Goal: Task Accomplishment & Management: Manage account settings

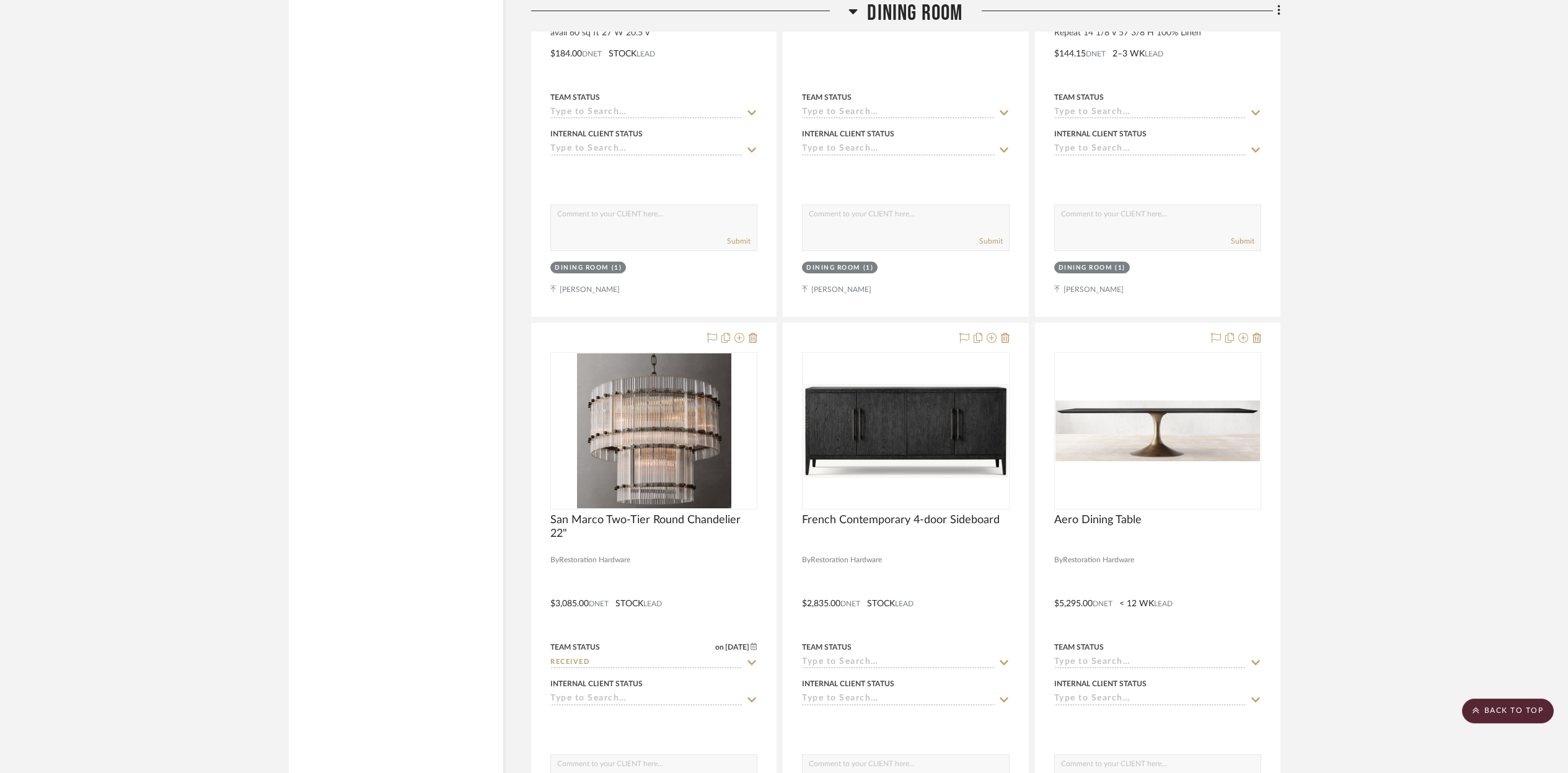
scroll to position [7674, 0]
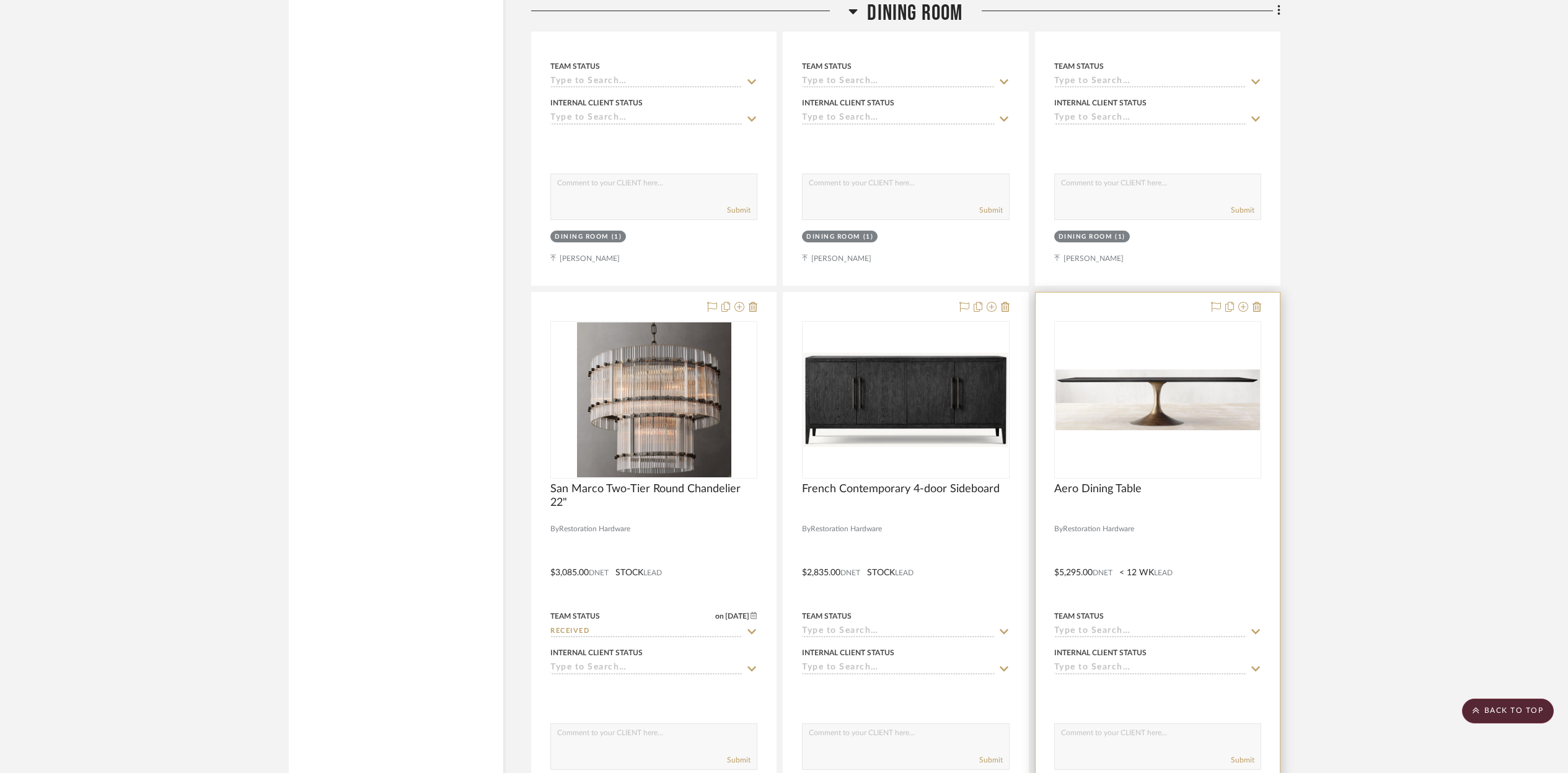
click at [1184, 396] on img "0" at bounding box center [1158, 400] width 204 height 61
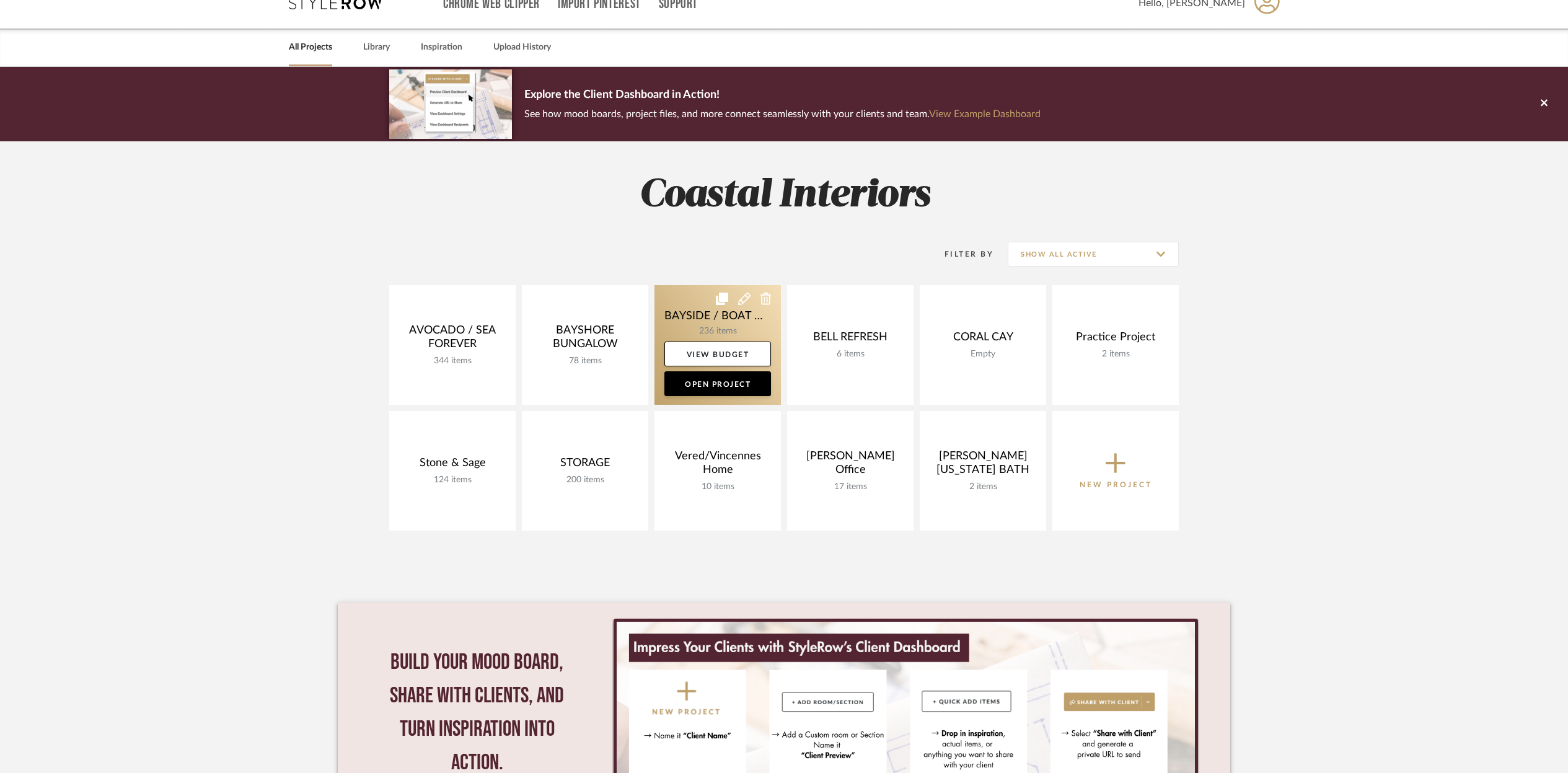
scroll to position [25, 0]
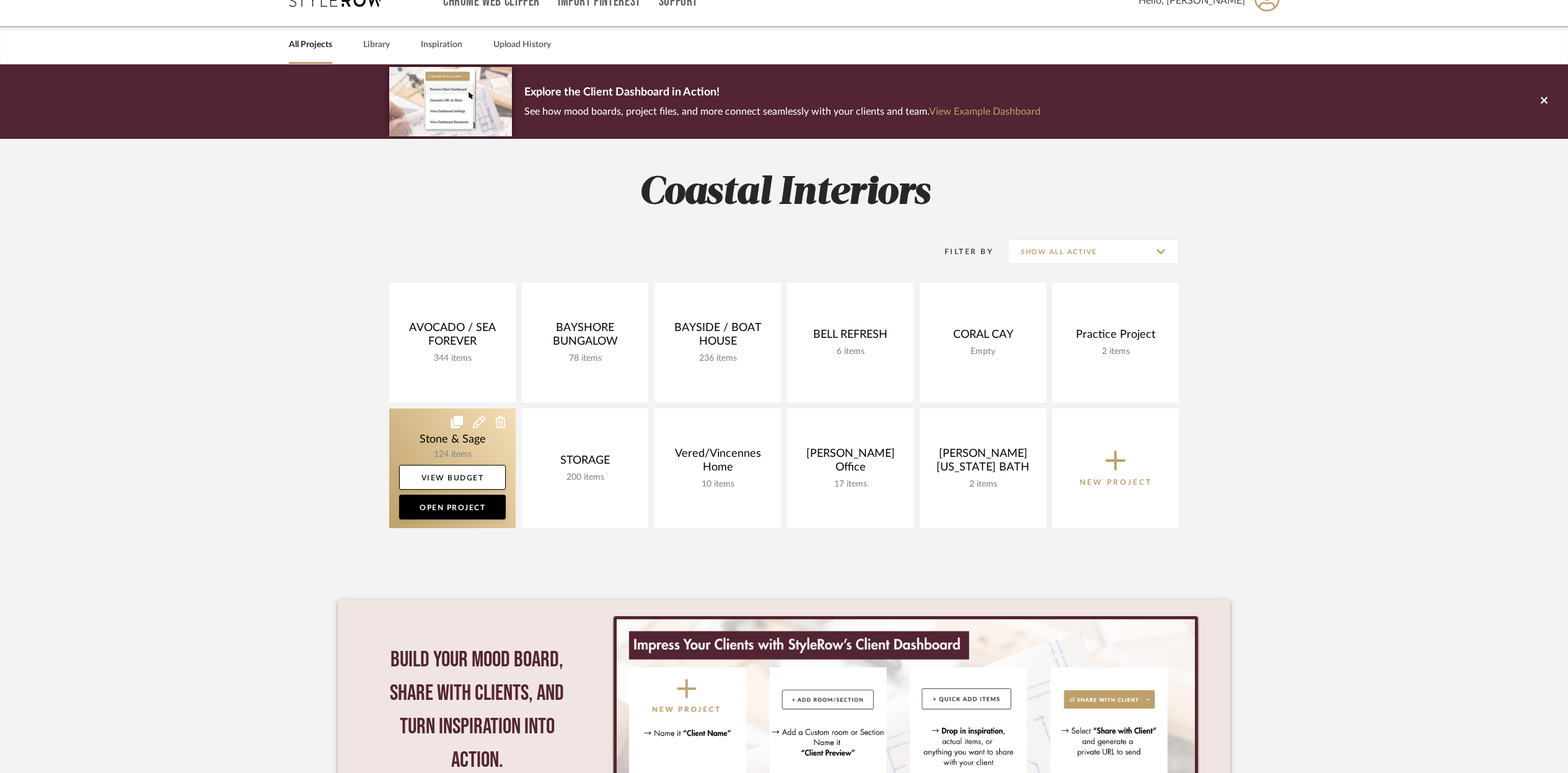
click at [487, 441] on link at bounding box center [452, 469] width 126 height 120
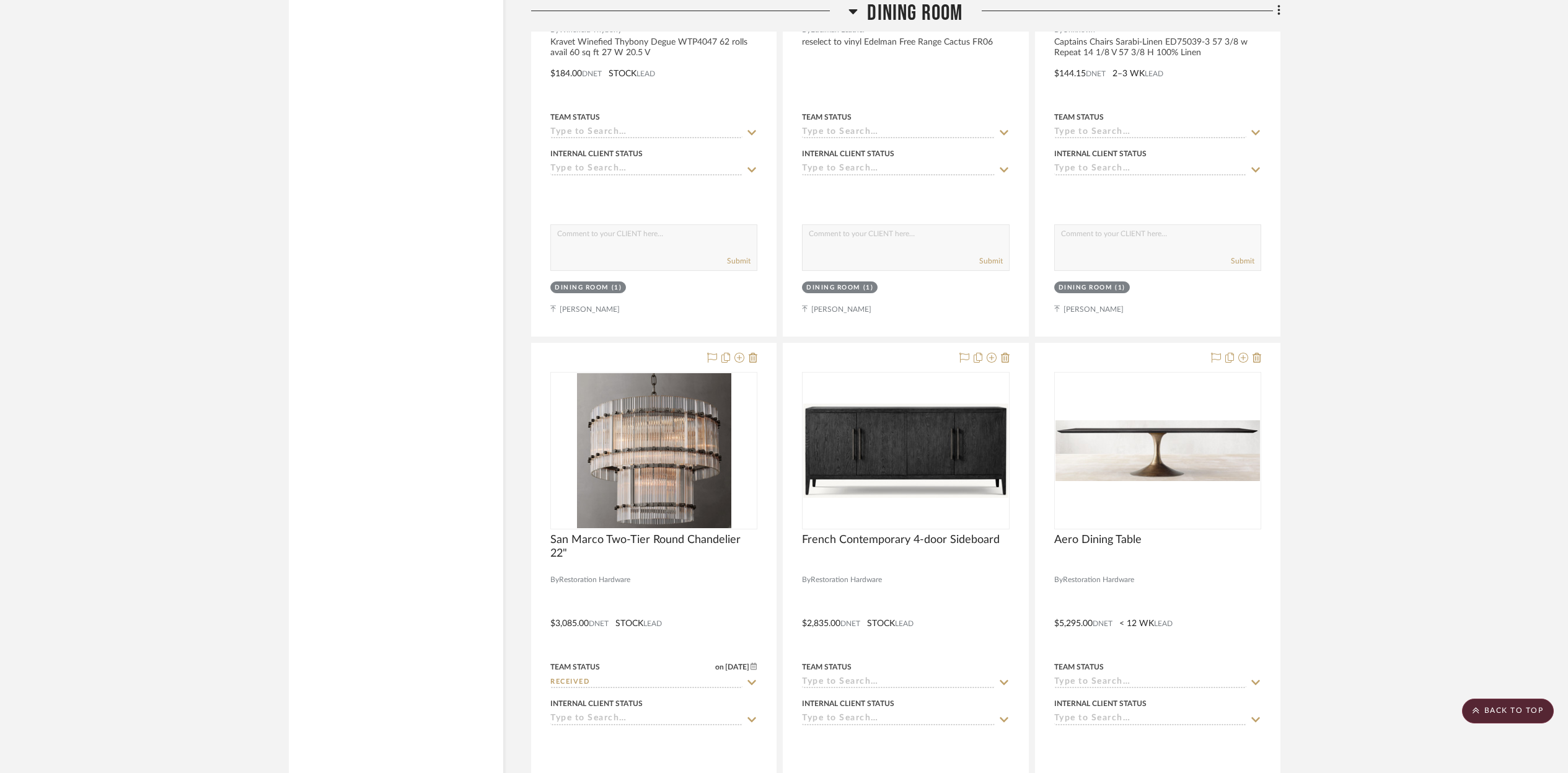
scroll to position [6012, 0]
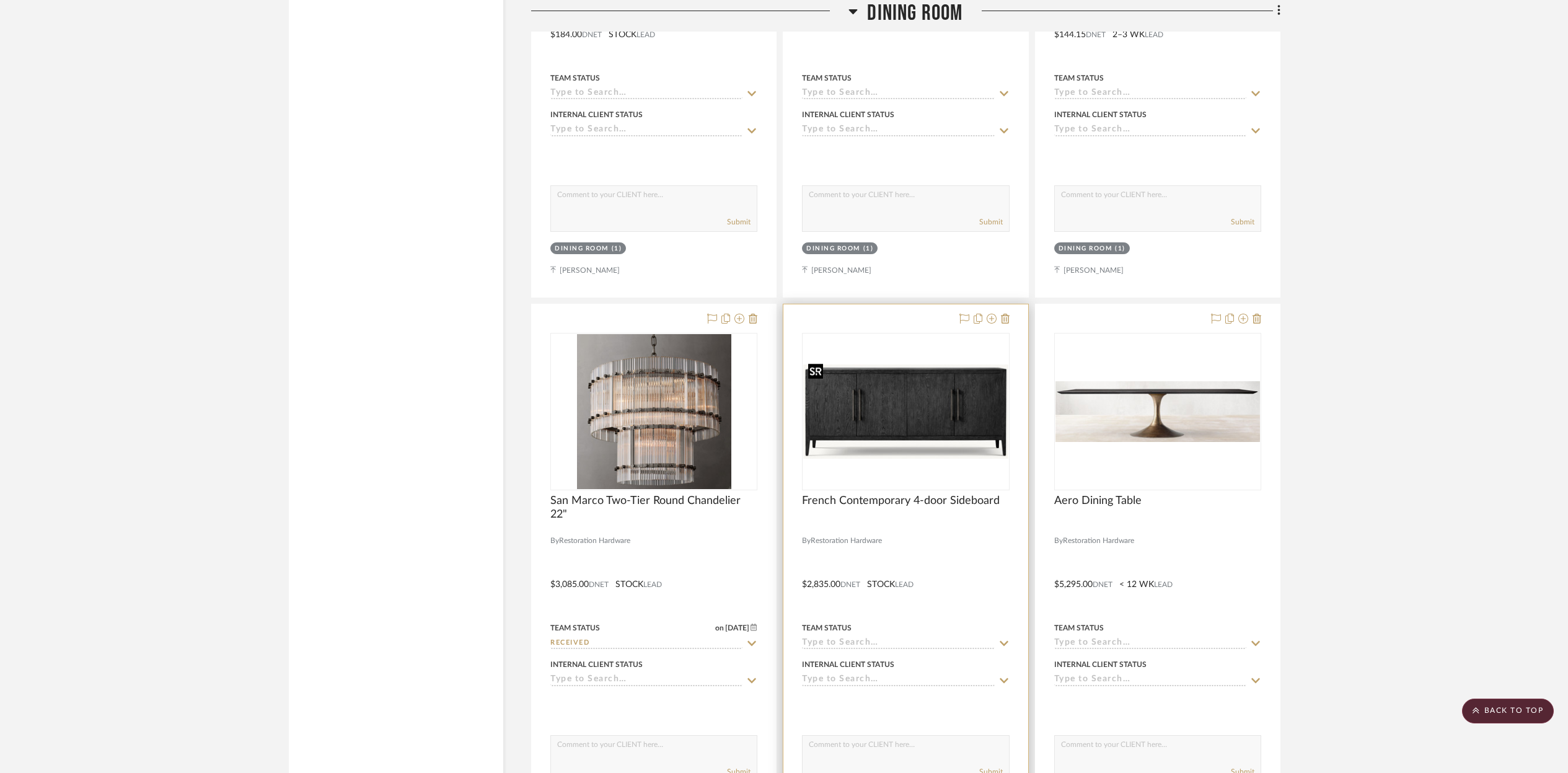
click at [843, 426] on img "0" at bounding box center [905, 412] width 204 height 94
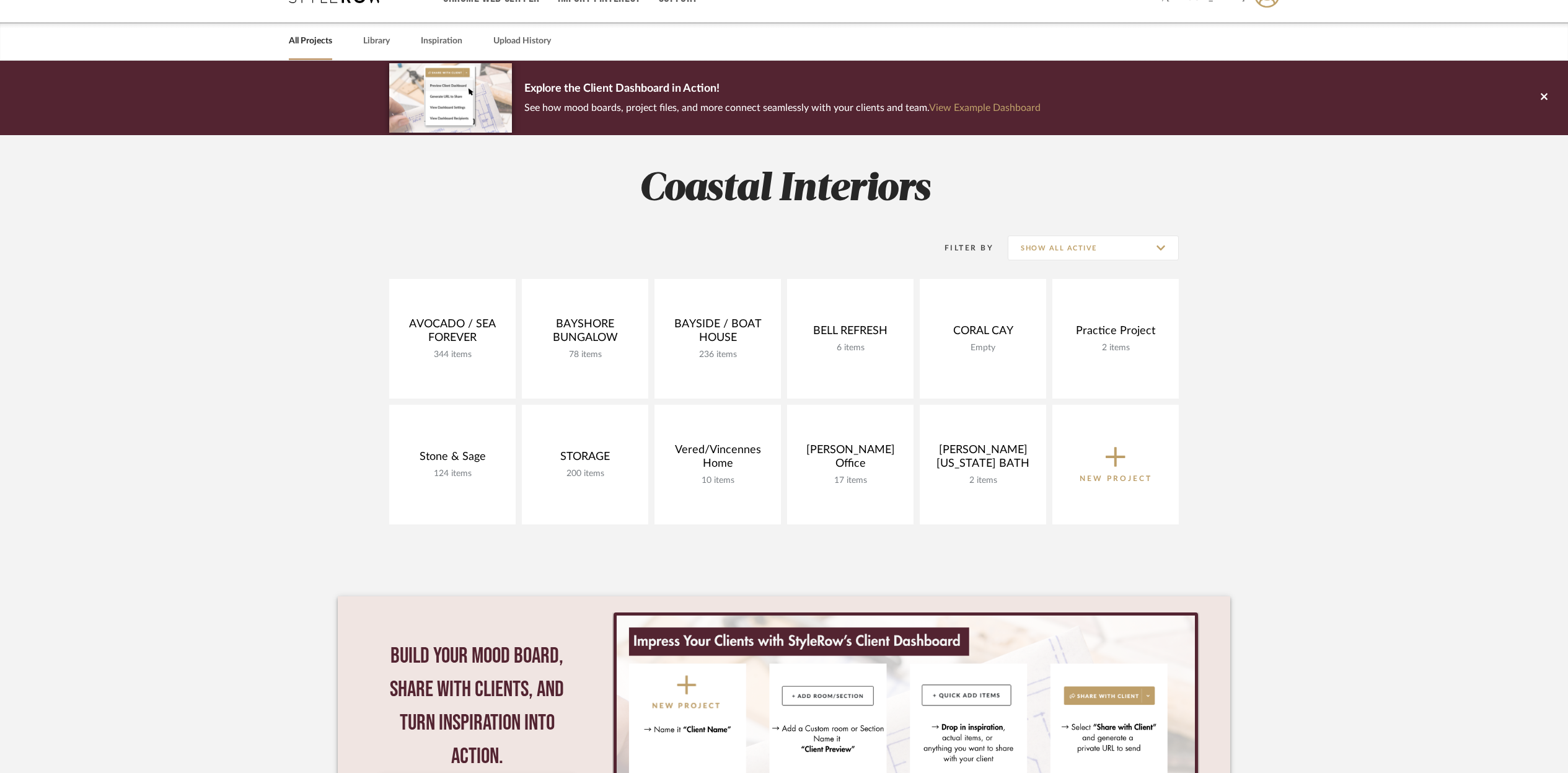
scroll to position [25, 0]
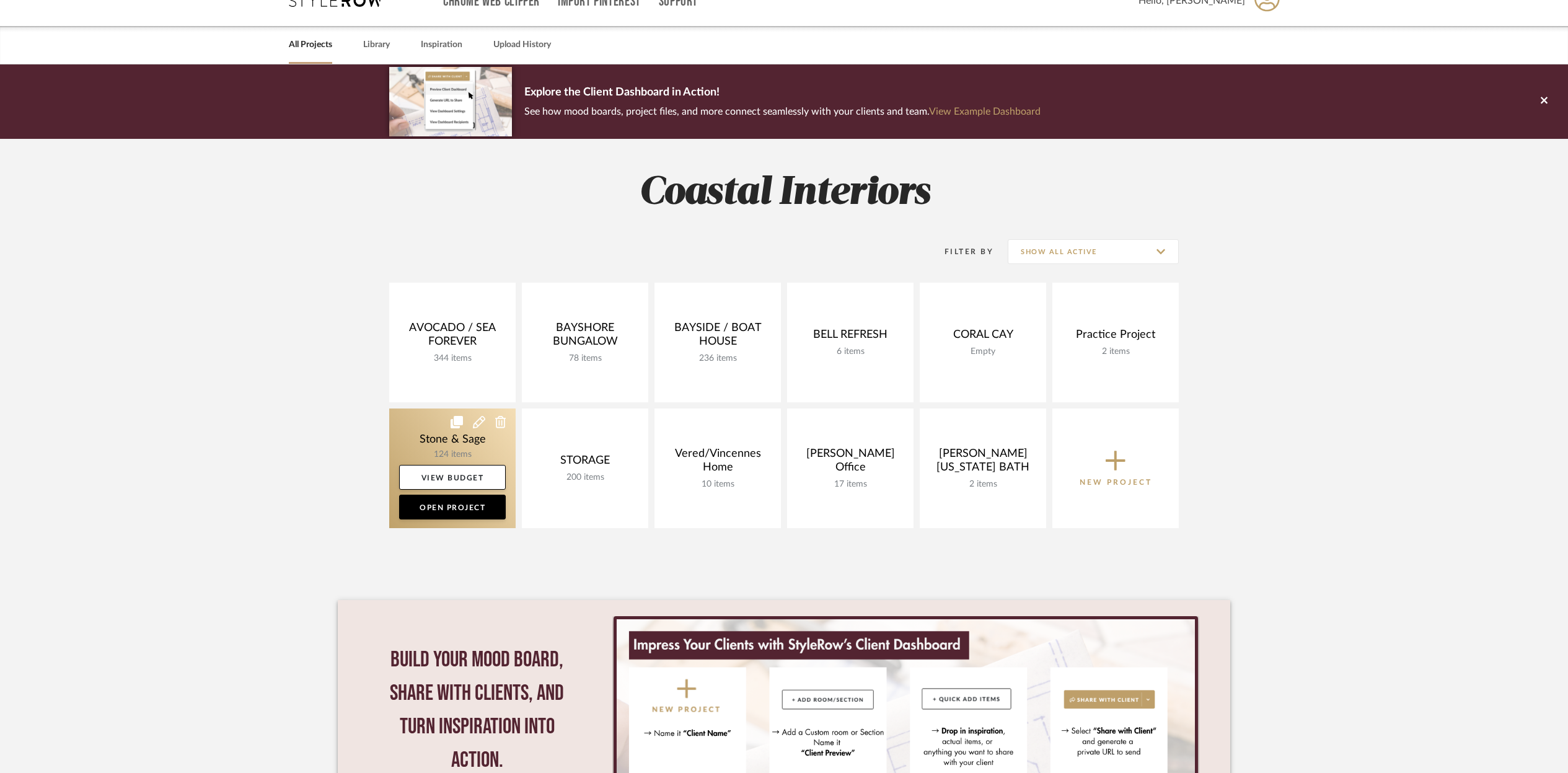
click at [487, 423] on link at bounding box center [452, 469] width 126 height 120
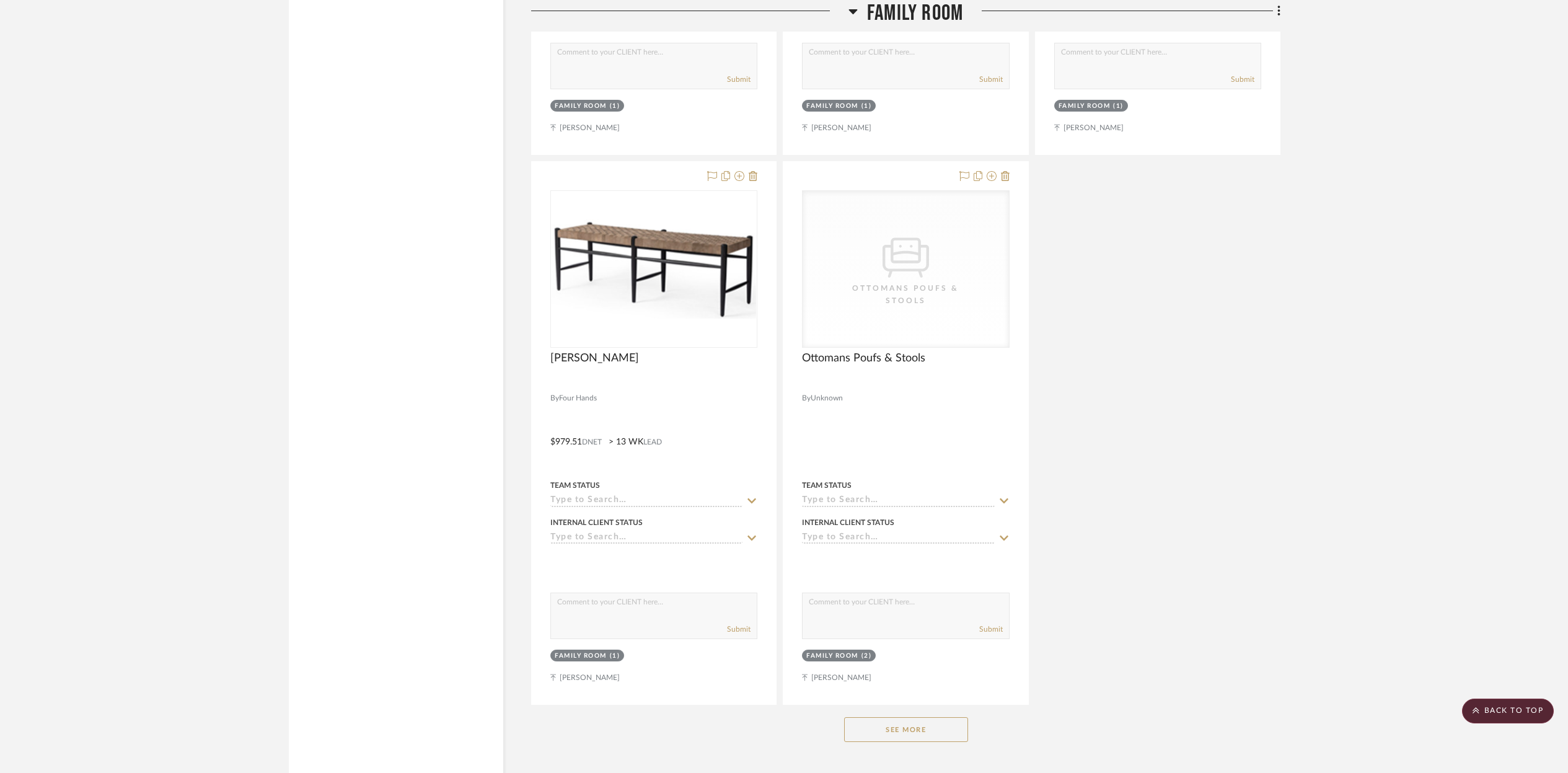
scroll to position [8583, 0]
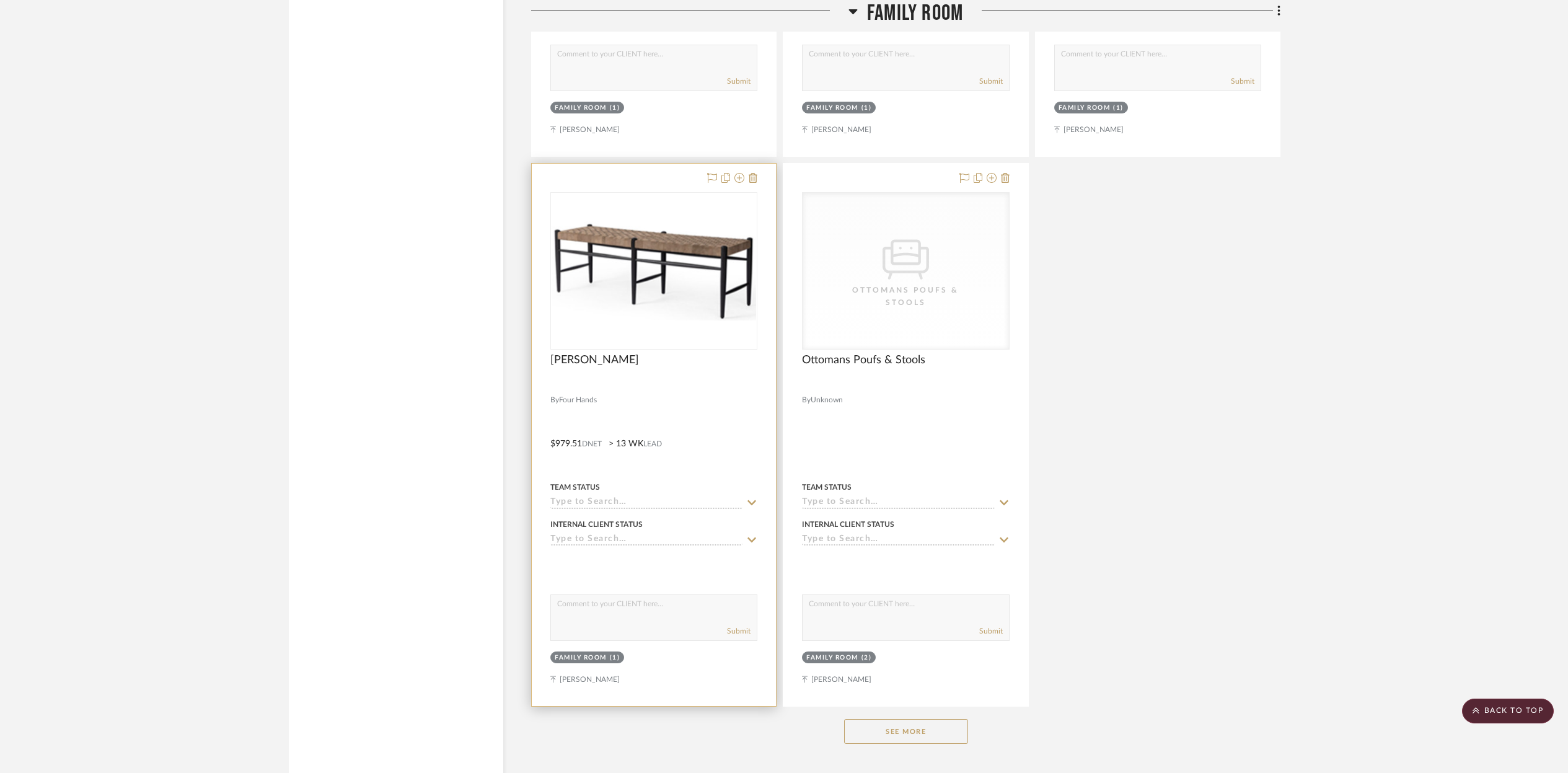
click at [698, 388] on div at bounding box center [654, 435] width 244 height 543
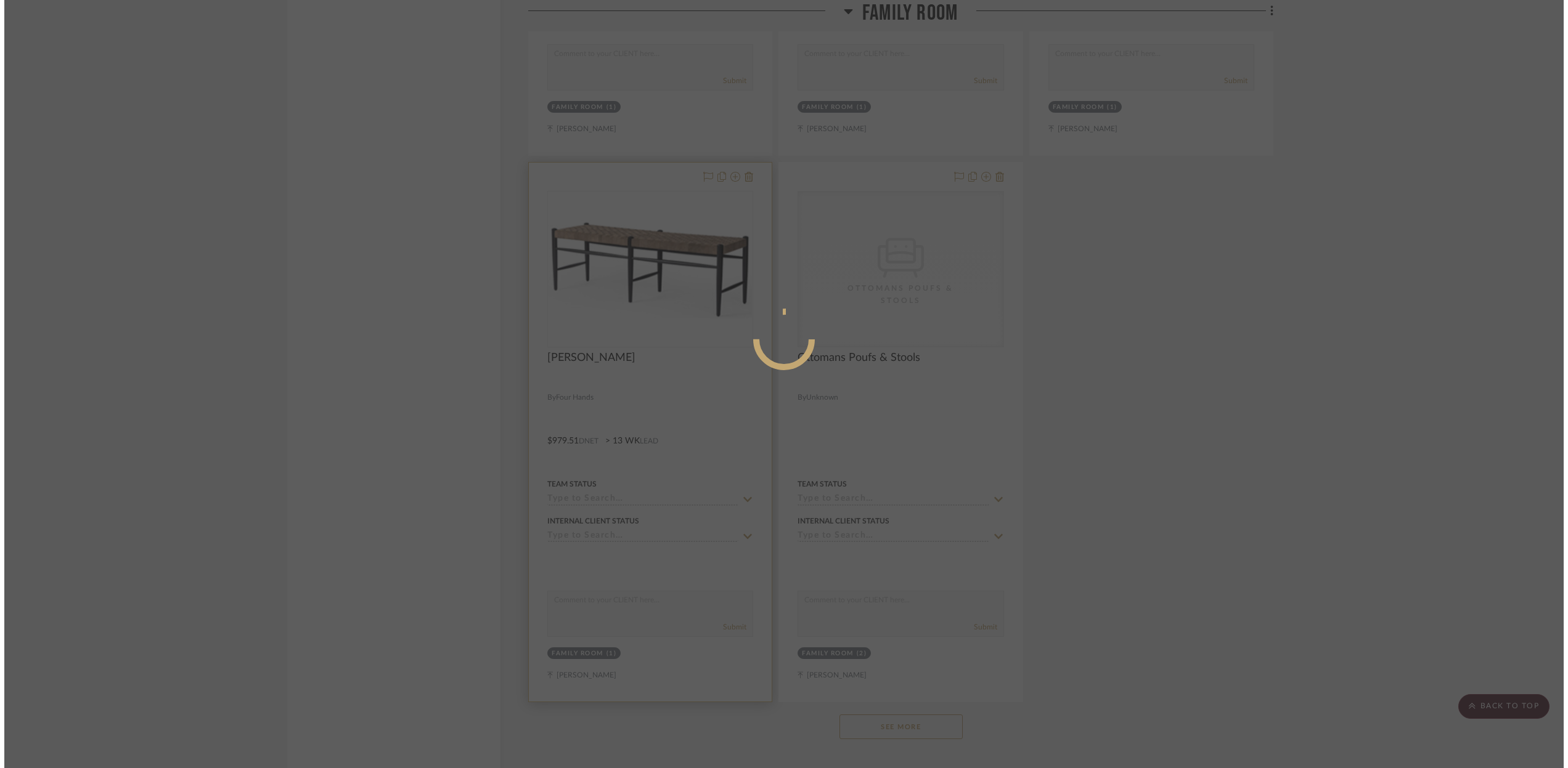
scroll to position [0, 0]
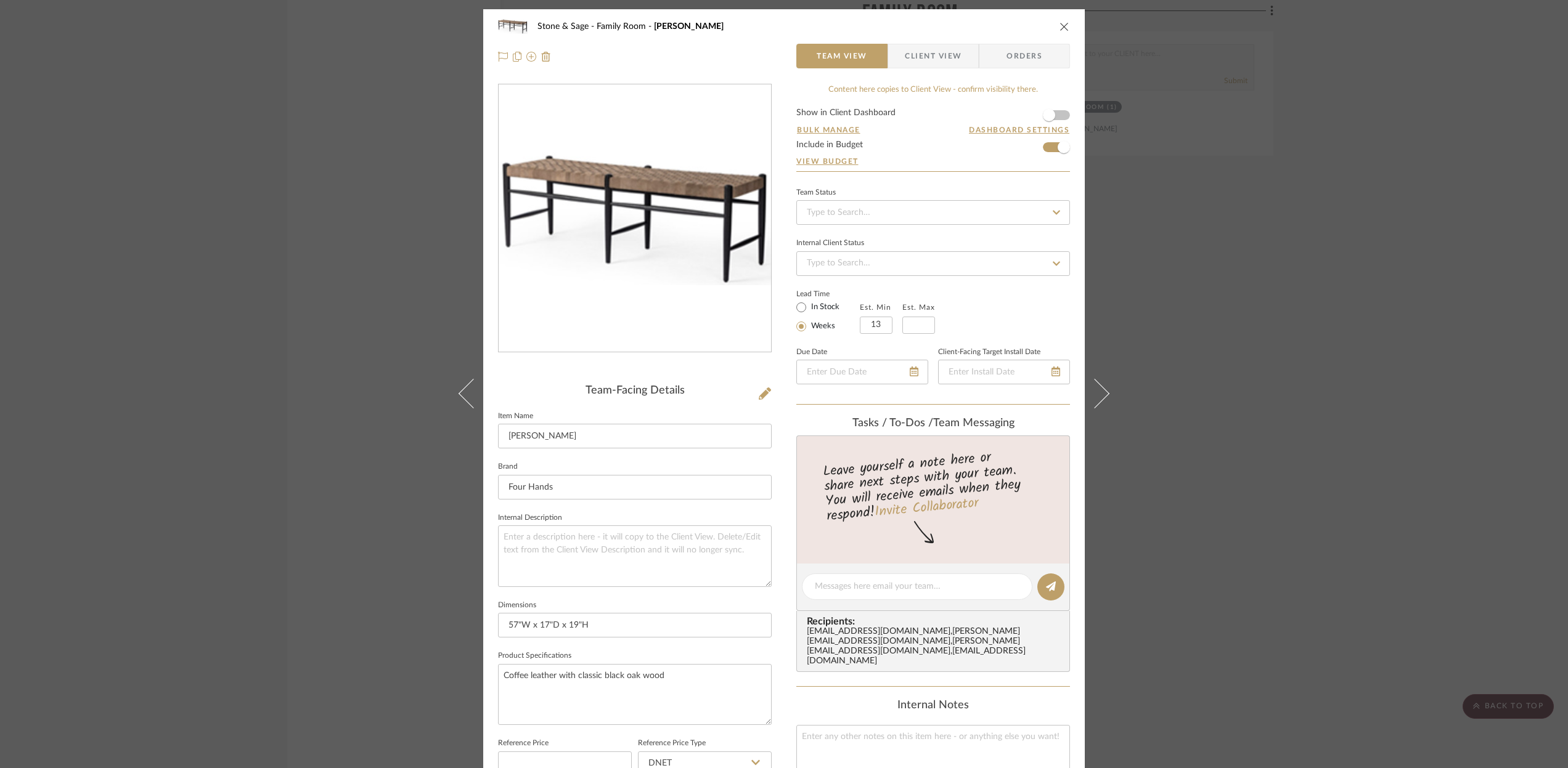
click at [1053, 208] on icon at bounding box center [1056, 212] width 11 height 8
click at [831, 275] on span "Ordered" at bounding box center [821, 276] width 32 height 8
type input "[DATE]"
type input "Ordered"
type input "[DATE]"
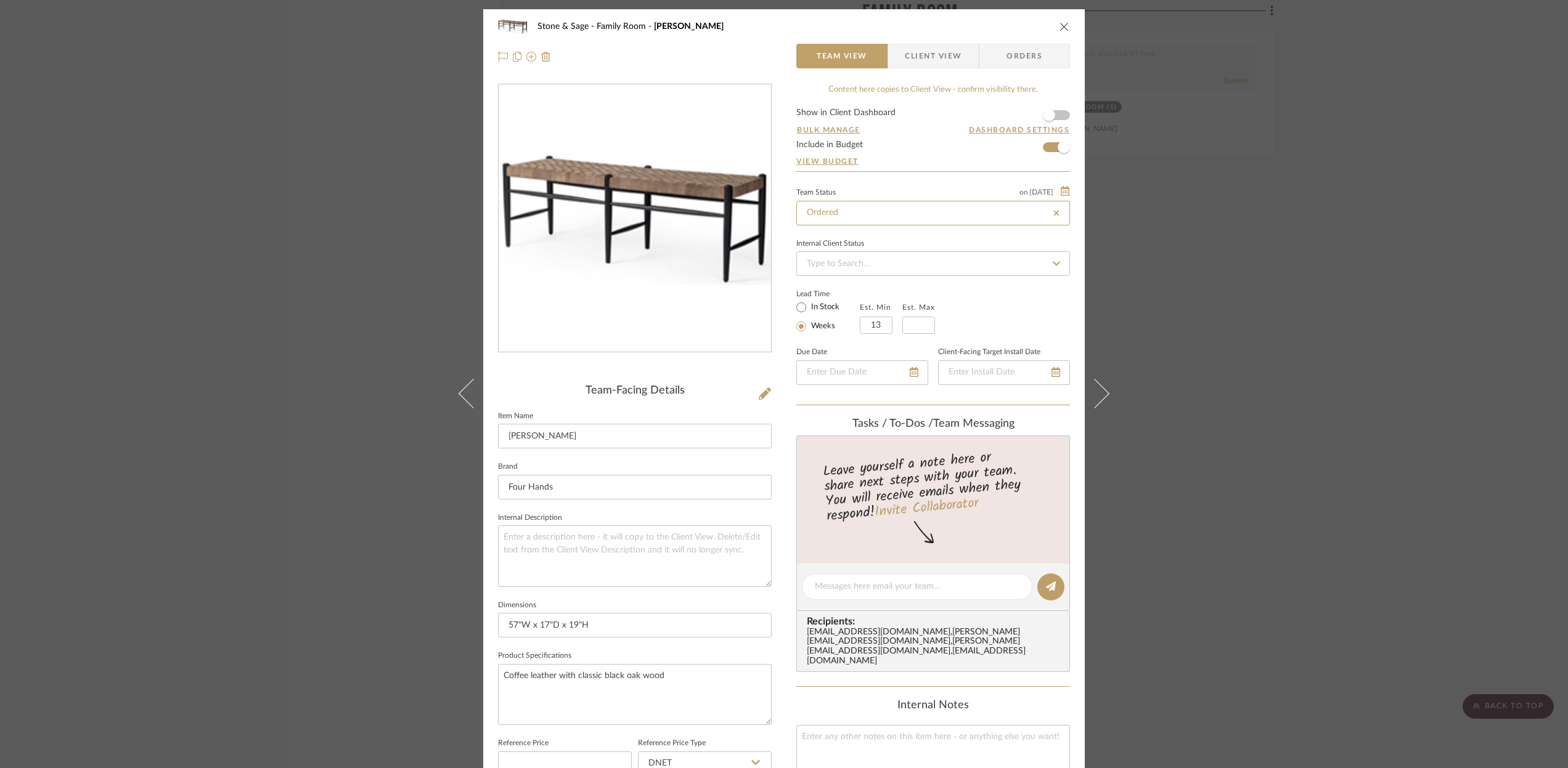
type input "Ordered"
click at [802, 311] on input "In Stock" at bounding box center [801, 308] width 15 height 15
radio input "true"
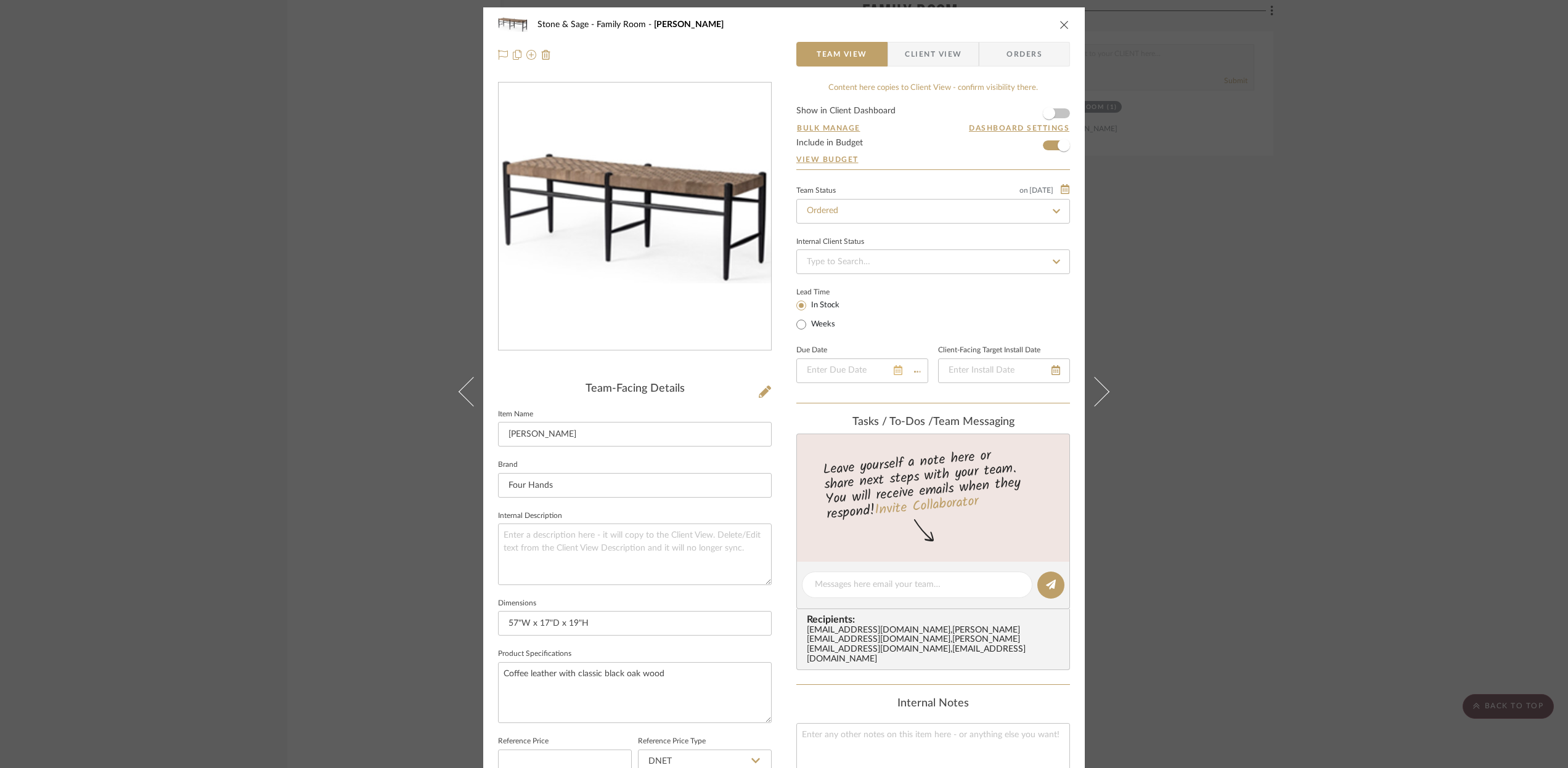
click at [911, 372] on div at bounding box center [861, 371] width 132 height 25
click at [894, 370] on icon at bounding box center [898, 370] width 8 height 10
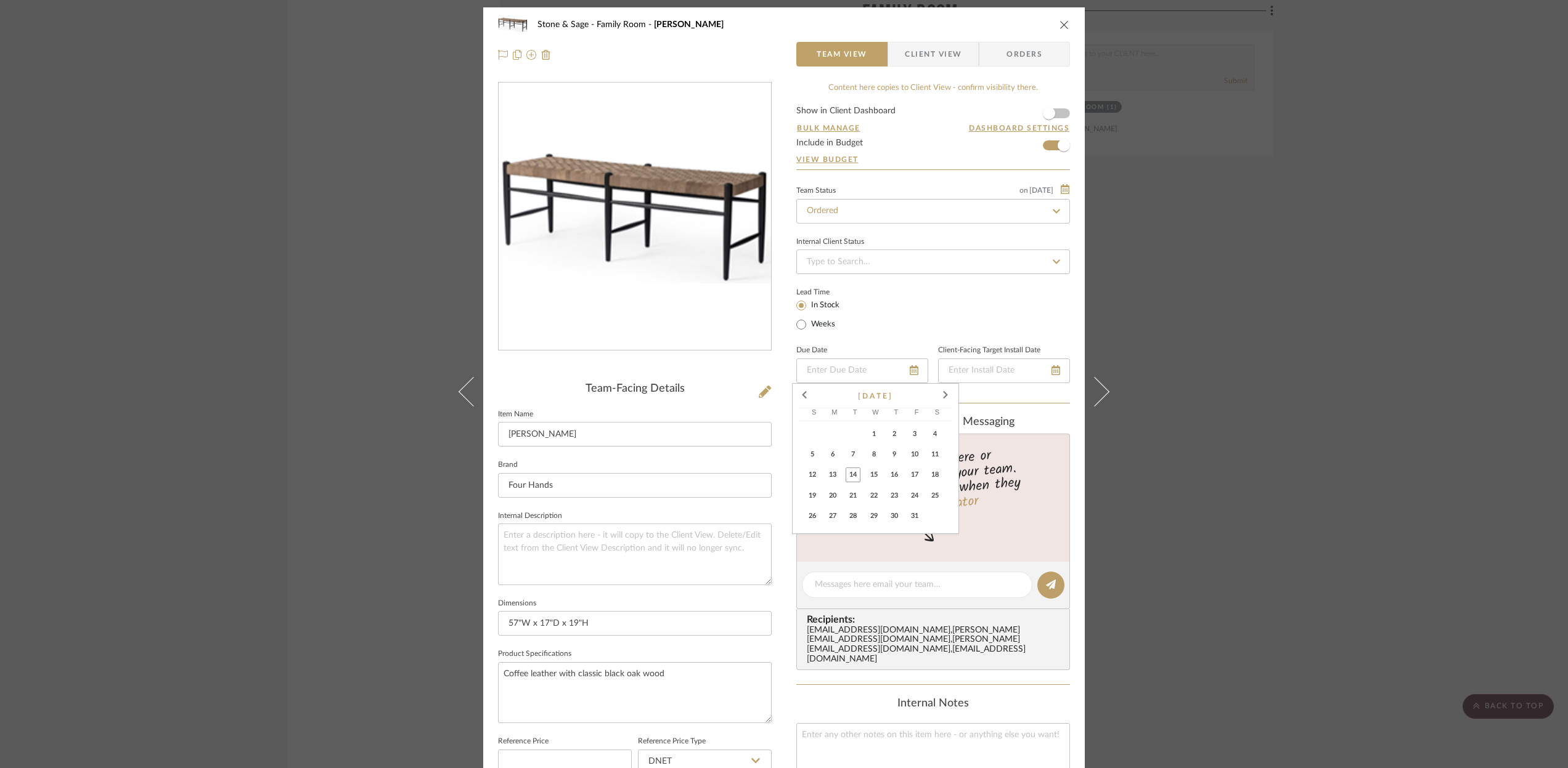
click at [925, 305] on div "Lead Time In Stock Weeks" at bounding box center [933, 308] width 274 height 48
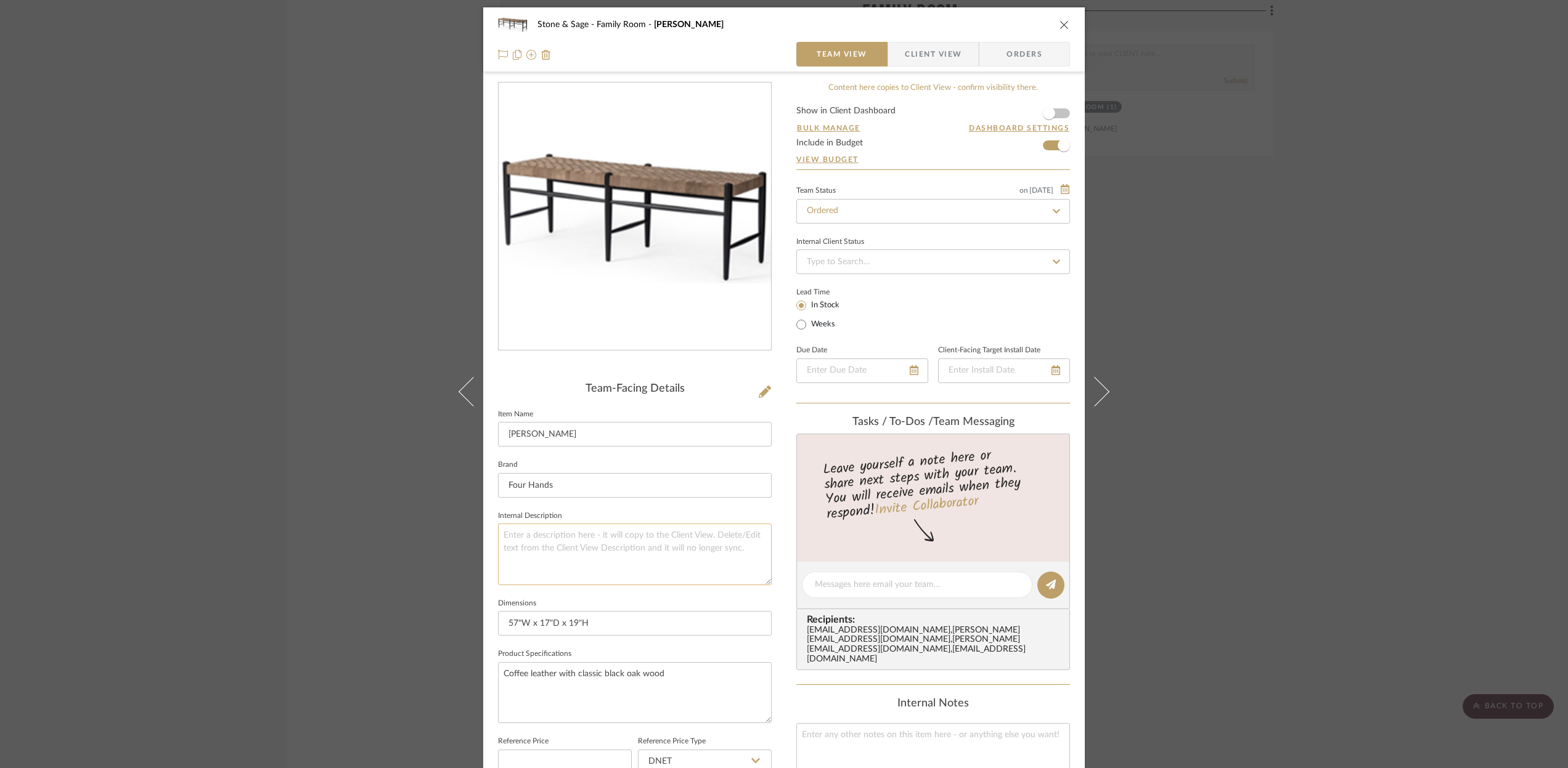
click at [506, 560] on textarea at bounding box center [635, 554] width 274 height 61
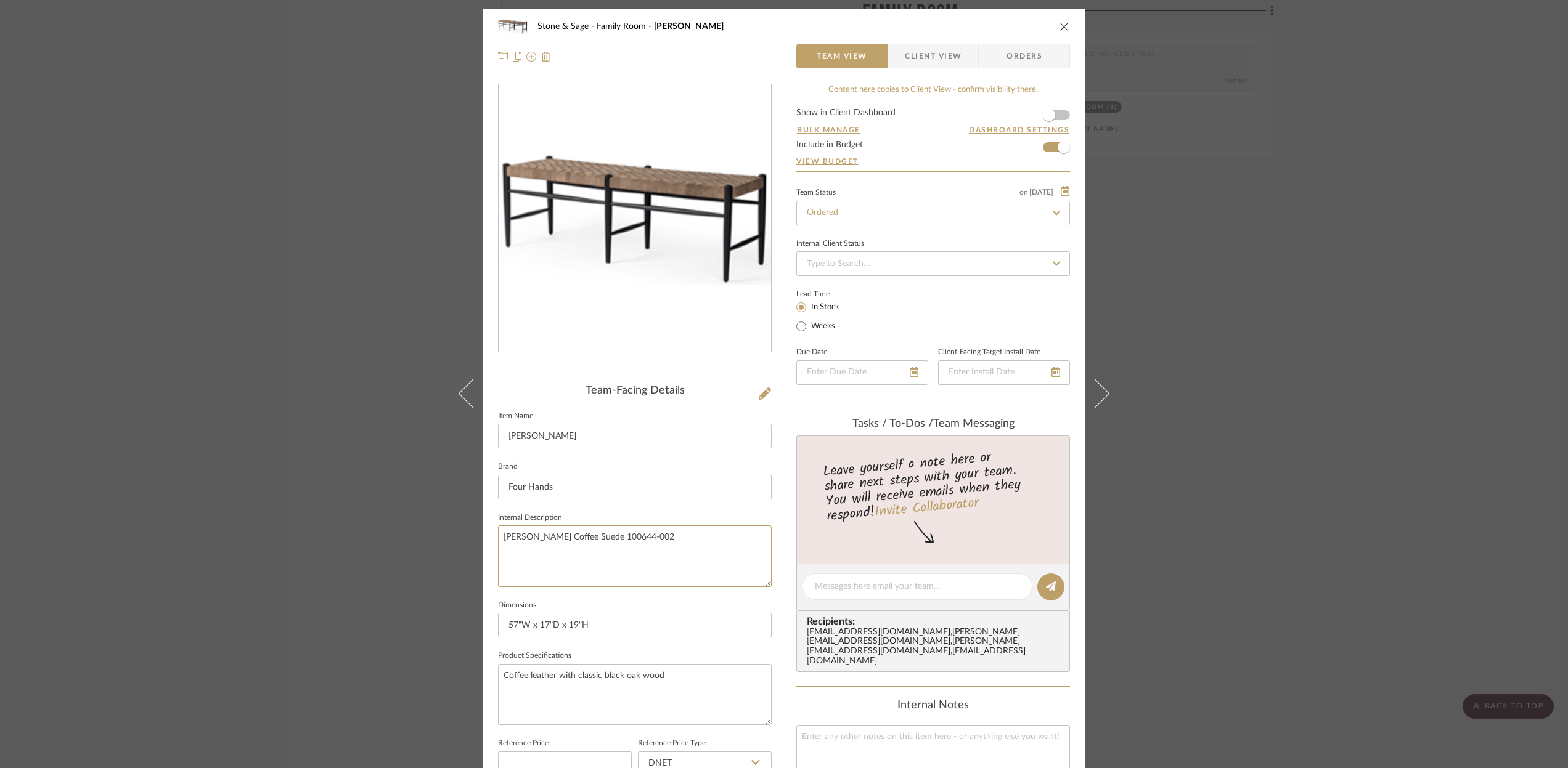
type textarea "[PERSON_NAME] Coffee Suede 100644-002"
click at [1059, 29] on icon "close" at bounding box center [1064, 26] width 10 height 10
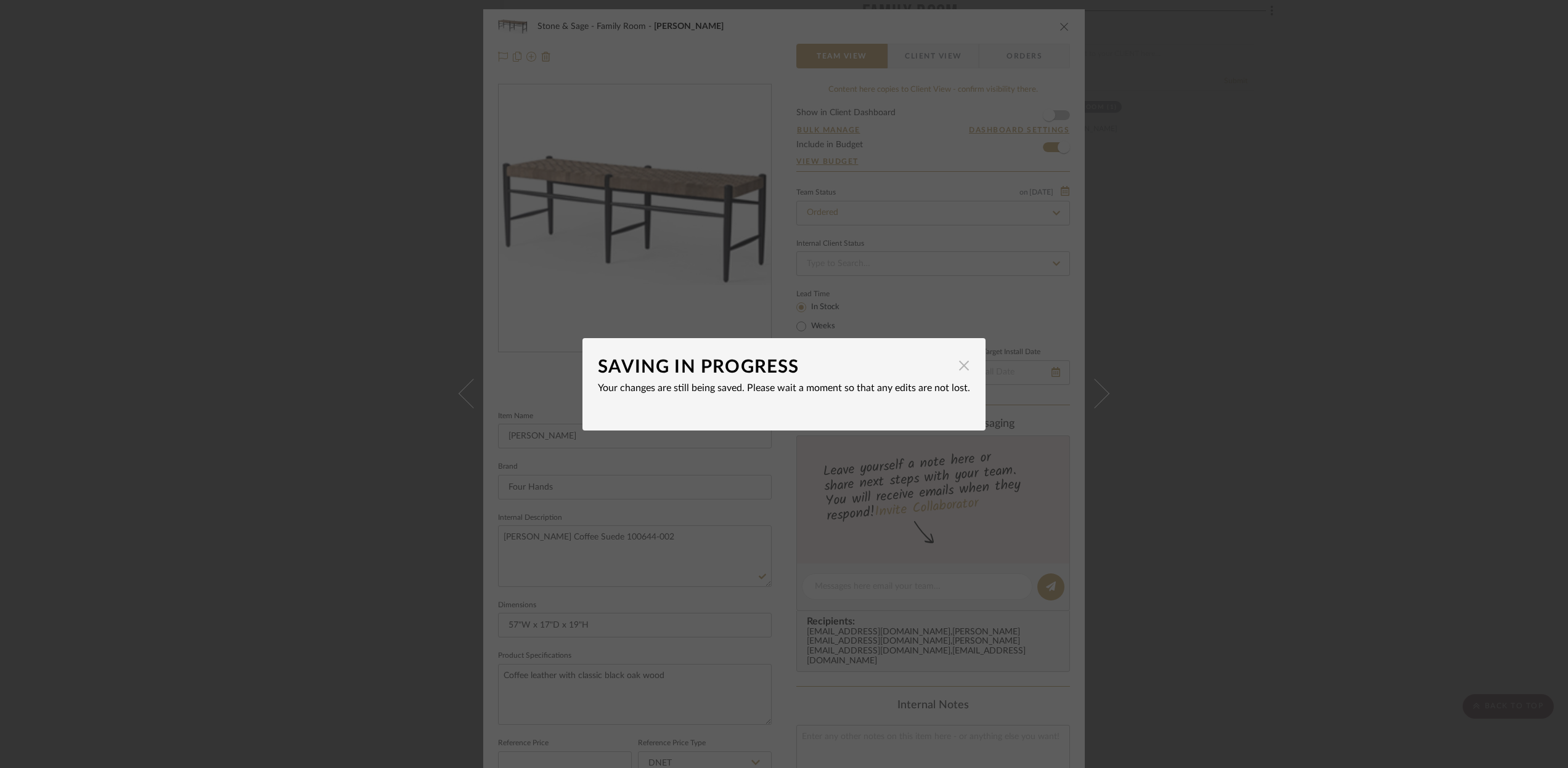
click at [959, 368] on span "button" at bounding box center [964, 366] width 25 height 25
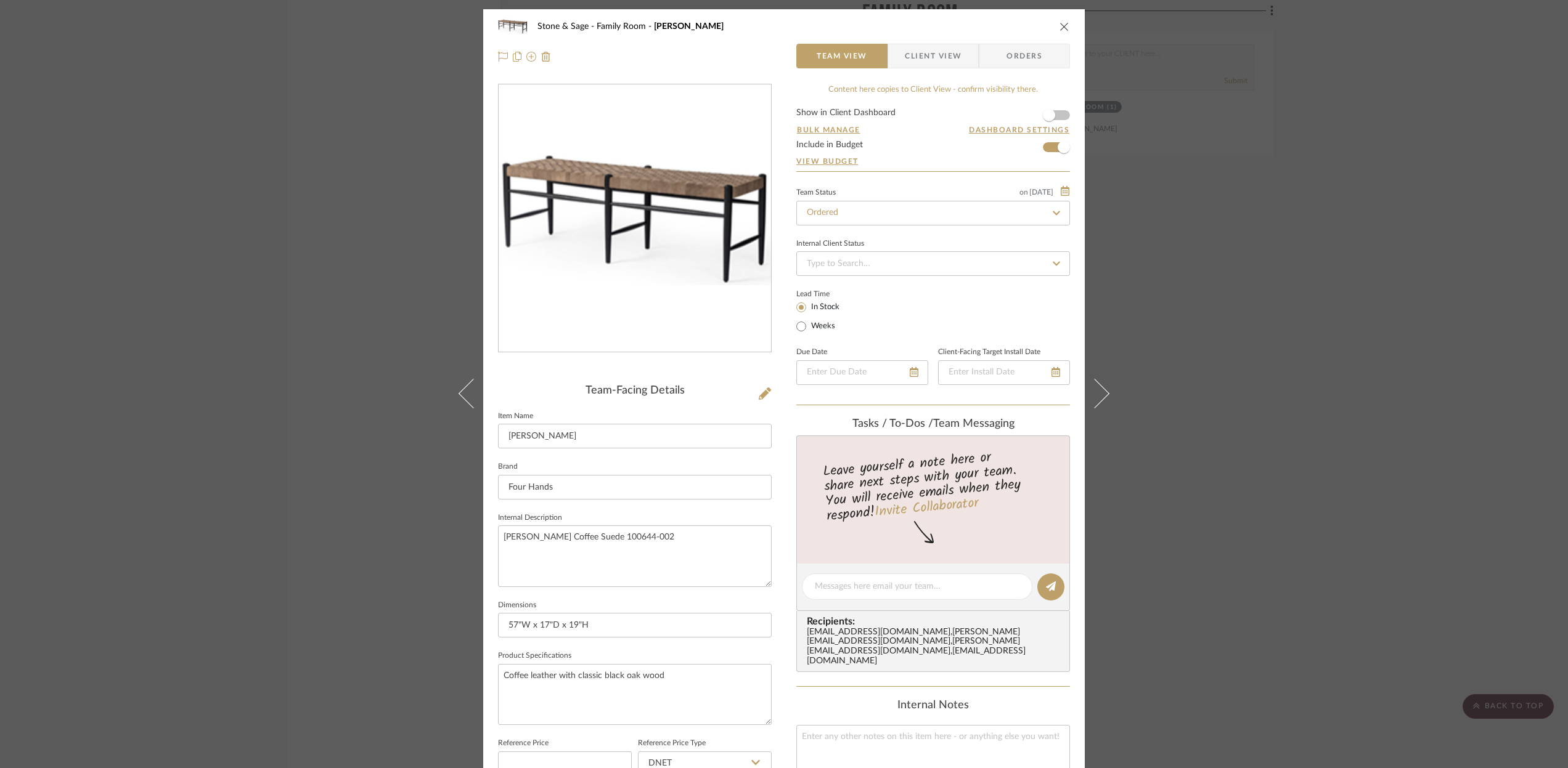
click at [1059, 28] on icon "close" at bounding box center [1064, 26] width 10 height 10
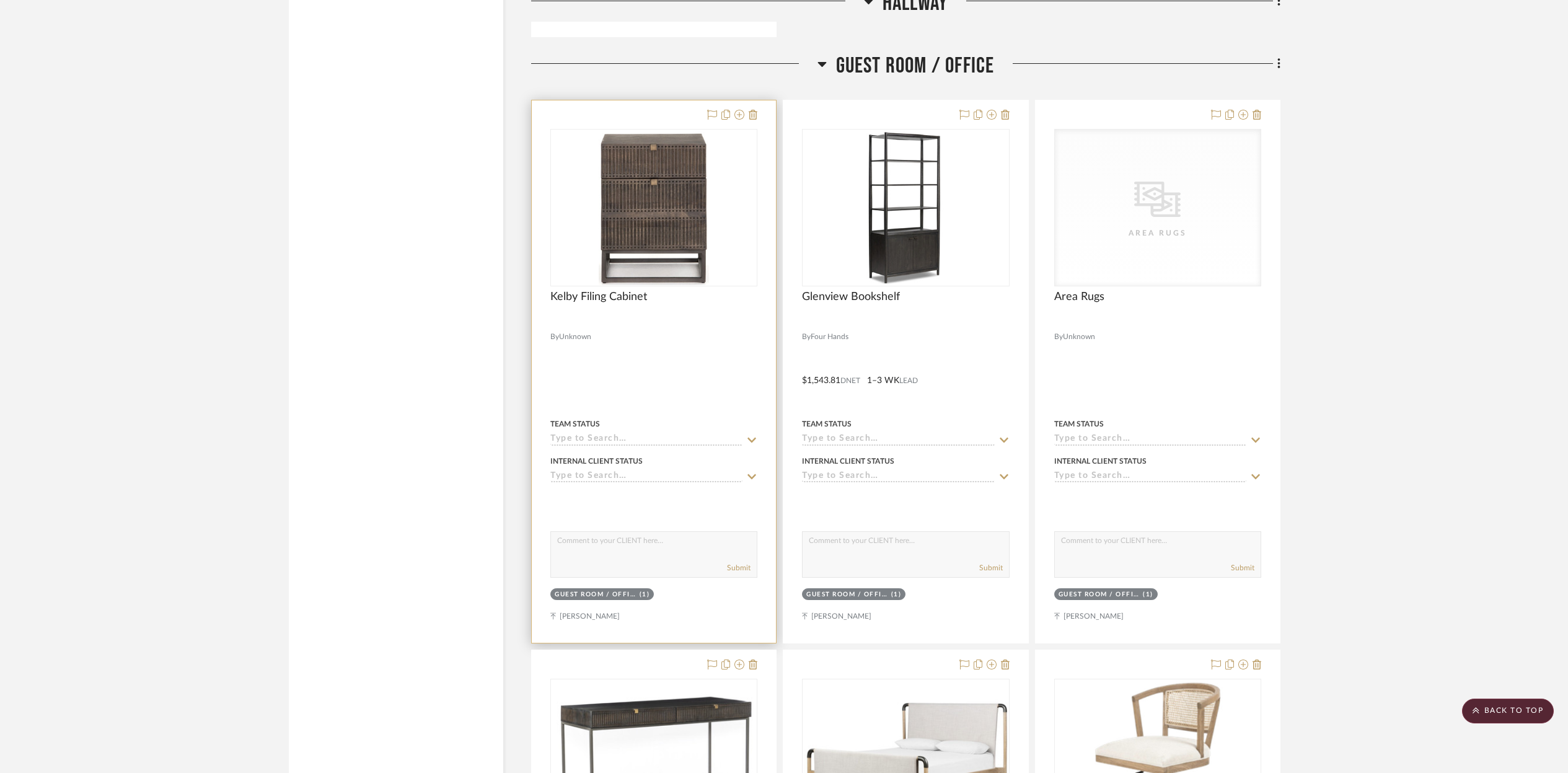
scroll to position [15746, 0]
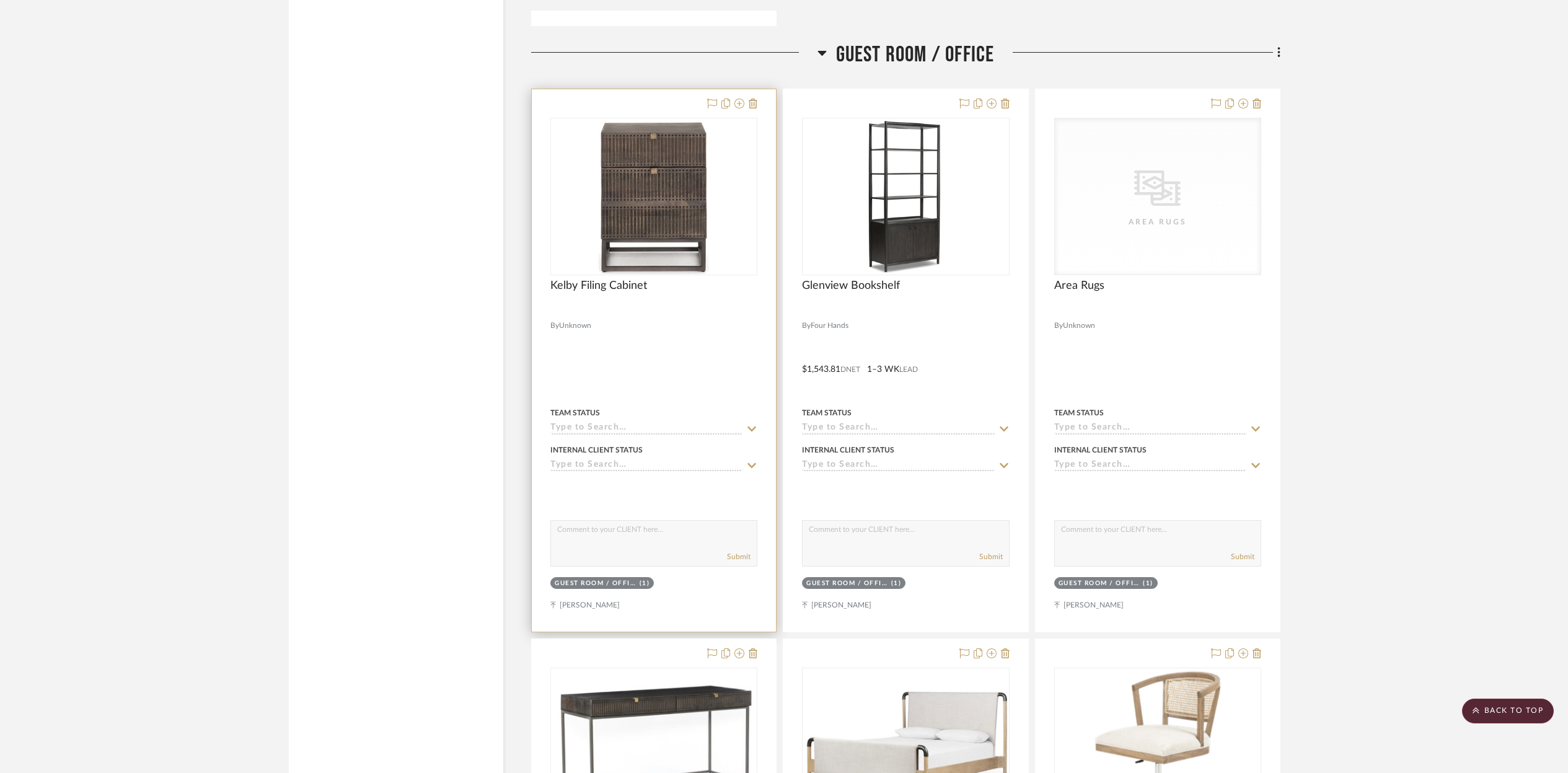
click at [662, 317] on div at bounding box center [654, 360] width 244 height 543
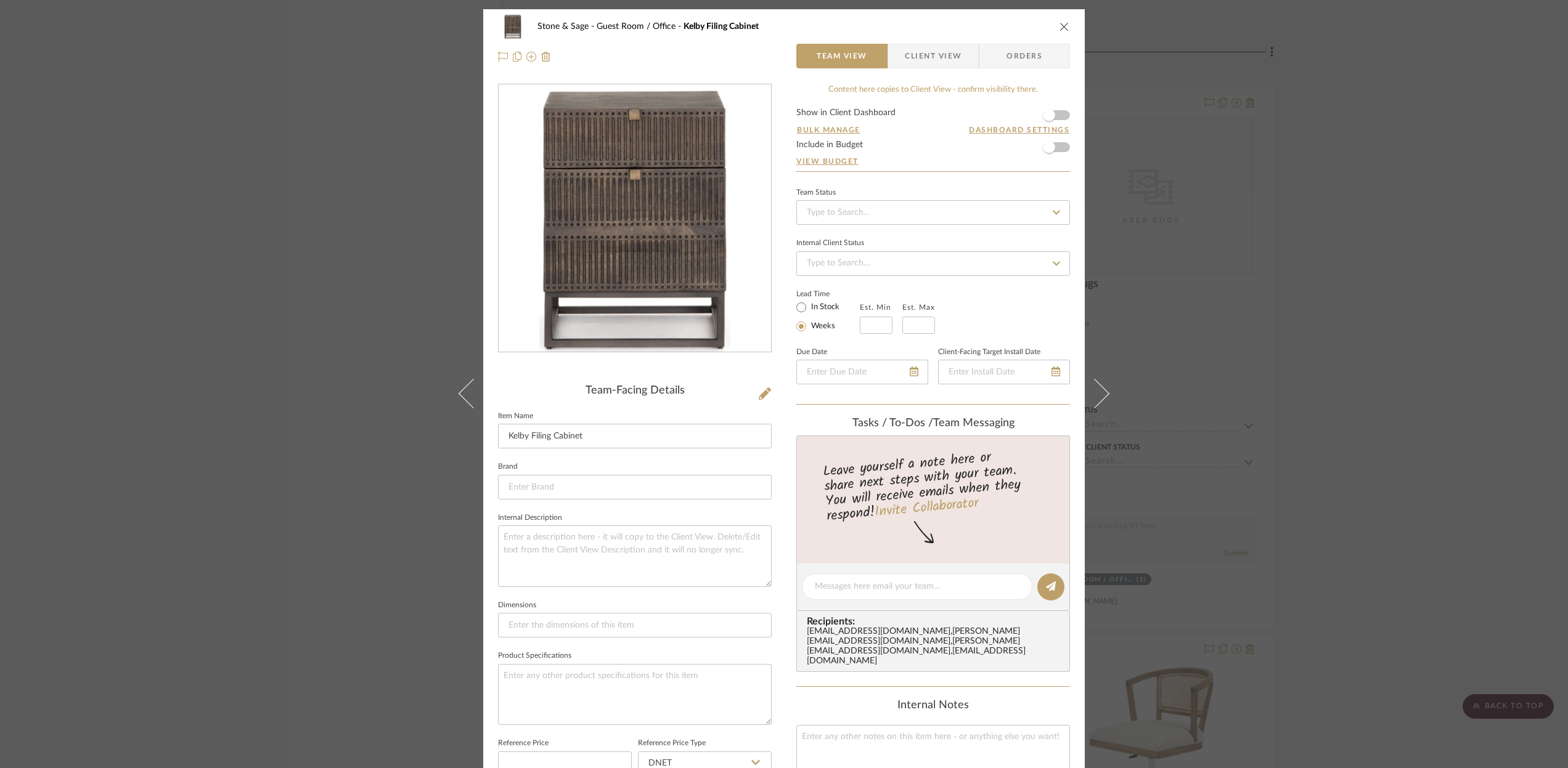
click at [1053, 213] on icon at bounding box center [1056, 212] width 8 height 5
click at [837, 273] on div "Ordered" at bounding box center [928, 277] width 272 height 32
type input "[DATE]"
type input "Ordered"
type input "[DATE]"
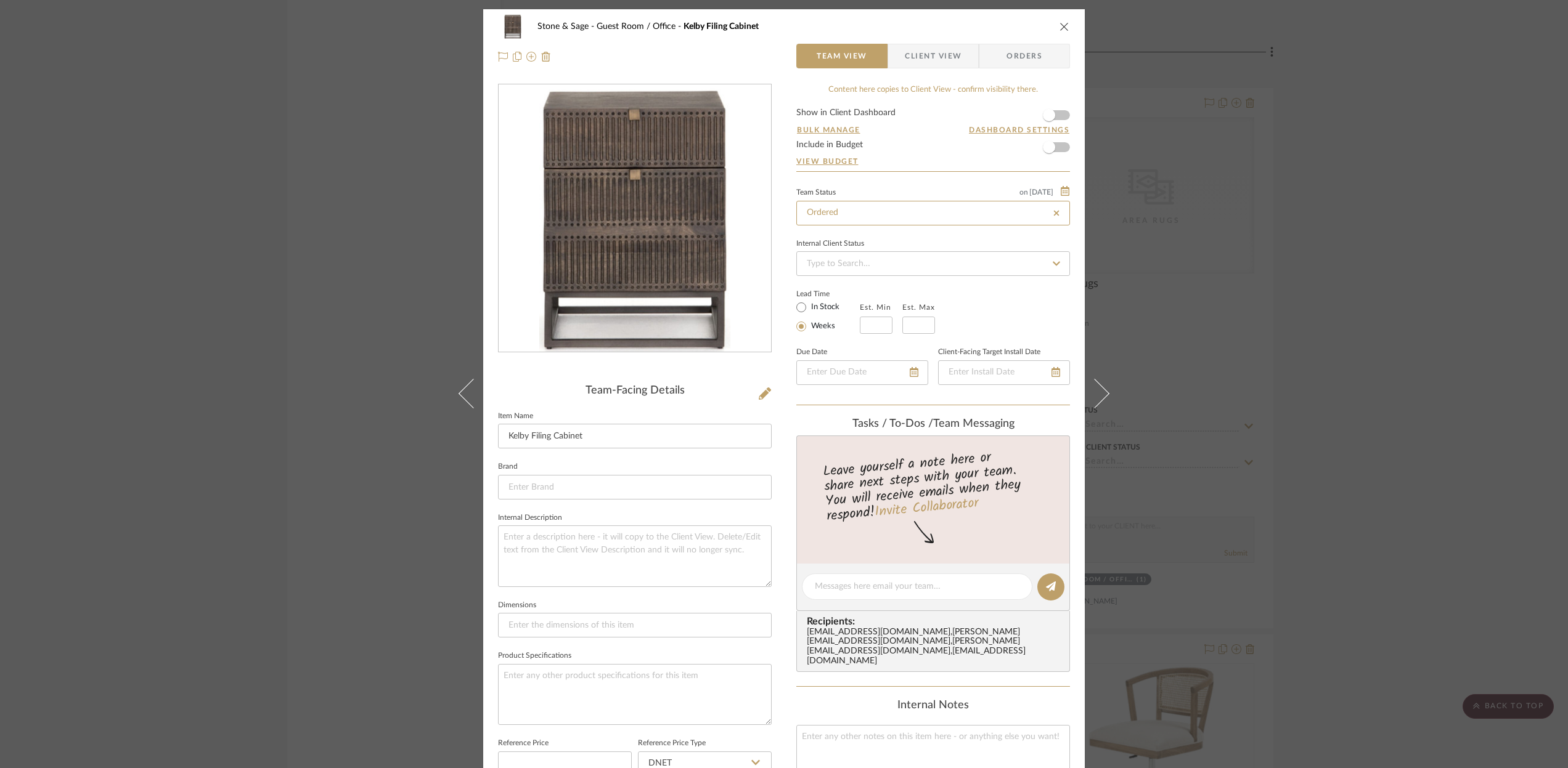
type input "Ordered"
click at [526, 530] on textarea at bounding box center [635, 556] width 274 height 61
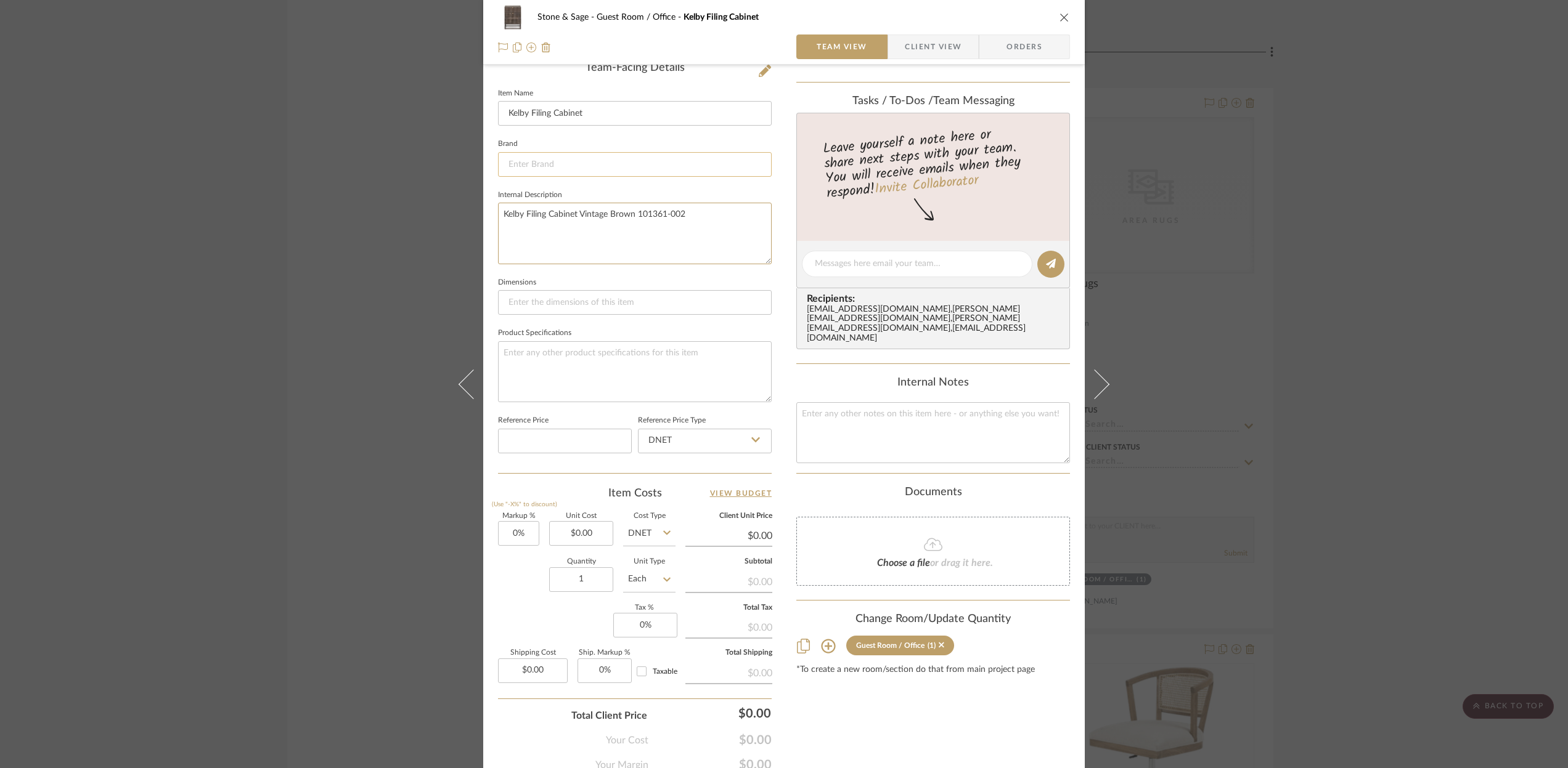
scroll to position [375, 0]
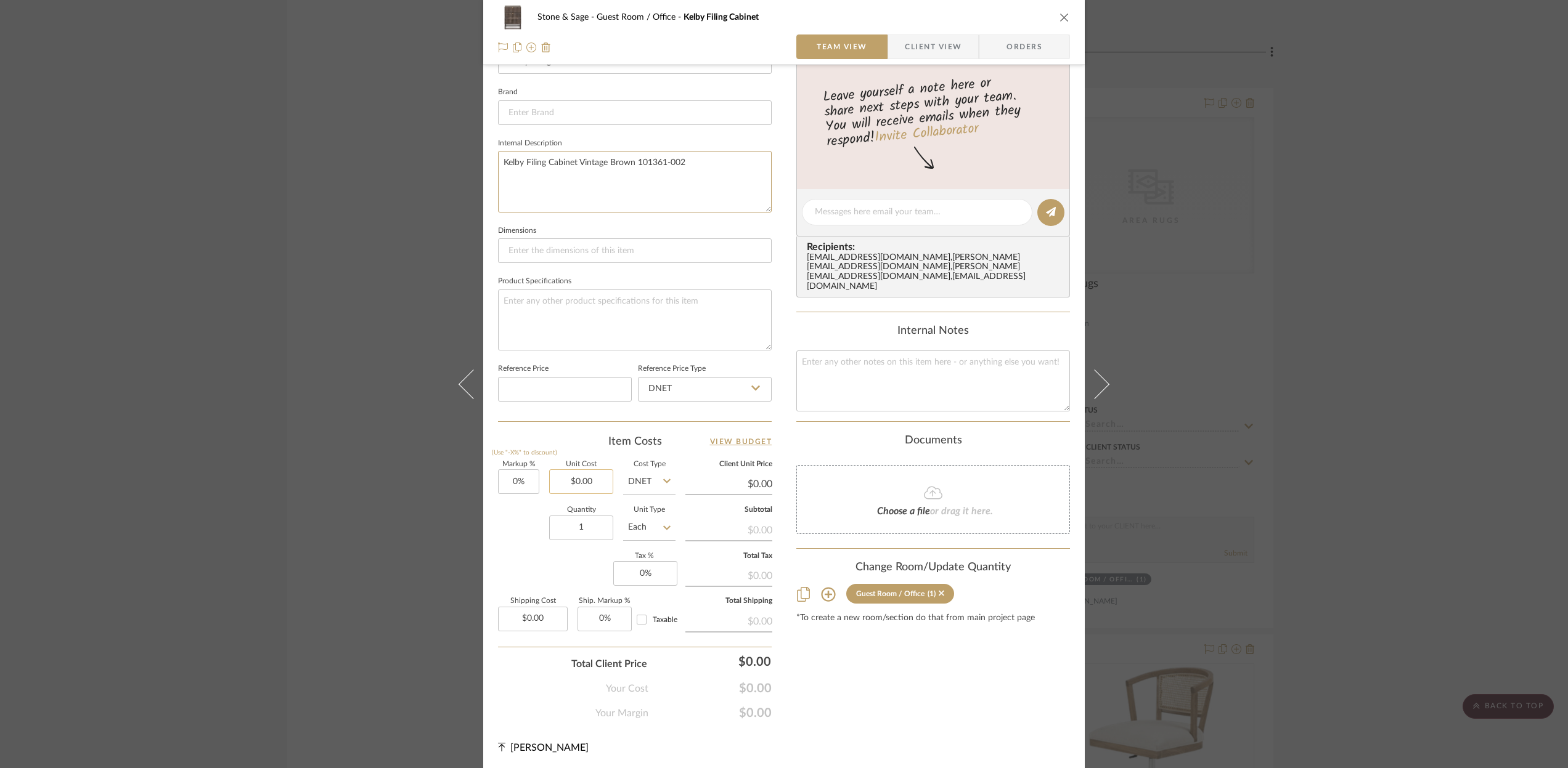
type textarea "Kelby Filing Cabinet Vintage Brown 101361-002"
type input "0.00"
click at [573, 481] on input "0.00" at bounding box center [581, 481] width 64 height 25
type input "$415.21"
click at [582, 525] on input "1" at bounding box center [581, 528] width 64 height 25
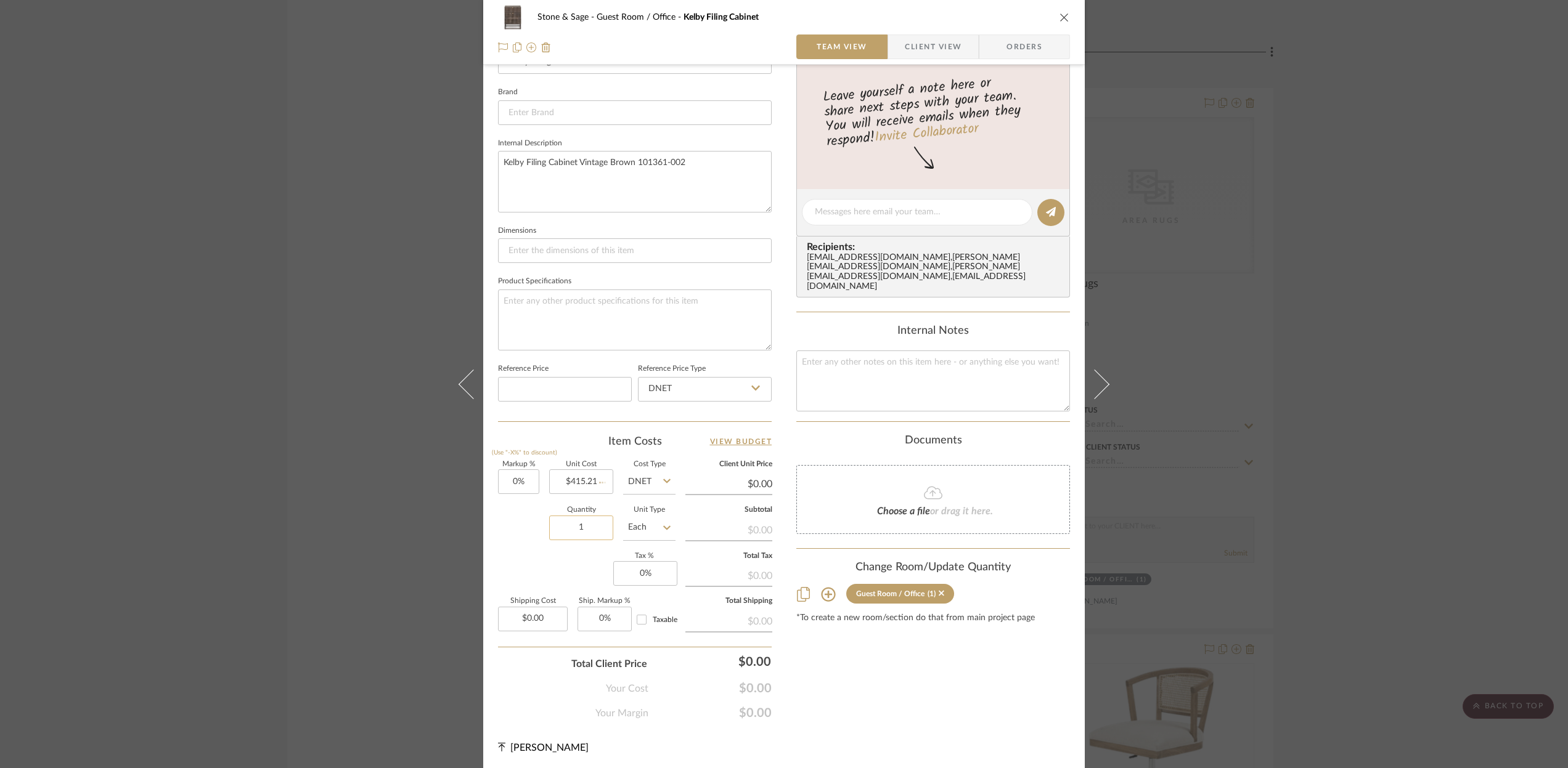
type input "$415.21"
type input "2"
type input "0.00"
click at [529, 620] on input "0.00" at bounding box center [533, 619] width 70 height 25
type input "$0.00"
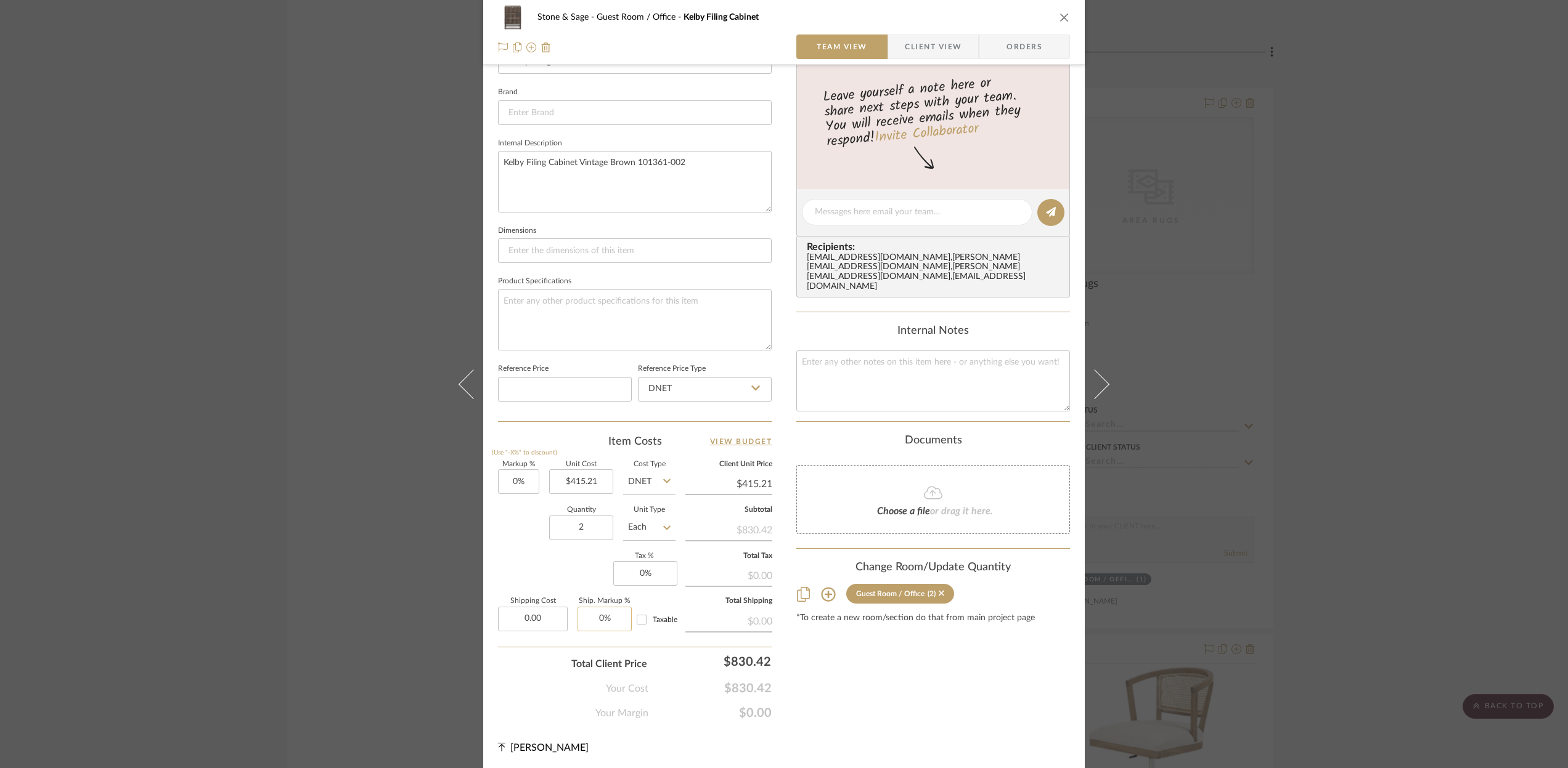
type input "0"
click at [600, 621] on input "0" at bounding box center [604, 619] width 54 height 25
type input "0.00"
type input "0%"
click at [547, 618] on input "0.00" at bounding box center [533, 619] width 70 height 25
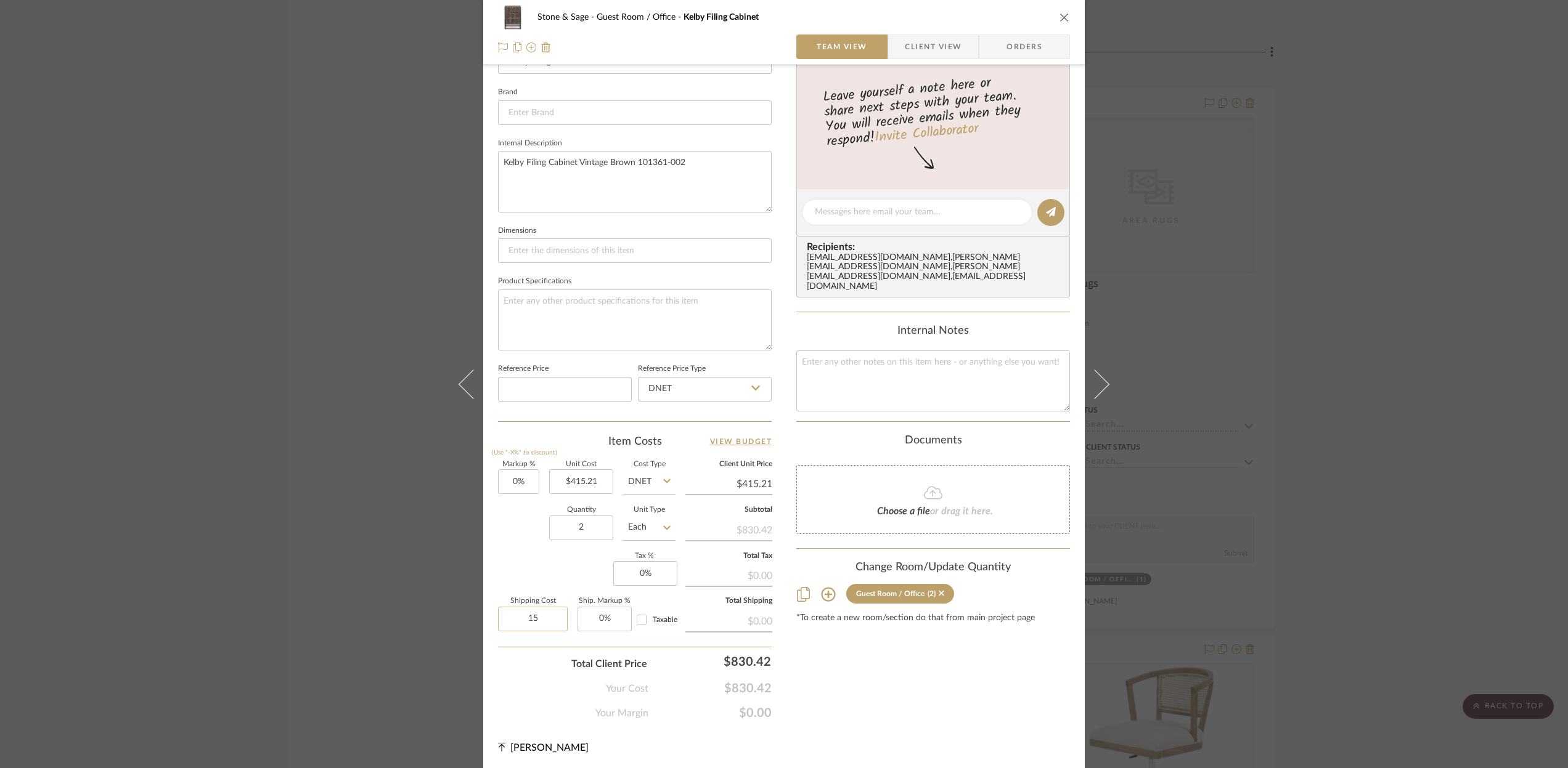
type input "1"
type input "0"
click at [603, 618] on input "0" at bounding box center [604, 619] width 54 height 25
type input "$0.00"
type input "15%"
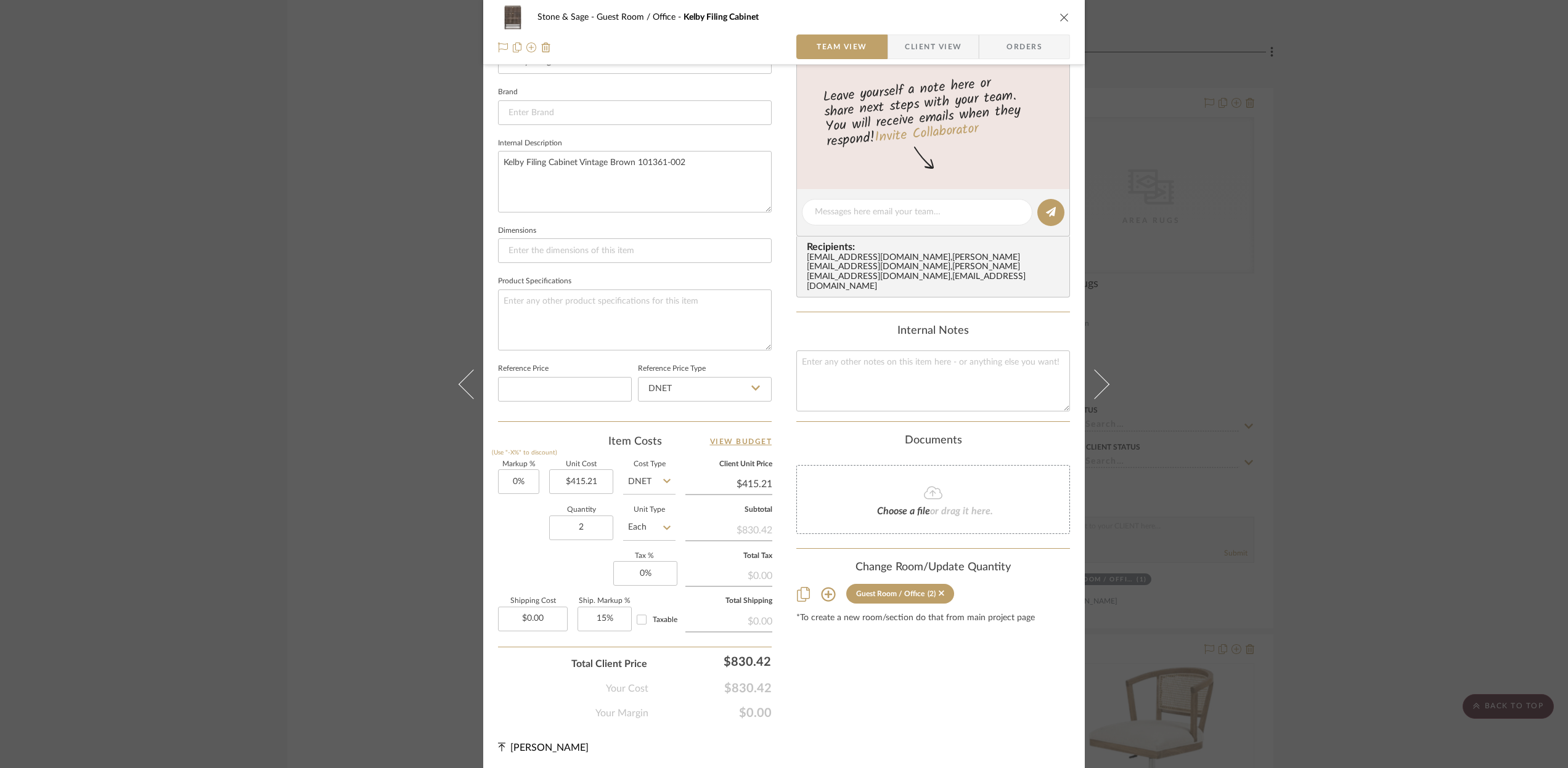
click at [643, 636] on div "Shipping Cost $0.00 Ship. Markup % 15% Taxable" at bounding box center [587, 619] width 178 height 43
drag, startPoint x: 637, startPoint y: 618, endPoint x: 637, endPoint y: 633, distance: 15.0
click at [637, 618] on input "Taxable" at bounding box center [642, 620] width 20 height 20
checkbox input "true"
click at [639, 632] on div "Shipping Cost $0.00 Ship. Markup % 15% Taxable" at bounding box center [587, 619] width 178 height 43
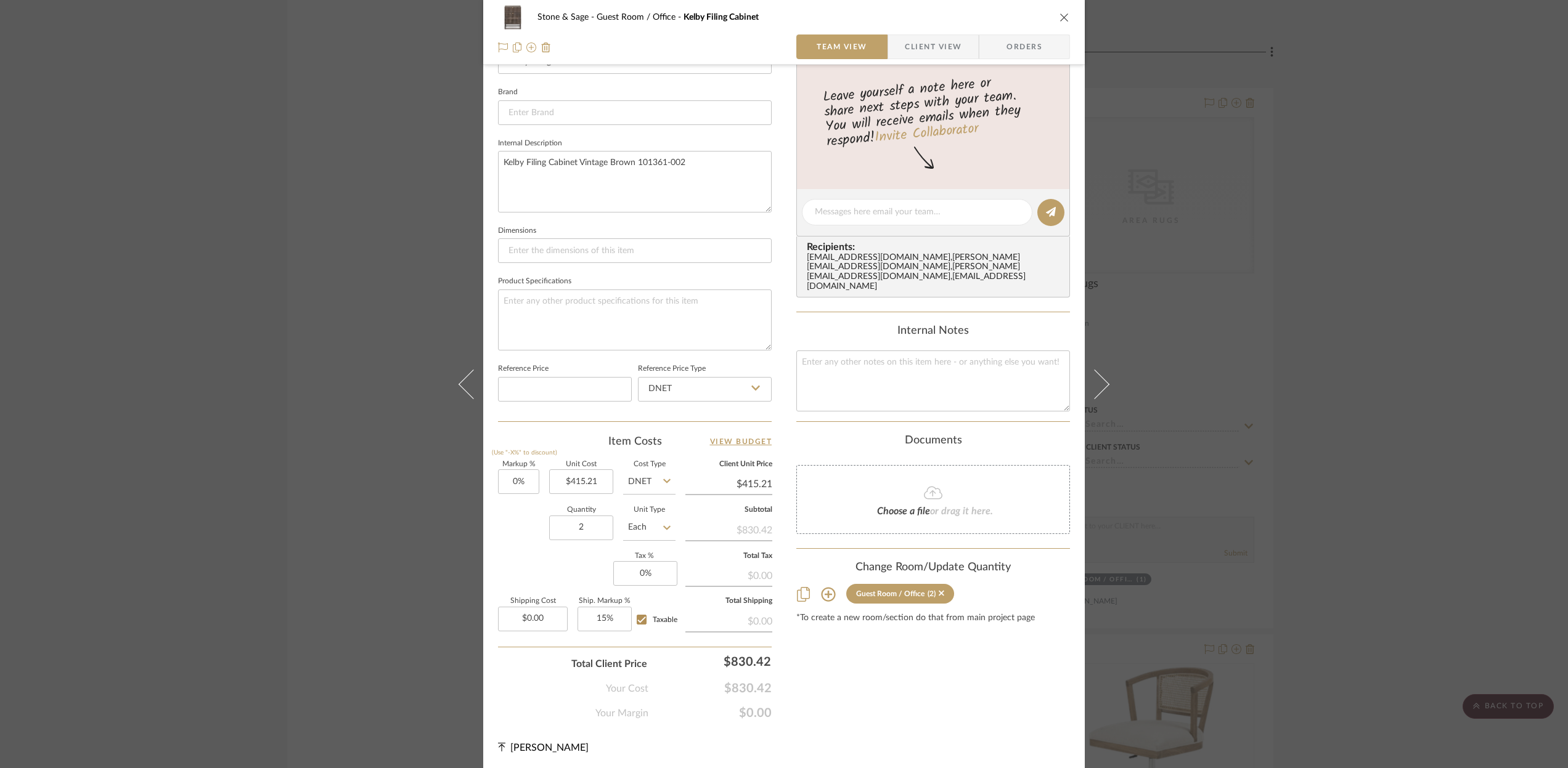
click at [646, 636] on div "Shipping Cost $0.00 Ship. Markup % 15% Taxable" at bounding box center [587, 619] width 178 height 43
click at [640, 620] on input "Taxable" at bounding box center [642, 620] width 20 height 20
click at [637, 619] on input "Taxable" at bounding box center [642, 620] width 20 height 20
checkbox input "true"
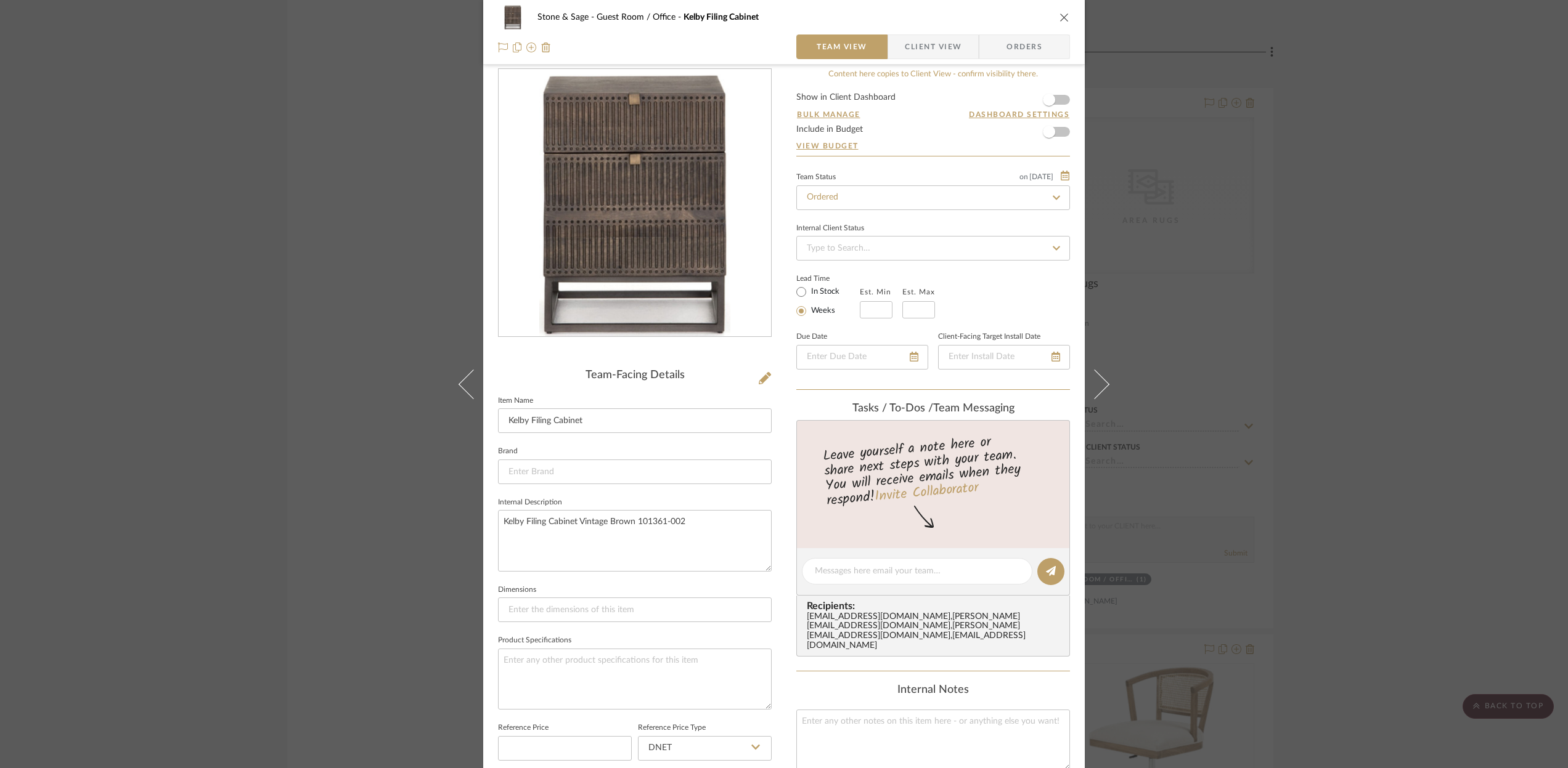
scroll to position [0, 0]
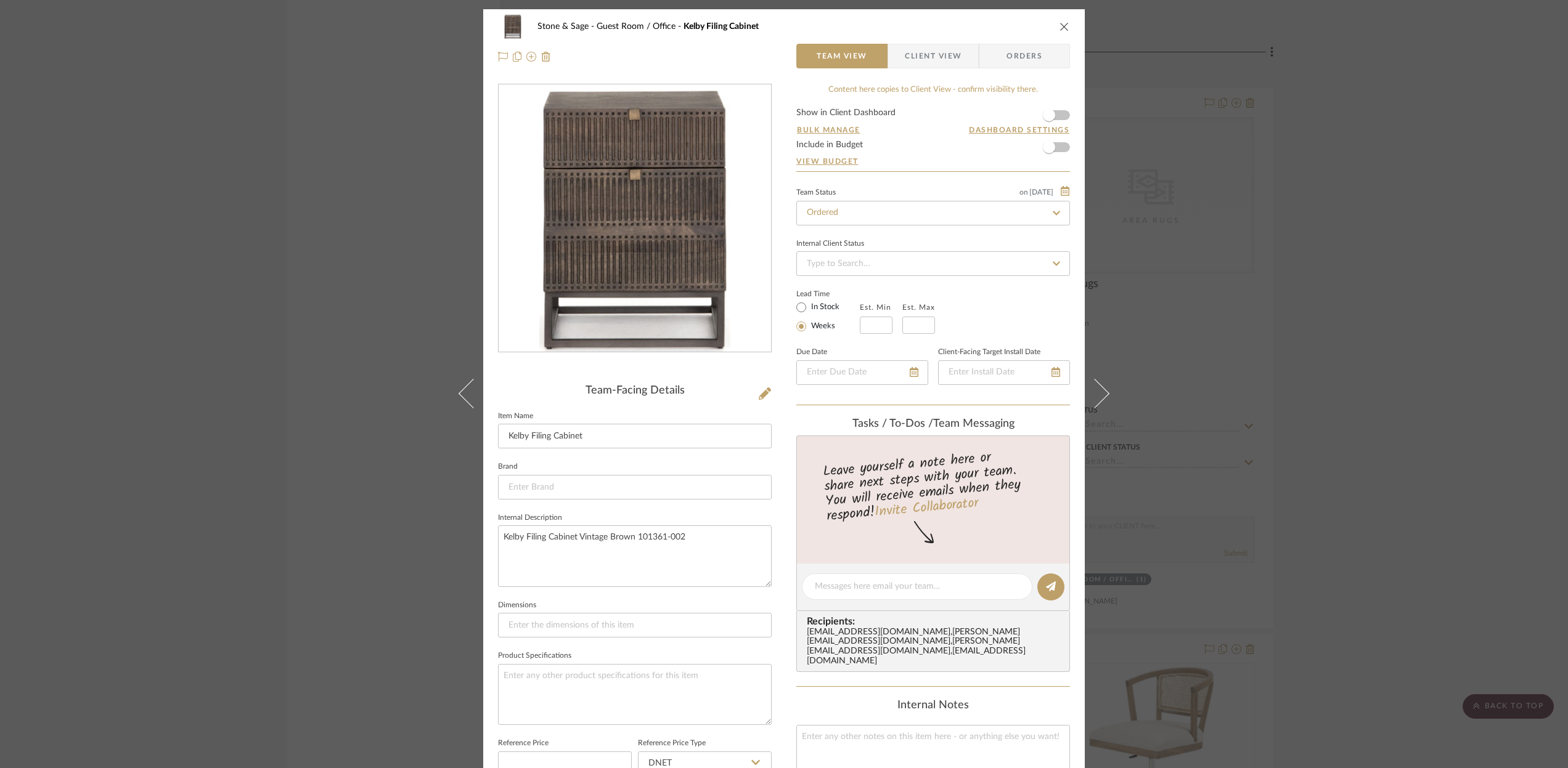
click at [1062, 26] on icon "close" at bounding box center [1064, 26] width 10 height 10
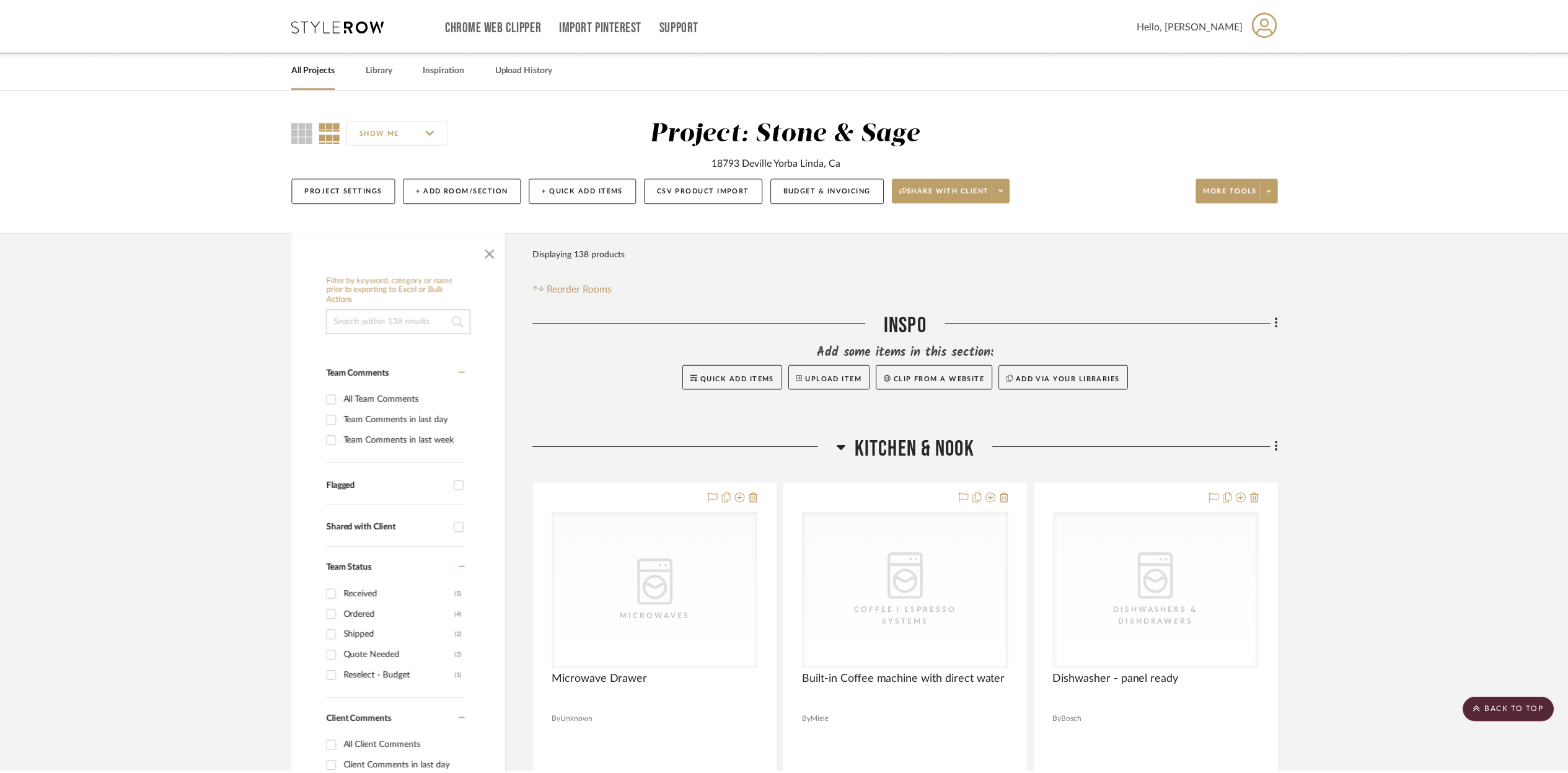
scroll to position [15746, 0]
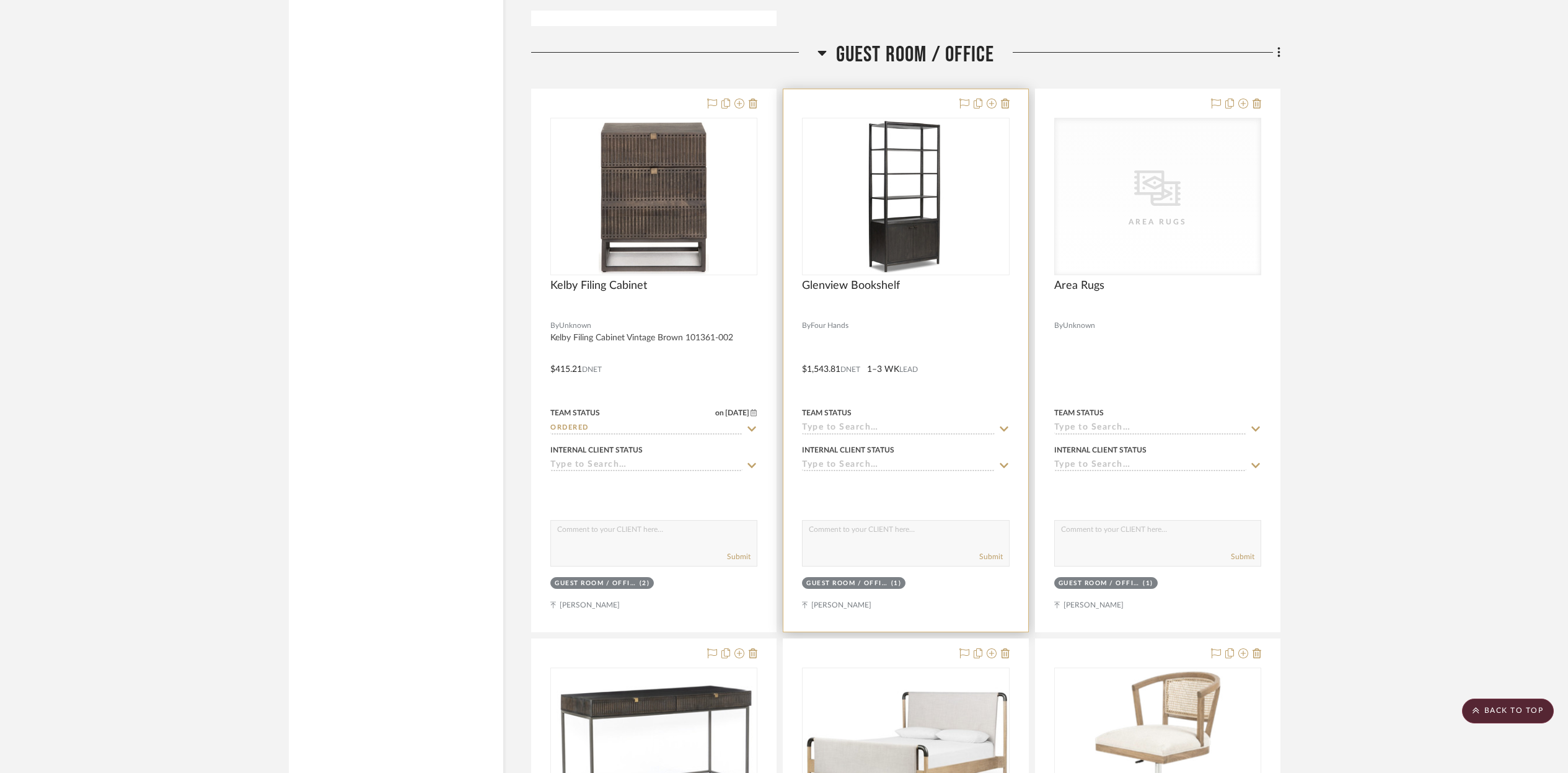
click at [975, 301] on div at bounding box center [905, 360] width 244 height 543
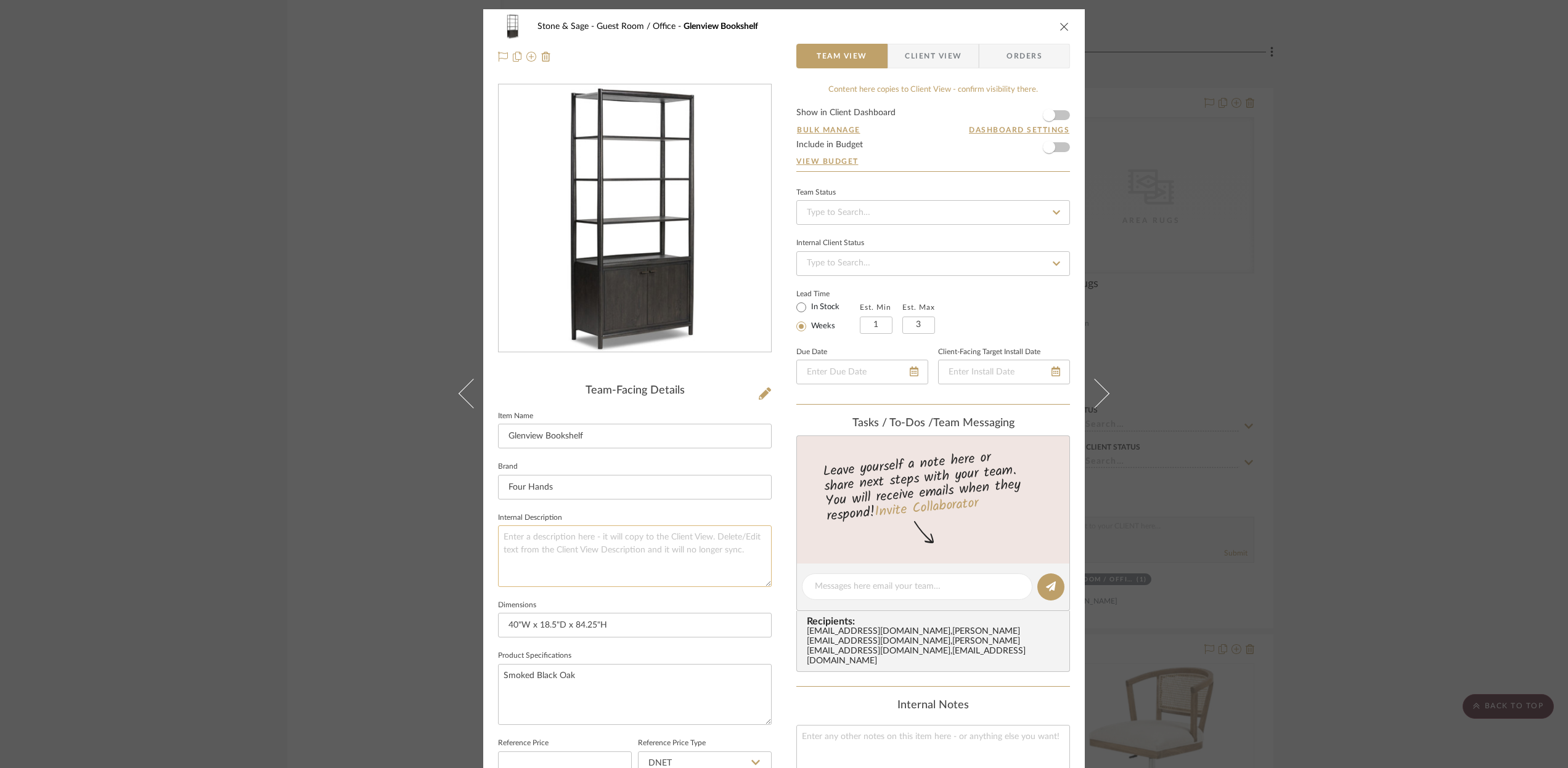
click at [510, 536] on textarea at bounding box center [635, 556] width 274 height 61
type textarea "Glenview Bookcase Smoked Black Oat 236400-002"
click at [1053, 211] on icon at bounding box center [1056, 212] width 11 height 8
click at [846, 272] on div "Ordered" at bounding box center [928, 277] width 272 height 32
type input "[DATE]"
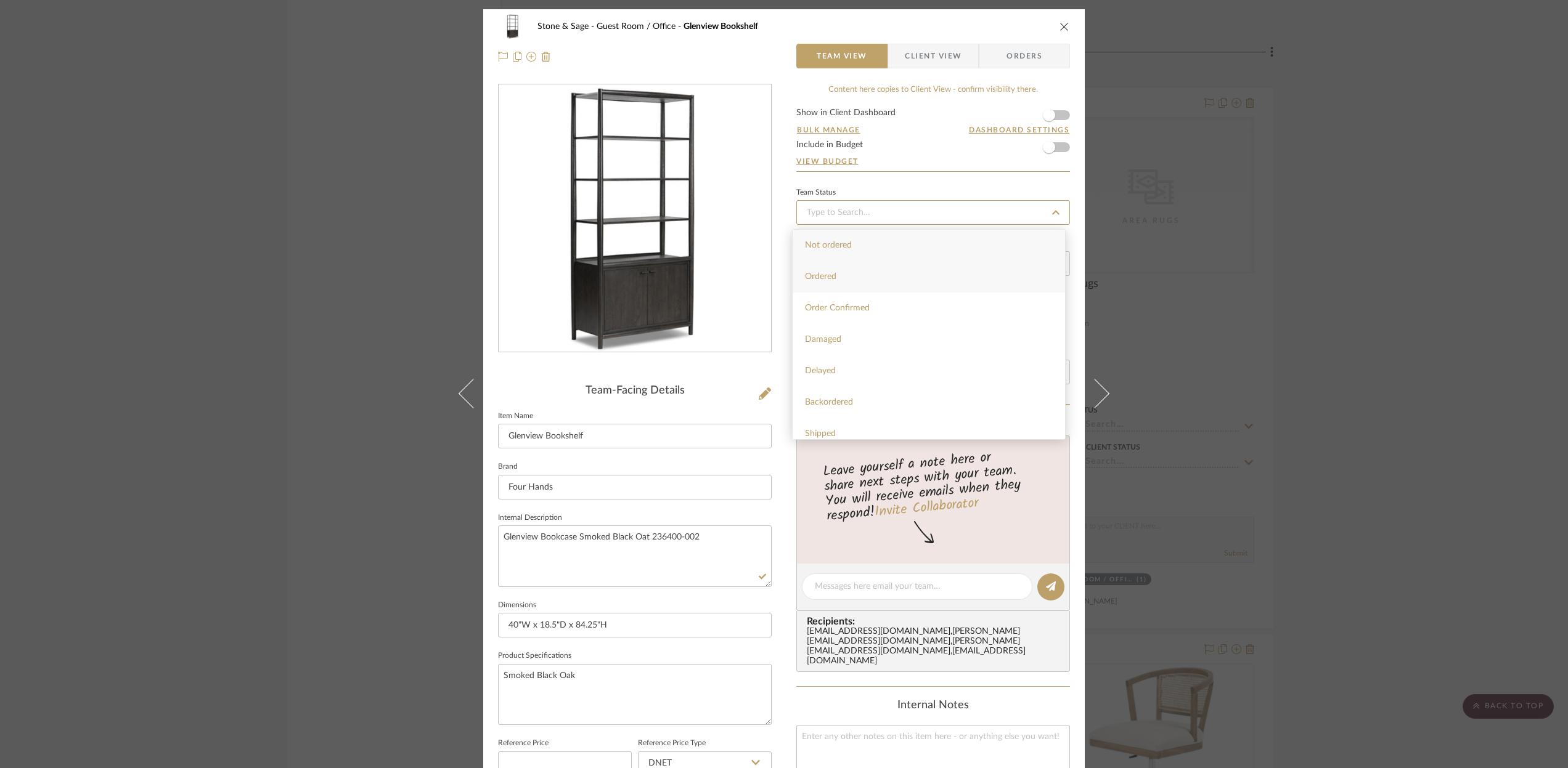
type input "Ordered"
type input "[DATE]"
type input "Ordered"
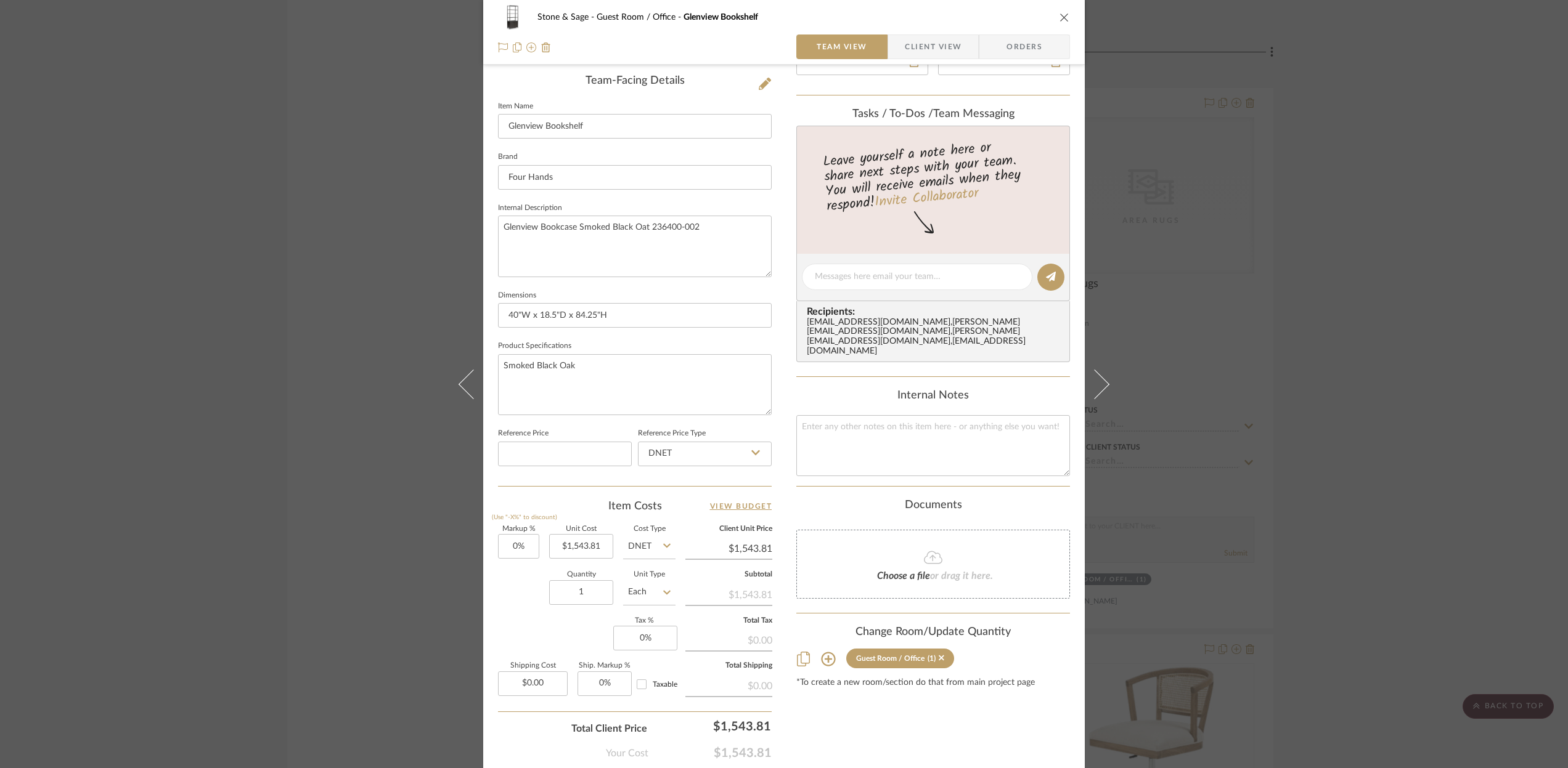
scroll to position [375, 0]
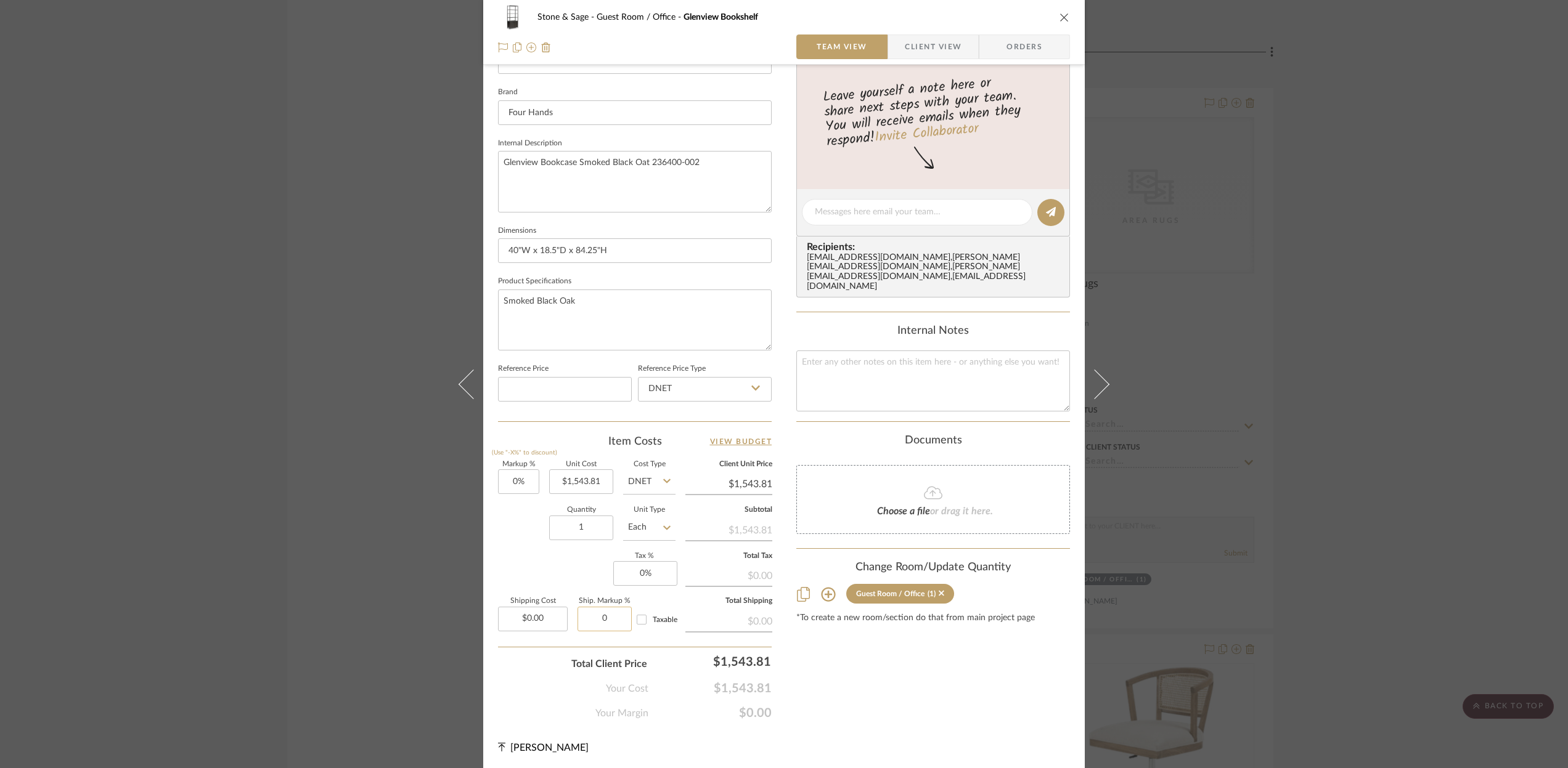
click at [599, 624] on input "0" at bounding box center [604, 619] width 54 height 25
type input "15%"
click at [634, 616] on input "Taxable" at bounding box center [642, 620] width 20 height 20
checkbox input "true"
drag, startPoint x: 1057, startPoint y: 19, endPoint x: 1053, endPoint y: 26, distance: 8.1
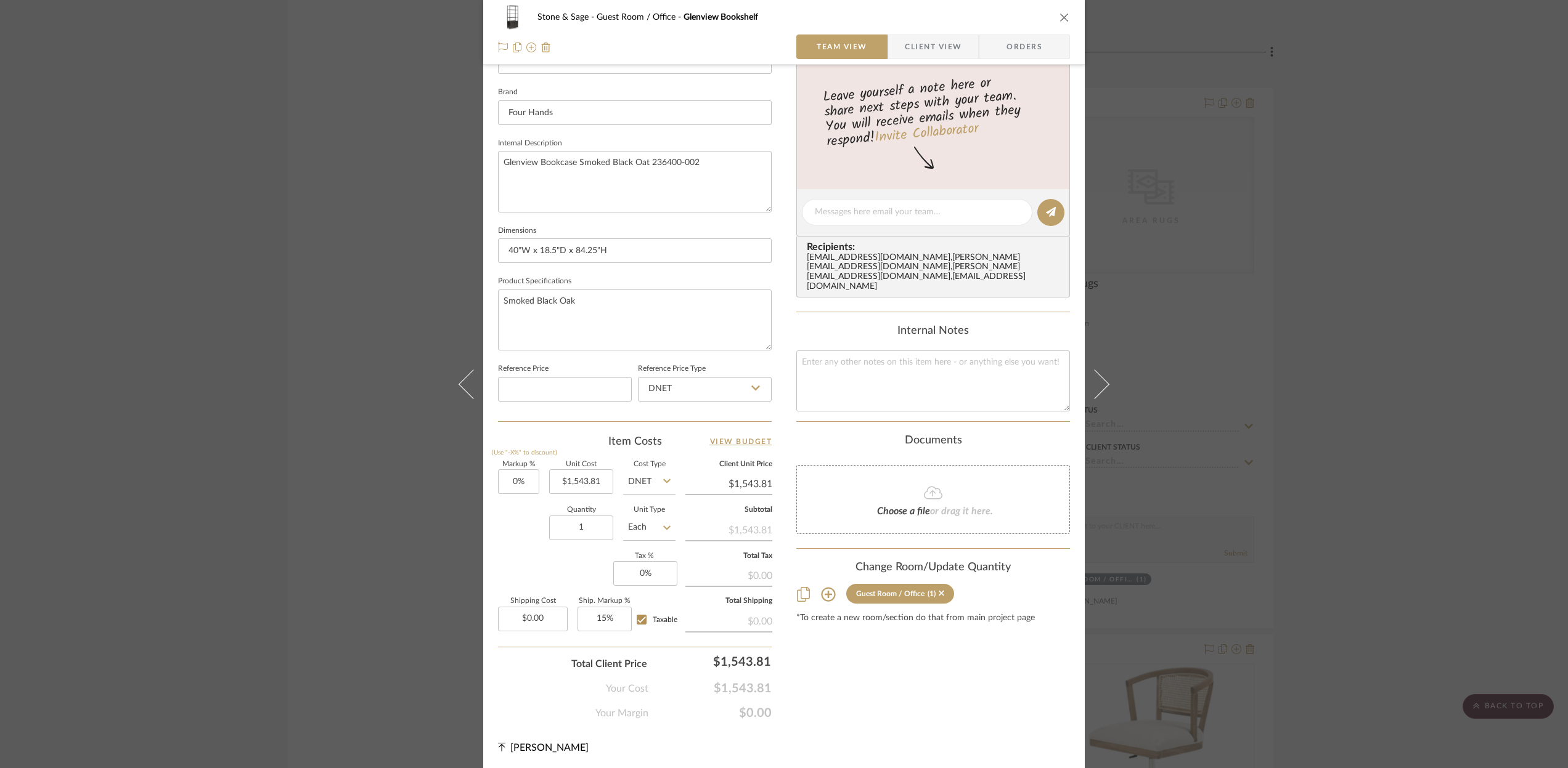
click at [1059, 19] on icon "close" at bounding box center [1064, 17] width 10 height 10
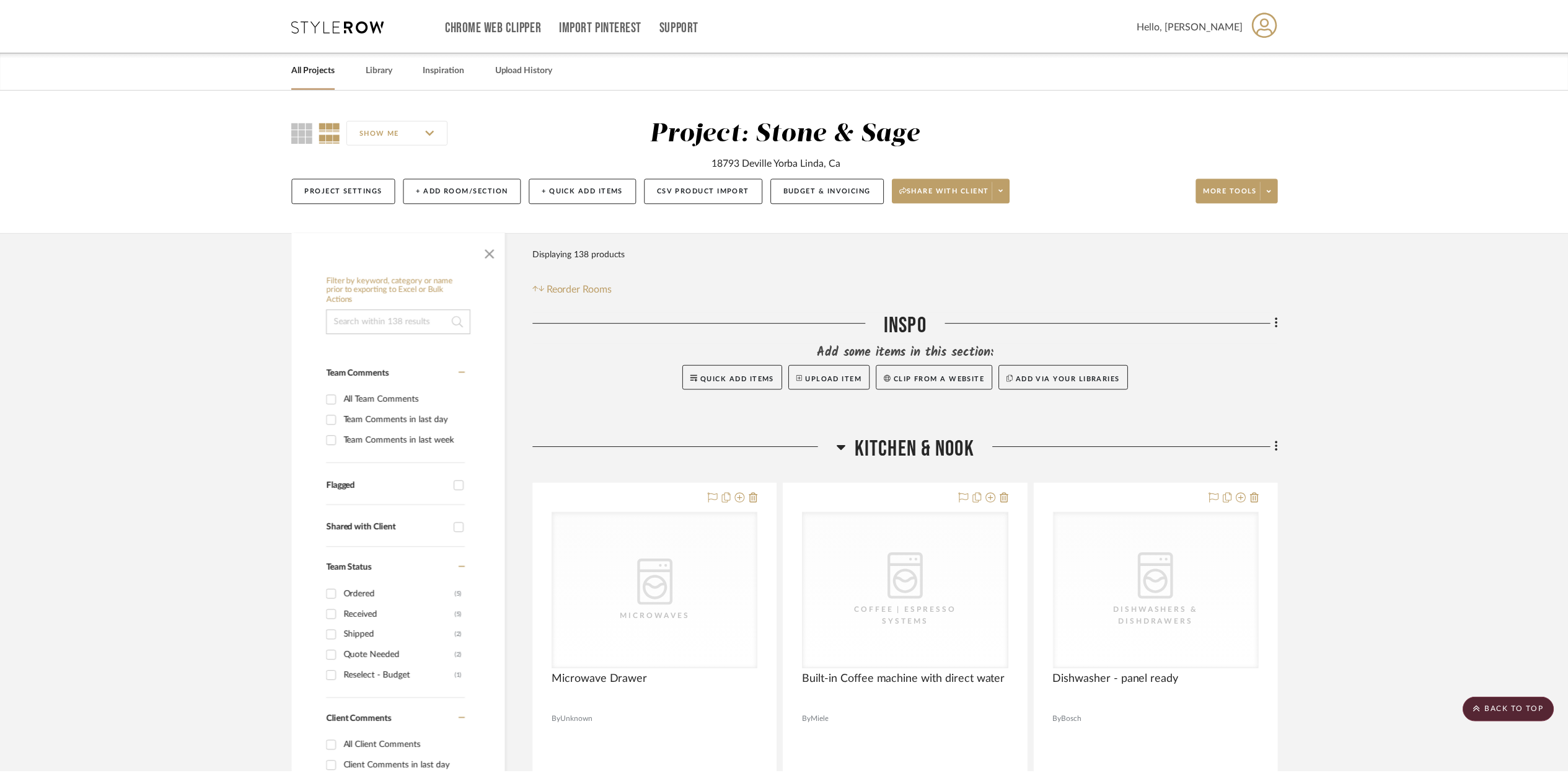
scroll to position [15746, 0]
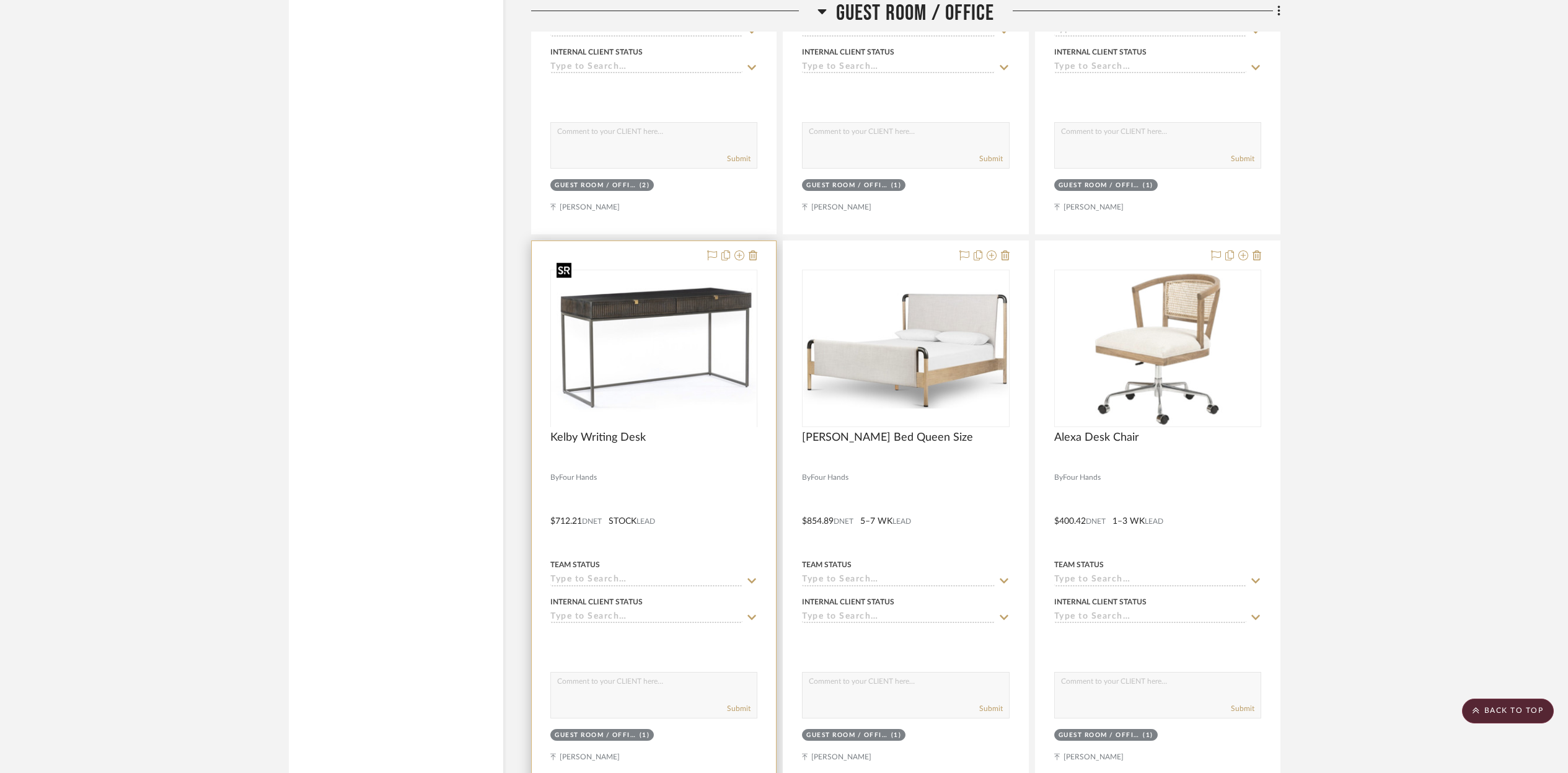
click at [613, 357] on div at bounding box center [654, 426] width 207 height 313
click at [656, 375] on img "0" at bounding box center [654, 350] width 204 height 149
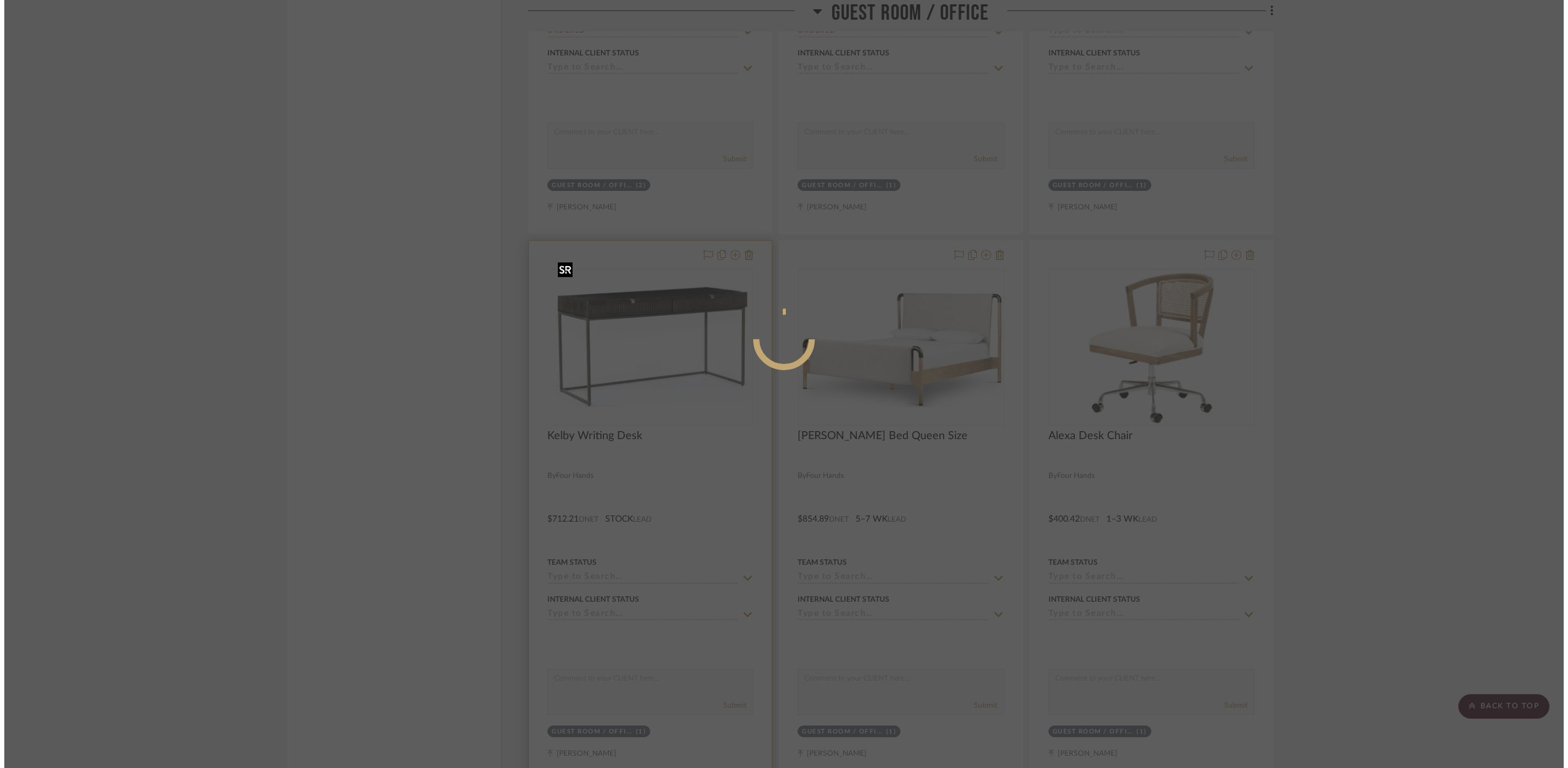
scroll to position [0, 0]
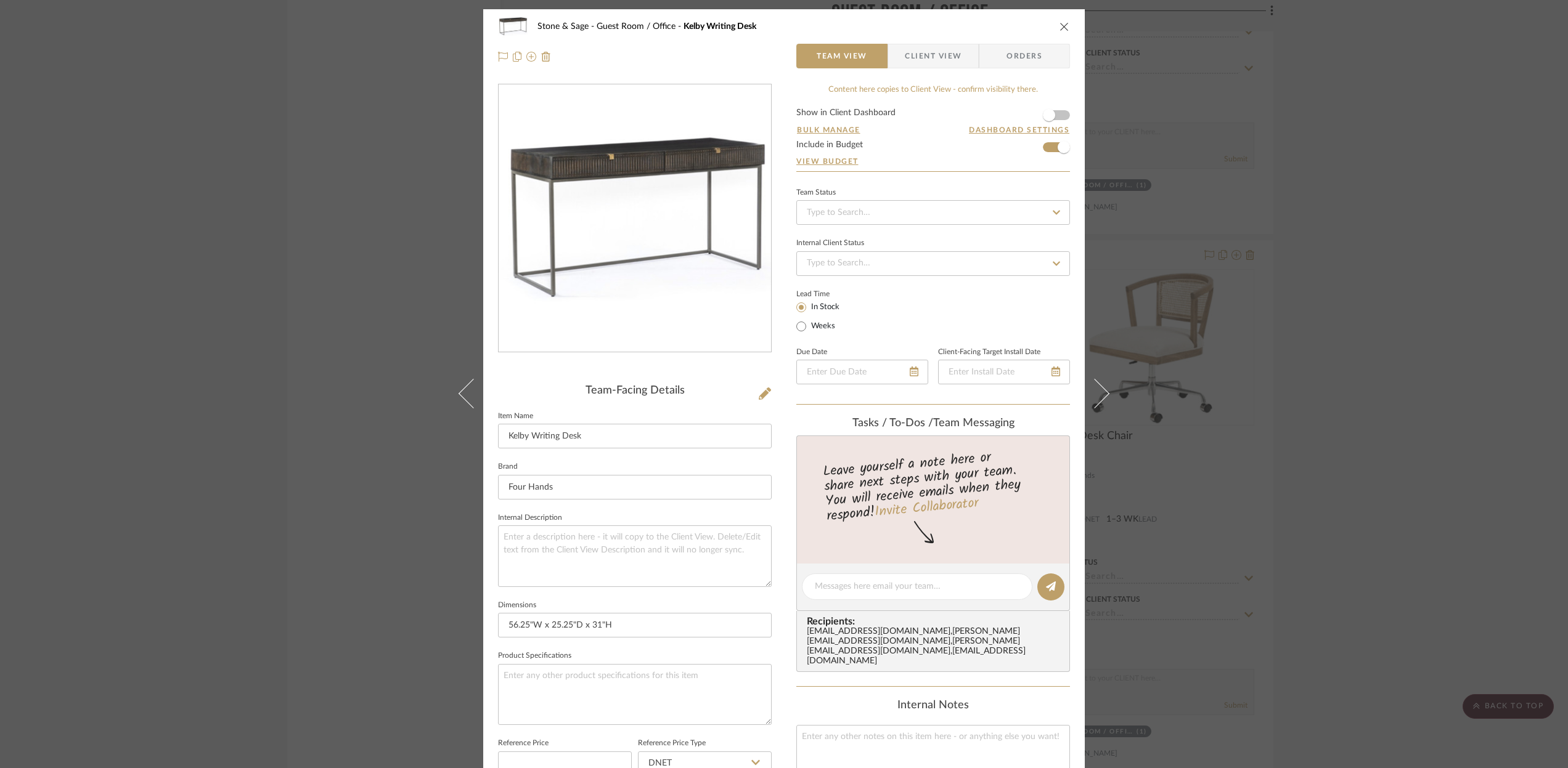
click at [1050, 210] on icon at bounding box center [1056, 212] width 11 height 8
click at [840, 274] on div "Ordered" at bounding box center [928, 277] width 272 height 32
type input "[DATE]"
type input "Ordered"
type input "[DATE]"
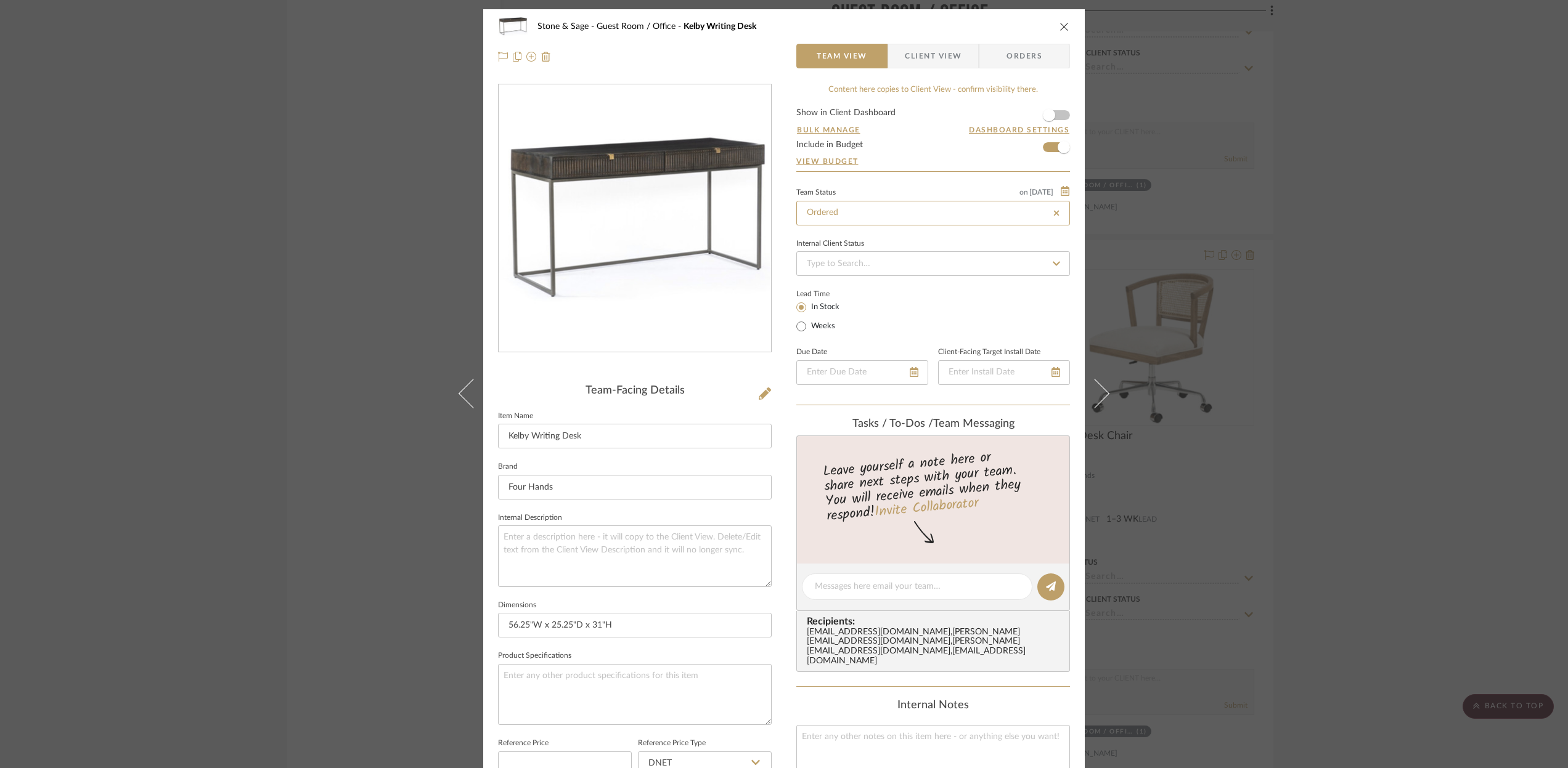
type input "Ordered"
click at [520, 540] on textarea at bounding box center [635, 556] width 274 height 61
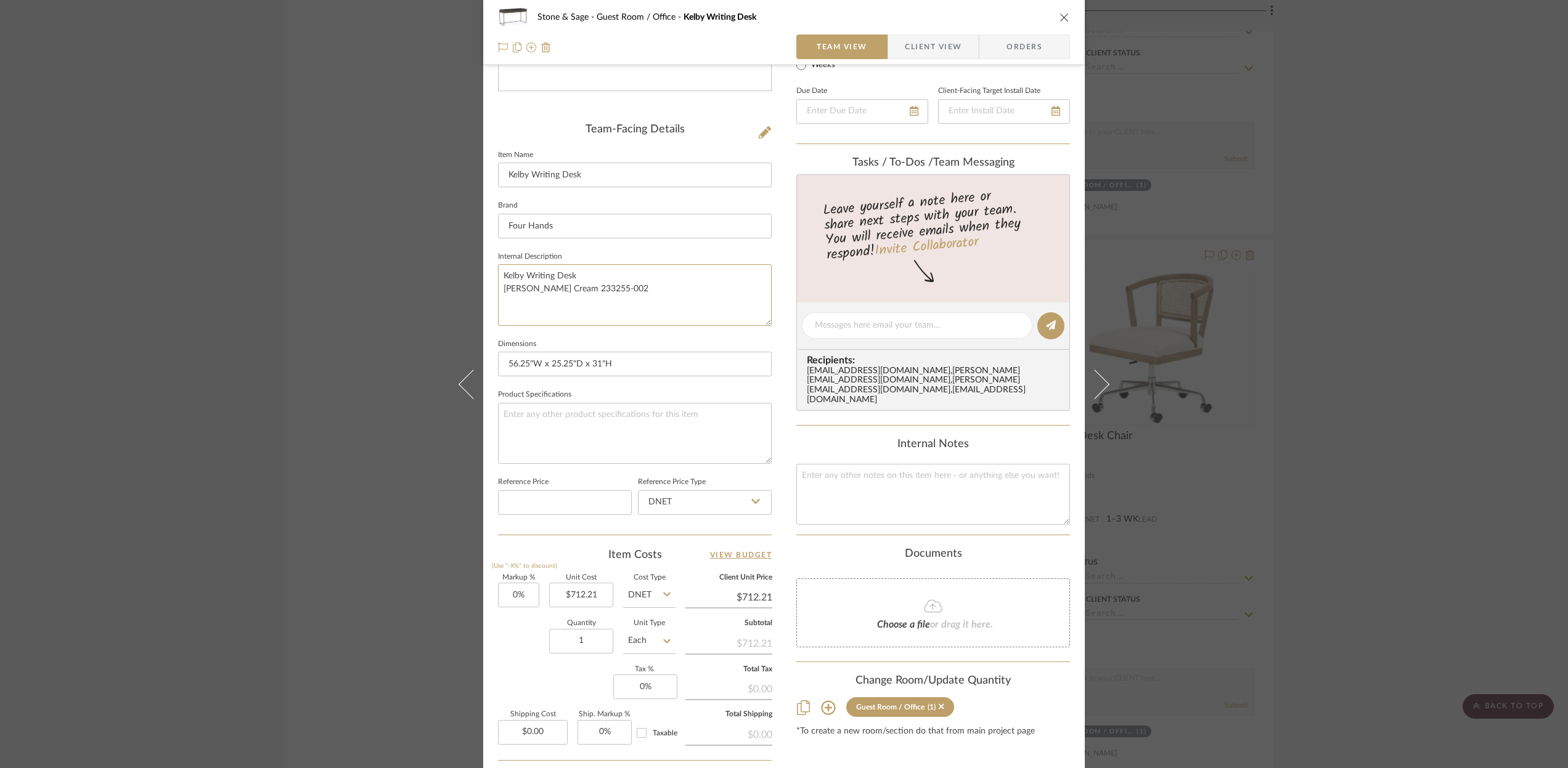
scroll to position [308, 0]
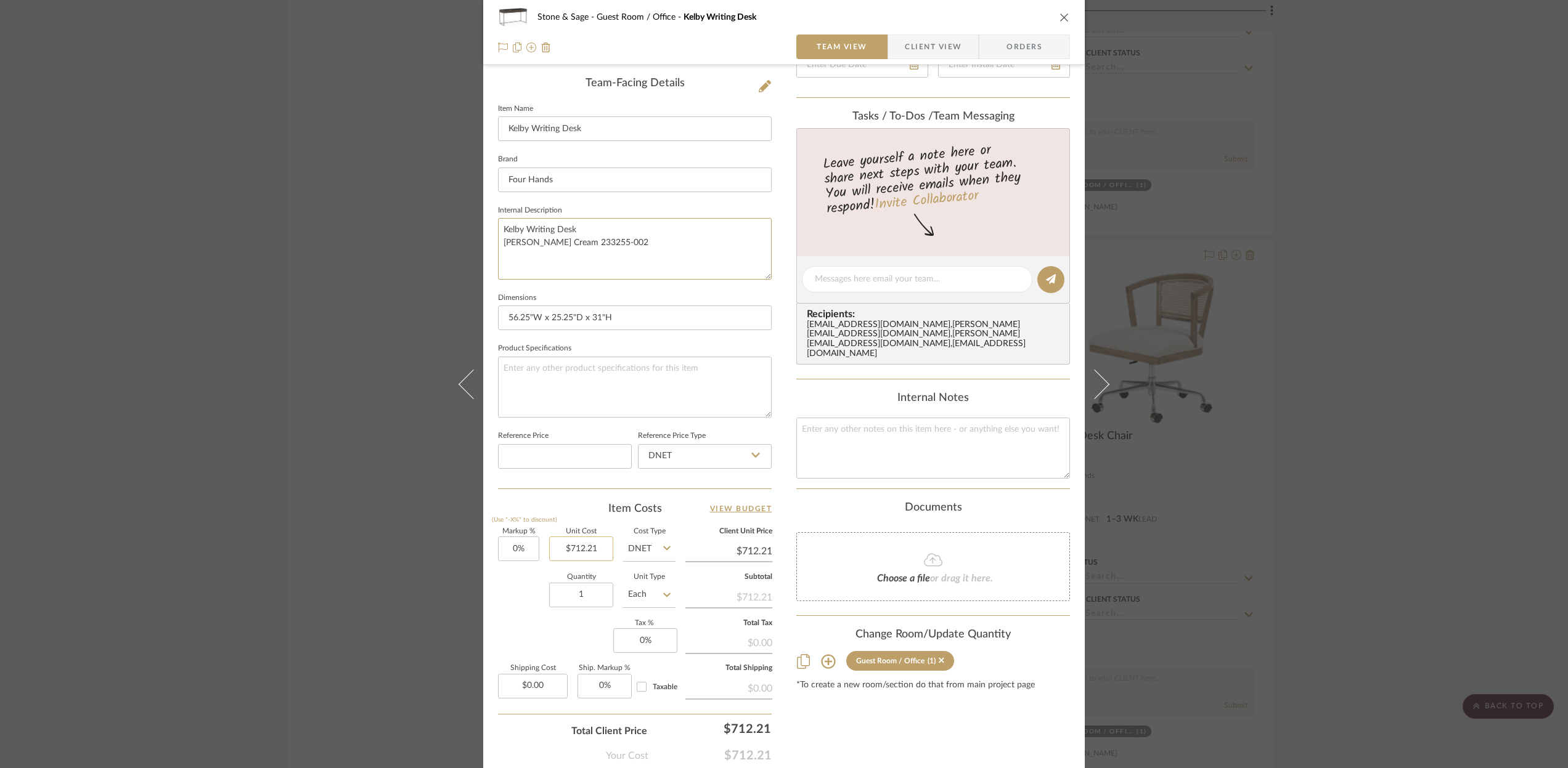
type textarea "Kelby Writing Desk [PERSON_NAME] Cream 233255-002"
type input "712.21"
click at [594, 553] on input "712.21" at bounding box center [581, 548] width 64 height 25
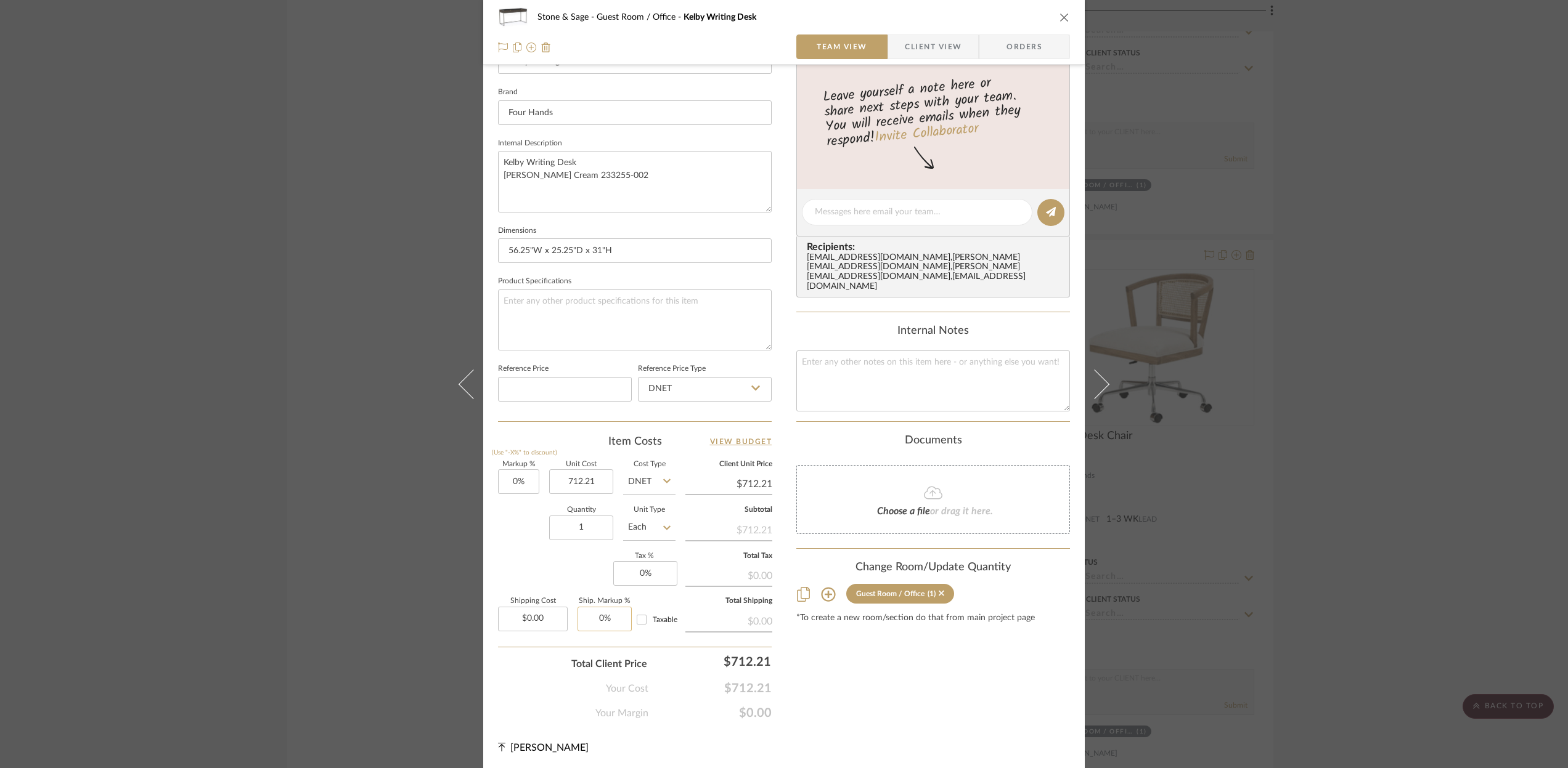
type input "$712.21"
click at [592, 619] on input "0" at bounding box center [604, 619] width 54 height 25
type input "1"
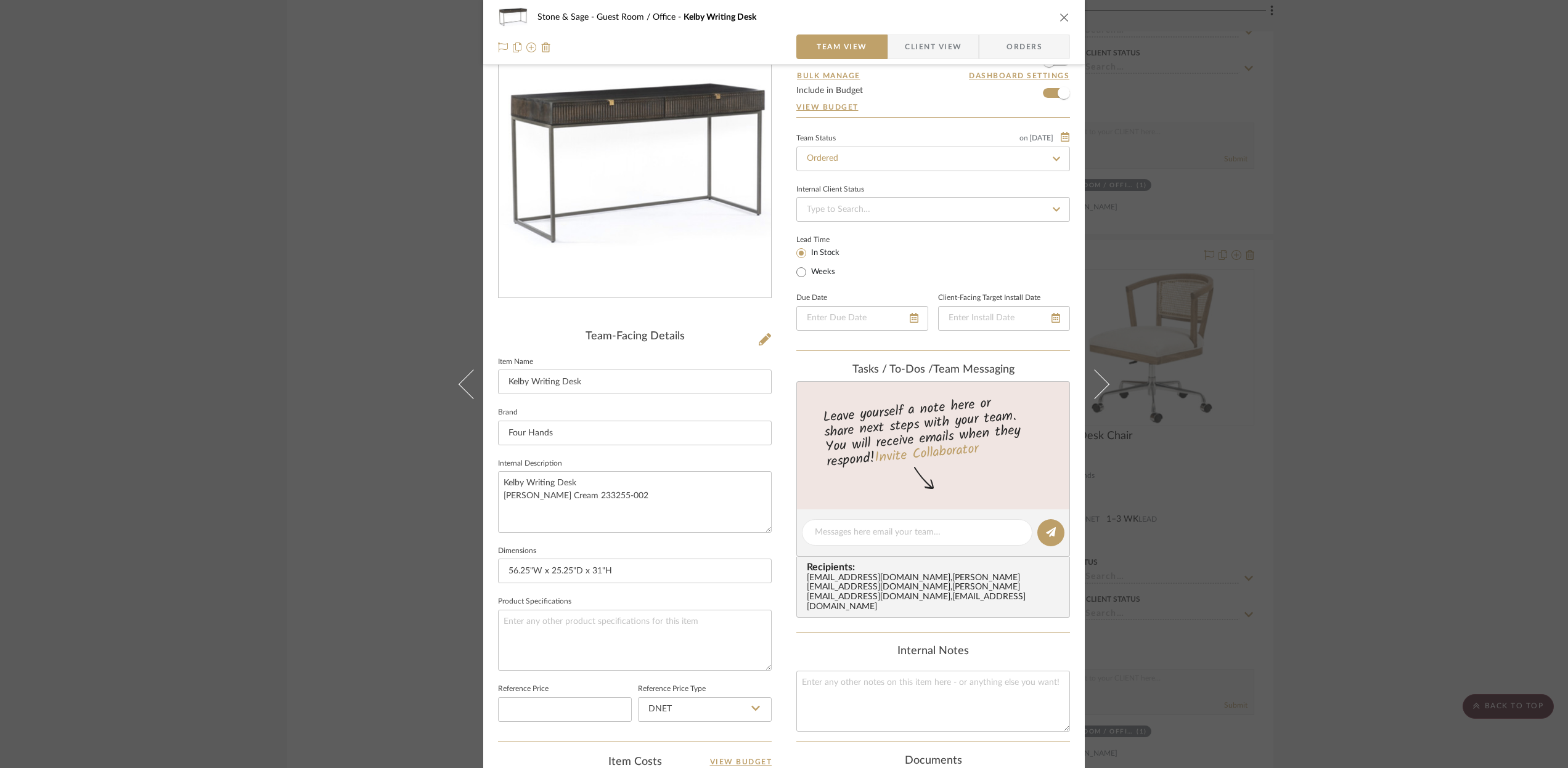
scroll to position [0, 0]
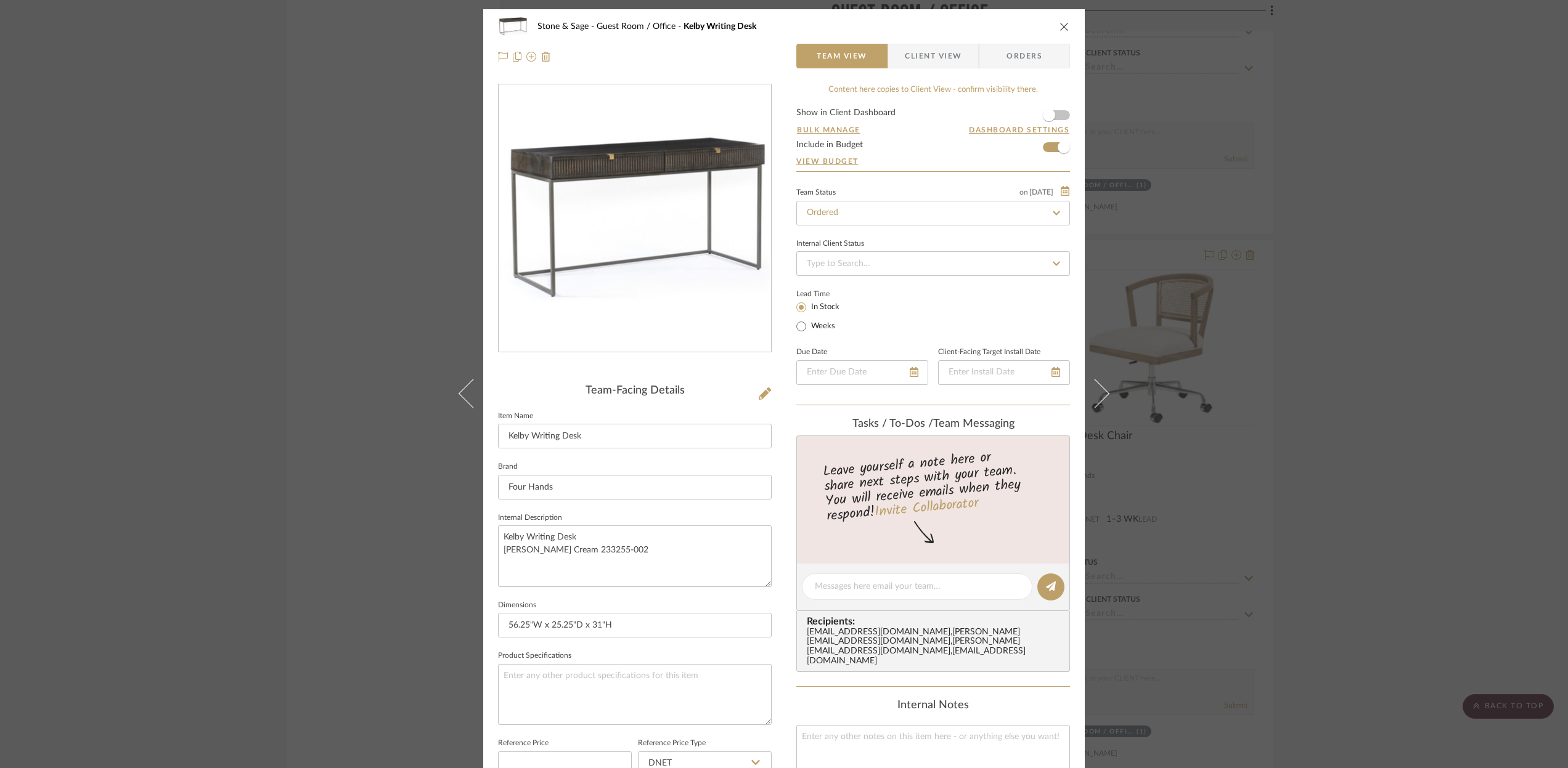
type input "0%"
click at [1053, 26] on div "Stone & Sage Guest Room / Office Kelby Writing Desk" at bounding box center [784, 26] width 572 height 25
click at [1059, 29] on icon "close" at bounding box center [1064, 26] width 10 height 10
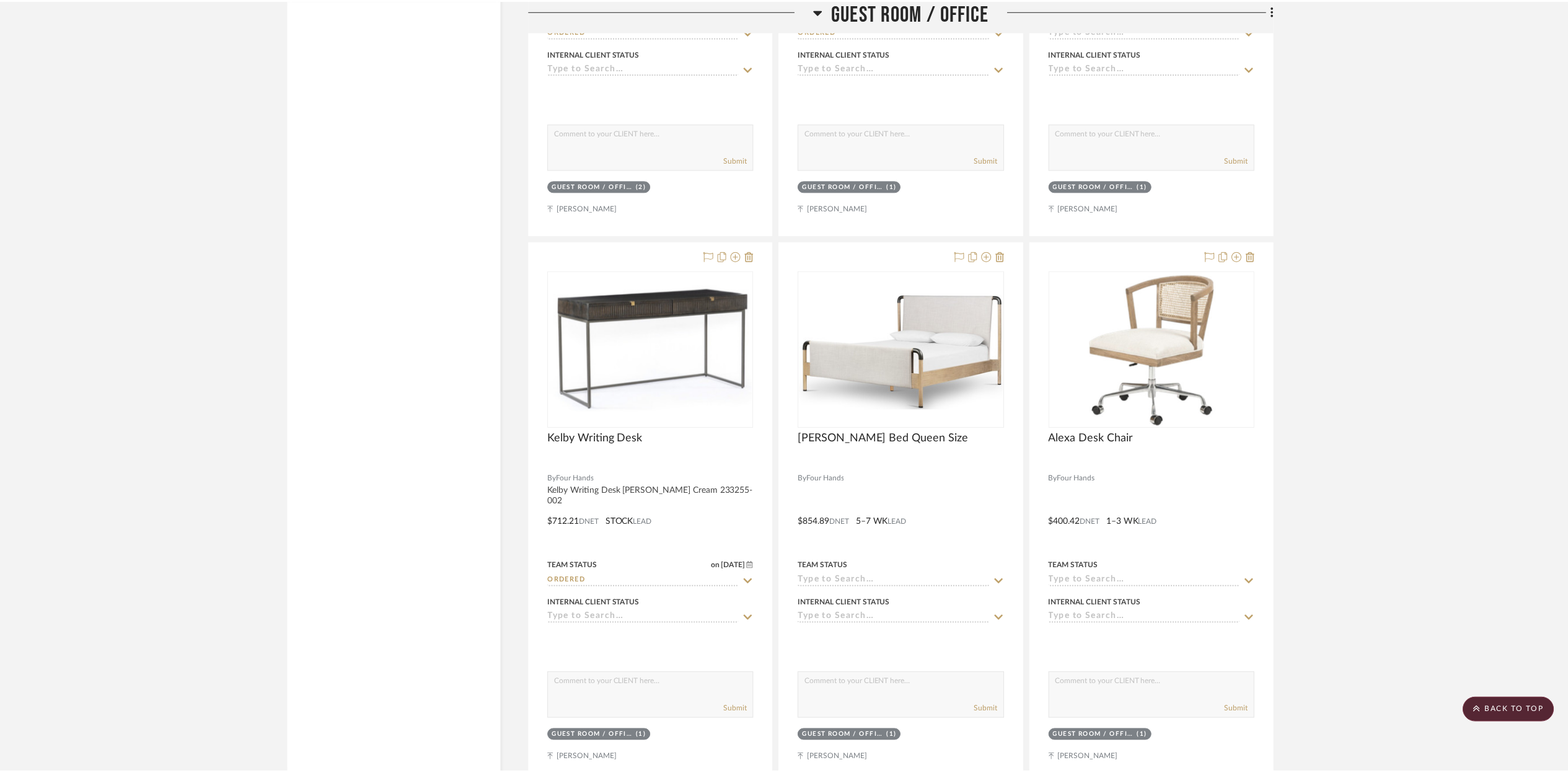
scroll to position [16143, 0]
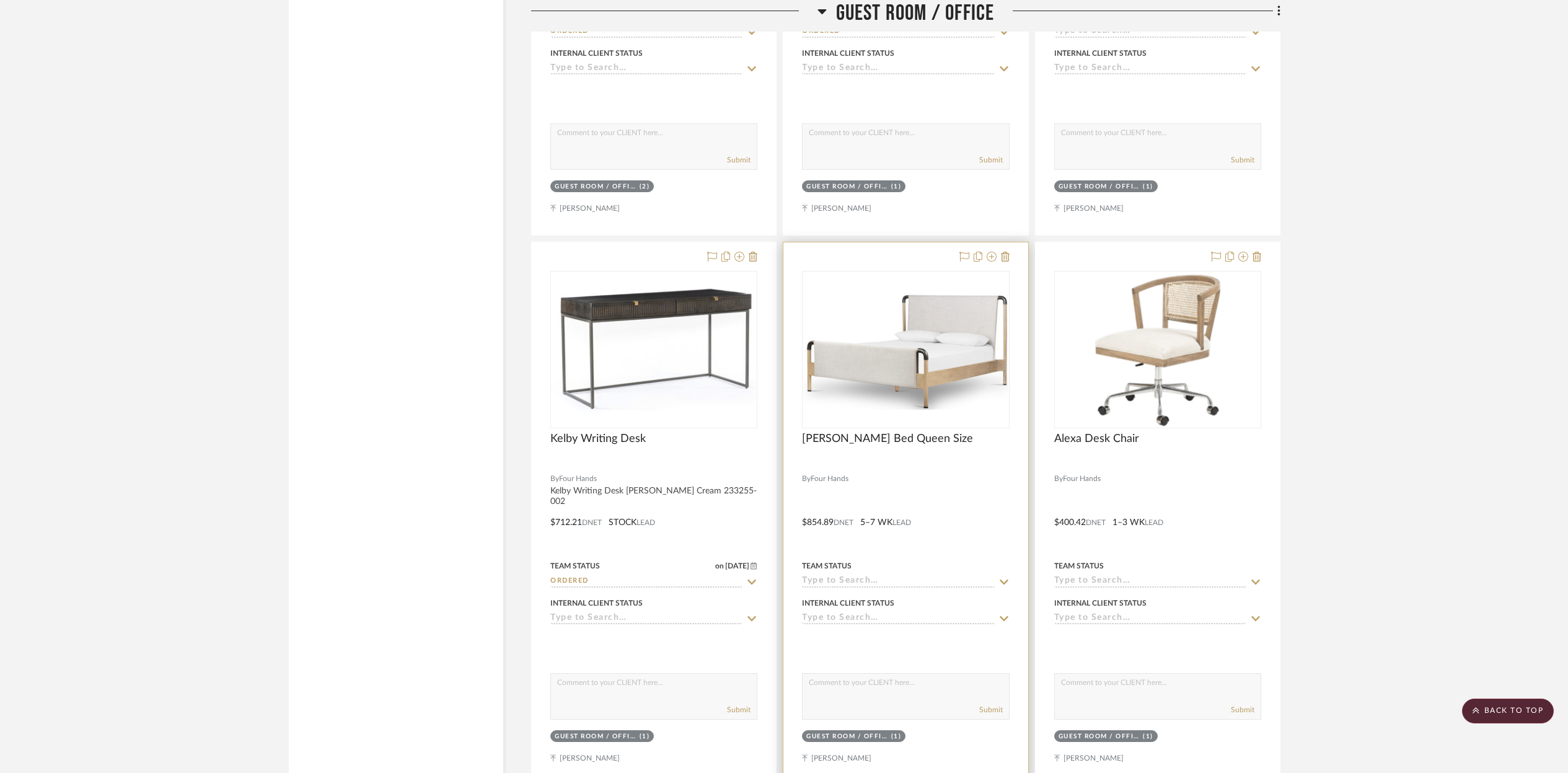
click at [920, 460] on div at bounding box center [906, 465] width 207 height 11
click at [927, 366] on img "0" at bounding box center [905, 350] width 204 height 120
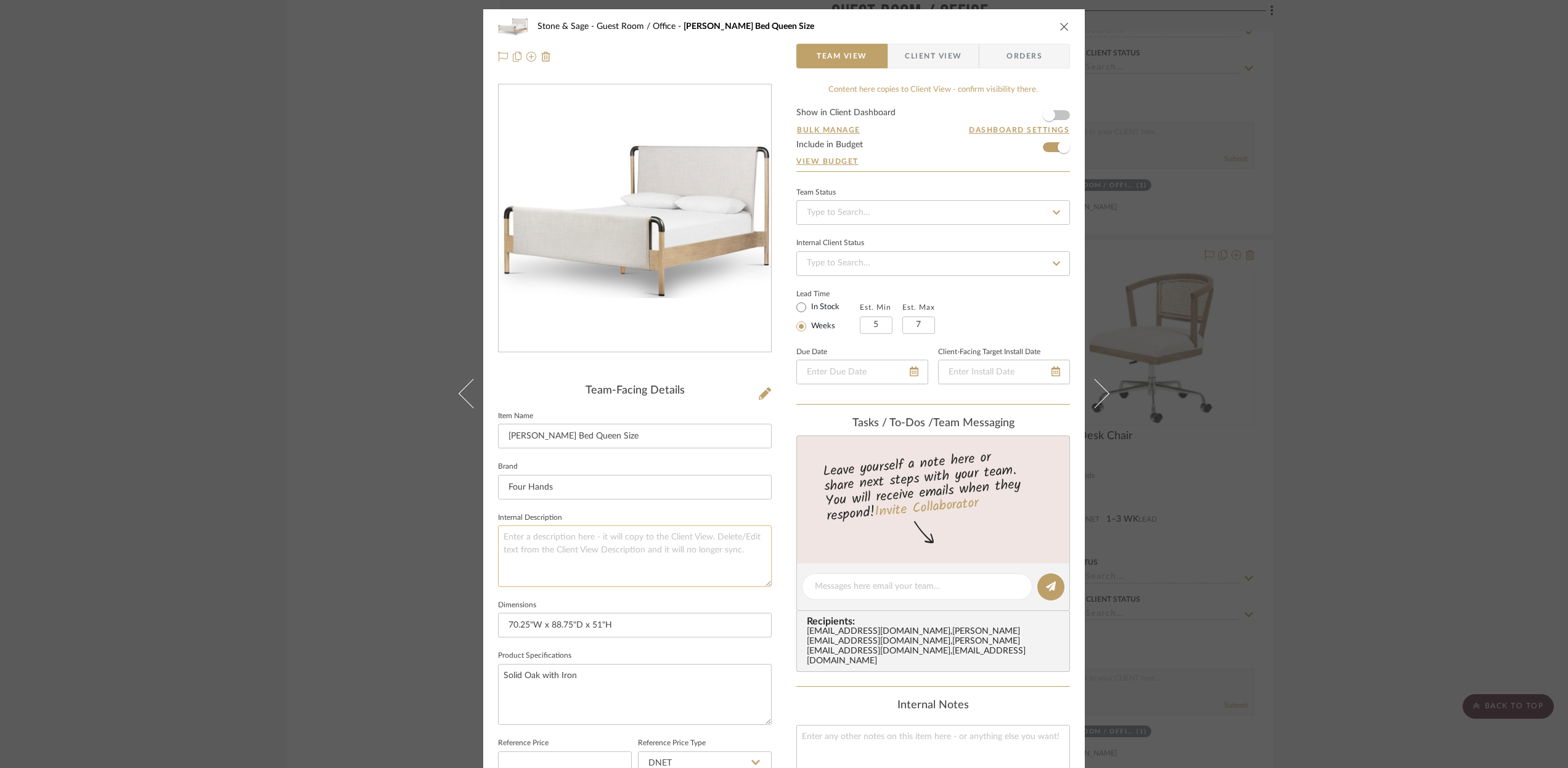
click at [522, 539] on textarea at bounding box center [635, 556] width 274 height 61
type textarea "[PERSON_NAME] [PERSON_NAME] Wheat 223307-0011"
click at [1053, 211] on icon at bounding box center [1056, 212] width 8 height 5
click at [826, 281] on span "Ordered" at bounding box center [821, 276] width 32 height 8
type input "[DATE]"
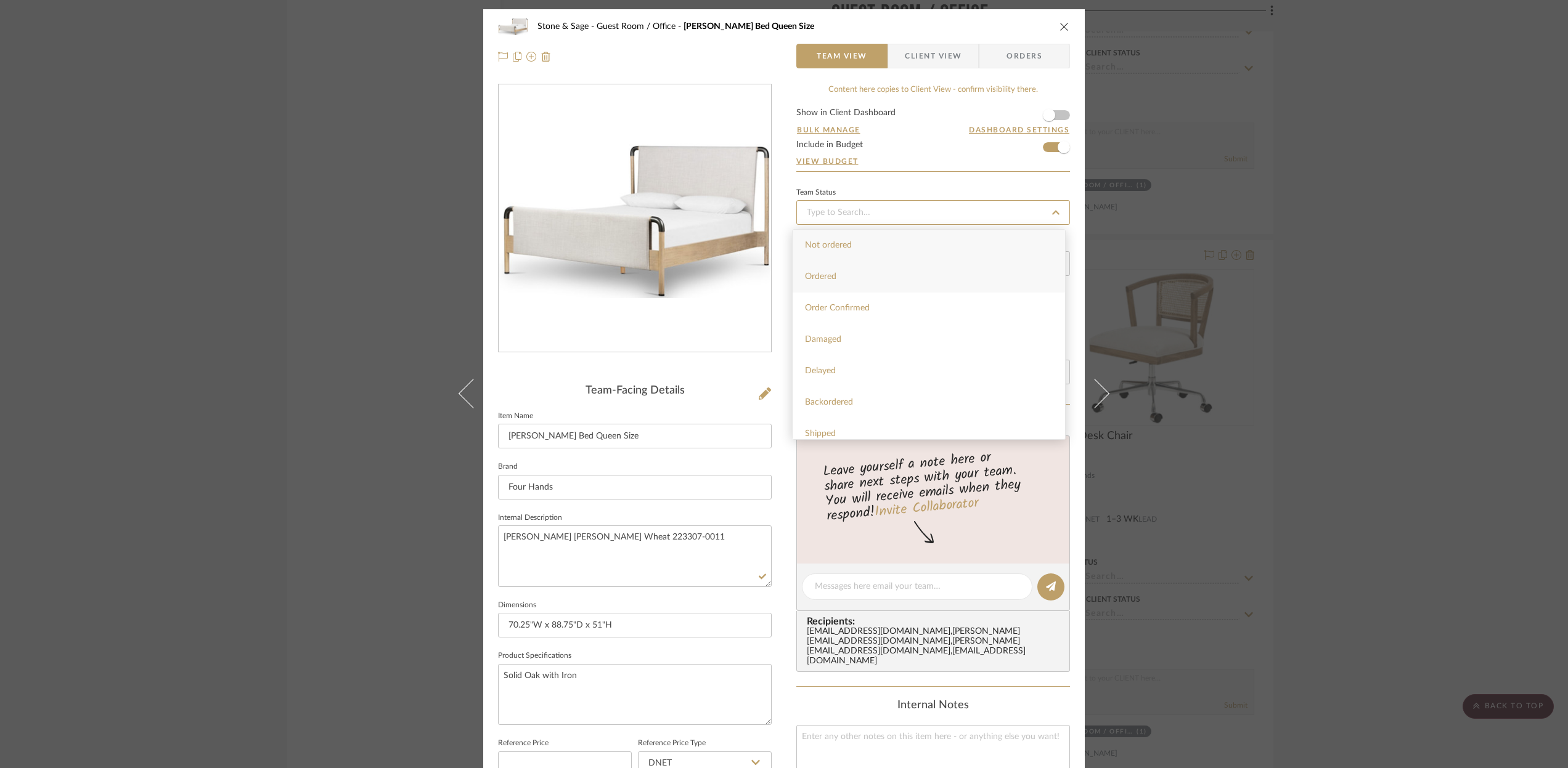
type input "Ordered"
type input "[DATE]"
type input "Ordered"
click at [906, 373] on div at bounding box center [861, 372] width 132 height 25
click at [894, 373] on icon at bounding box center [898, 372] width 8 height 10
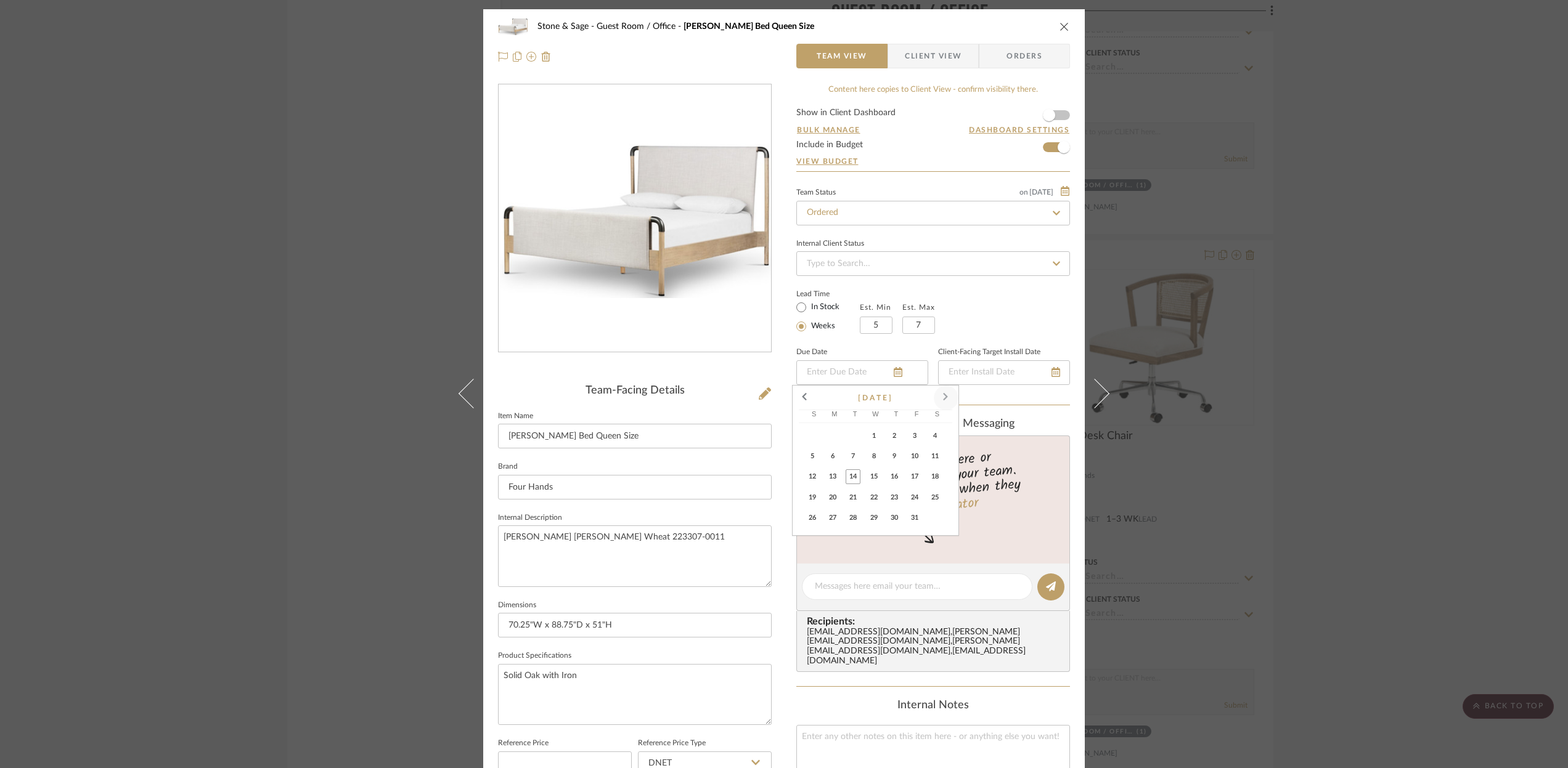
click at [940, 396] on span at bounding box center [946, 397] width 29 height 29
click at [894, 495] on span "20" at bounding box center [895, 498] width 15 height 15
type input "[DATE]"
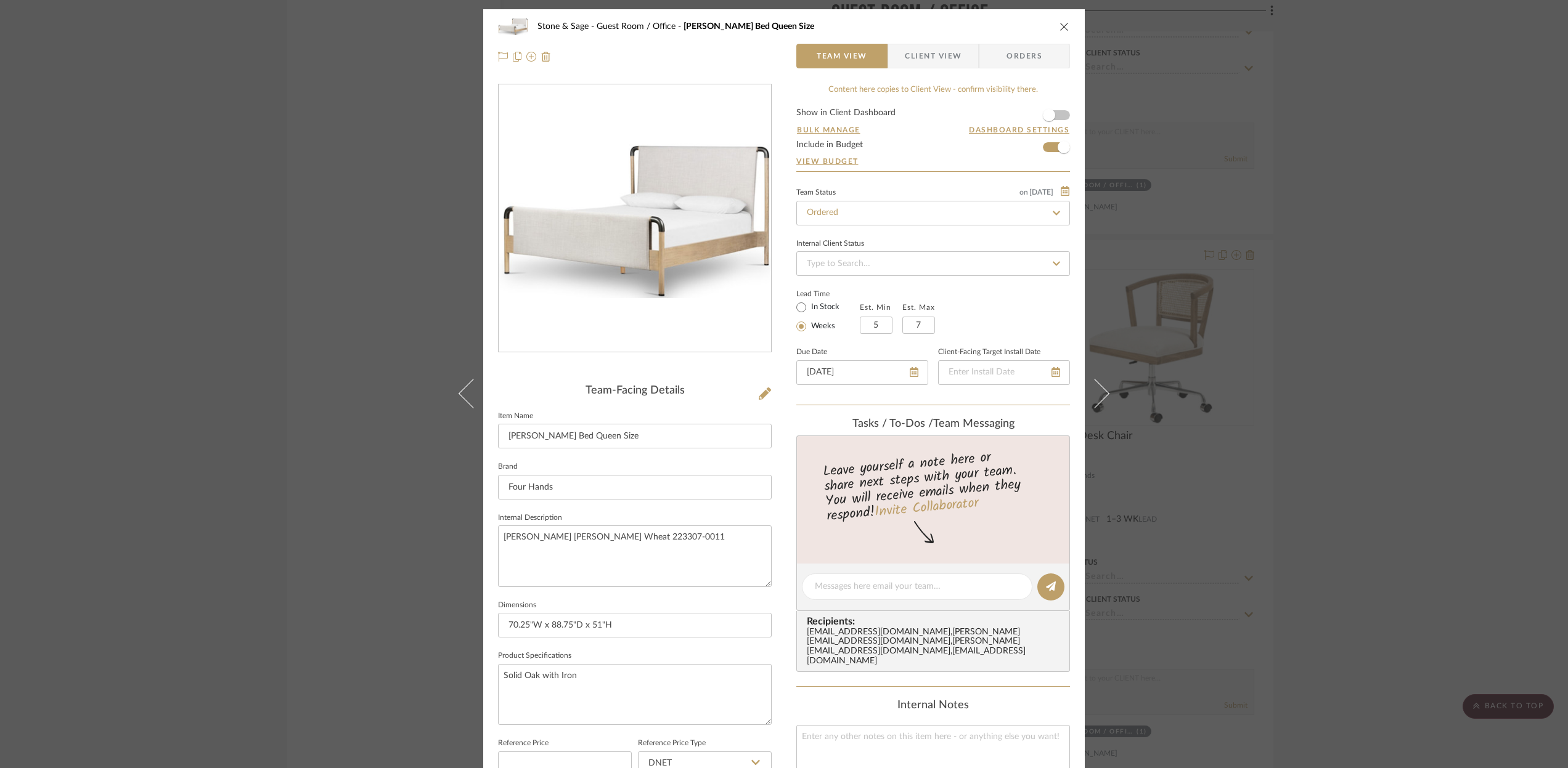
click at [1059, 21] on button "close" at bounding box center [1064, 26] width 11 height 11
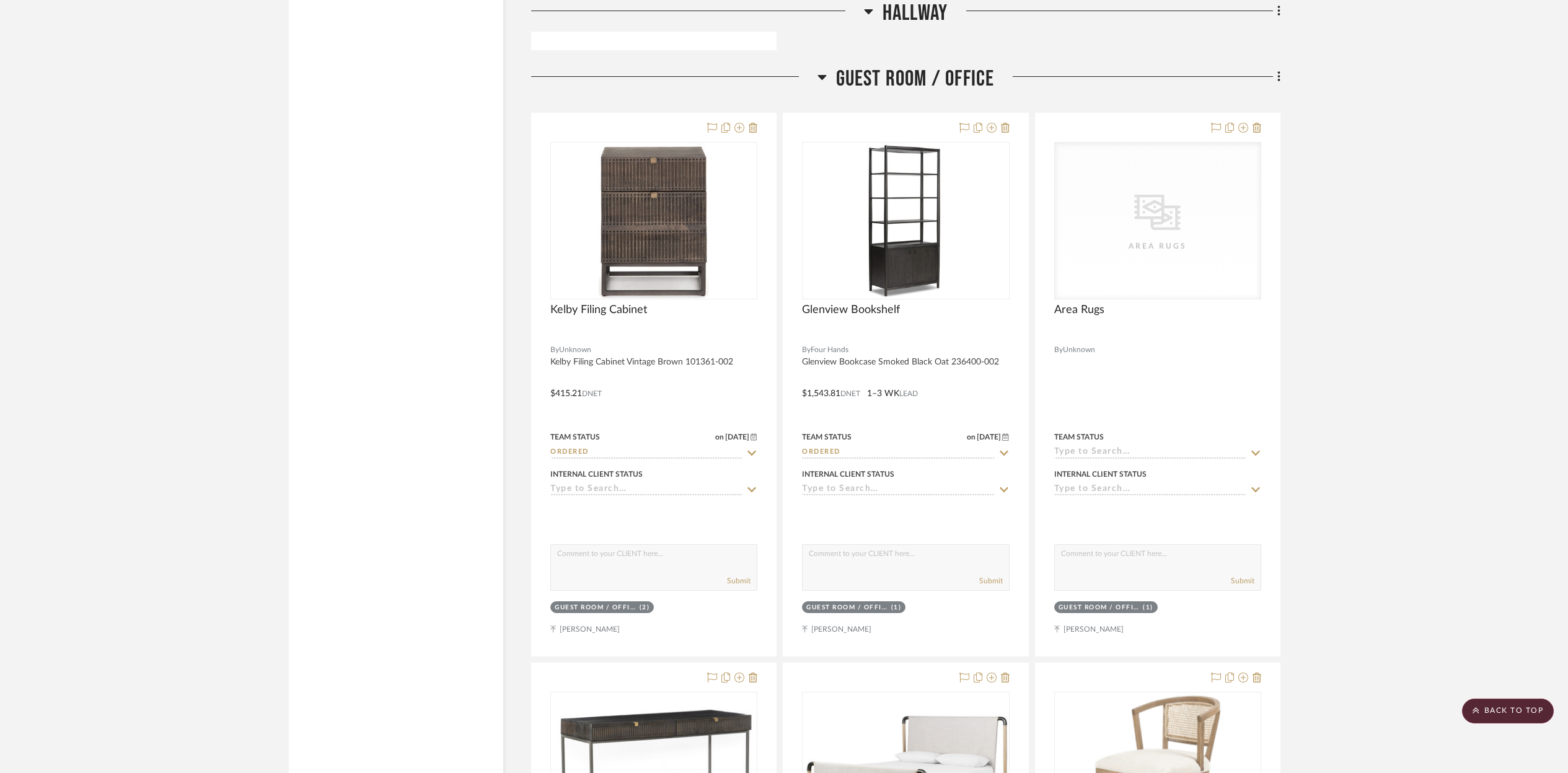
scroll to position [15705, 0]
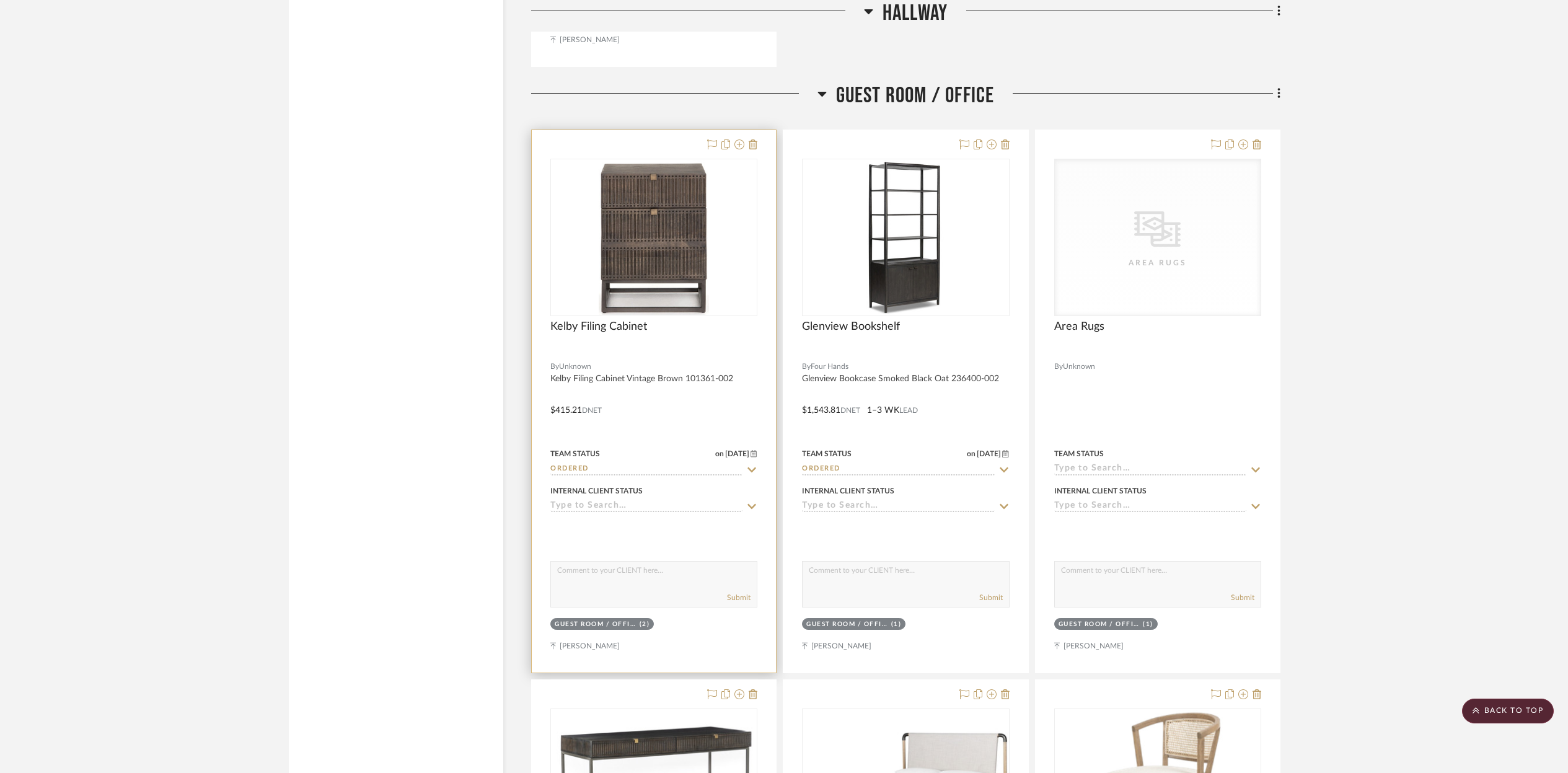
click at [689, 320] on div "Kelby Filing Cabinet" at bounding box center [654, 334] width 207 height 27
click at [692, 280] on img "0" at bounding box center [654, 237] width 111 height 155
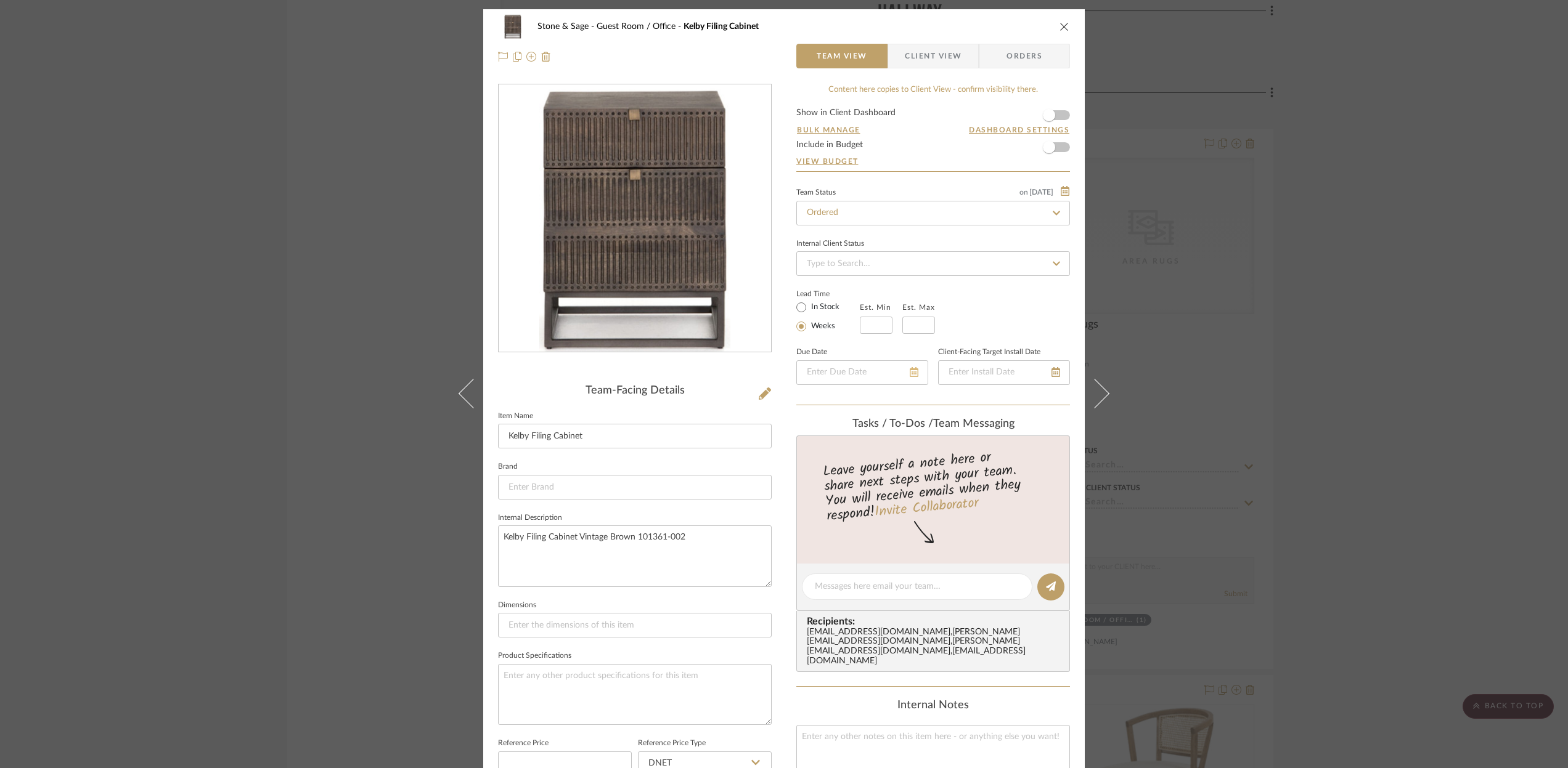
click at [910, 375] on icon at bounding box center [913, 372] width 8 height 10
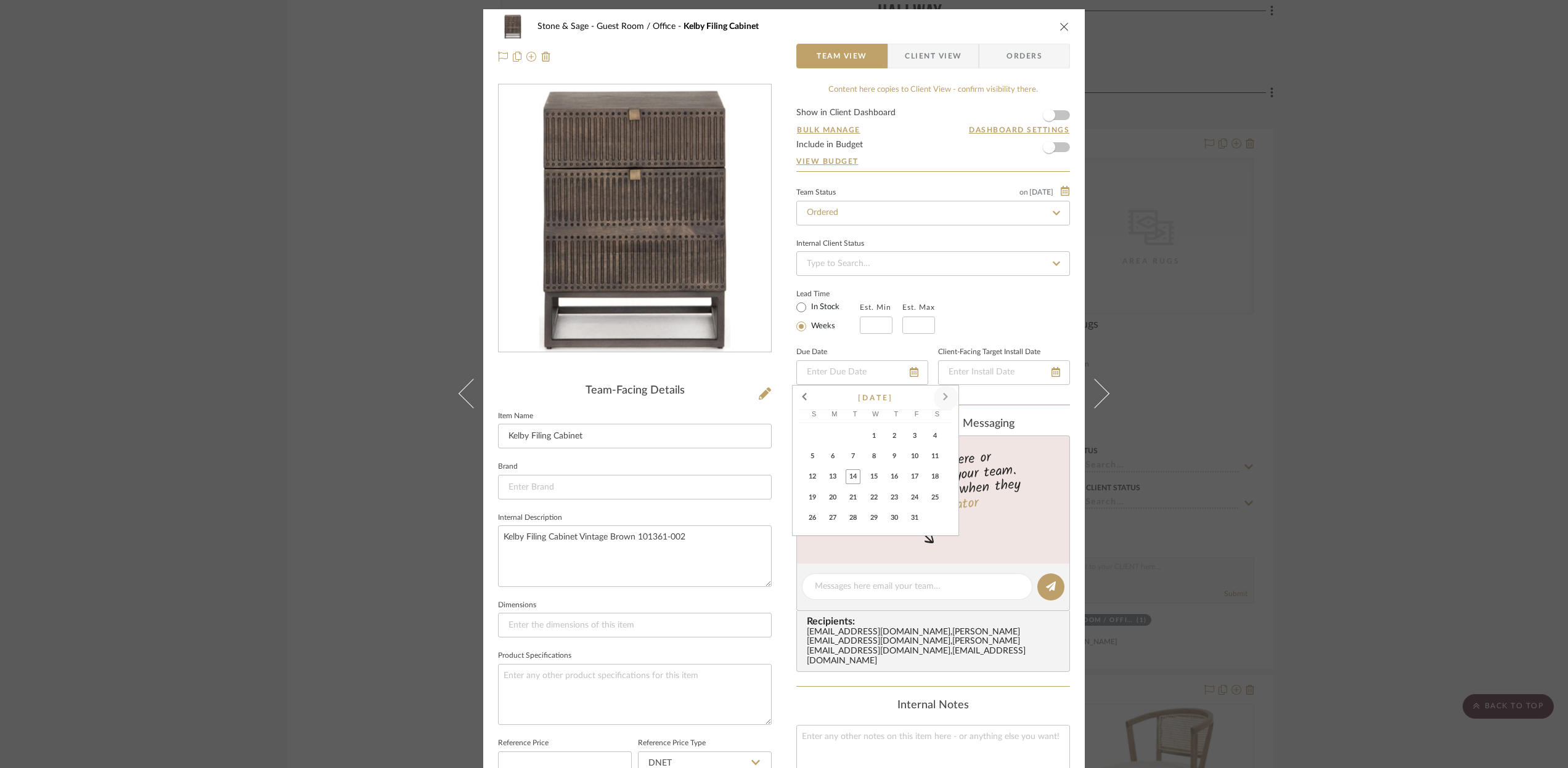
click at [950, 393] on span at bounding box center [946, 397] width 29 height 29
click at [867, 329] on input at bounding box center [876, 325] width 32 height 17
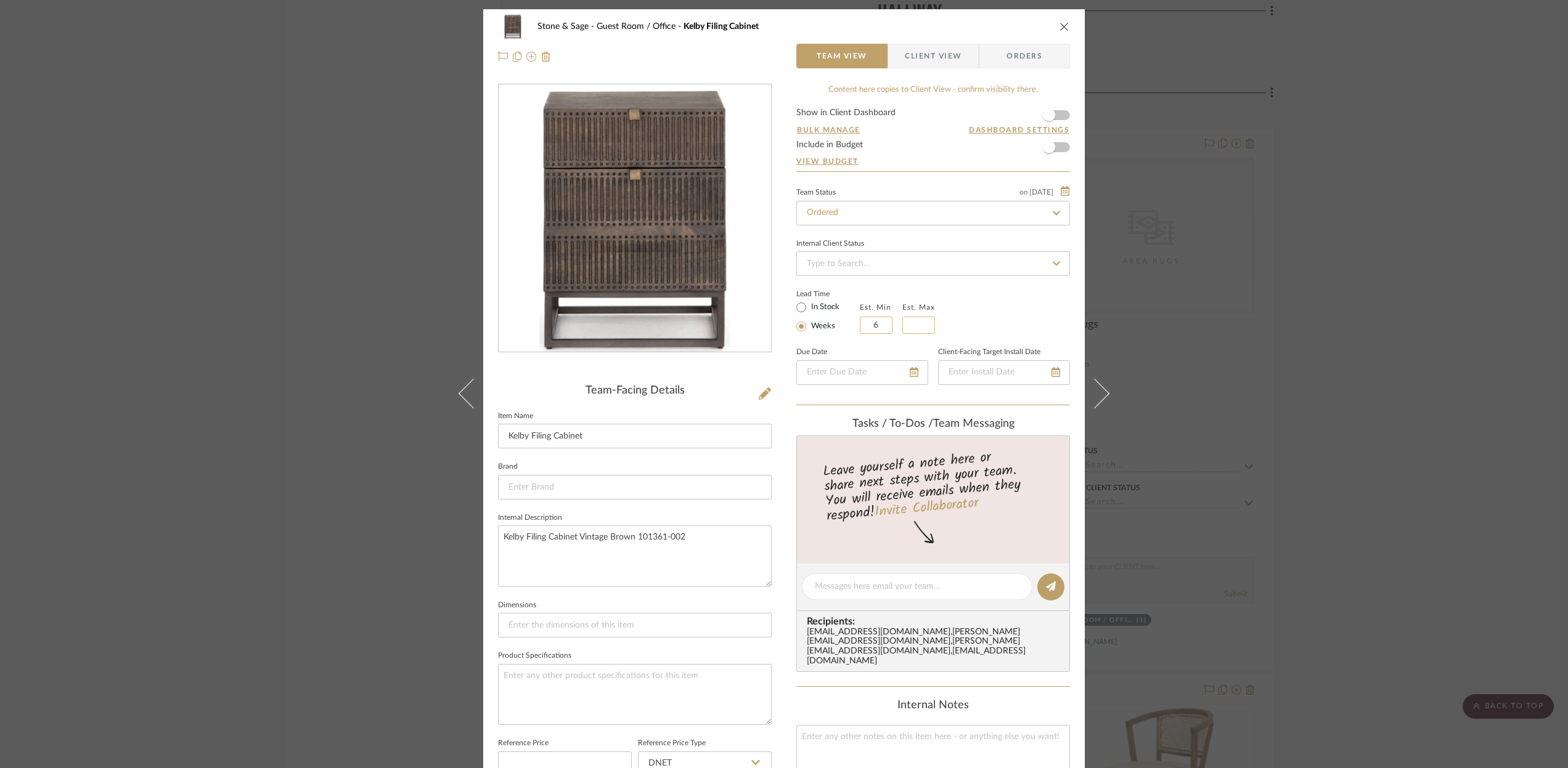
type input "6"
click at [921, 321] on input "text" at bounding box center [918, 325] width 32 height 17
type input "8"
drag, startPoint x: 913, startPoint y: 373, endPoint x: 904, endPoint y: 376, distance: 9.5
click at [913, 373] on div at bounding box center [861, 372] width 132 height 25
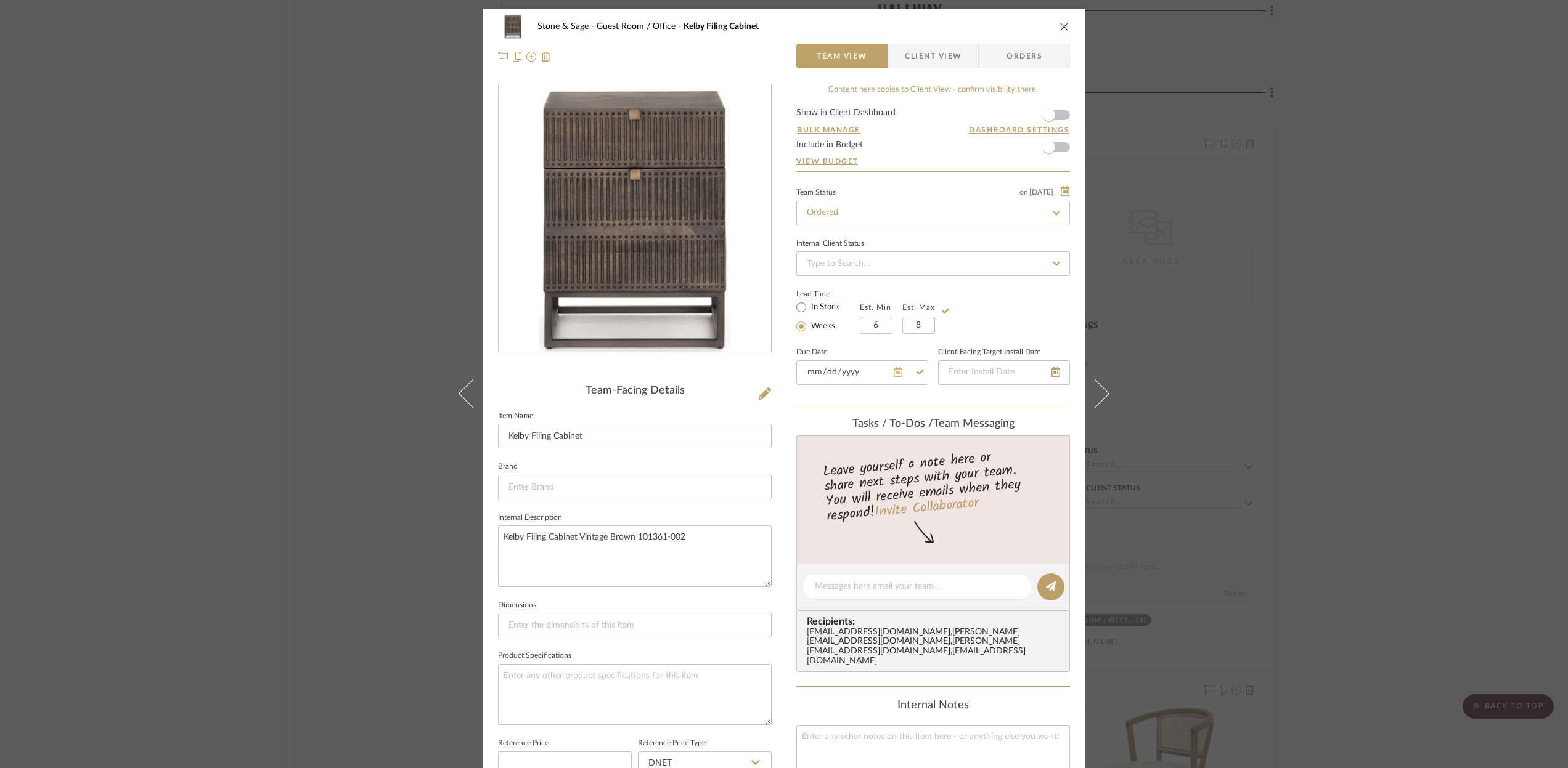
click at [898, 373] on icon at bounding box center [898, 372] width 8 height 10
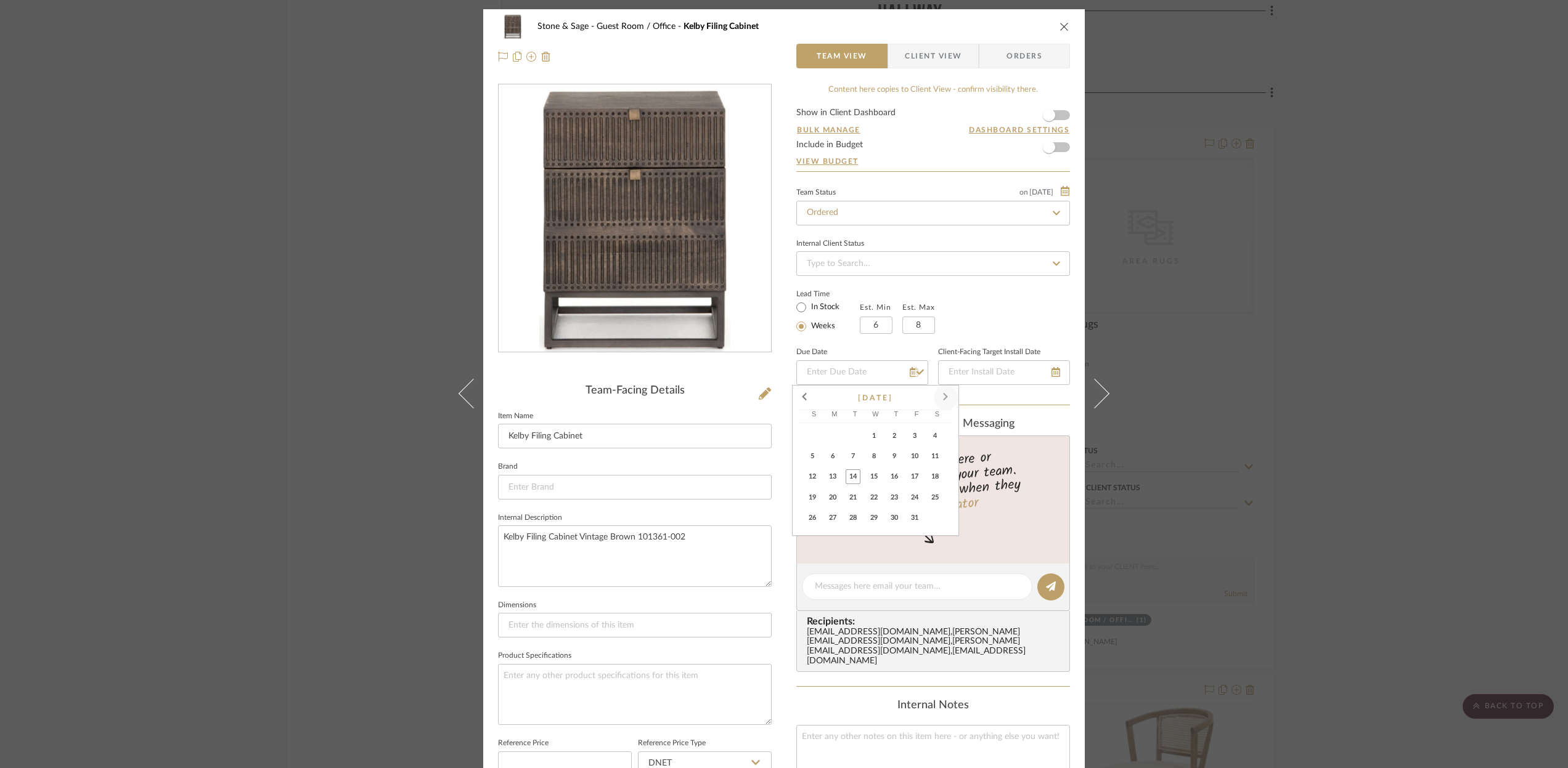
click at [937, 401] on span at bounding box center [946, 397] width 29 height 29
click at [813, 519] on span "23" at bounding box center [813, 518] width 15 height 15
type input "[DATE]"
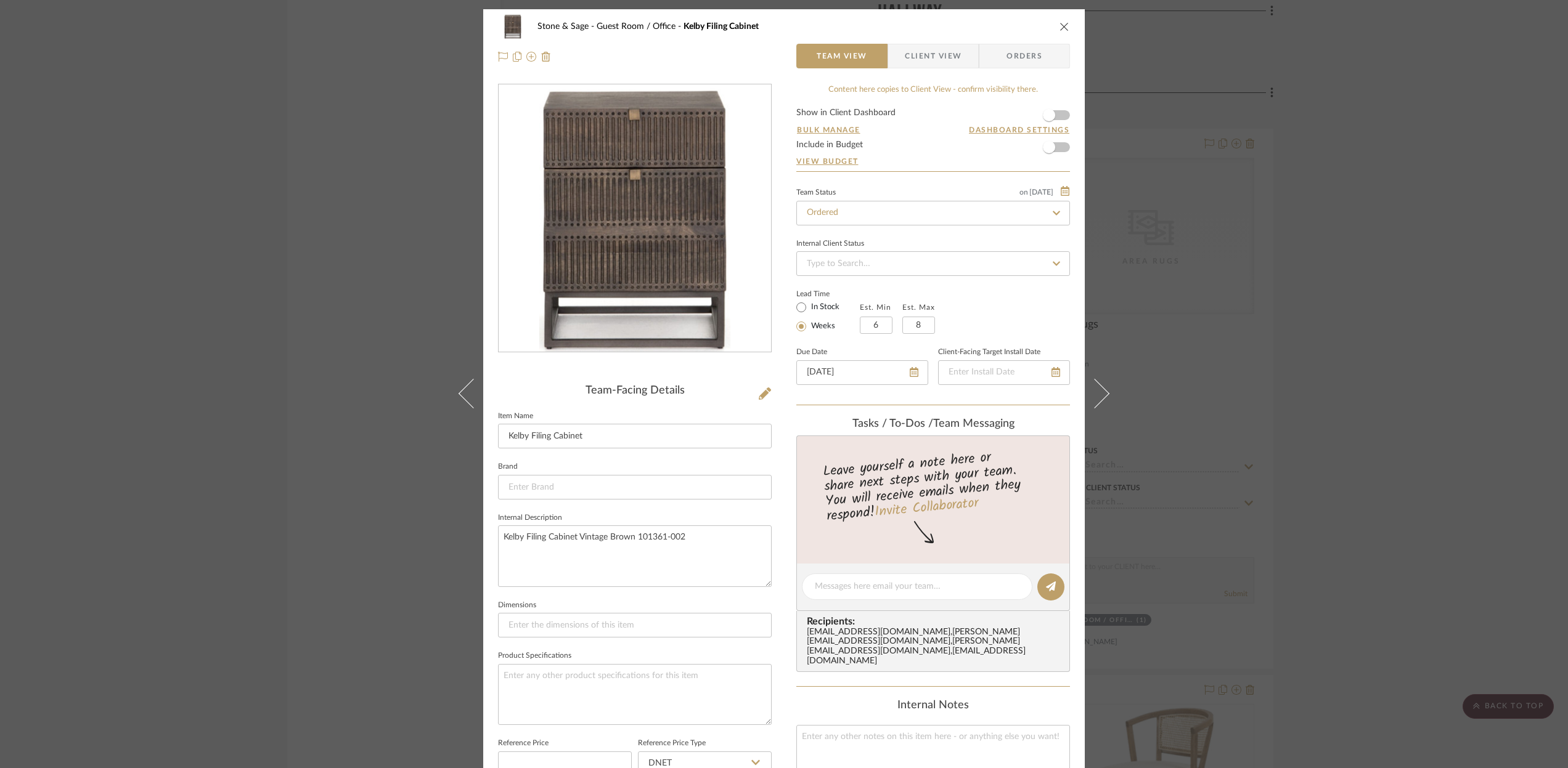
click at [1059, 26] on icon "close" at bounding box center [1064, 26] width 10 height 10
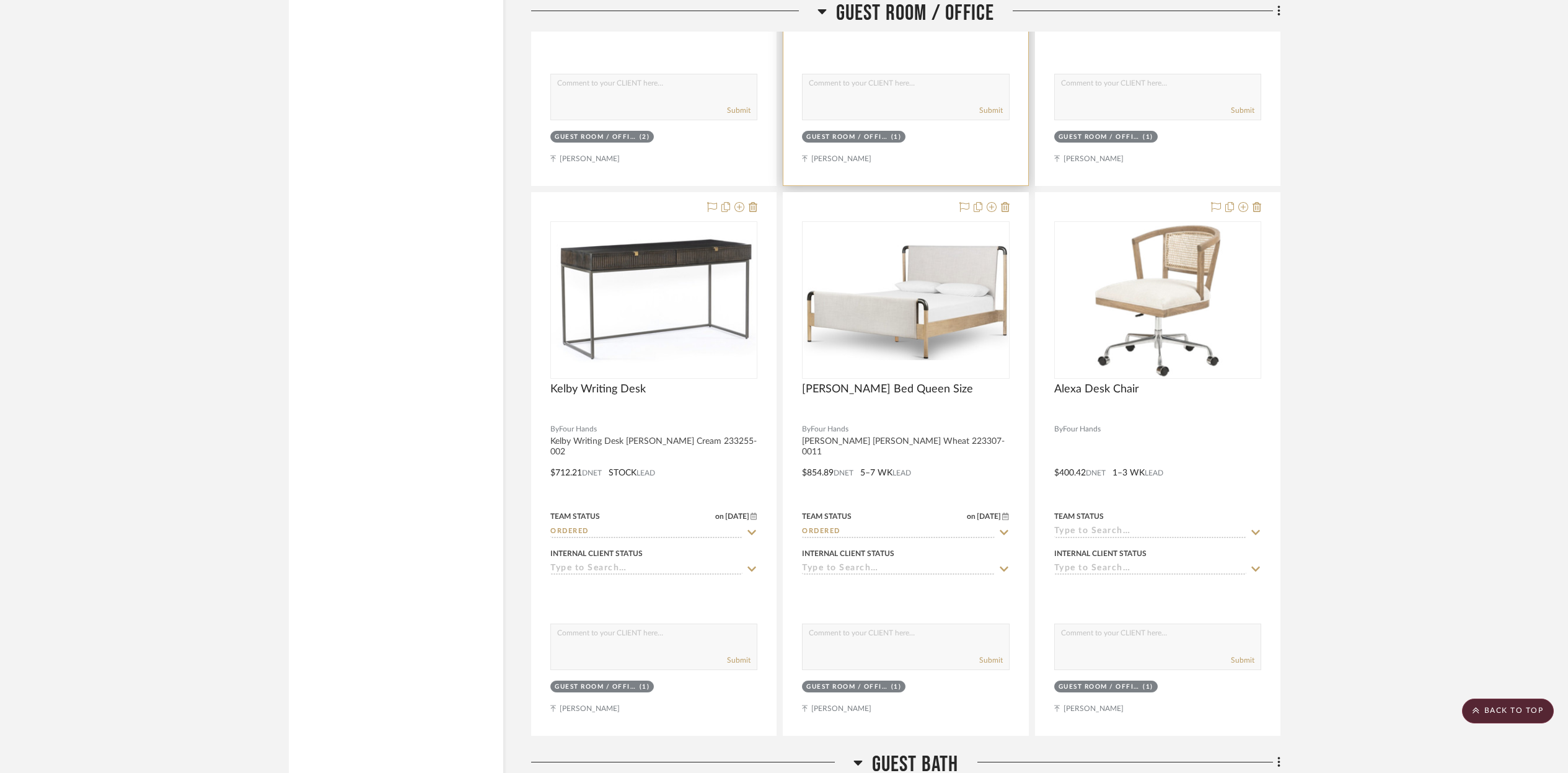
scroll to position [16194, 0]
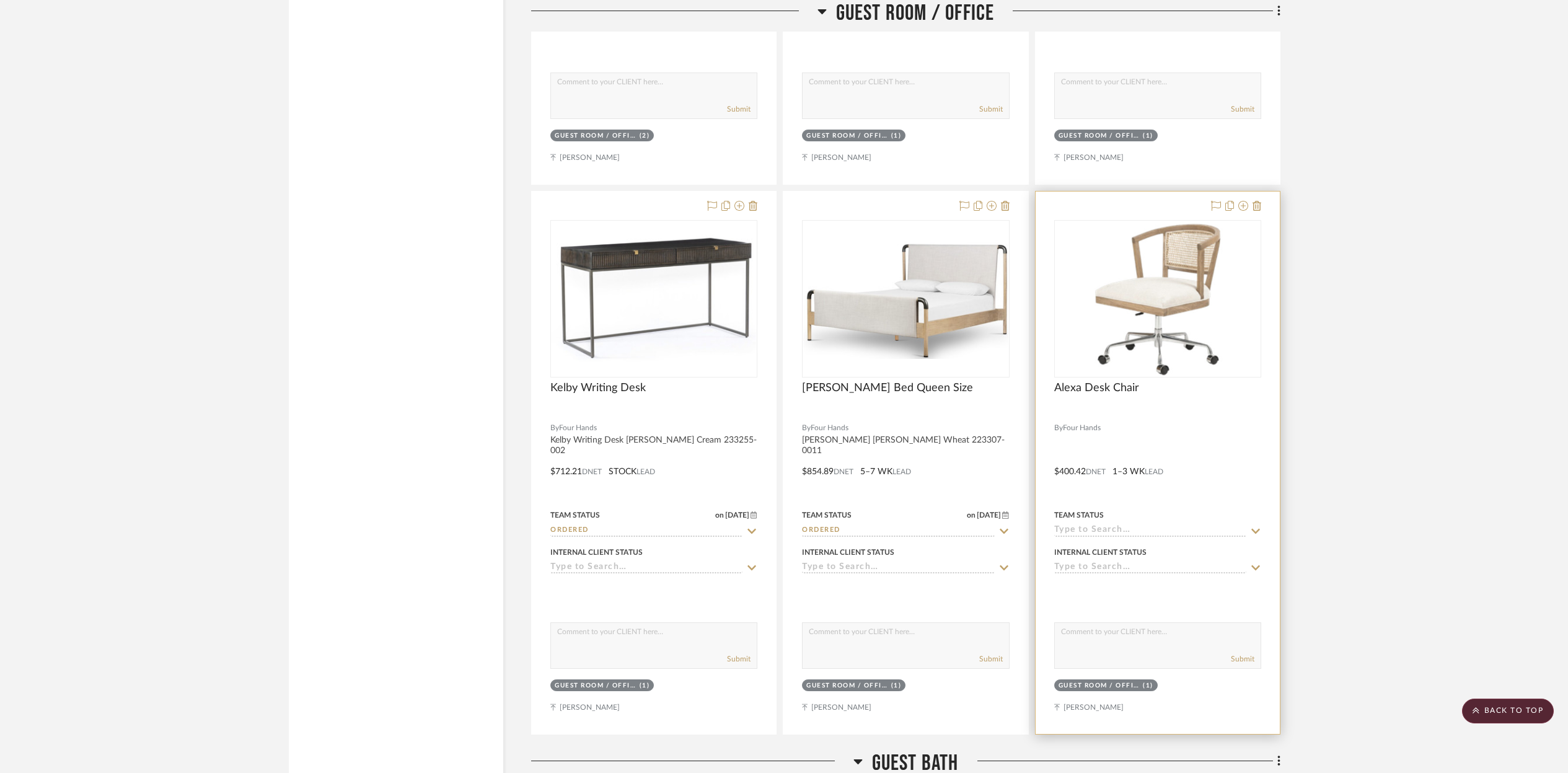
click at [1133, 382] on div "Alexa Desk Chair" at bounding box center [1158, 395] width 207 height 27
click at [1190, 290] on img "0" at bounding box center [1157, 298] width 132 height 155
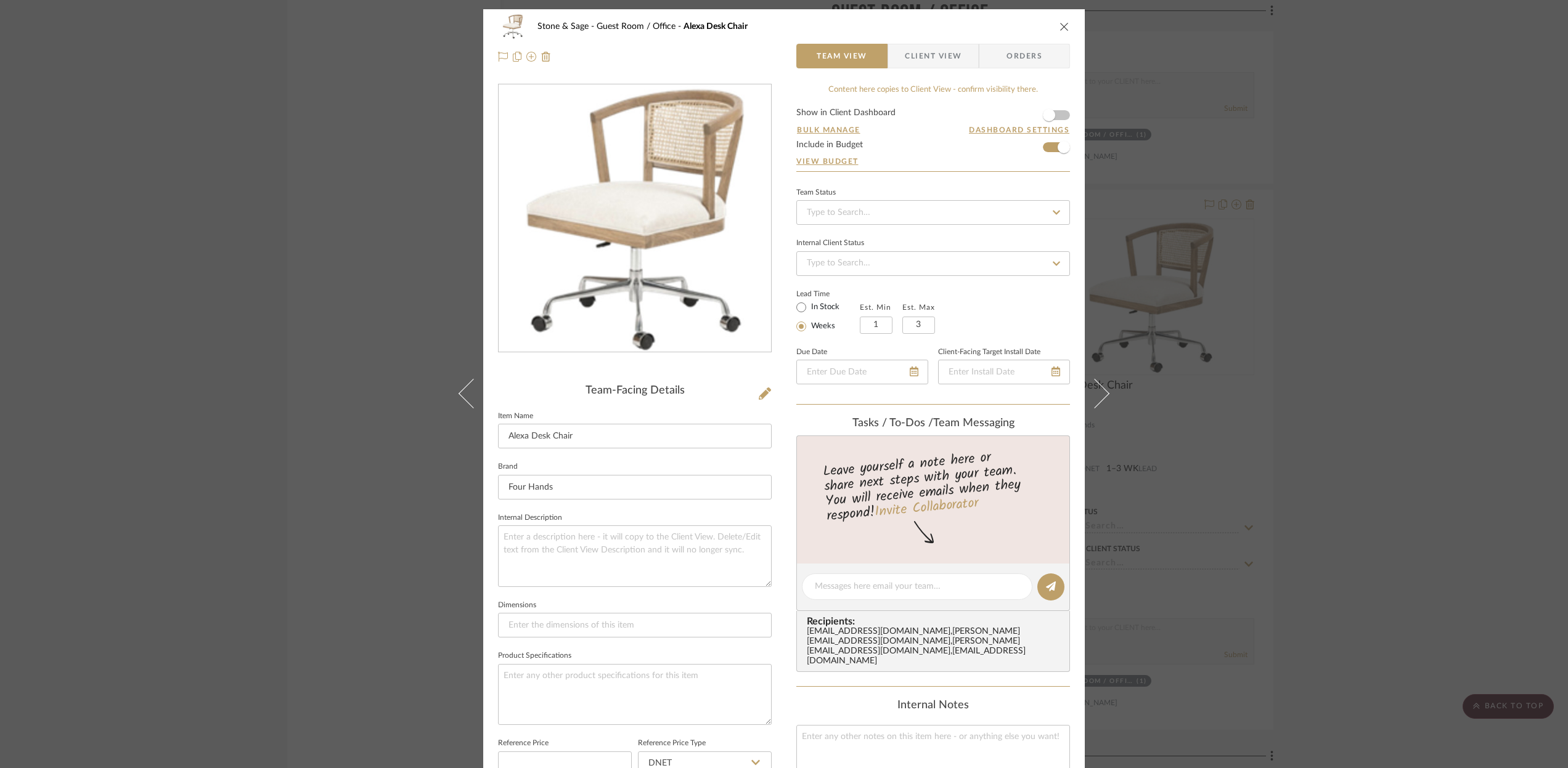
click at [1050, 215] on icon at bounding box center [1056, 212] width 11 height 8
click at [818, 275] on span "Ordered" at bounding box center [821, 276] width 32 height 8
type input "[DATE]"
type input "Ordered"
type input "[DATE]"
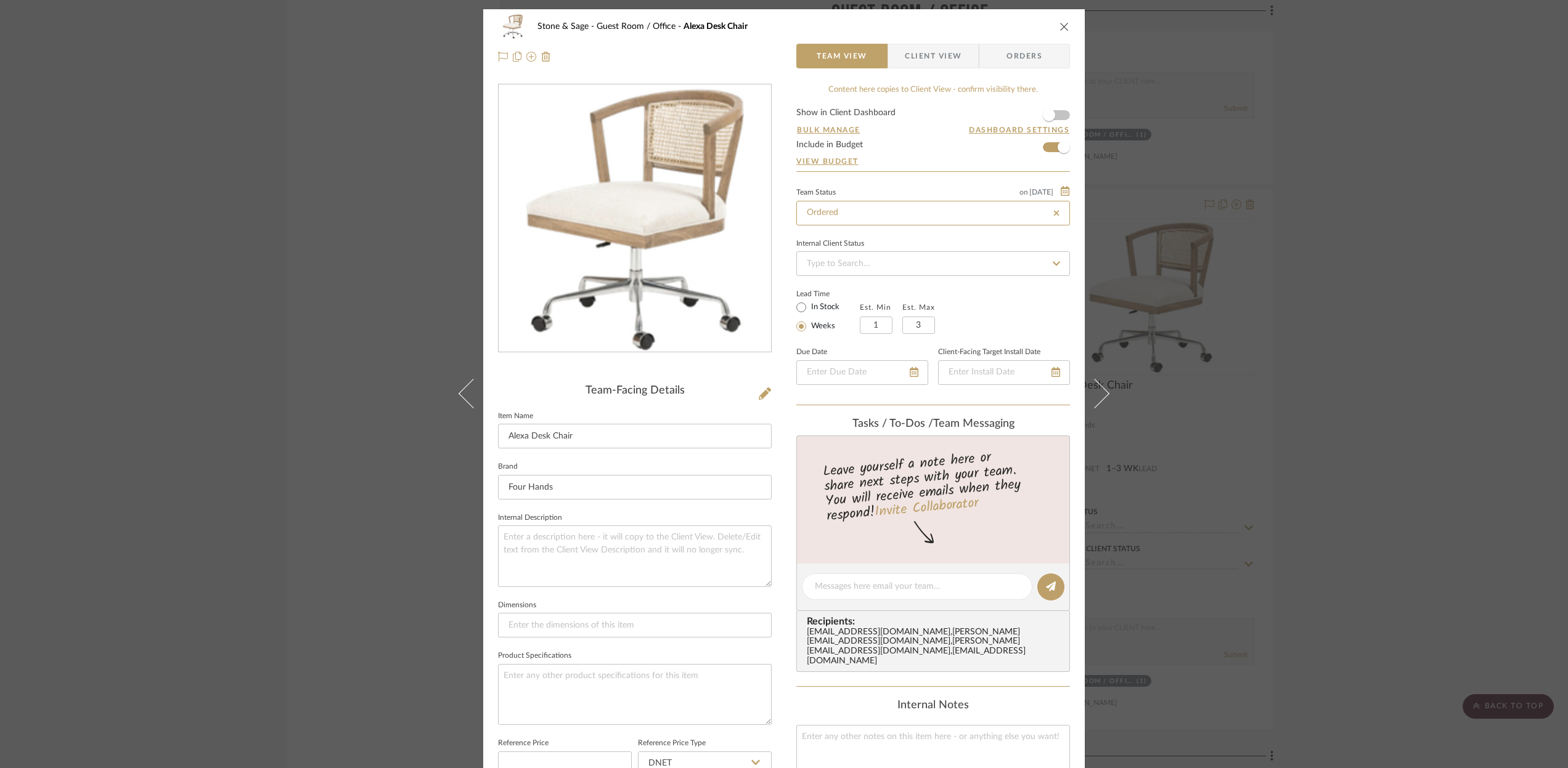
type input "Ordered"
click at [509, 533] on textarea at bounding box center [635, 556] width 274 height 61
type textarea "Alexa Desk Chair Savile Flax 101047-005"
click at [910, 375] on icon at bounding box center [913, 372] width 8 height 10
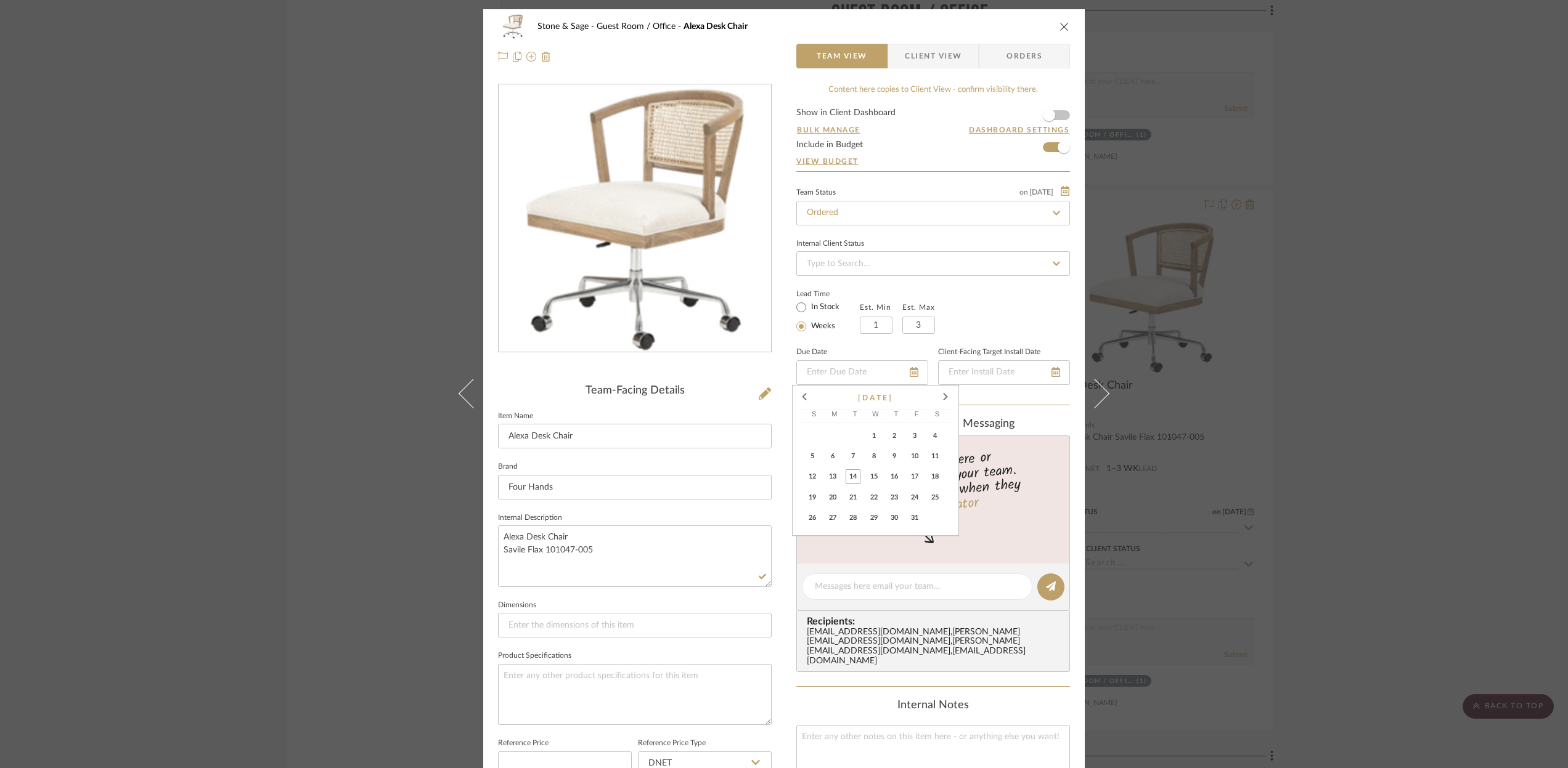
click at [830, 517] on span "27" at bounding box center [833, 518] width 15 height 15
type input "[DATE]"
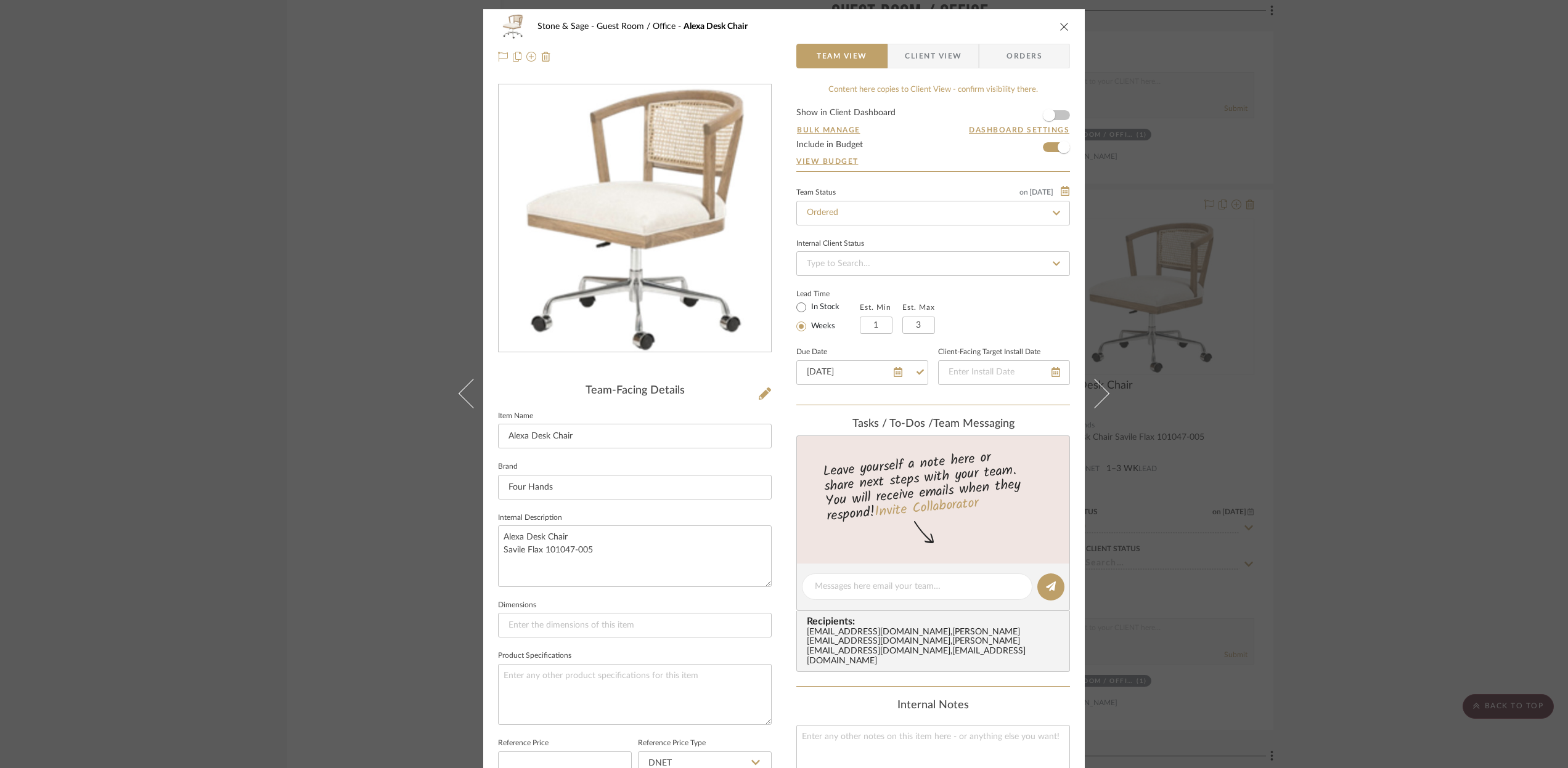
click at [1059, 23] on icon "close" at bounding box center [1064, 26] width 10 height 10
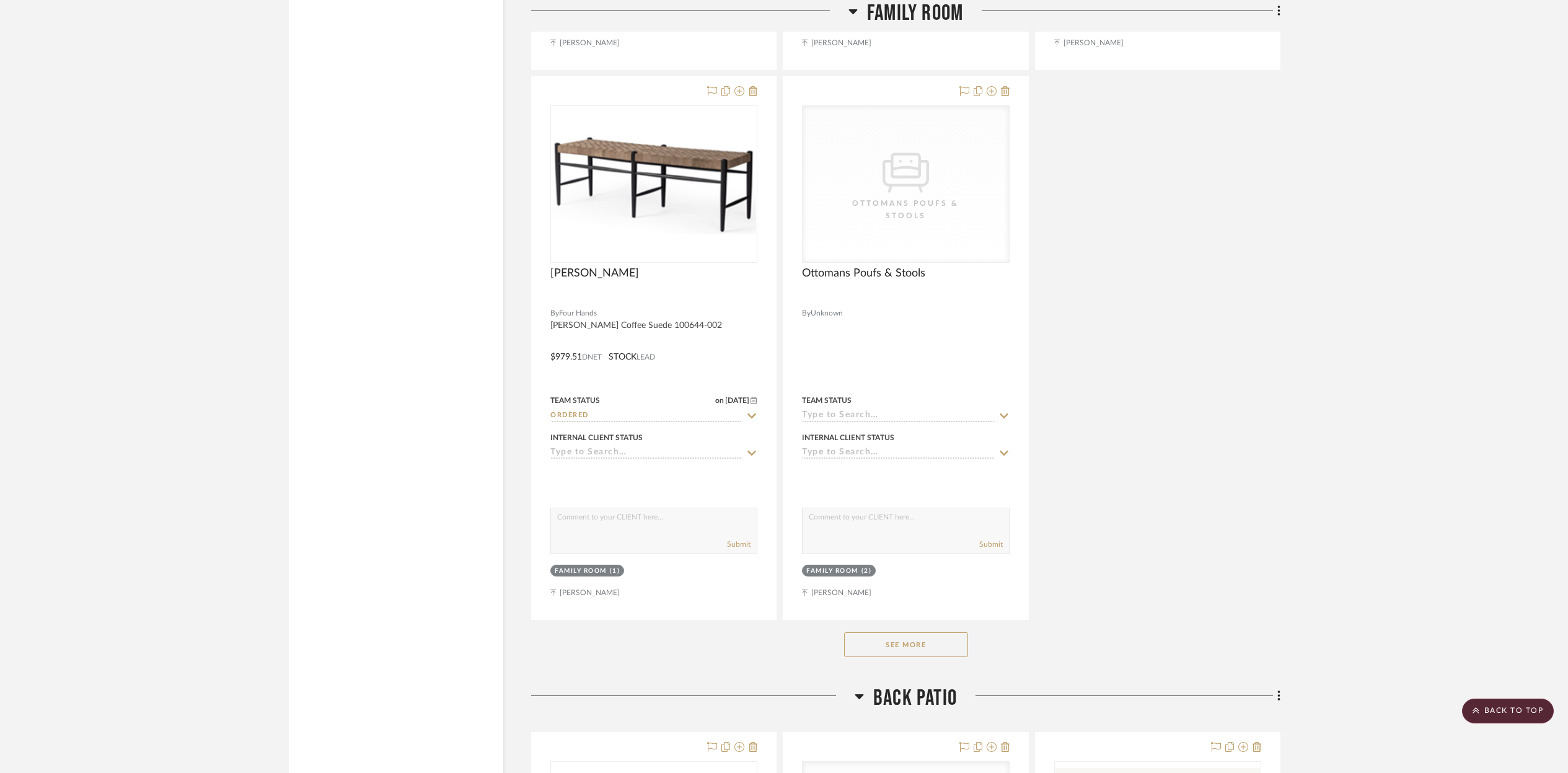
scroll to position [8716, 0]
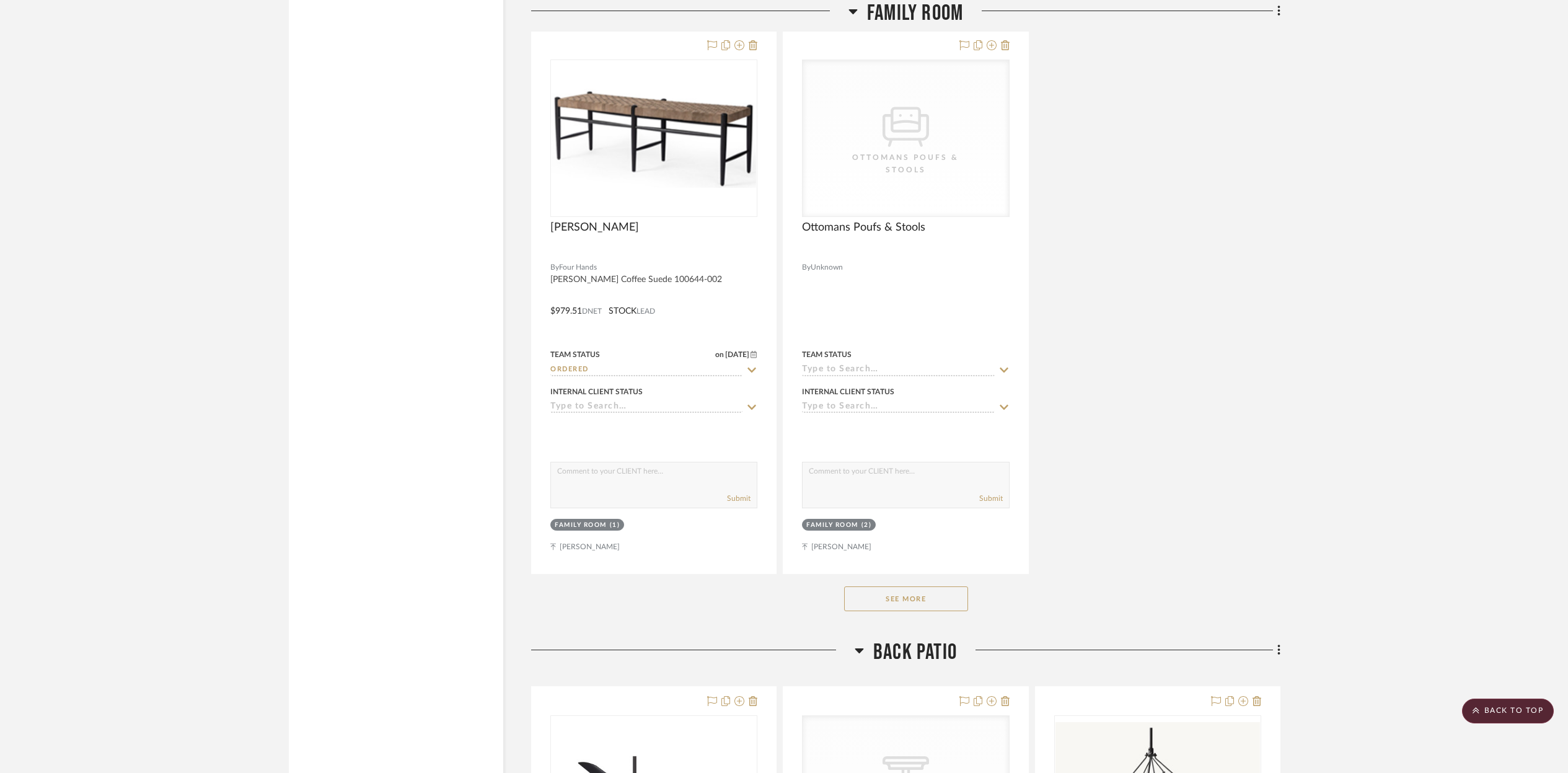
click at [913, 594] on button "See More" at bounding box center [907, 599] width 124 height 25
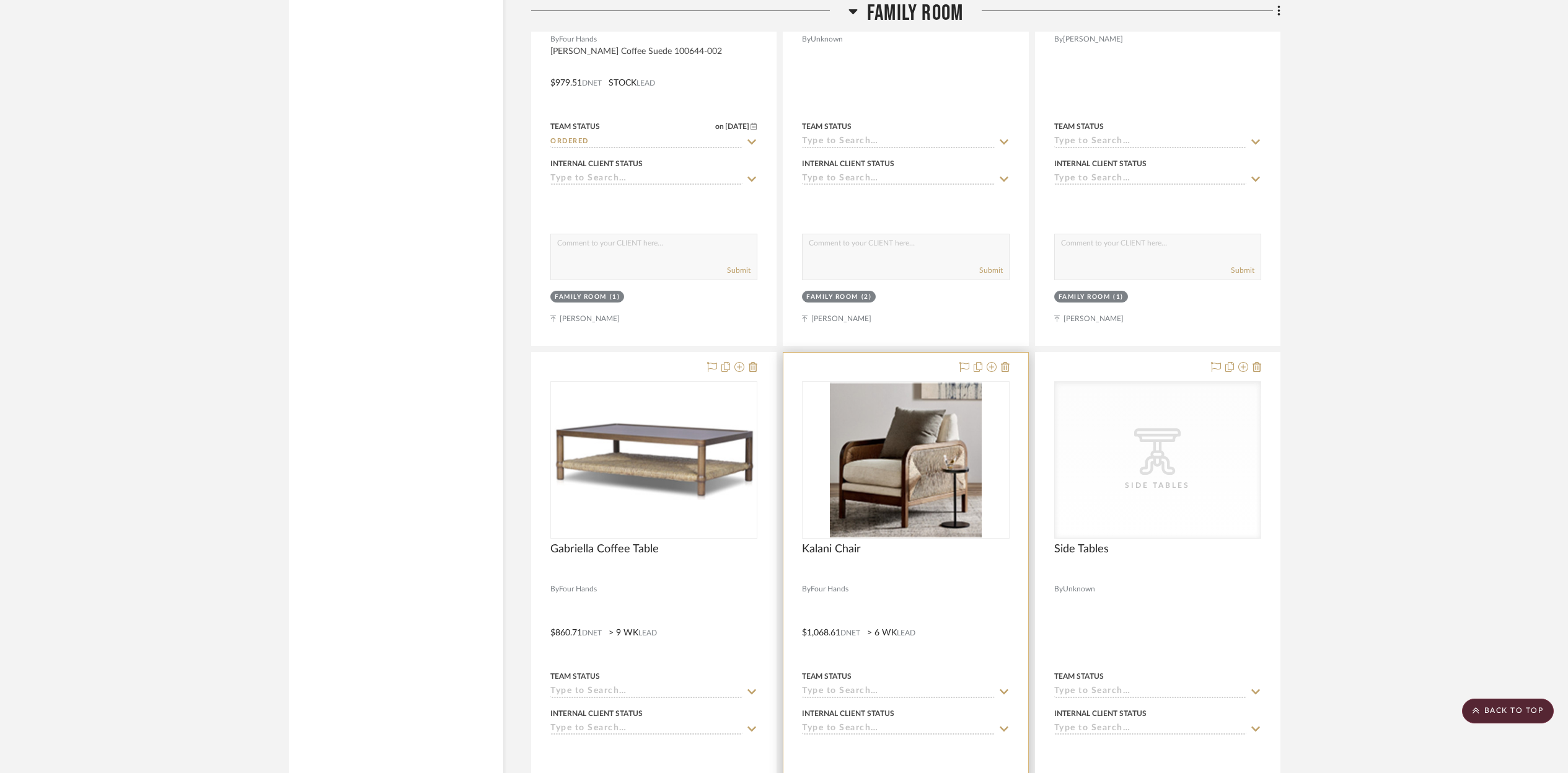
scroll to position [8953, 0]
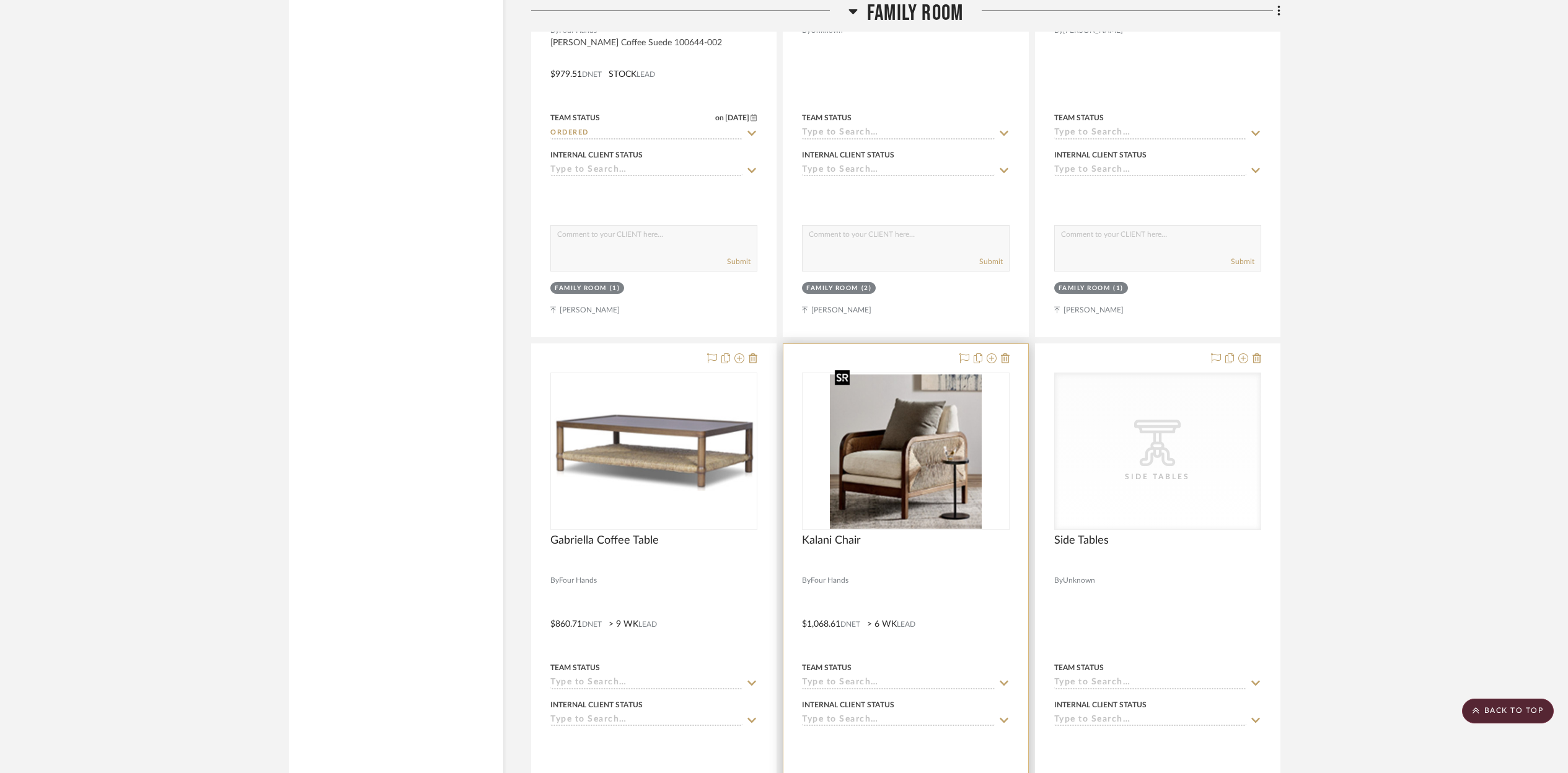
click at [885, 519] on div at bounding box center [906, 451] width 207 height 157
click at [937, 508] on img "0" at bounding box center [906, 450] width 152 height 155
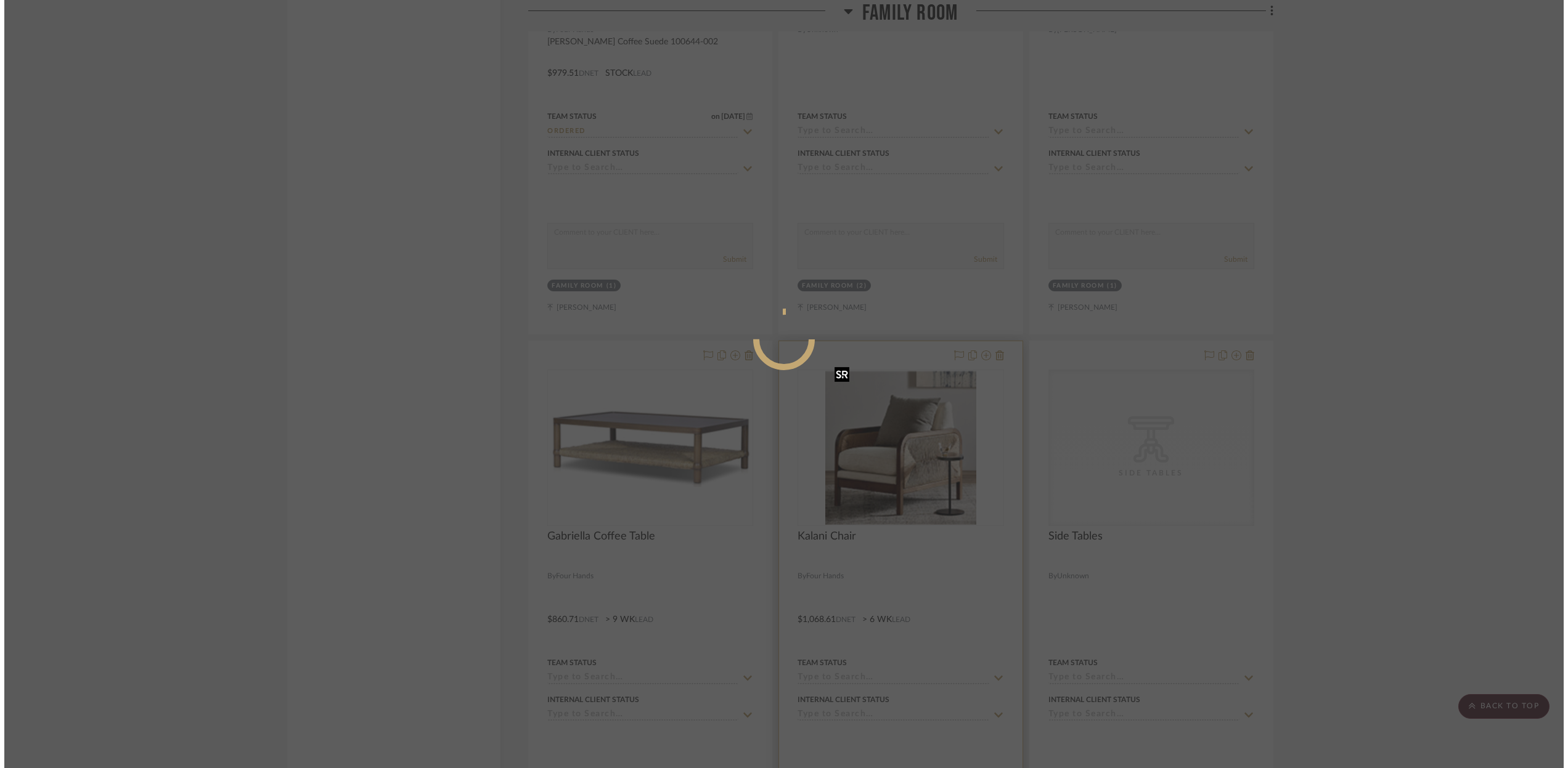
scroll to position [0, 0]
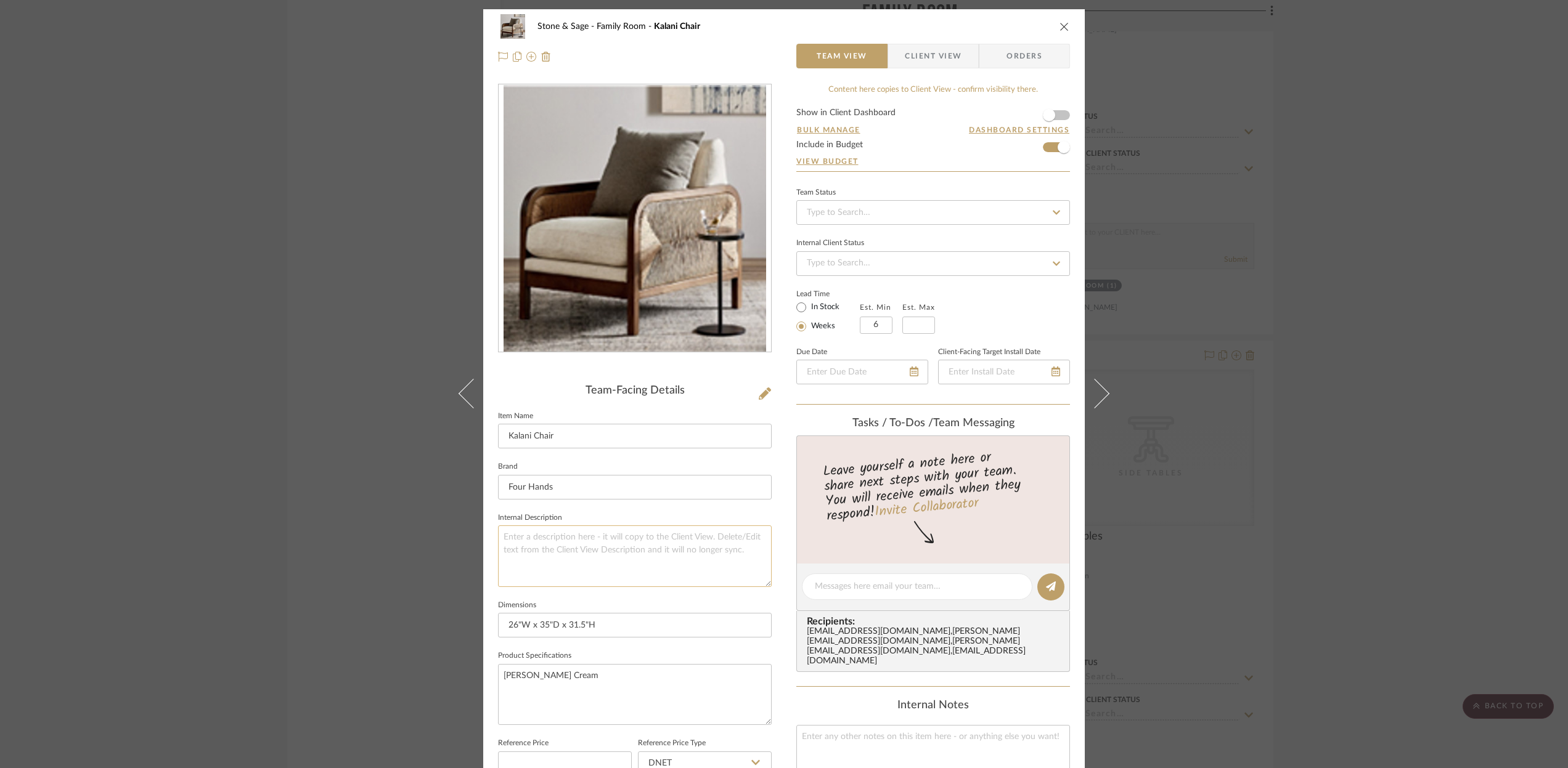
click at [530, 538] on textarea at bounding box center [635, 556] width 274 height 61
type textarea "Kalani Chair [PERSON_NAME] Cream 233255-002"
click at [1050, 211] on icon at bounding box center [1056, 212] width 11 height 8
click at [840, 273] on div "Ordered" at bounding box center [928, 277] width 272 height 32
type input "[DATE]"
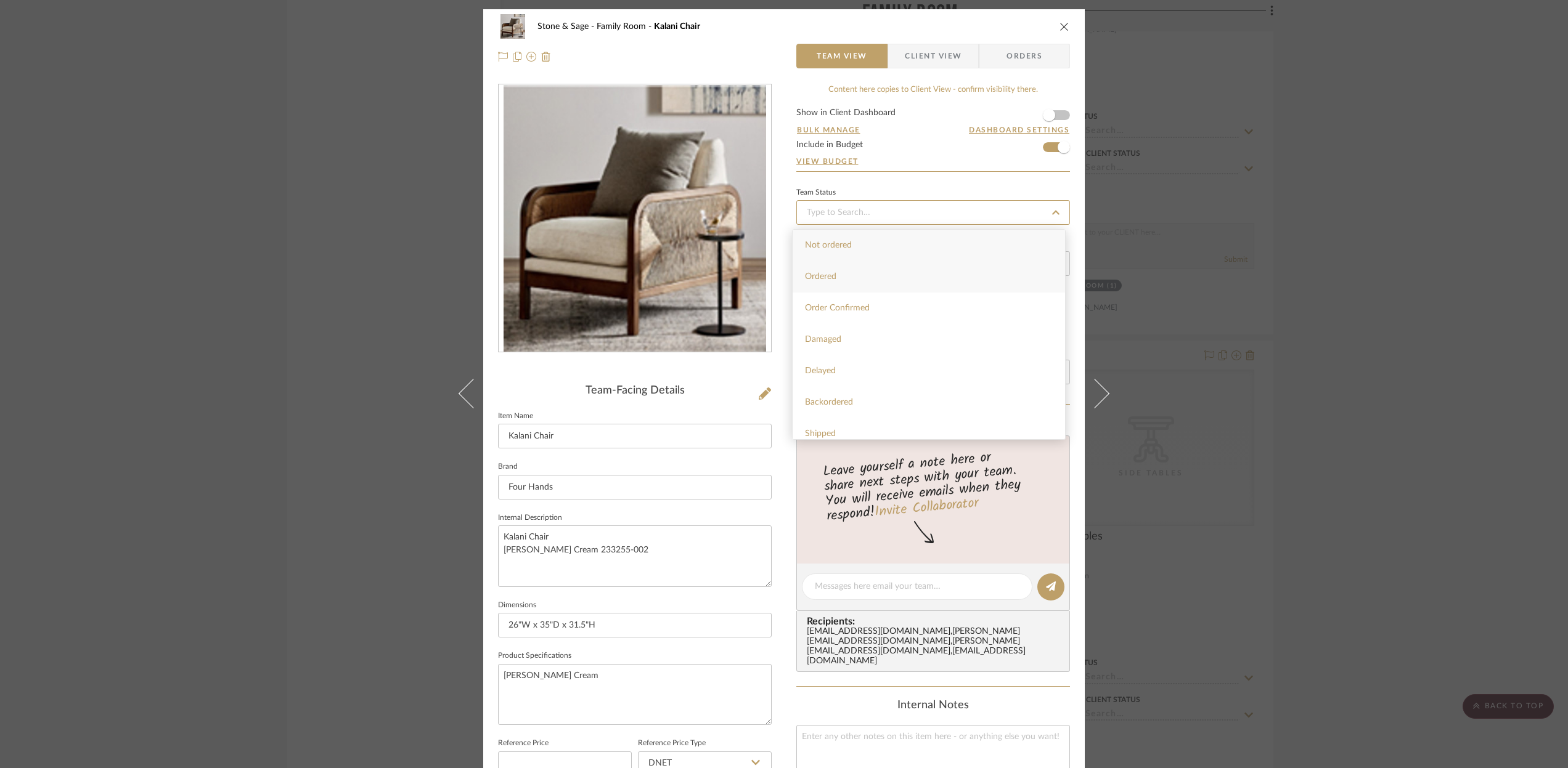
type input "Ordered"
type input "[DATE]"
type input "Ordered"
click at [795, 311] on input "In Stock" at bounding box center [801, 308] width 15 height 15
radio input "true"
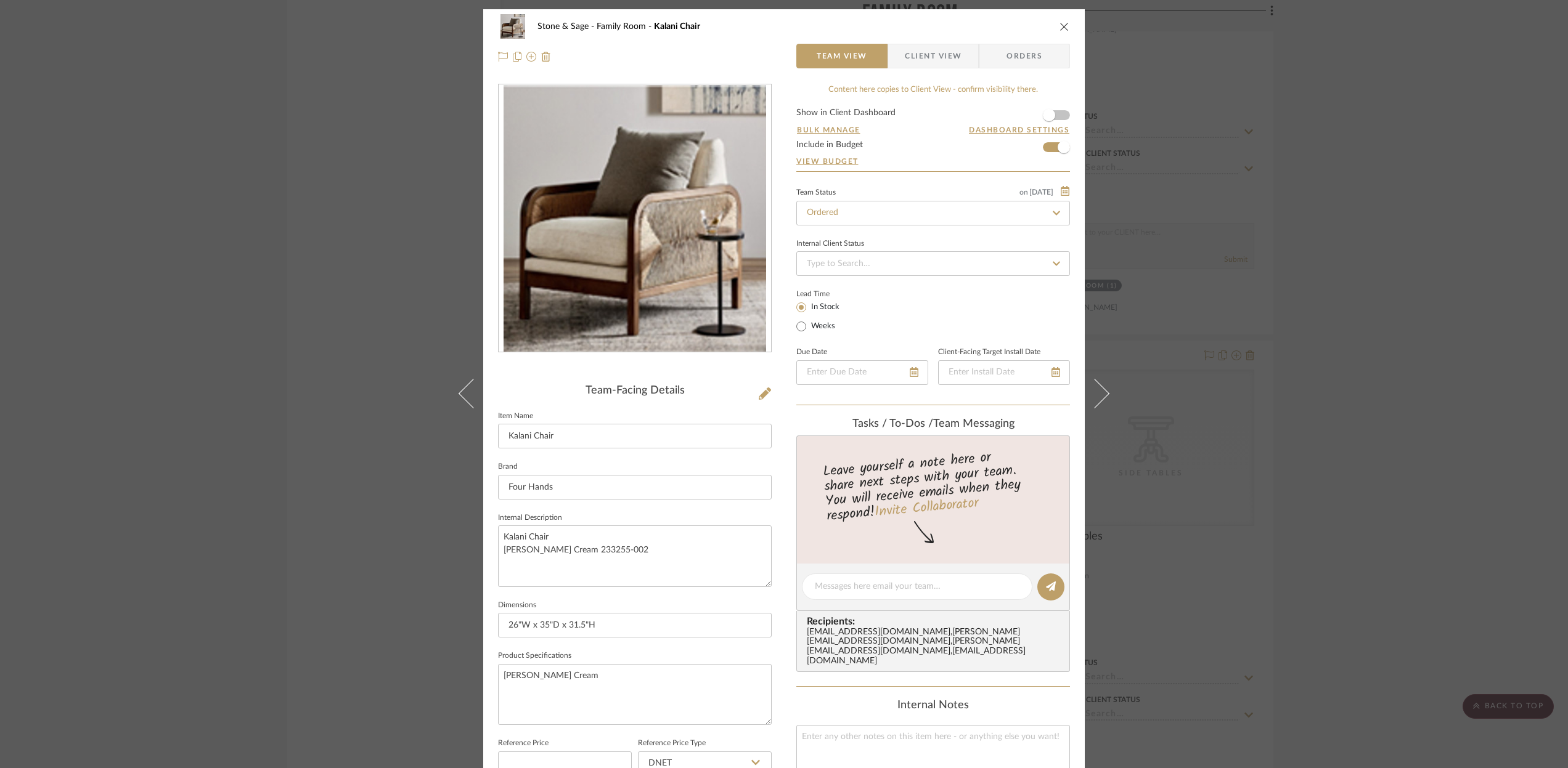
click at [1062, 26] on icon "close" at bounding box center [1064, 26] width 10 height 10
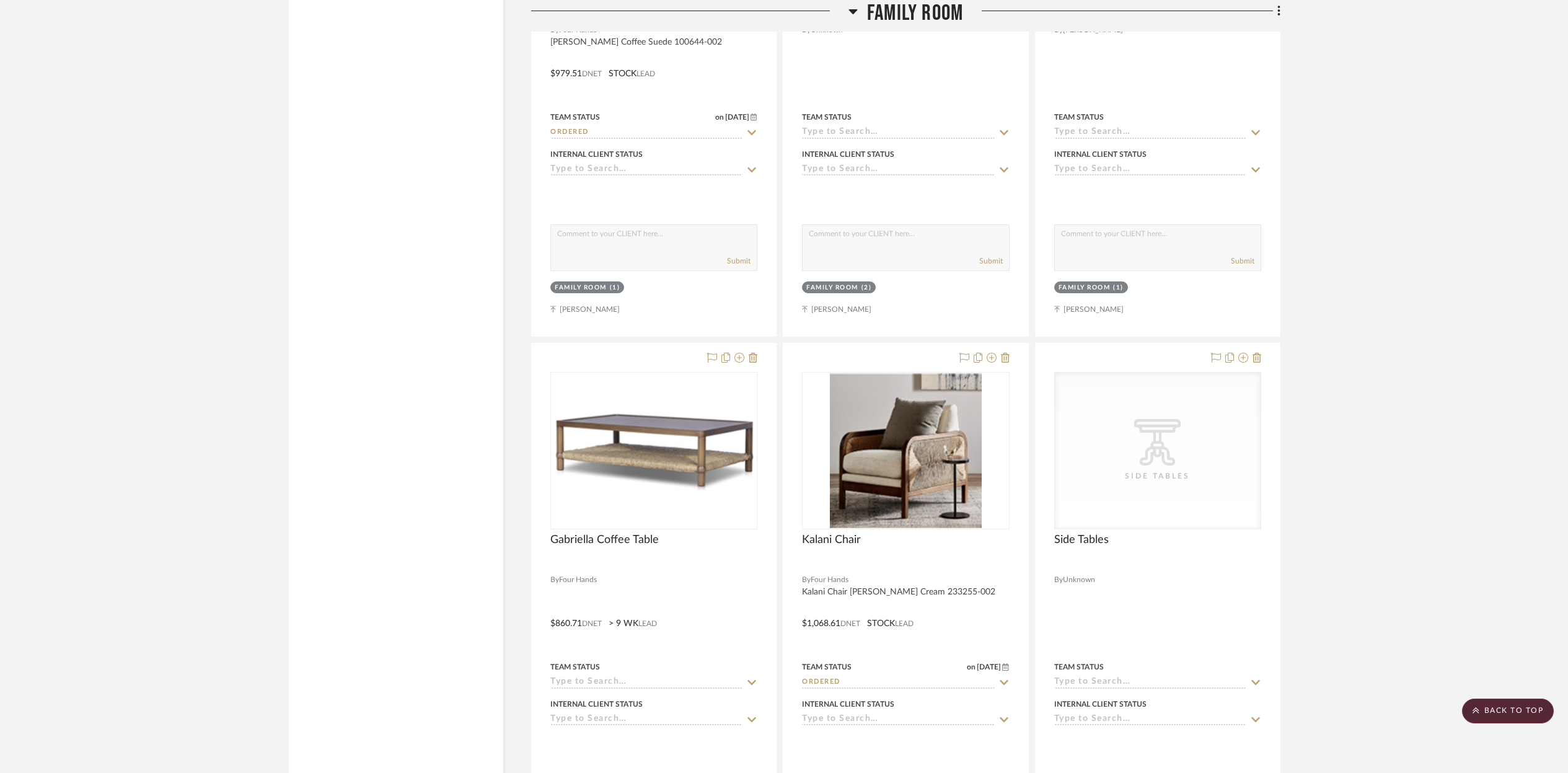
scroll to position [8953, 0]
click at [686, 443] on img "0" at bounding box center [654, 451] width 204 height 79
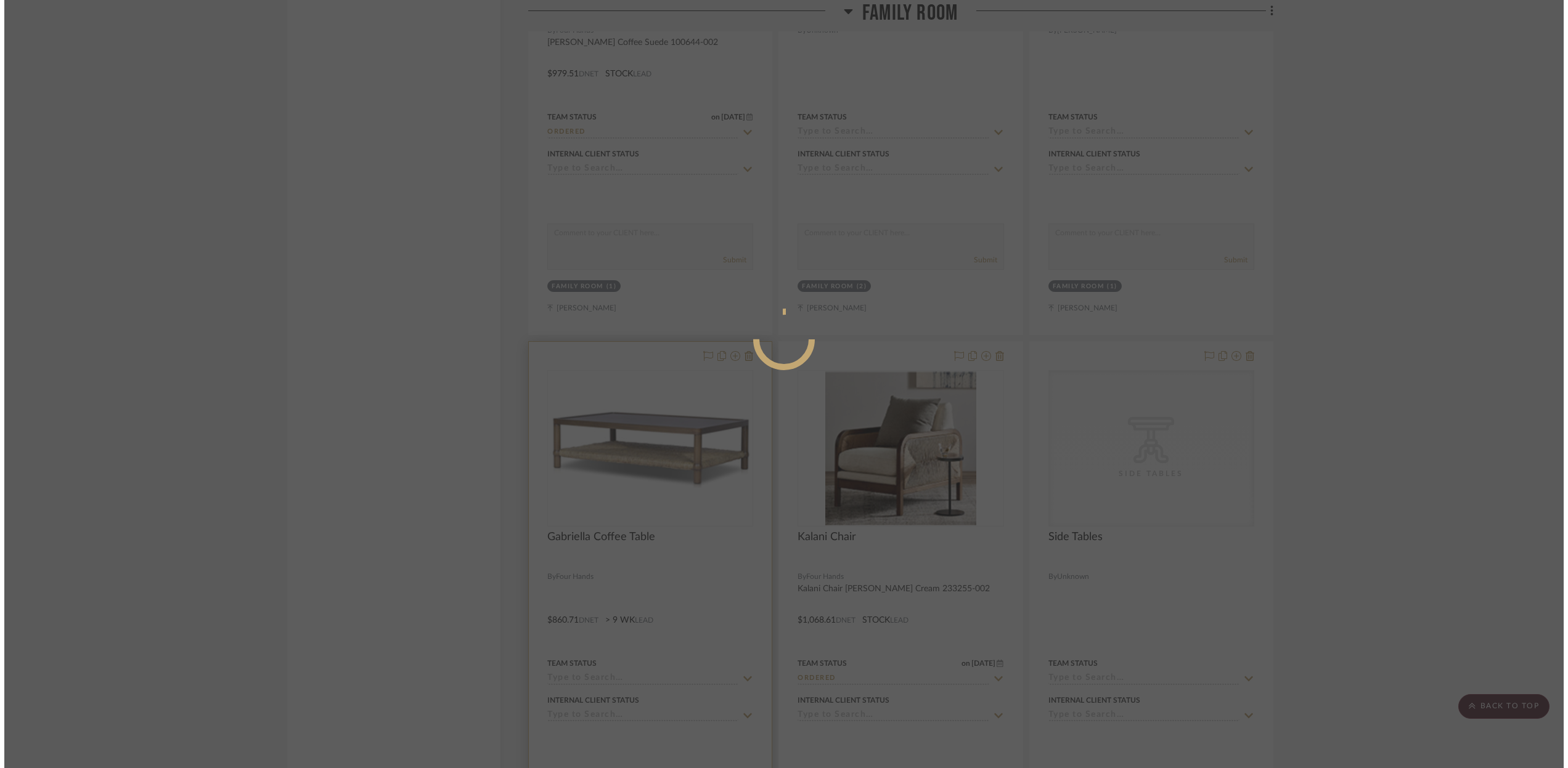
scroll to position [0, 0]
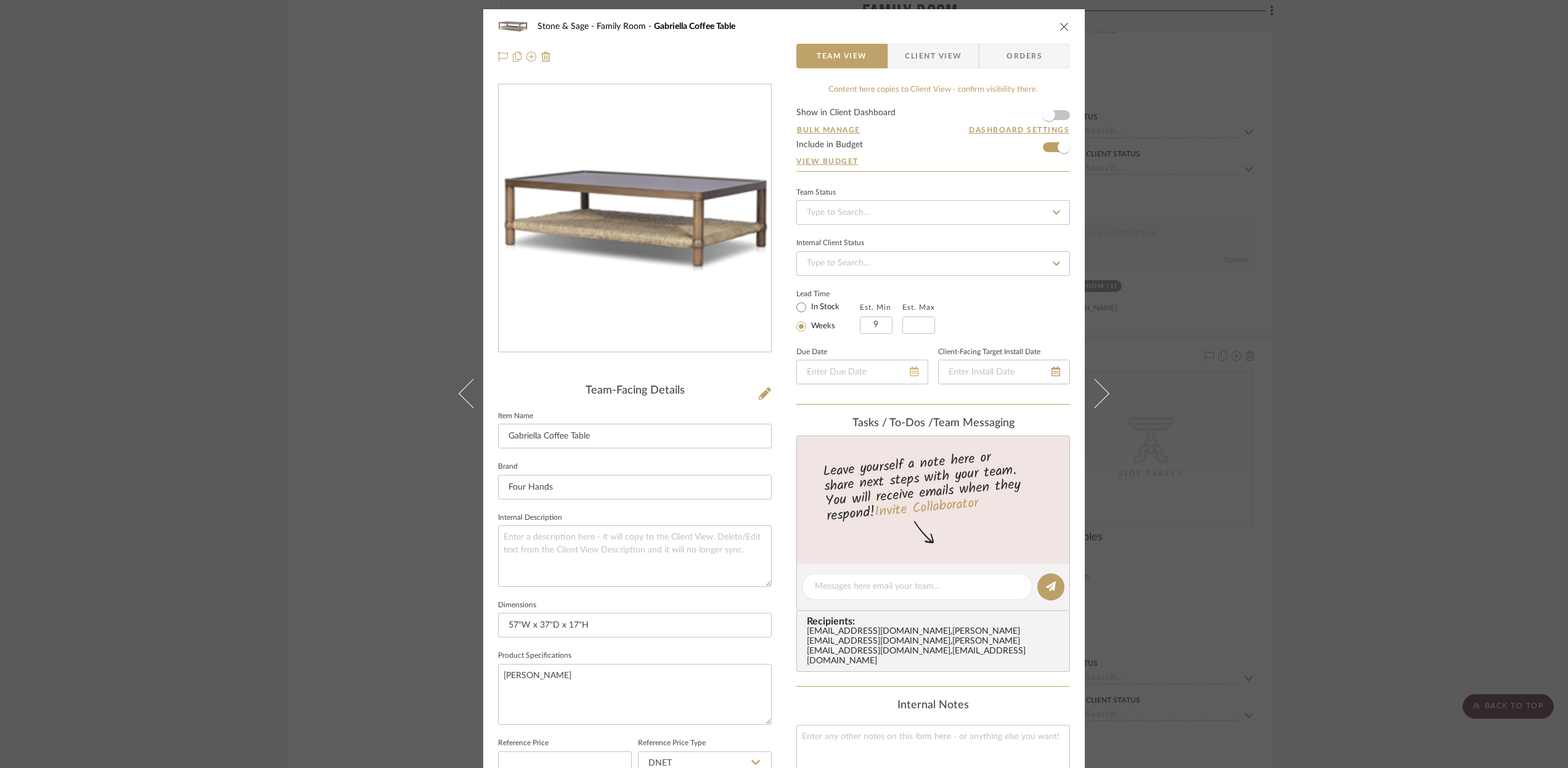
click at [913, 370] on icon at bounding box center [913, 371] width 8 height 10
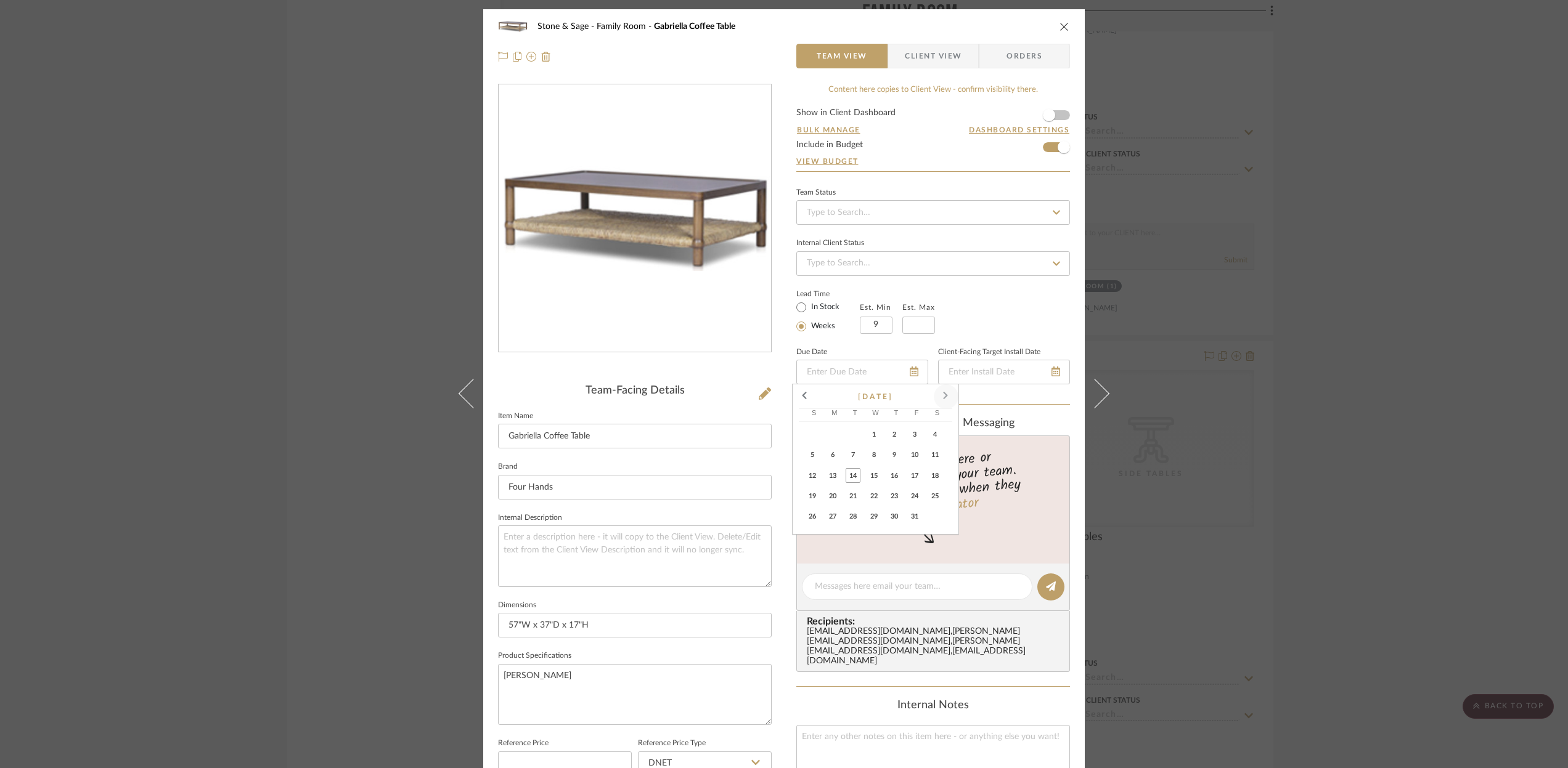
click at [944, 397] on span at bounding box center [946, 396] width 29 height 29
click at [854, 475] on span "11" at bounding box center [853, 475] width 15 height 15
type input "[DATE]"
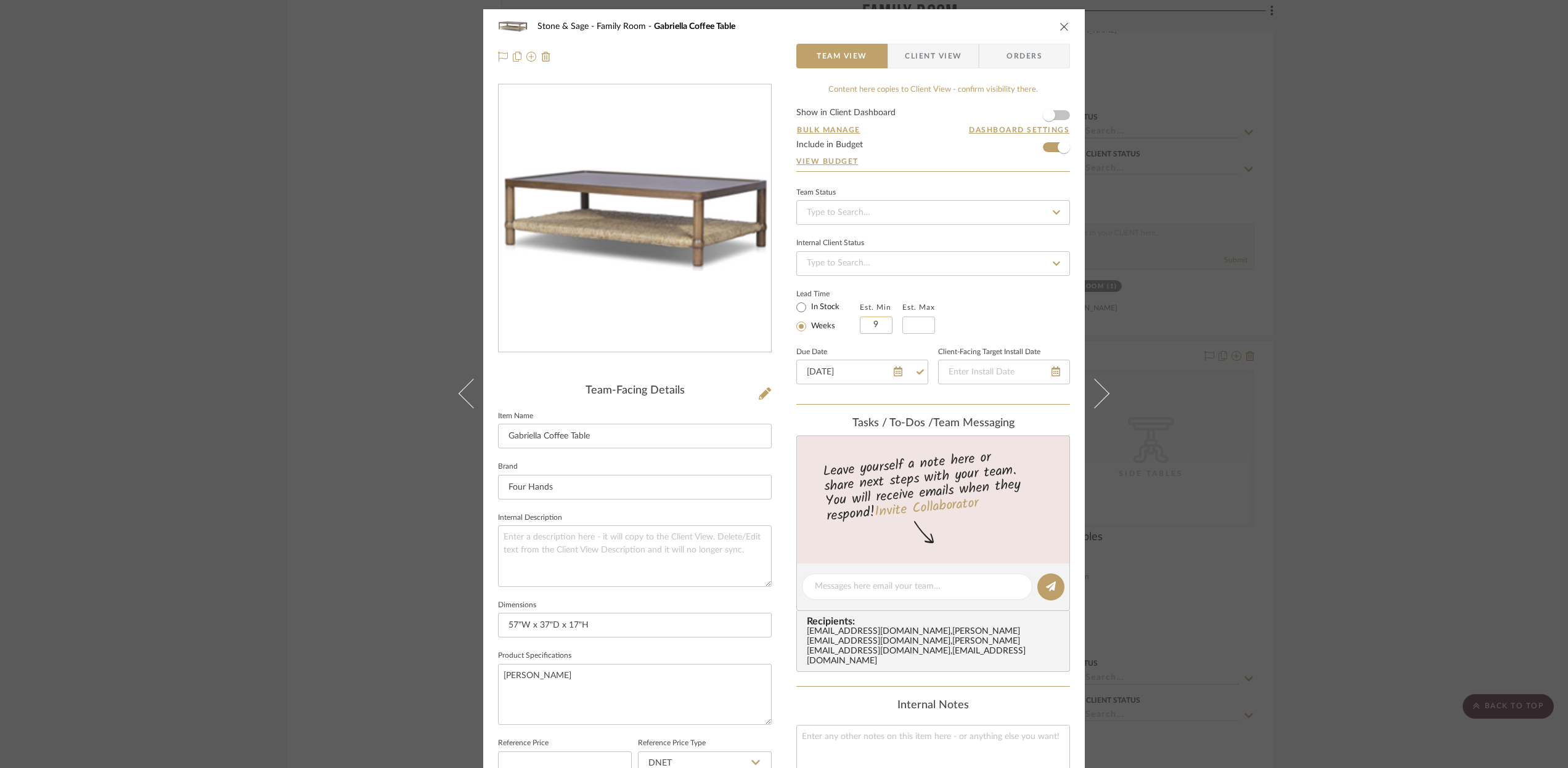
click at [874, 322] on input "9" at bounding box center [876, 325] width 32 height 17
type input "4"
click at [912, 327] on input "text" at bounding box center [918, 325] width 32 height 17
type input "6"
click at [1053, 209] on icon at bounding box center [1056, 212] width 11 height 8
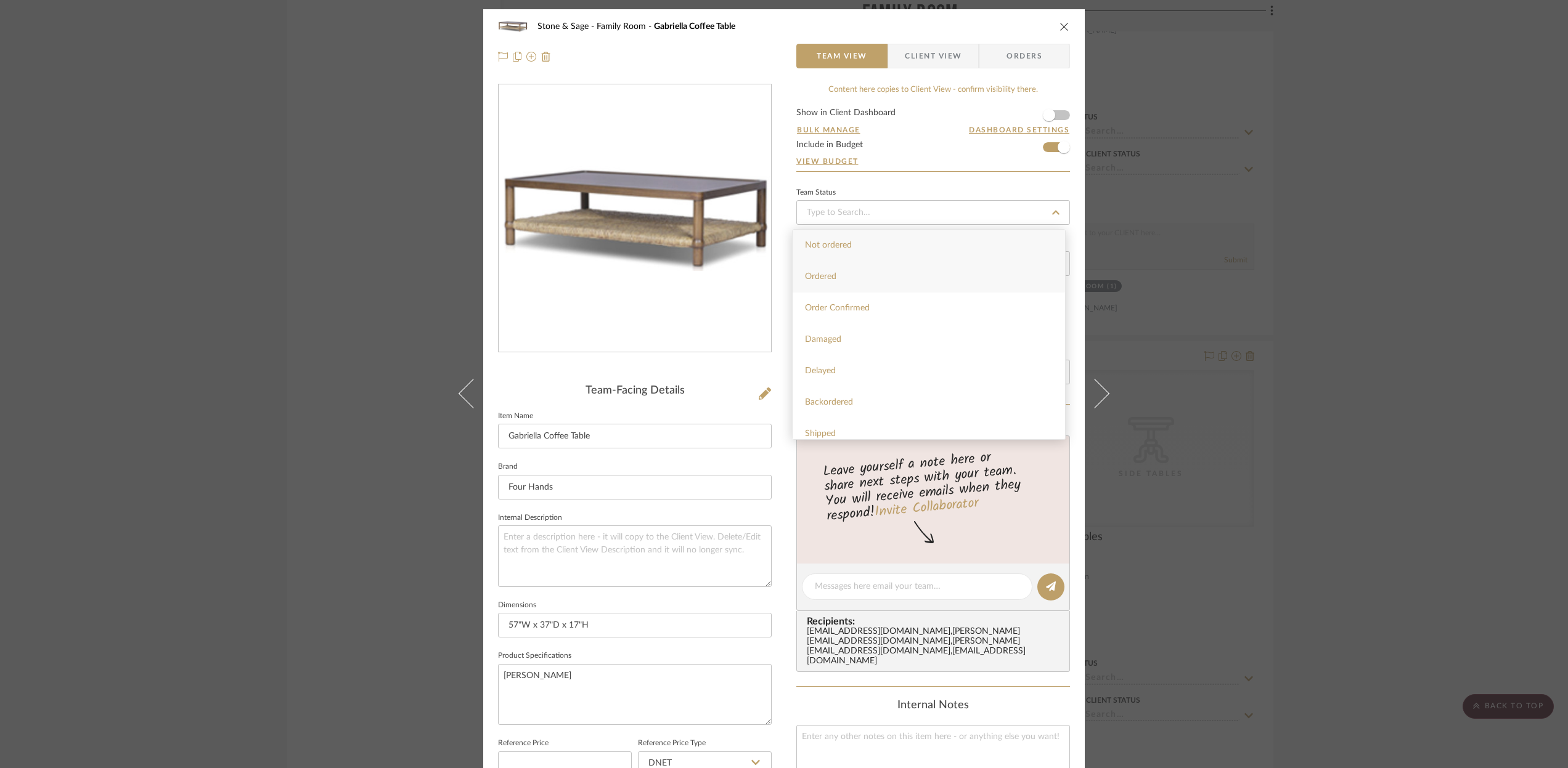
click at [824, 279] on span "Ordered" at bounding box center [821, 276] width 32 height 8
type input "[DATE]"
type input "Ordered"
type input "[DATE]"
type input "Ordered"
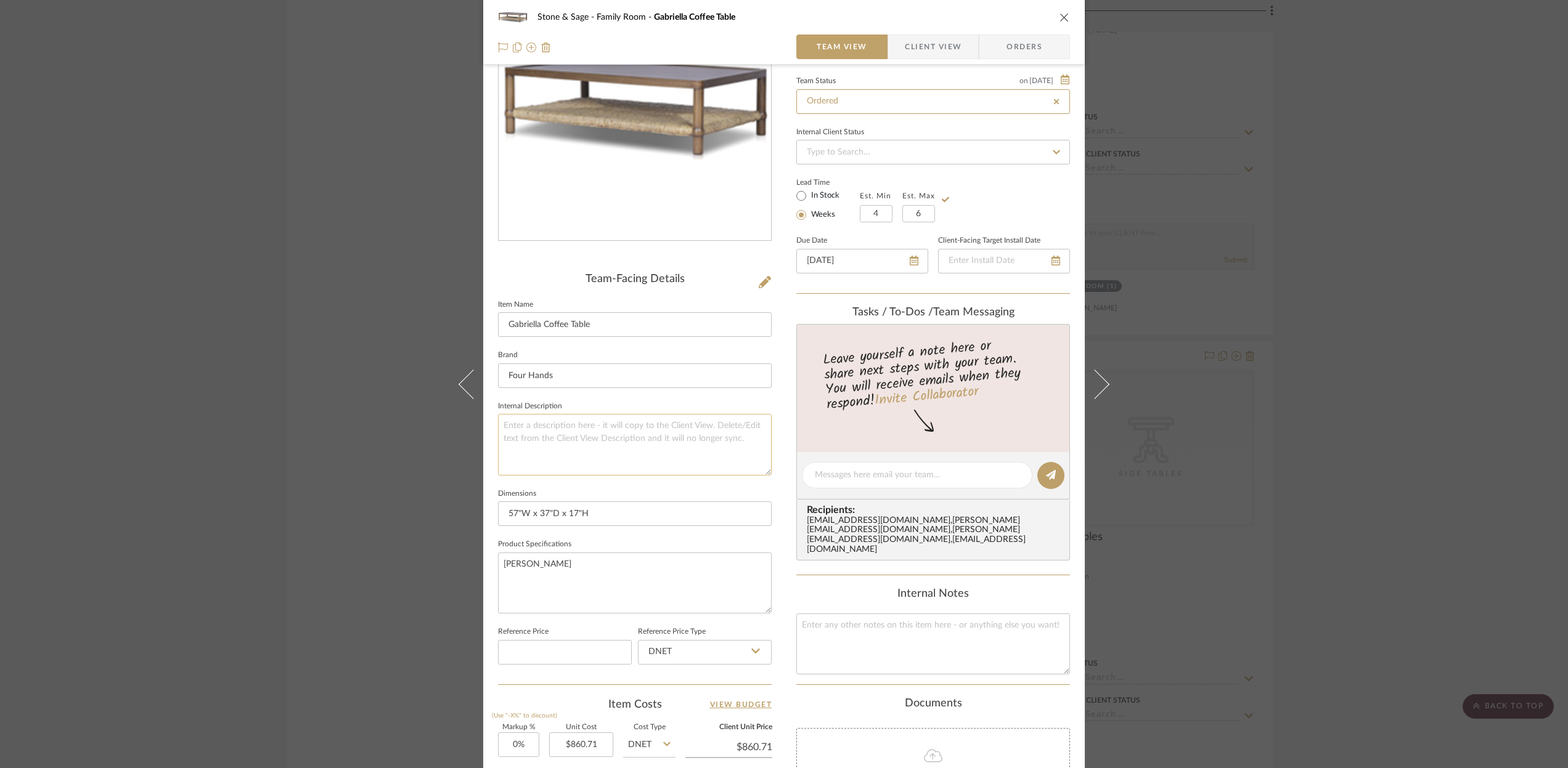
scroll to position [126, 0]
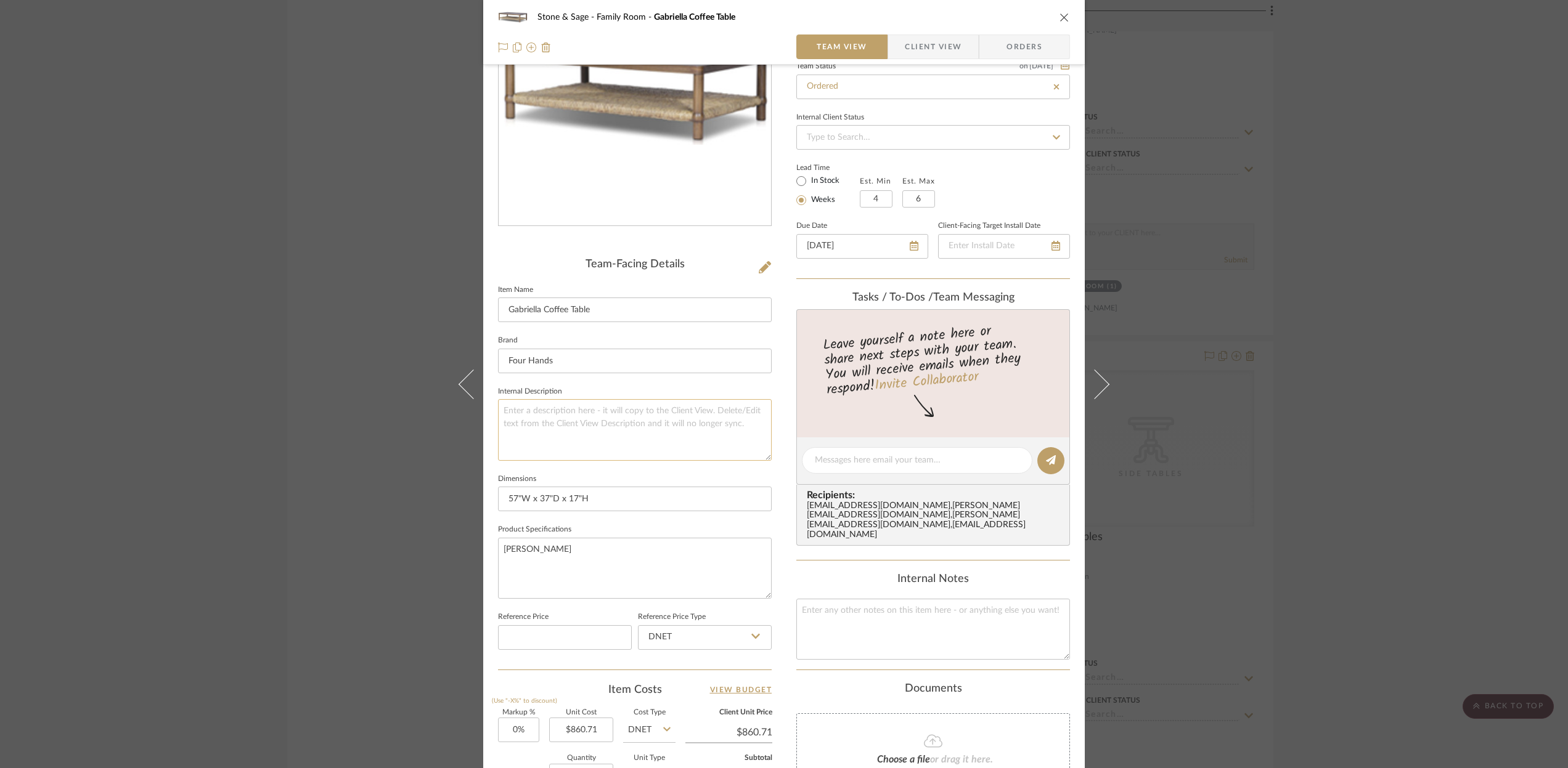
click at [517, 419] on textarea at bounding box center [635, 430] width 274 height 61
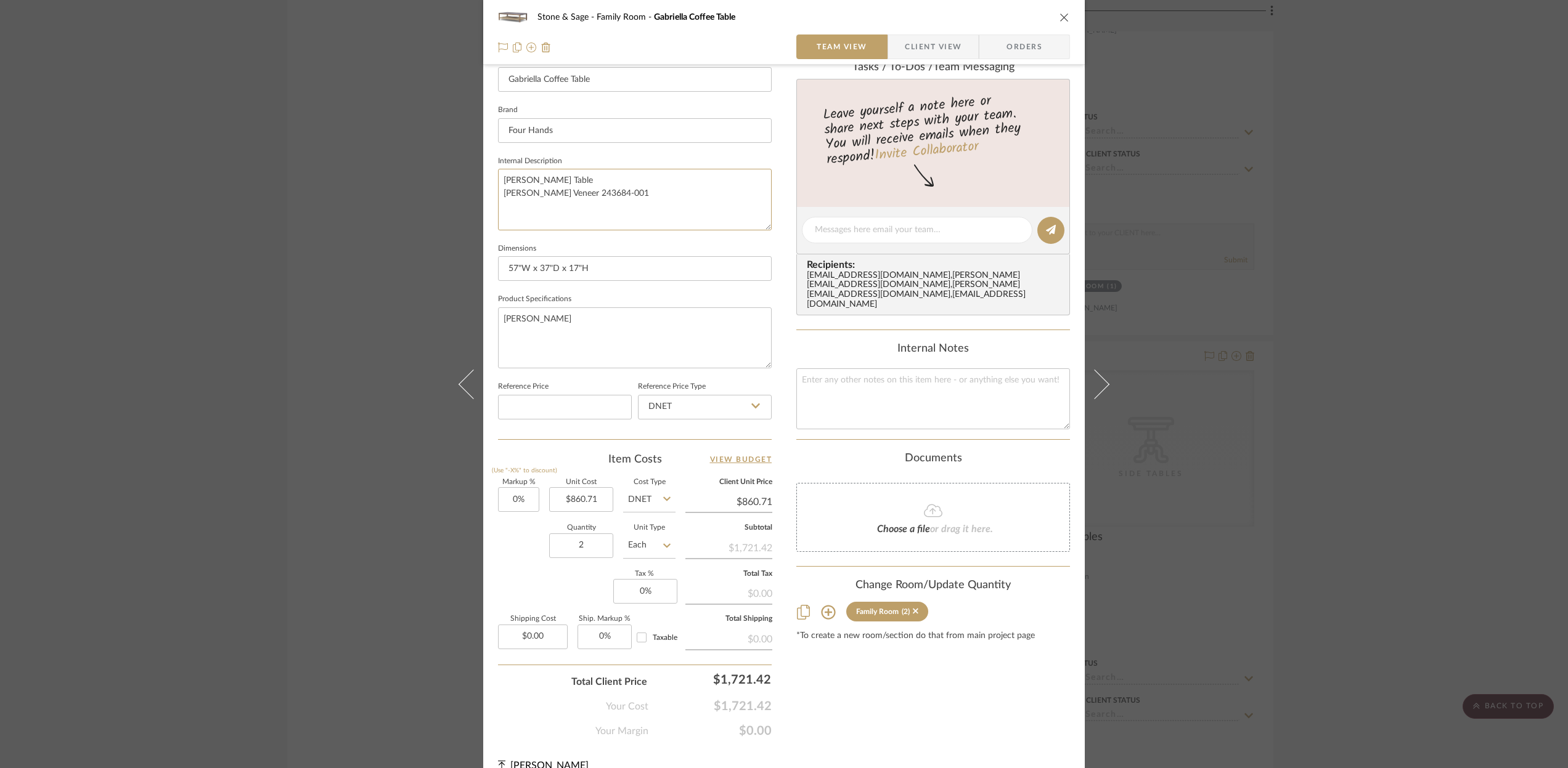
scroll to position [0, 0]
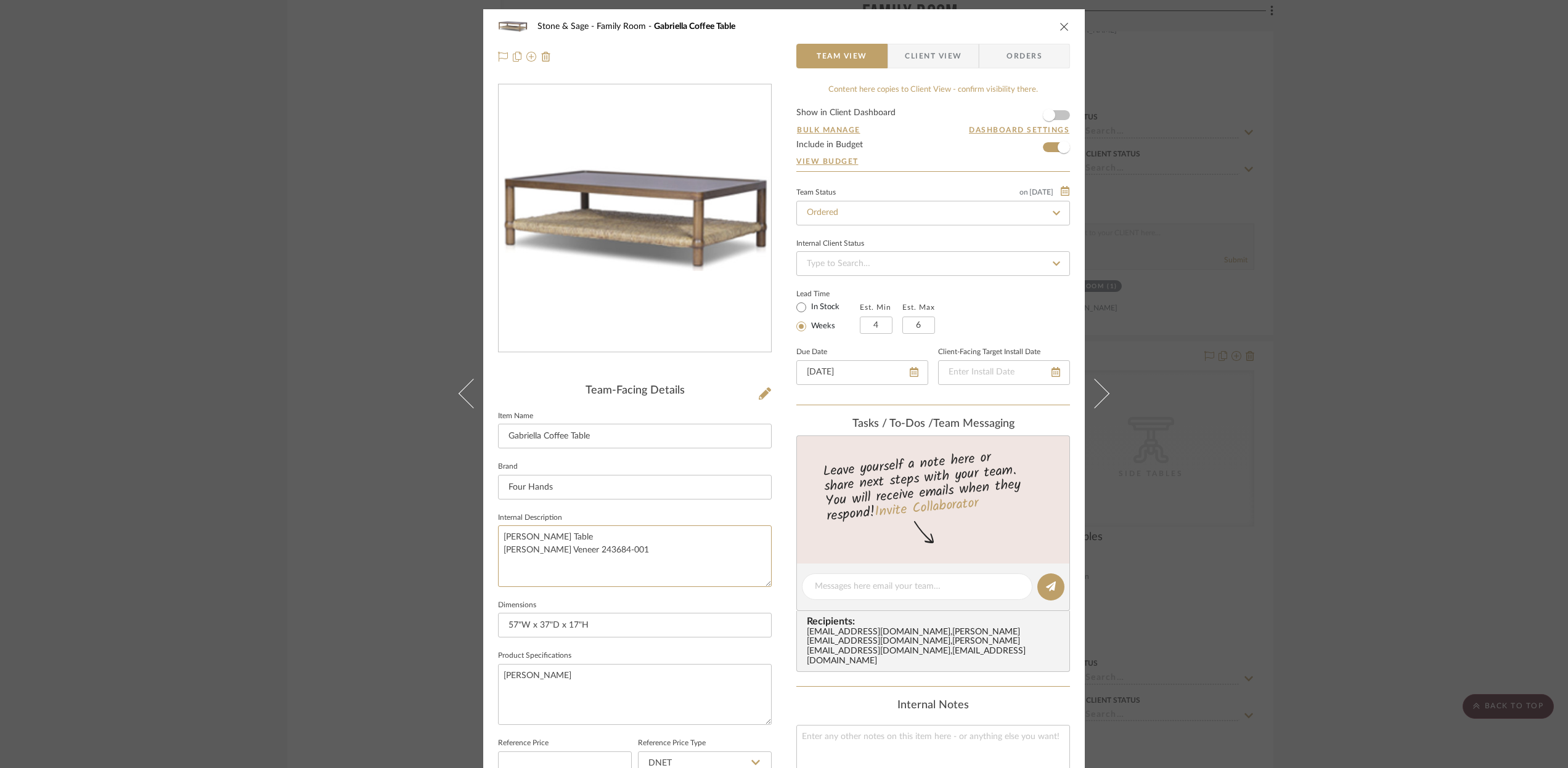
type textarea "[PERSON_NAME] Table [PERSON_NAME] Veneer 243684-001"
click at [1059, 23] on icon "close" at bounding box center [1064, 26] width 10 height 10
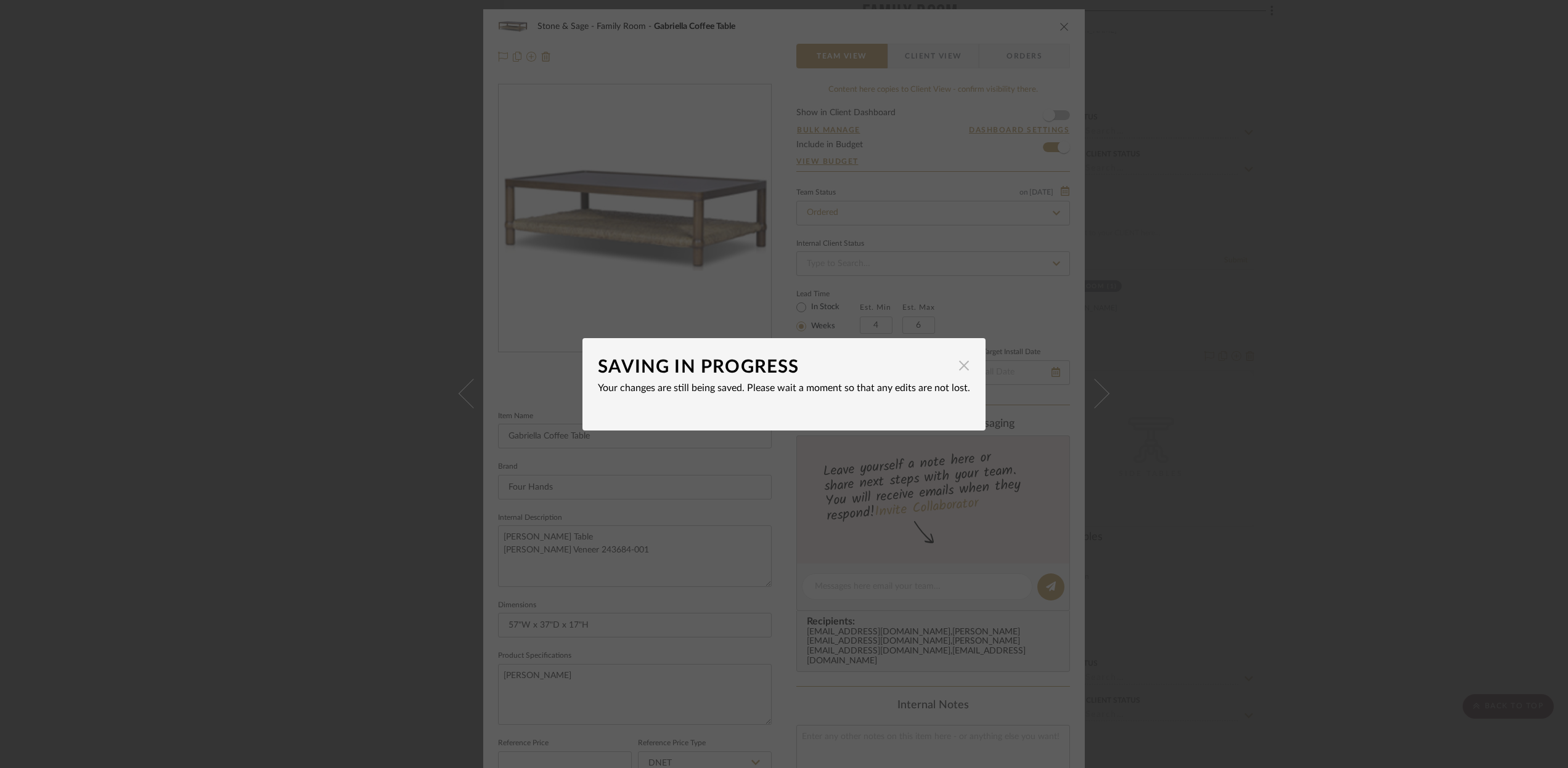
drag, startPoint x: 959, startPoint y: 372, endPoint x: 937, endPoint y: 314, distance: 62.0
click at [959, 372] on span "button" at bounding box center [964, 366] width 25 height 25
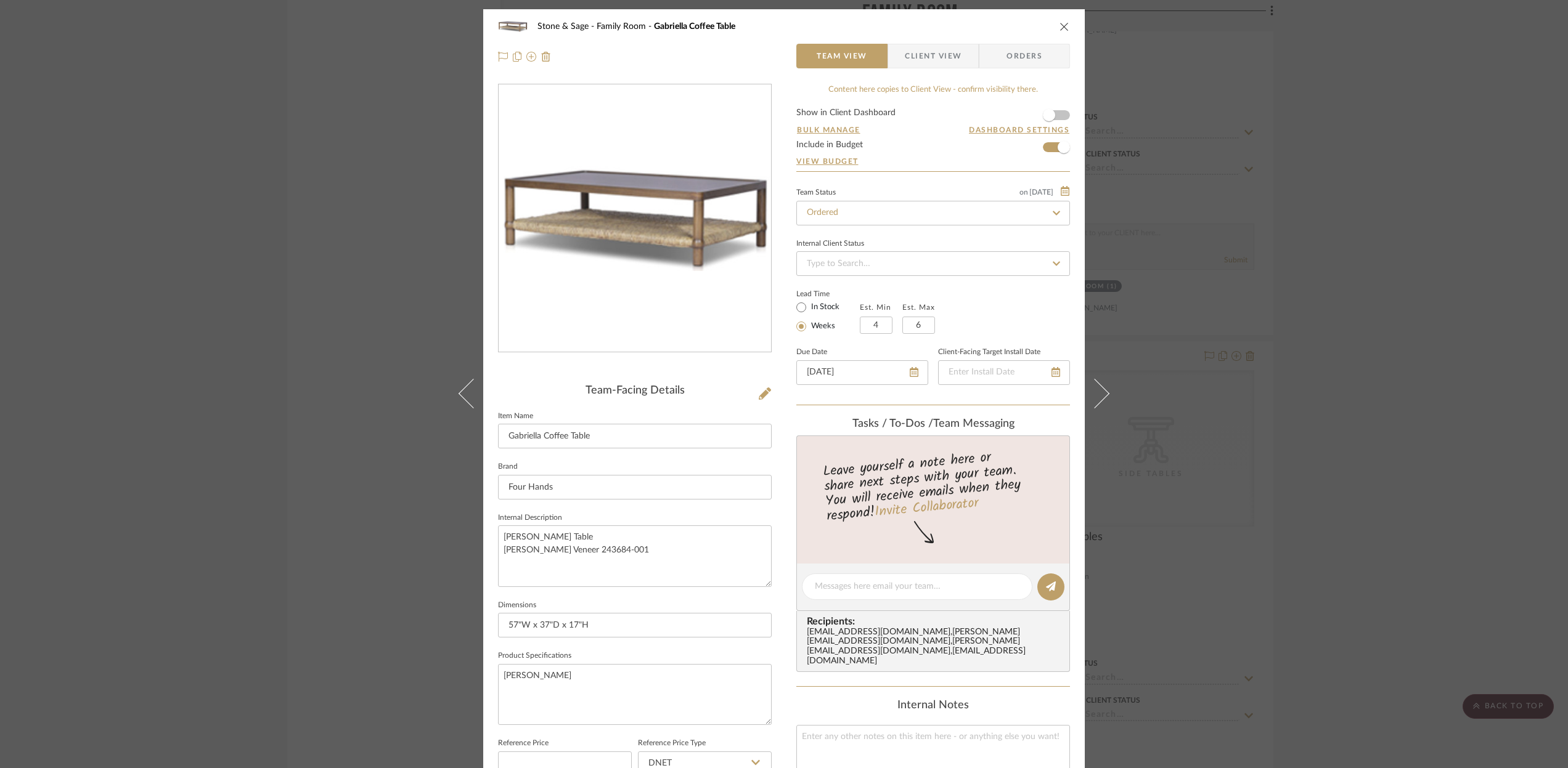
click at [1062, 26] on icon "close" at bounding box center [1064, 26] width 10 height 10
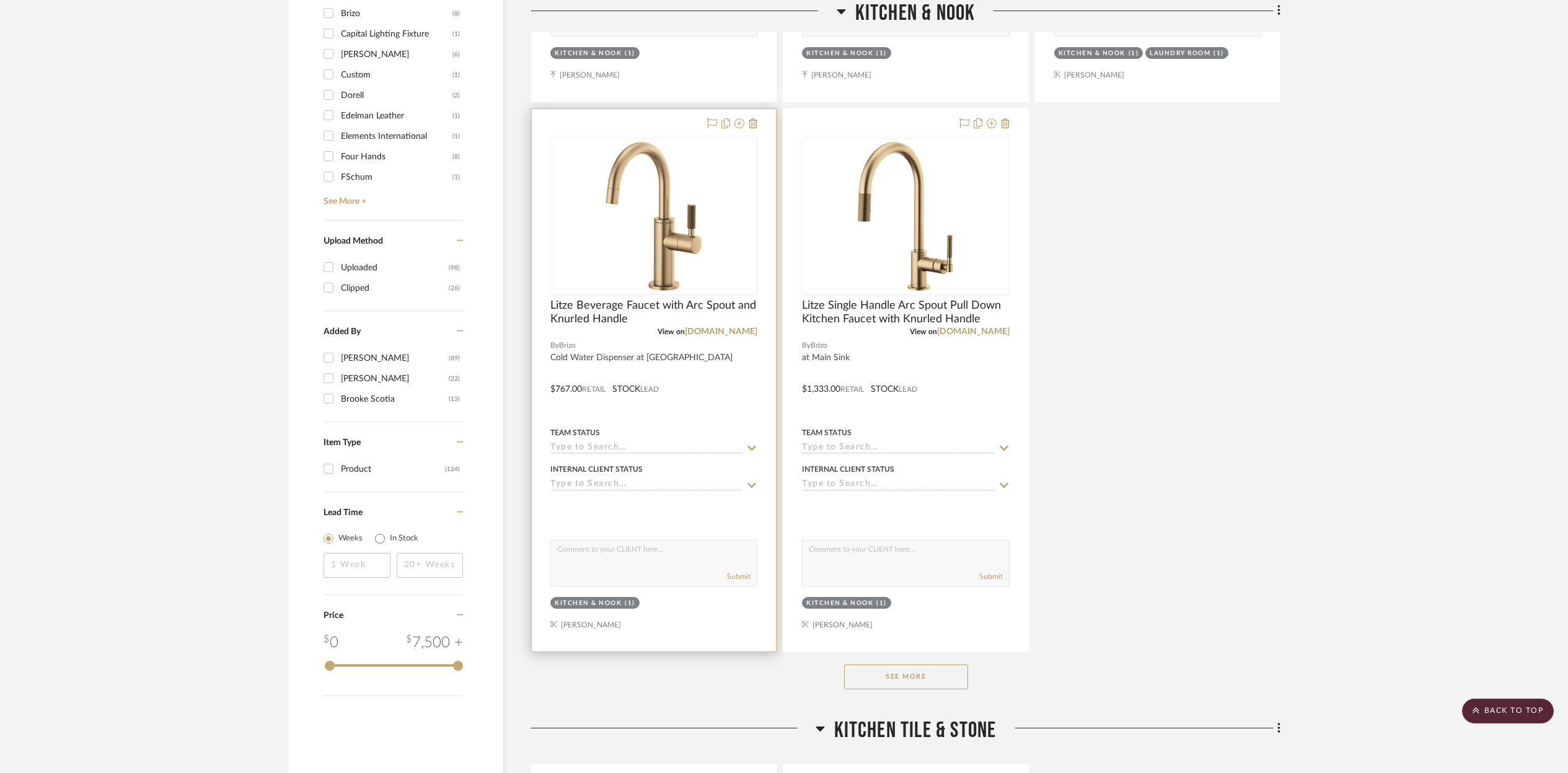
scroll to position [1470, 0]
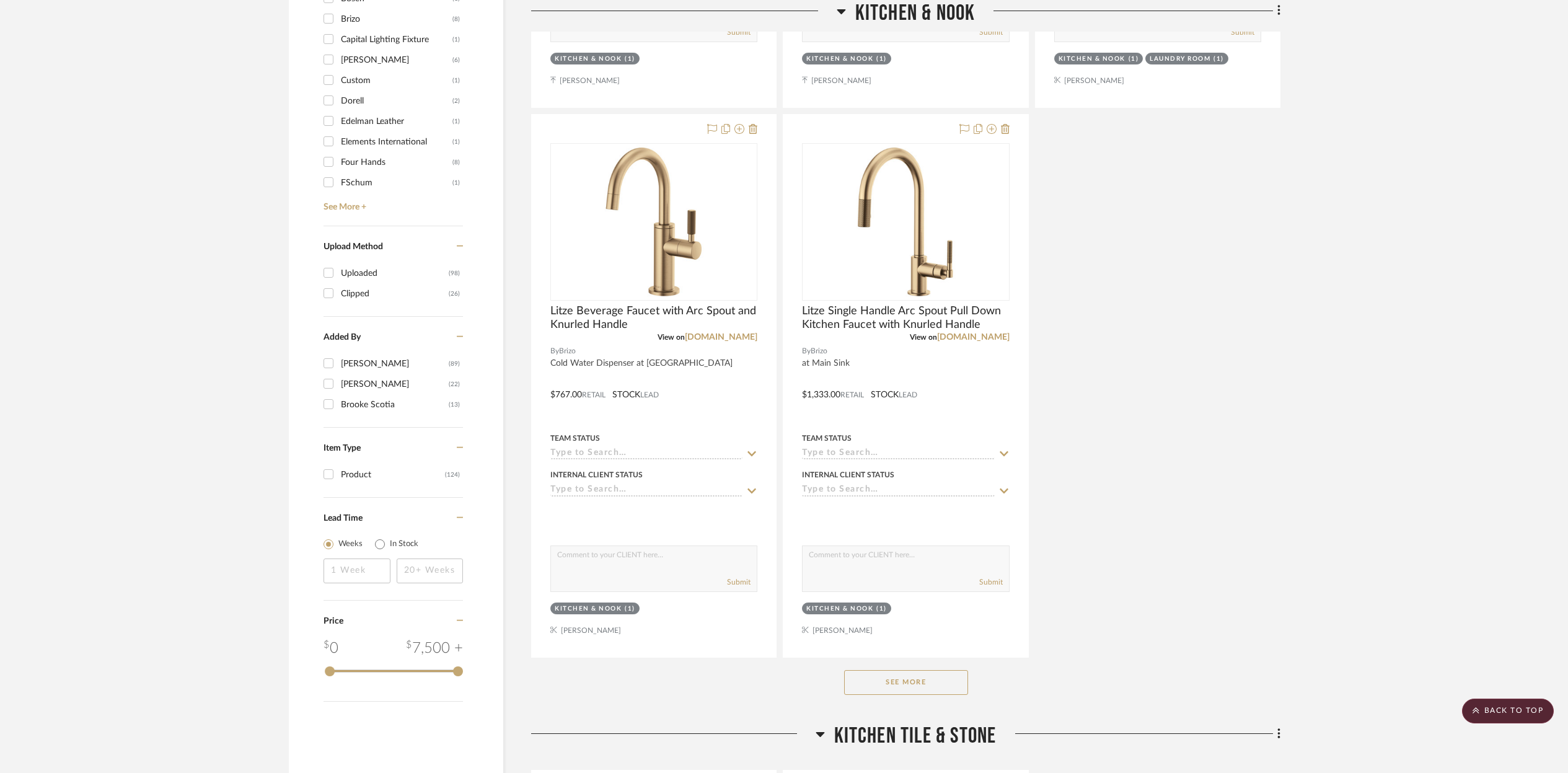
drag, startPoint x: 901, startPoint y: 679, endPoint x: 898, endPoint y: 661, distance: 18.2
click at [901, 679] on button "See More" at bounding box center [907, 682] width 124 height 25
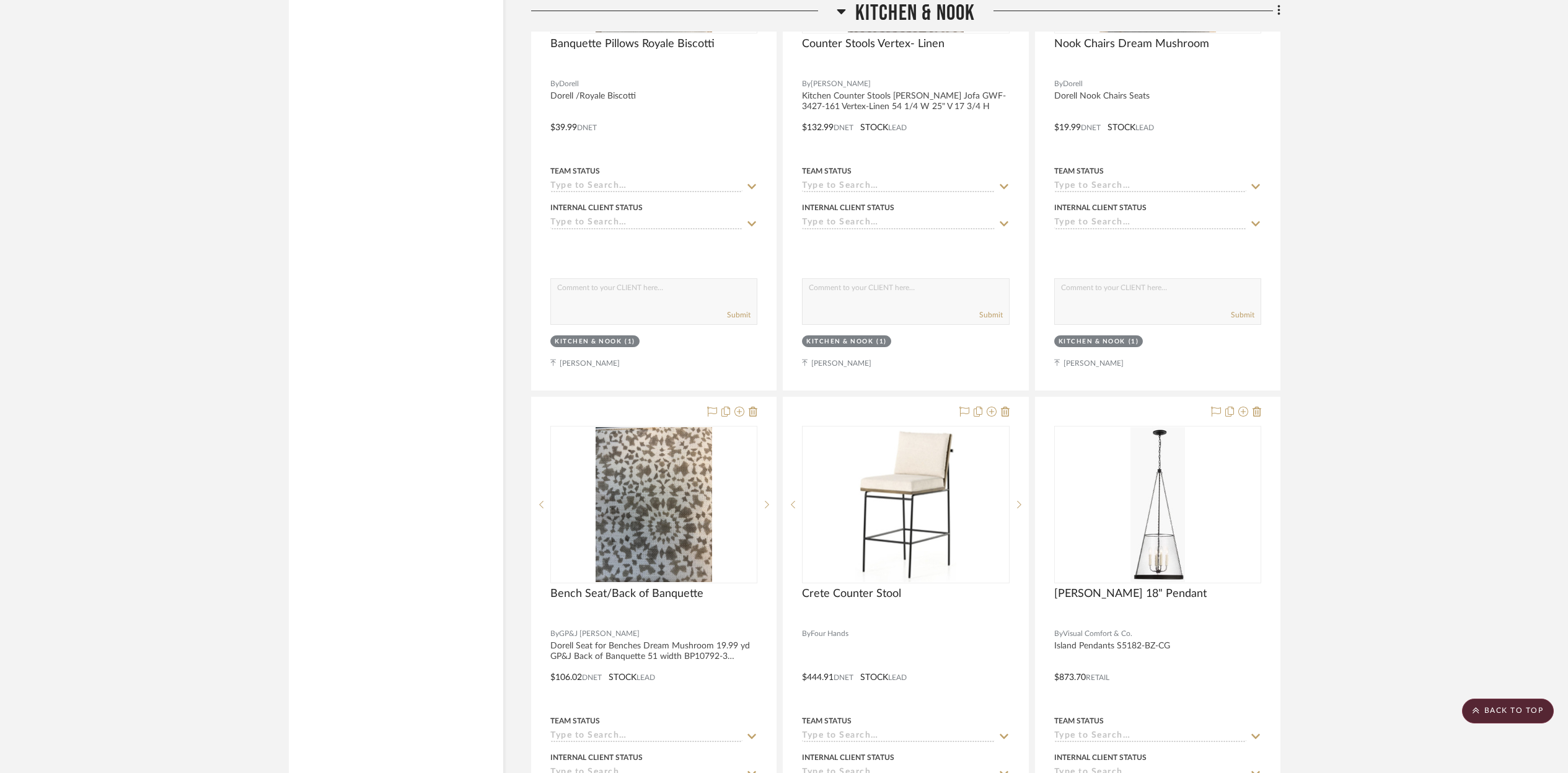
scroll to position [2332, 0]
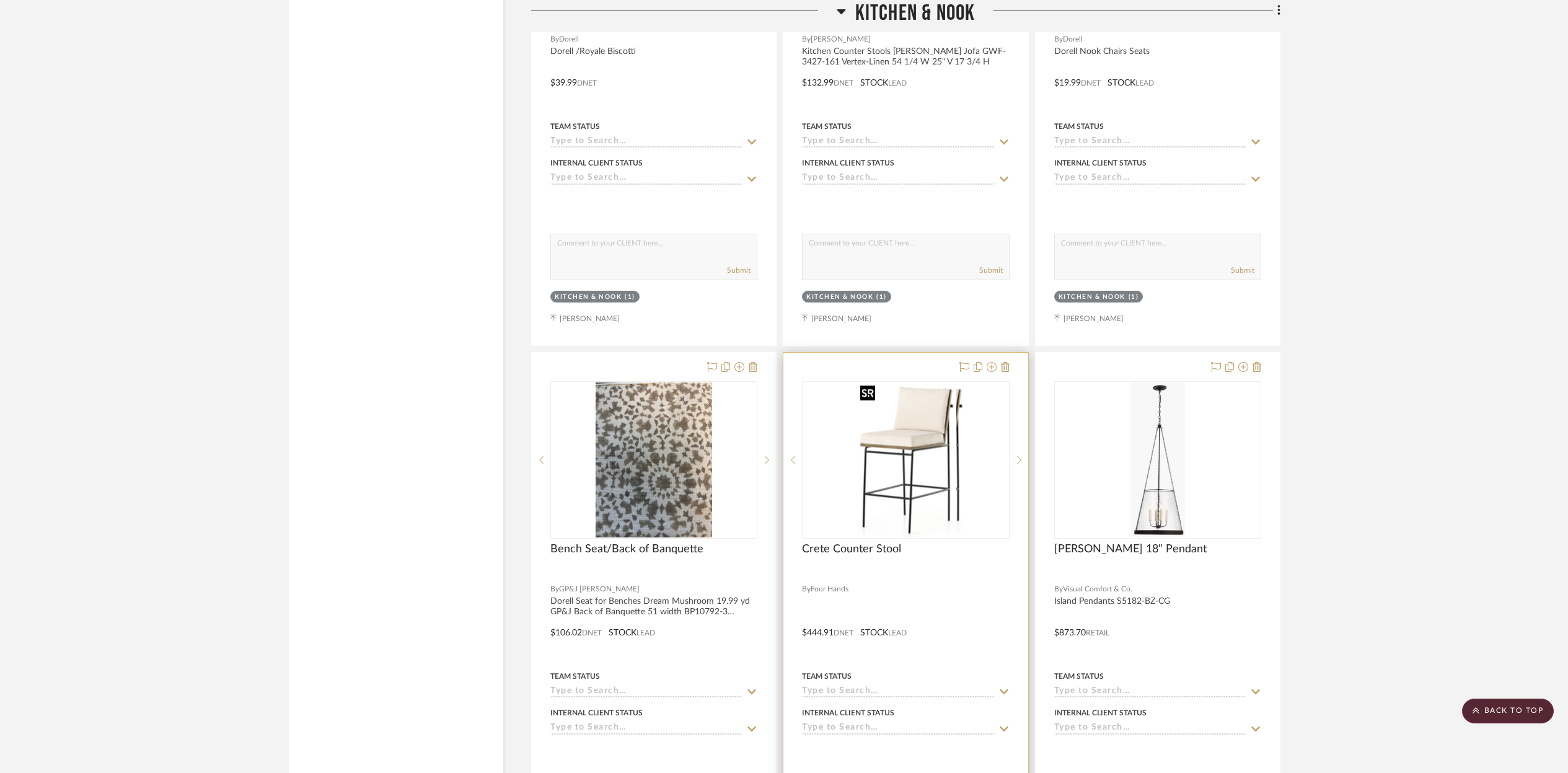
click at [875, 454] on img "0" at bounding box center [915, 460] width 101 height 155
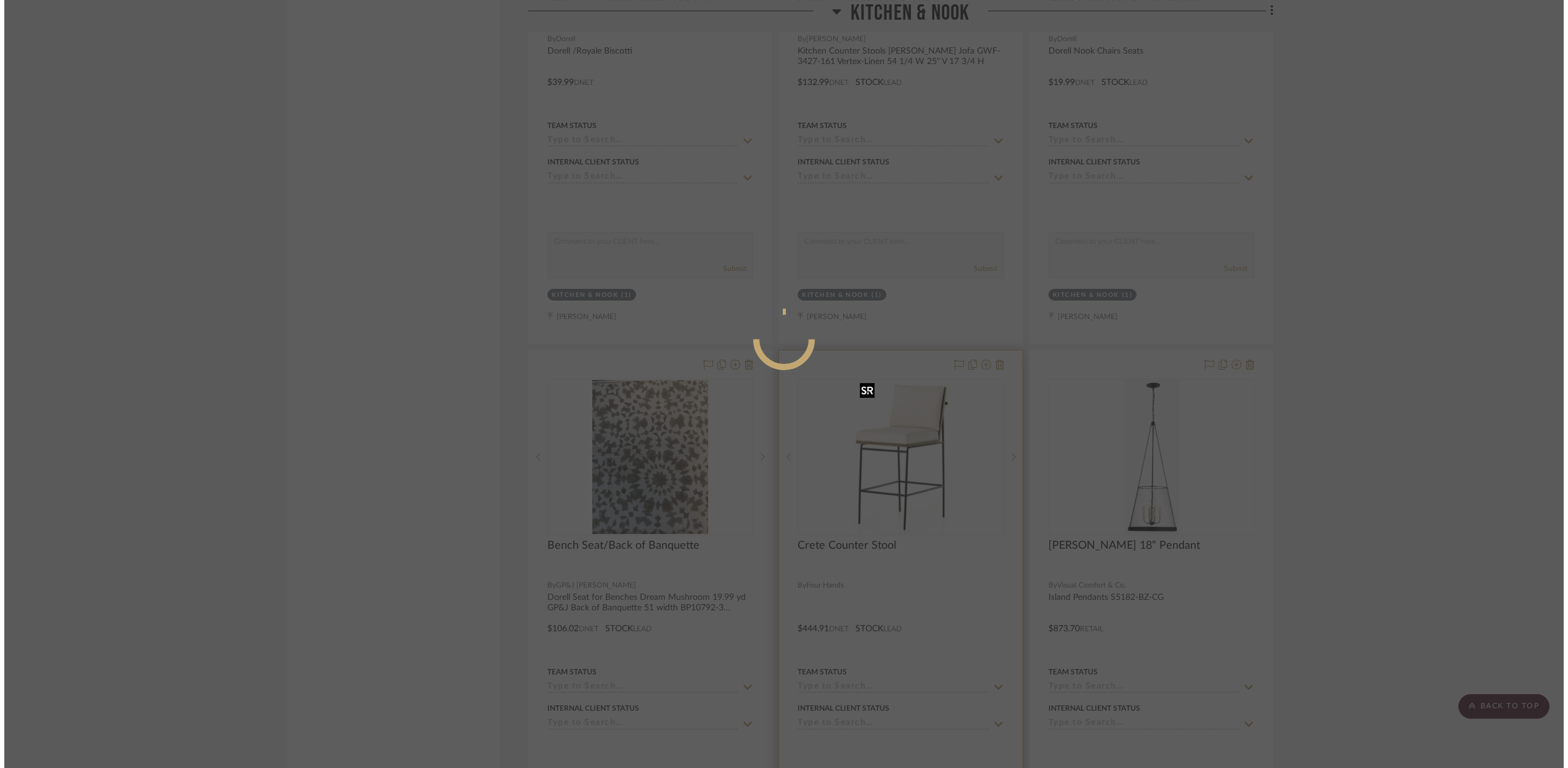
scroll to position [0, 0]
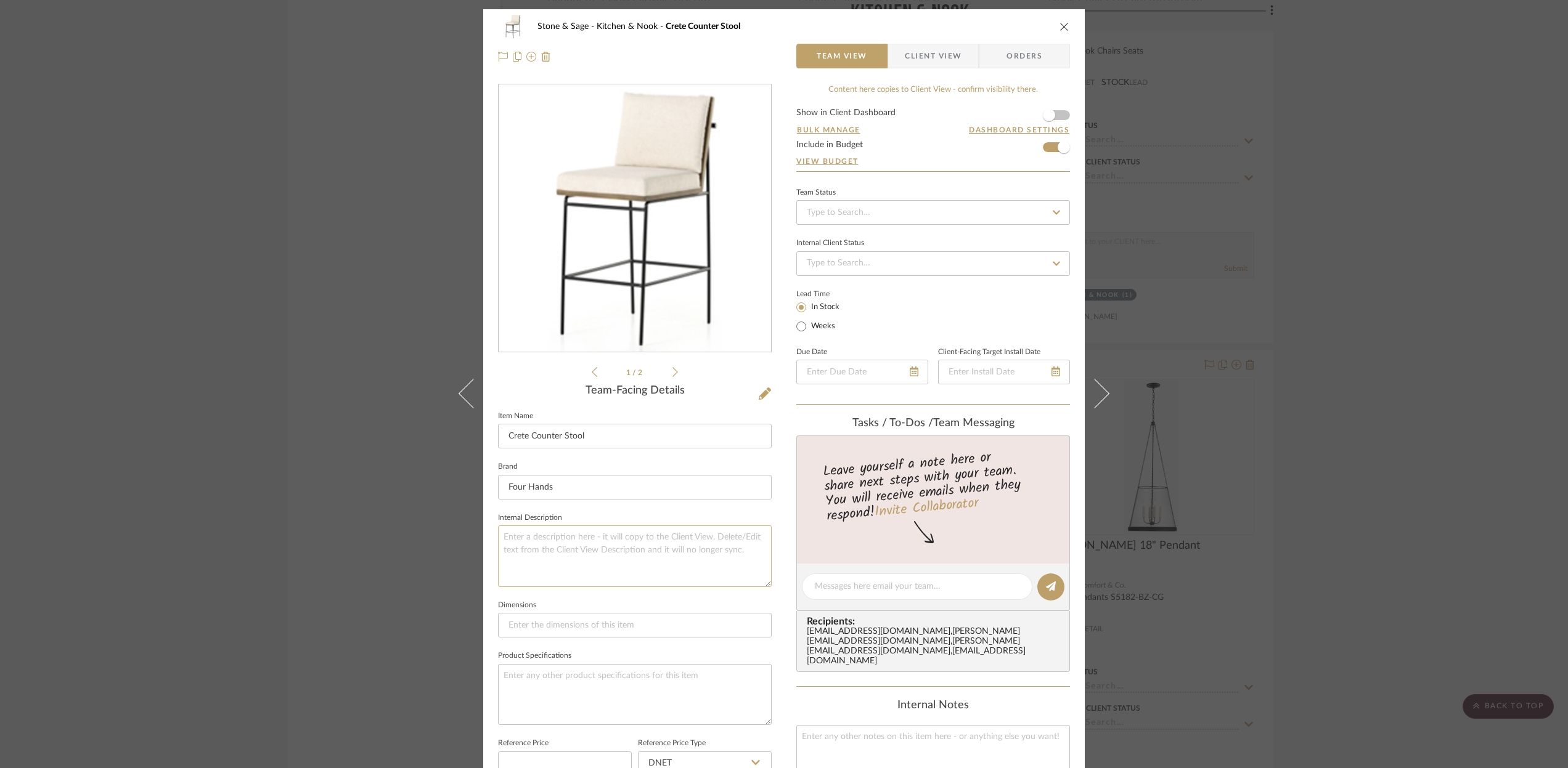
click at [521, 539] on textarea at bounding box center [635, 556] width 274 height 61
type textarea "Crete Counter Stools Savile Flax 228057-010"
click at [1050, 215] on icon at bounding box center [1056, 212] width 11 height 8
click at [866, 274] on div "Ordered" at bounding box center [928, 277] width 272 height 32
type input "[DATE]"
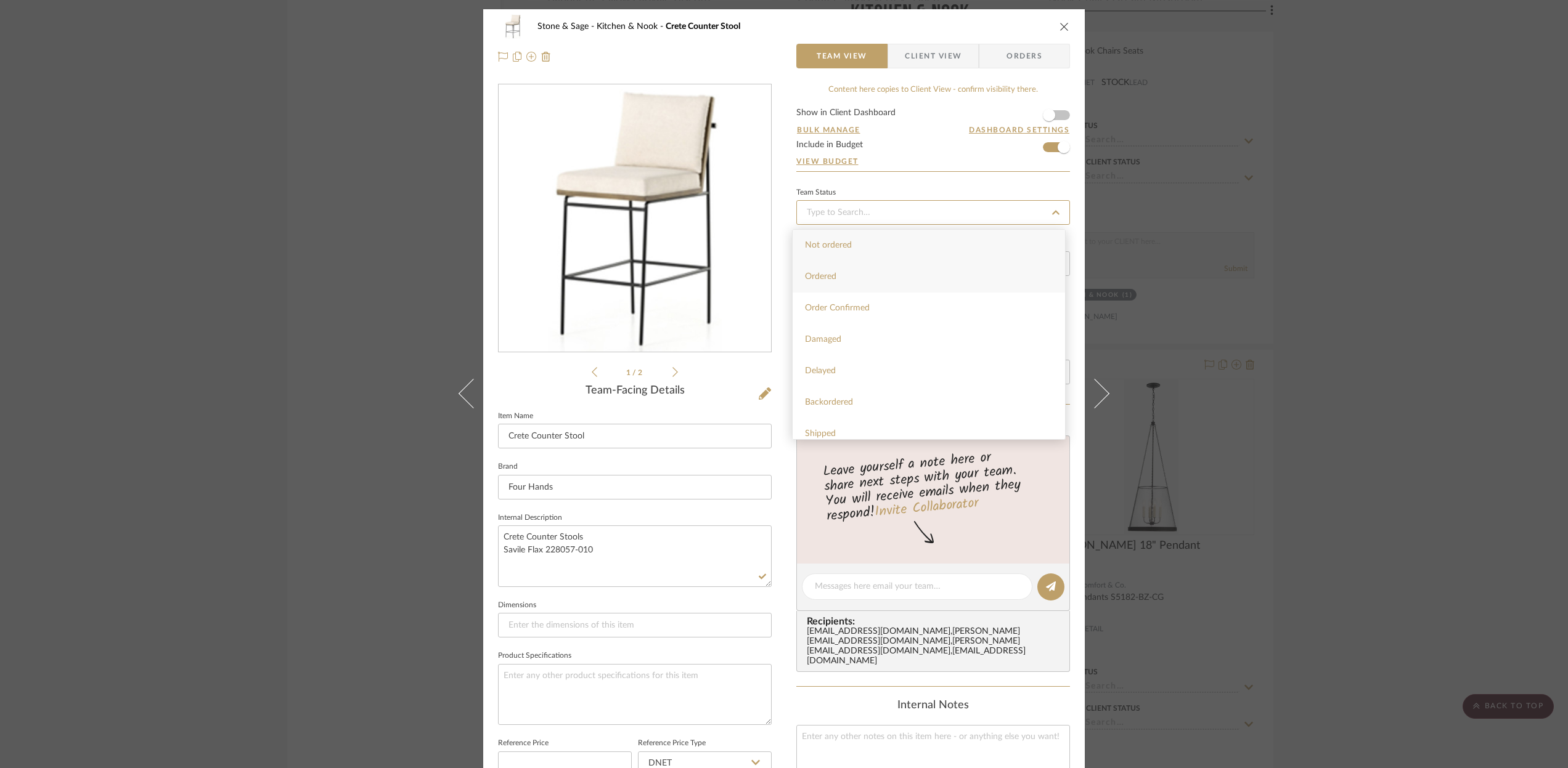
type input "Ordered"
type input "[DATE]"
type input "Ordered"
click at [1059, 29] on icon "close" at bounding box center [1064, 26] width 10 height 10
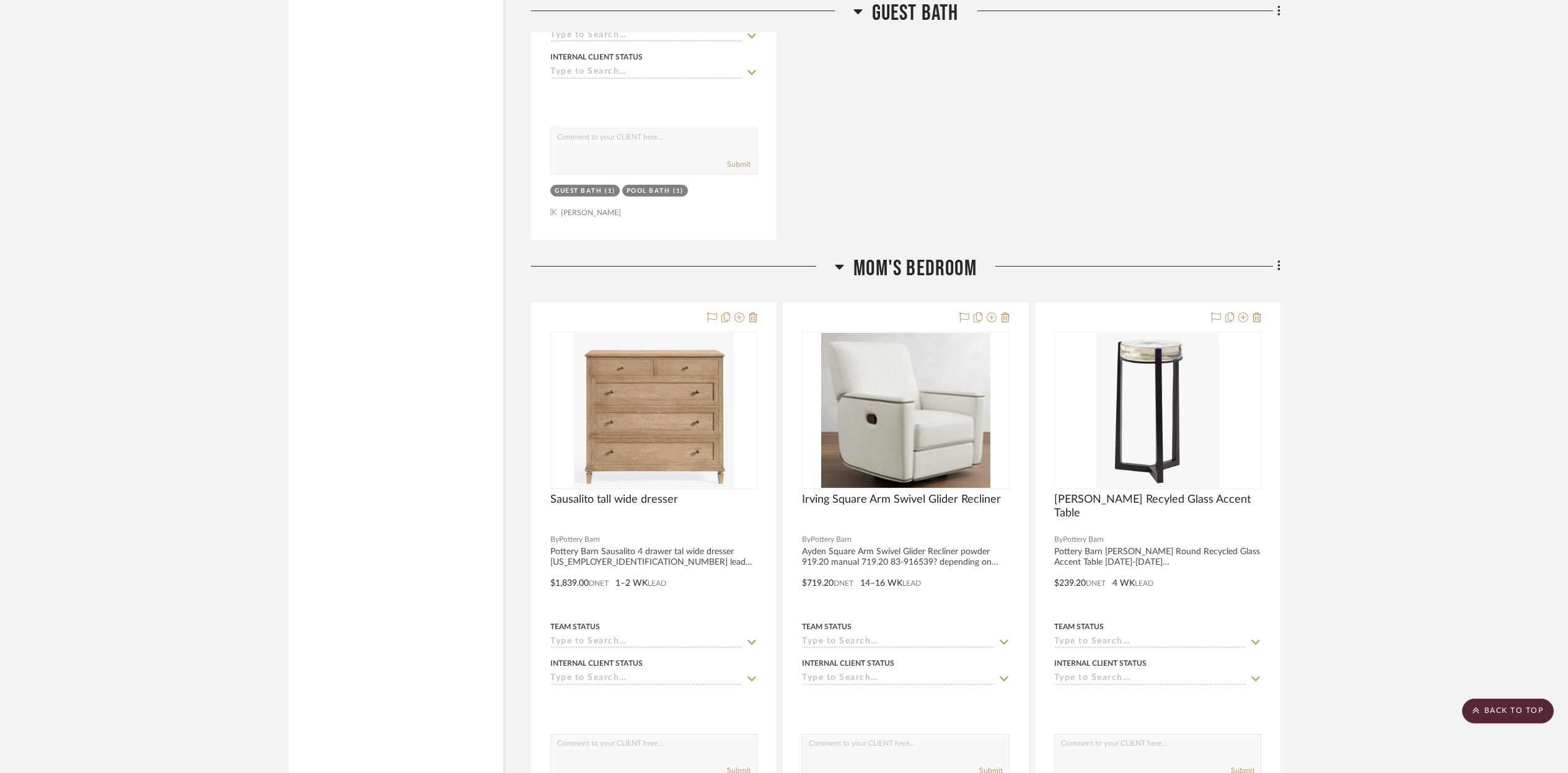
scroll to position [20629, 0]
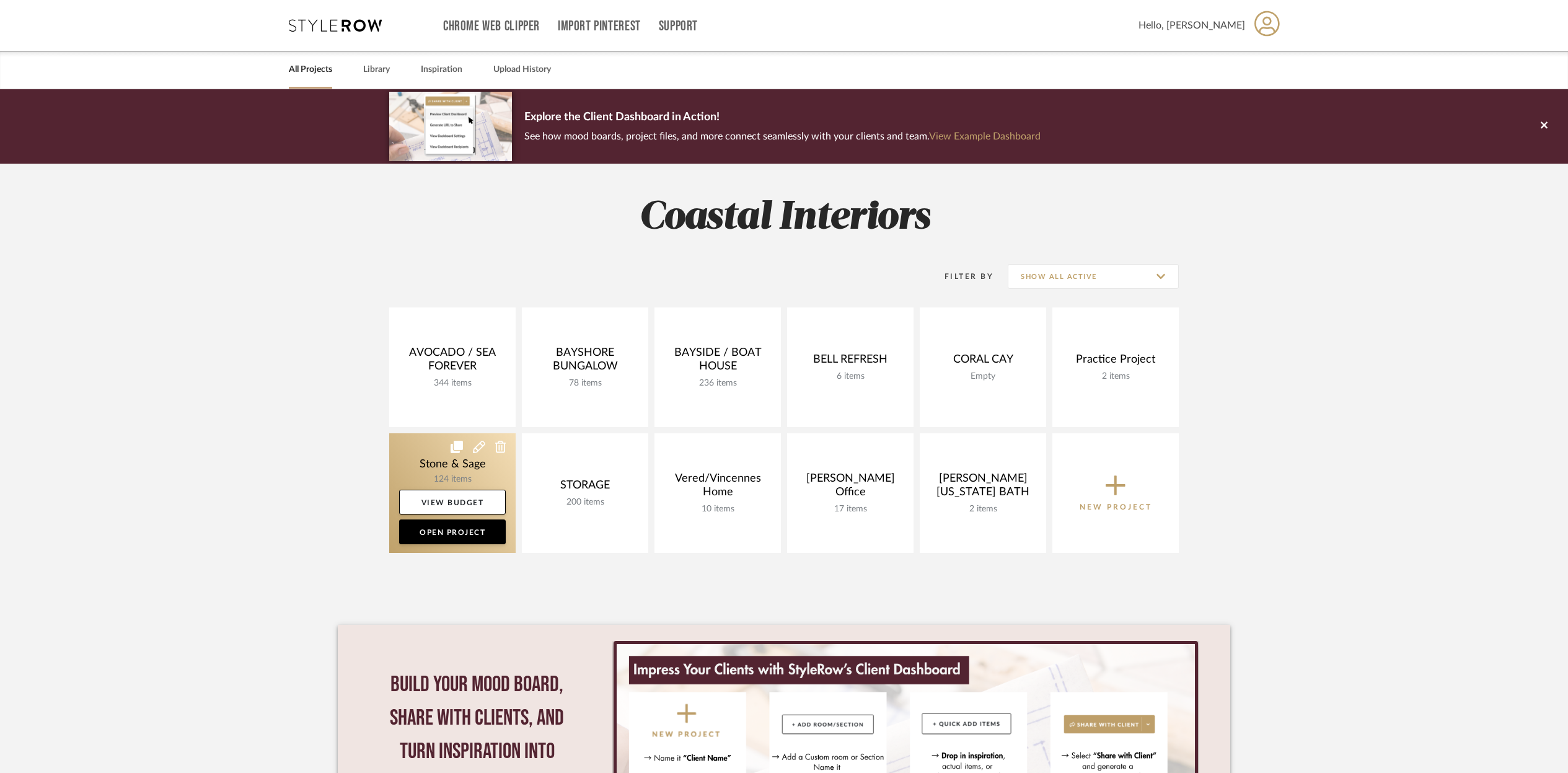
click at [454, 450] on icon at bounding box center [456, 447] width 12 height 12
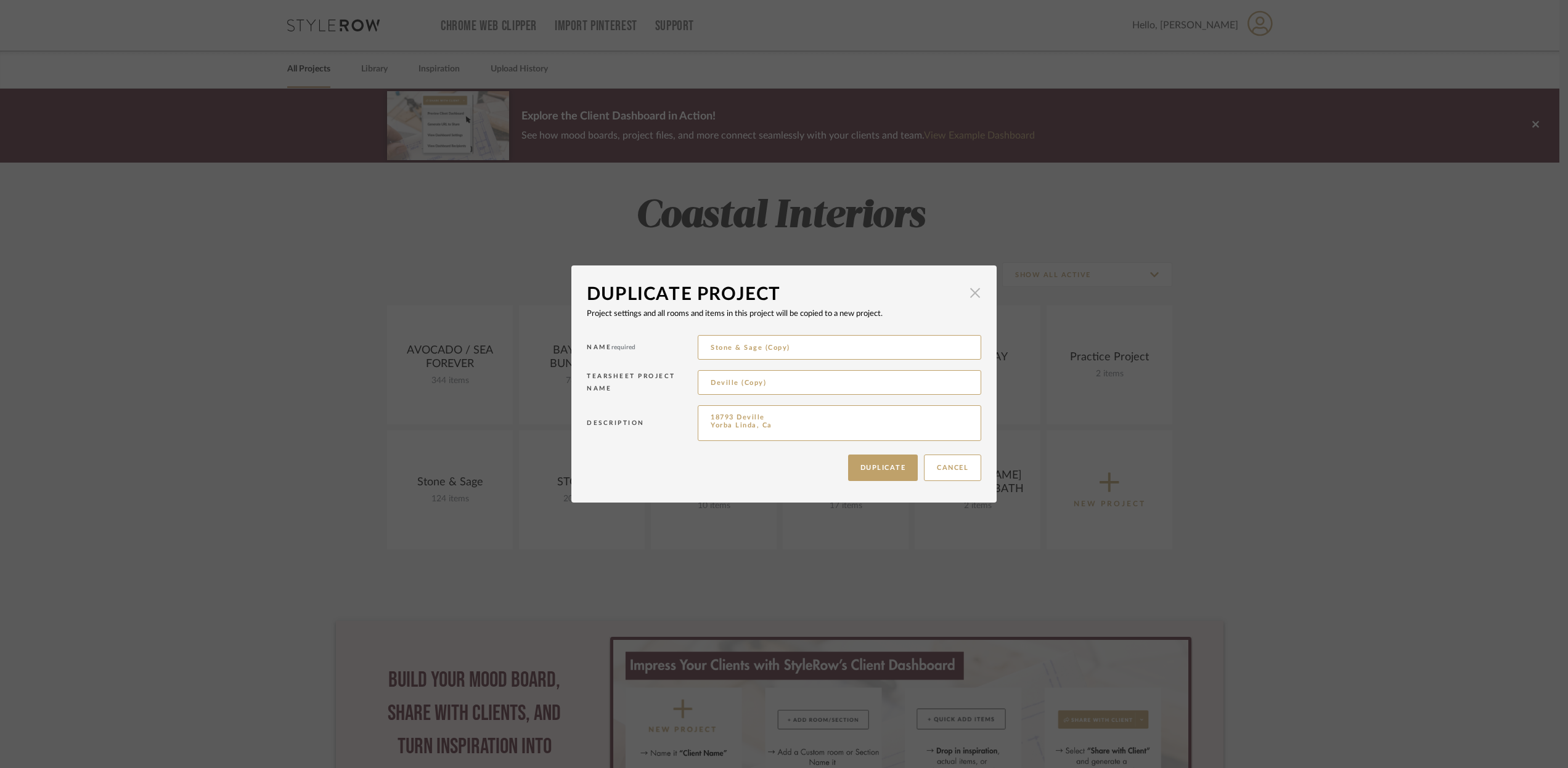
click at [963, 295] on span "button" at bounding box center [974, 293] width 25 height 25
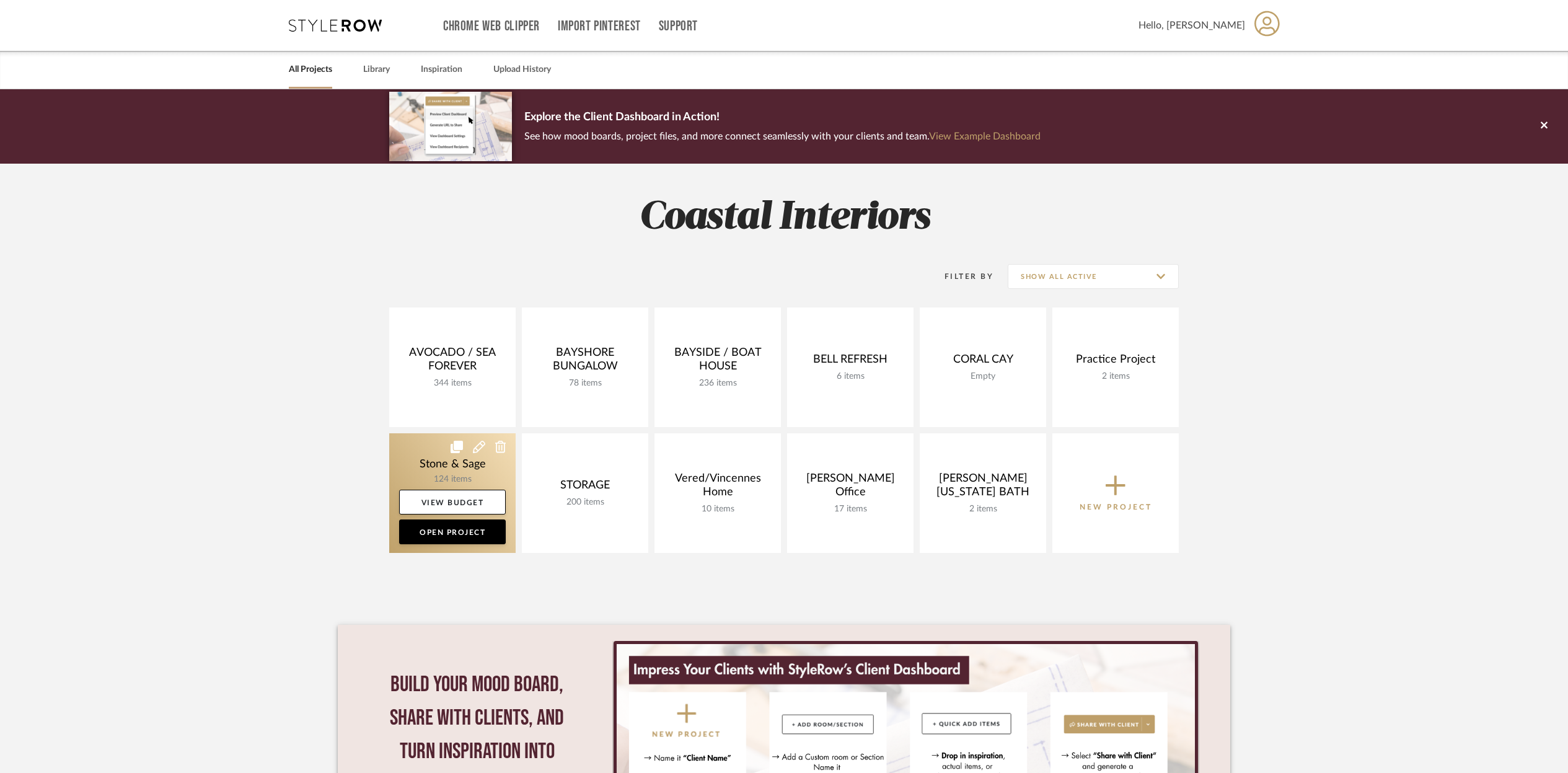
click at [456, 460] on link at bounding box center [452, 494] width 126 height 120
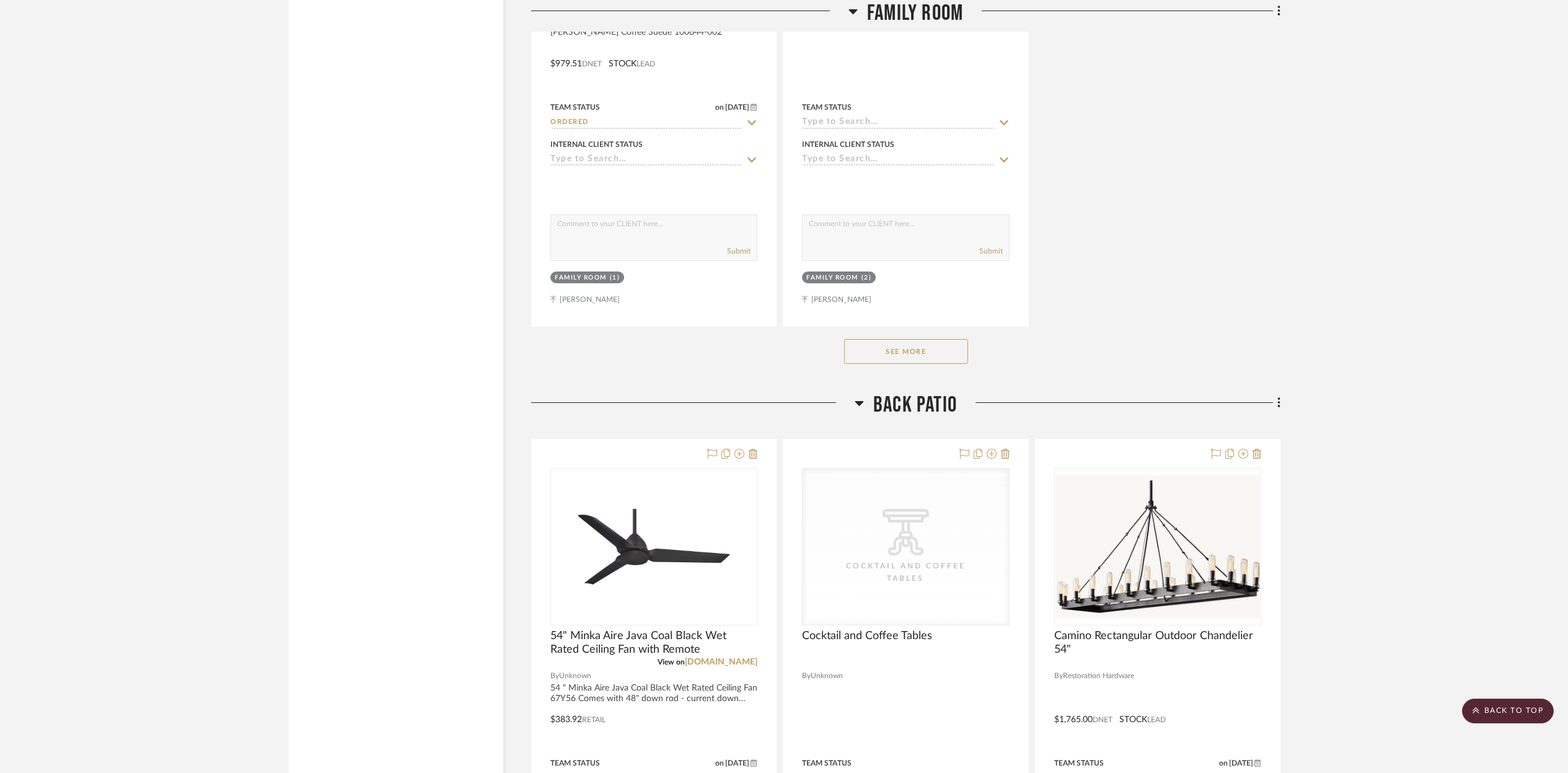
scroll to position [8966, 0]
click at [932, 338] on button "See More" at bounding box center [907, 350] width 124 height 25
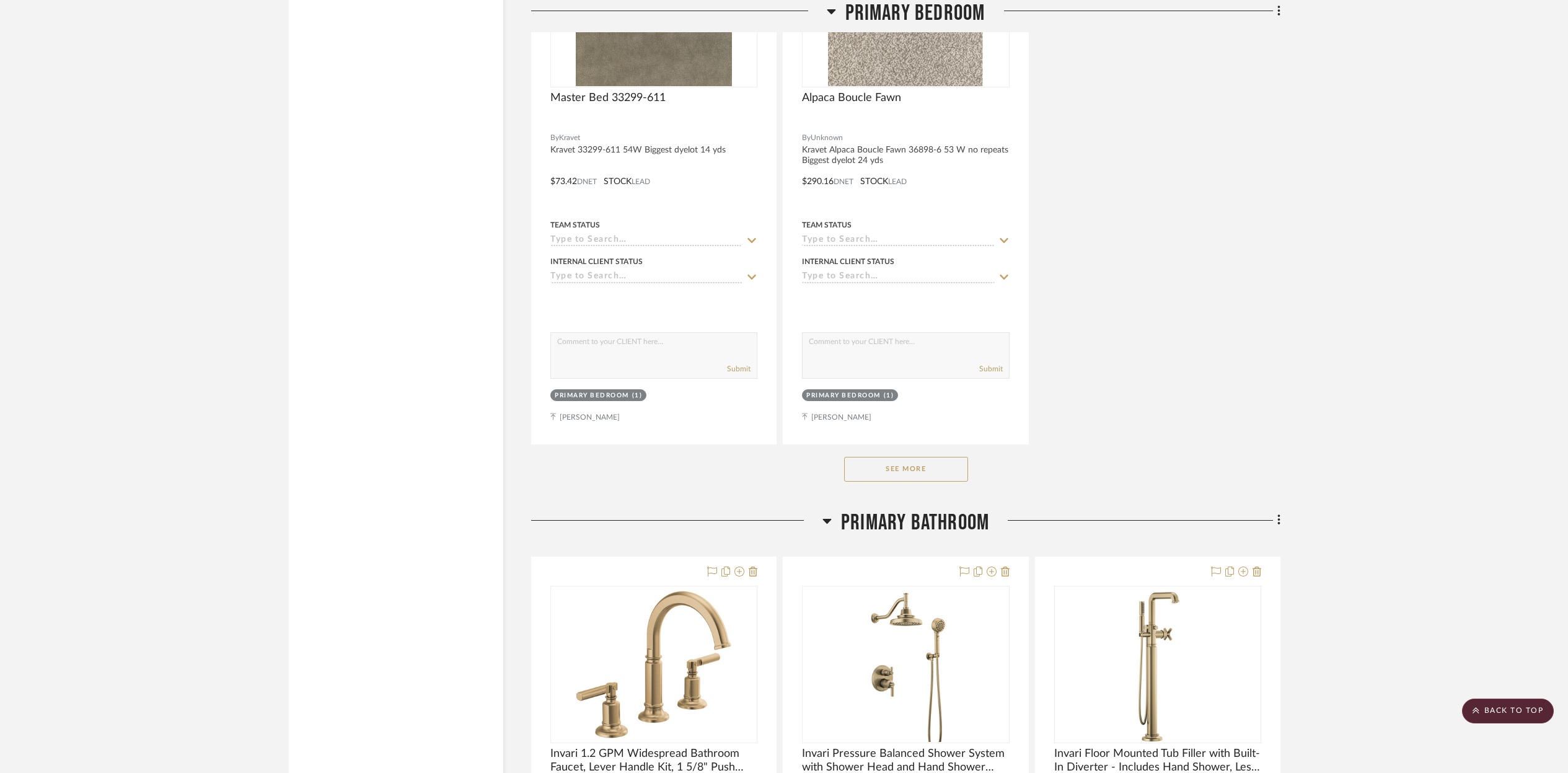
scroll to position [12840, 0]
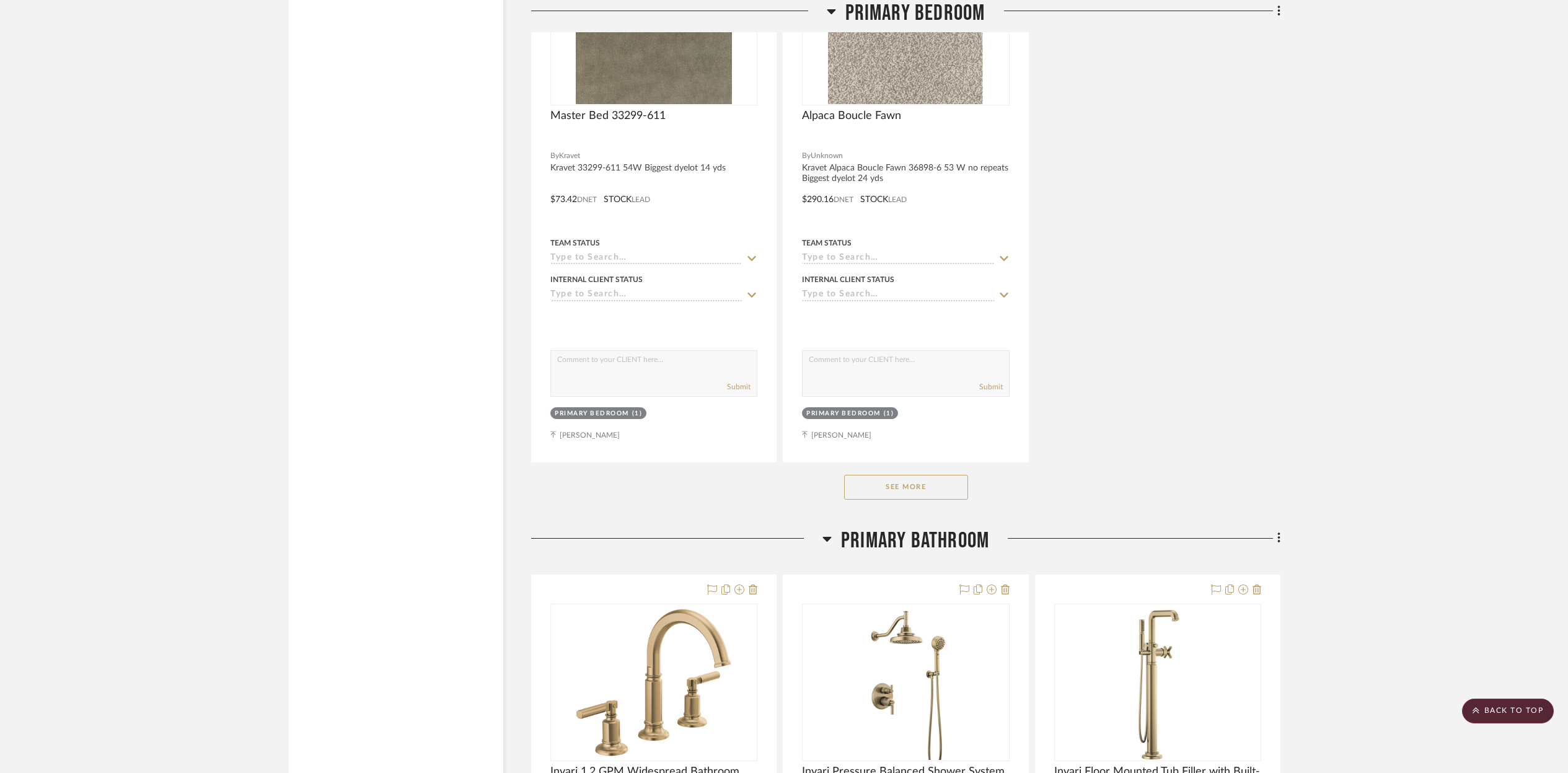
click at [941, 478] on button "See More" at bounding box center [907, 487] width 124 height 25
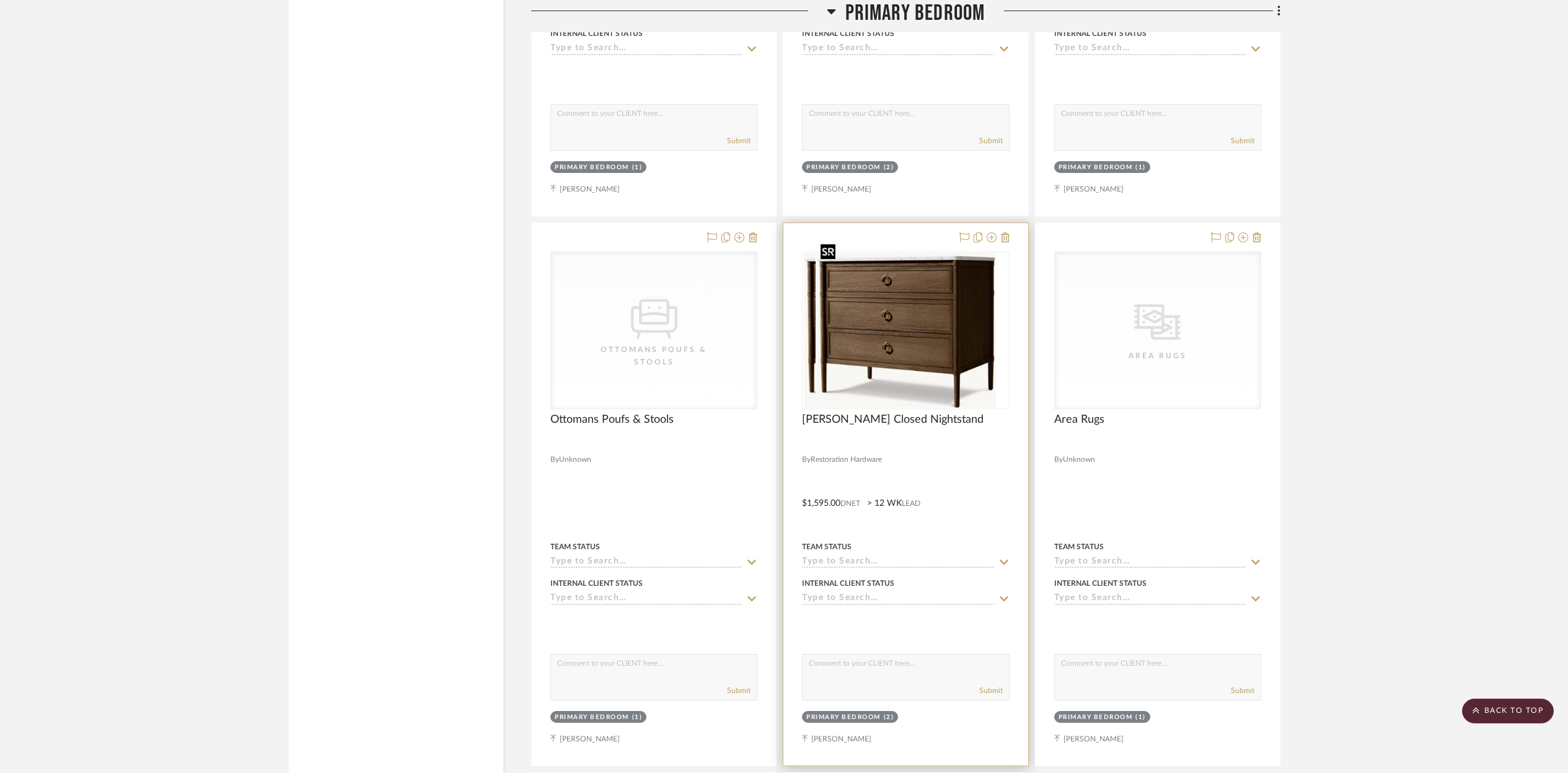
scroll to position [13636, 0]
click at [938, 349] on div at bounding box center [906, 331] width 207 height 157
click at [989, 359] on img "0" at bounding box center [906, 331] width 181 height 155
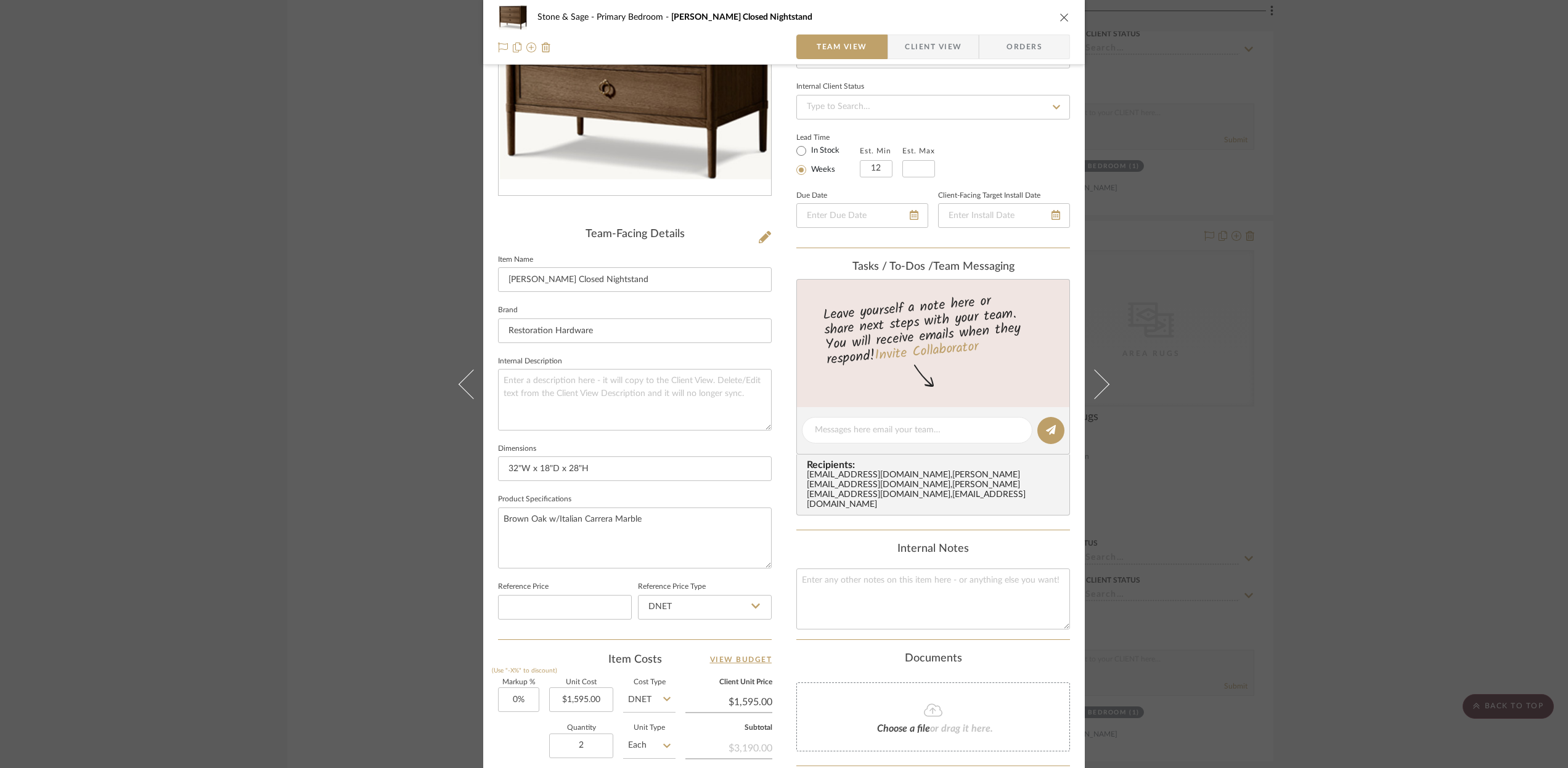
scroll to position [154, 0]
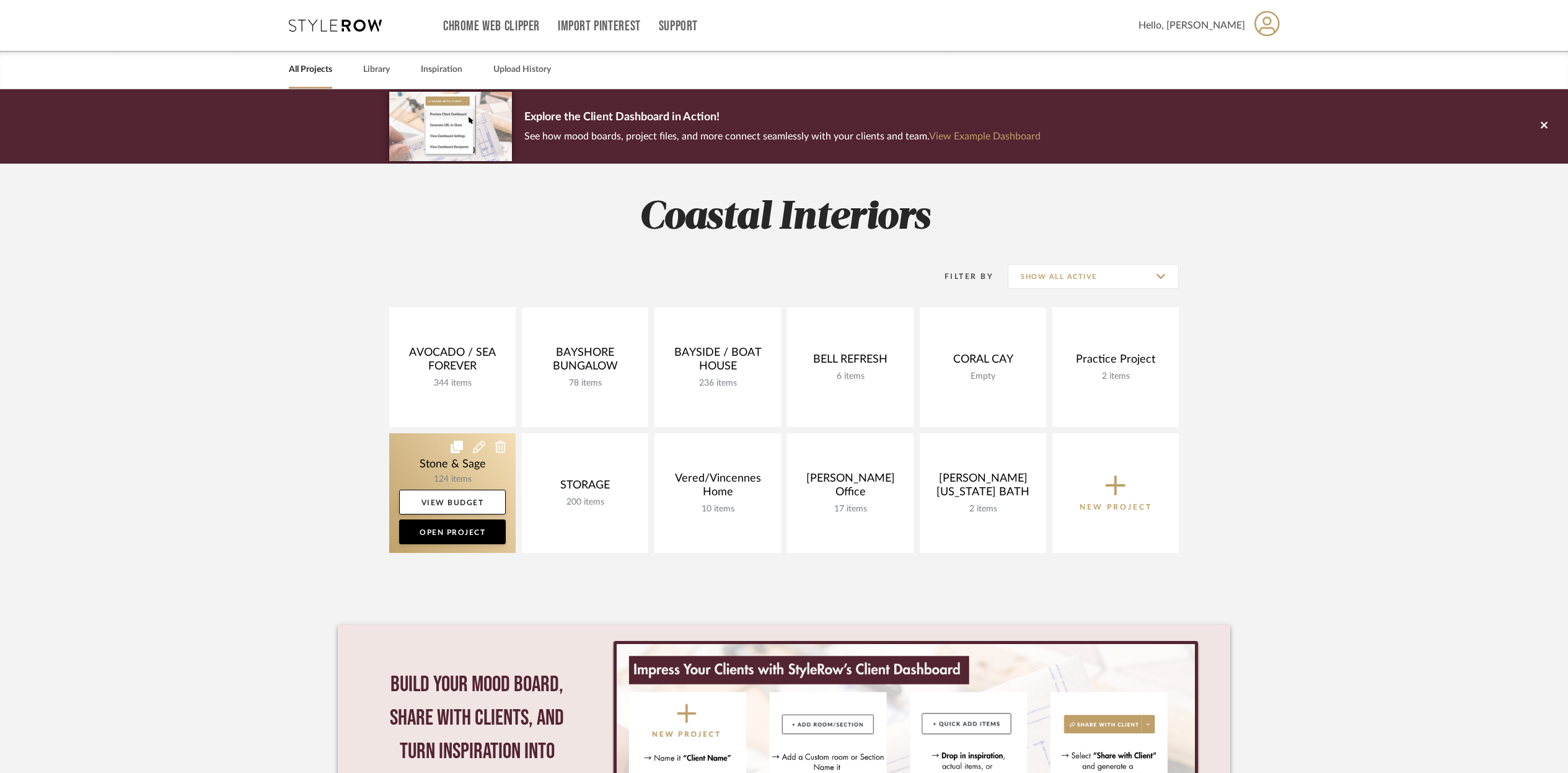
click at [444, 443] on link at bounding box center [452, 494] width 126 height 120
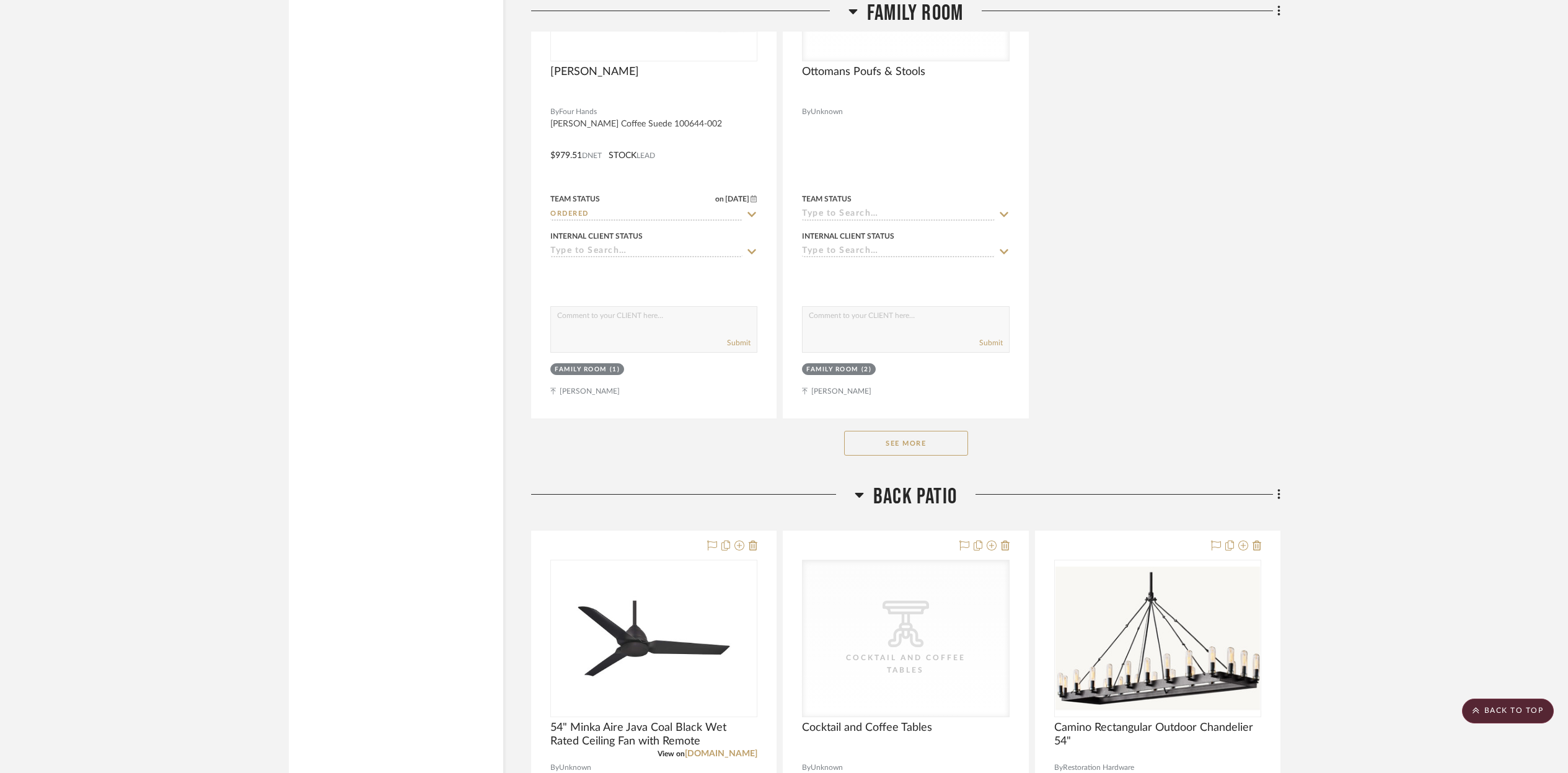
scroll to position [8880, 0]
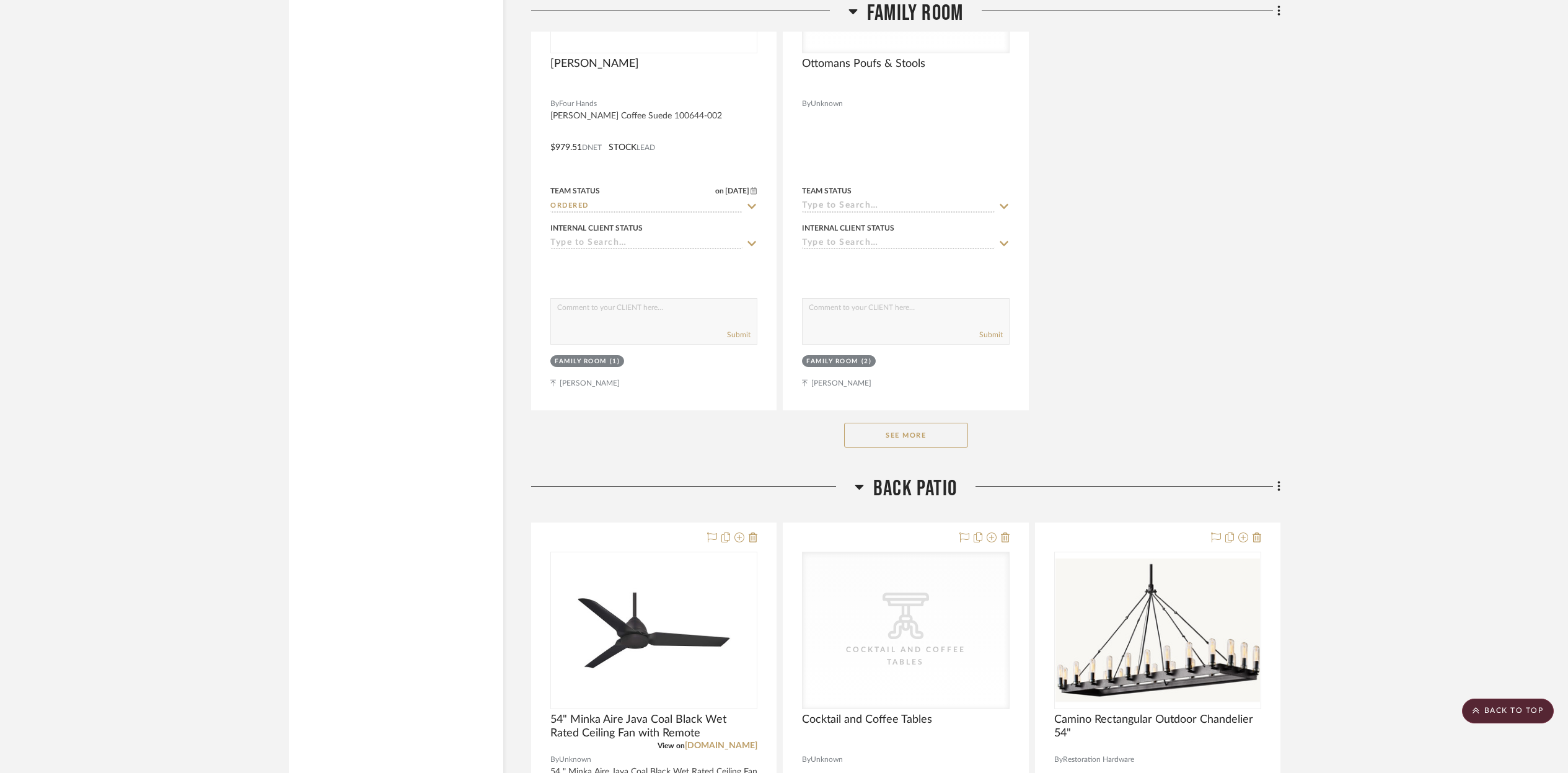
click at [906, 432] on button "See More" at bounding box center [907, 435] width 124 height 25
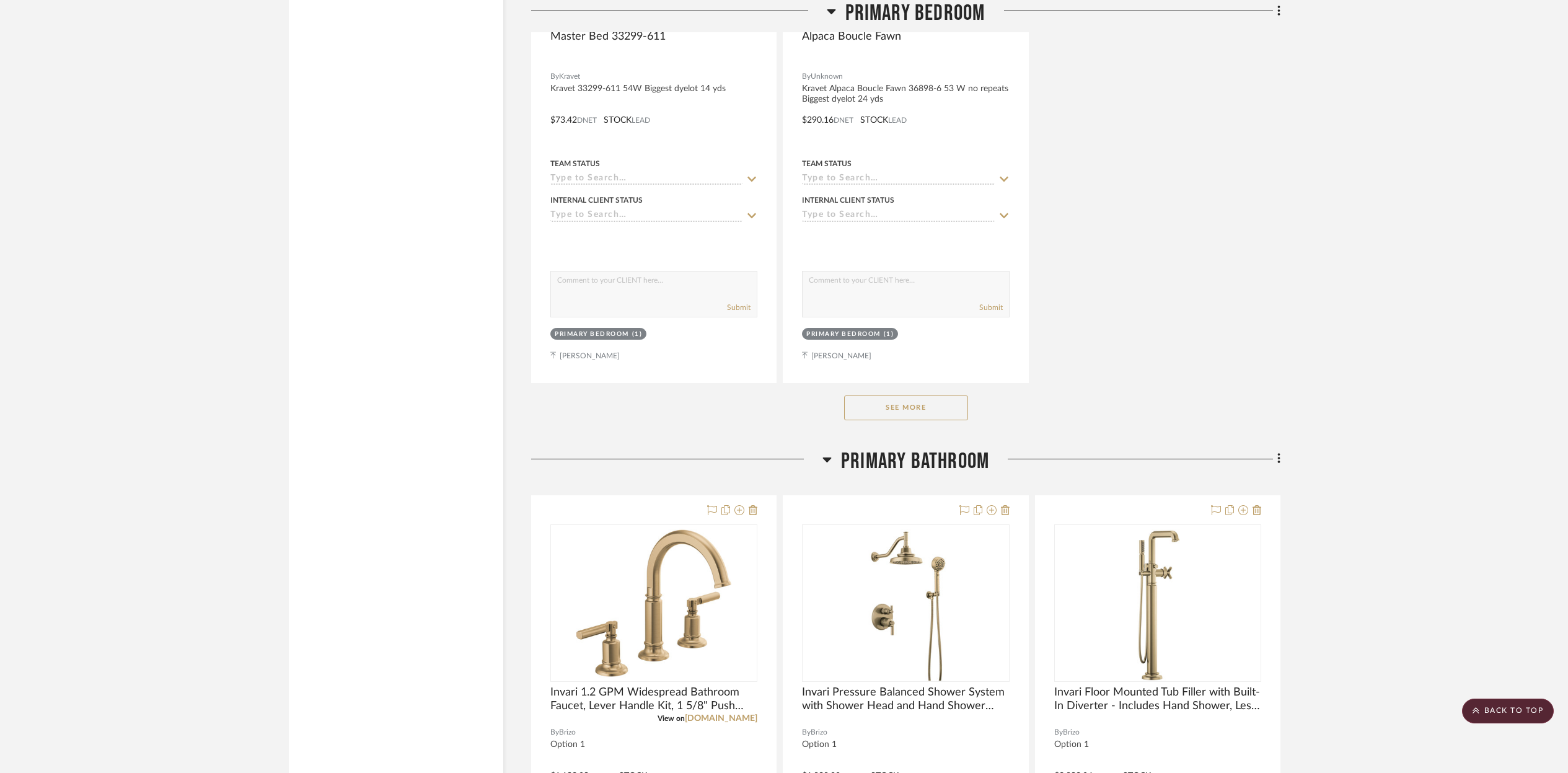
scroll to position [12929, 0]
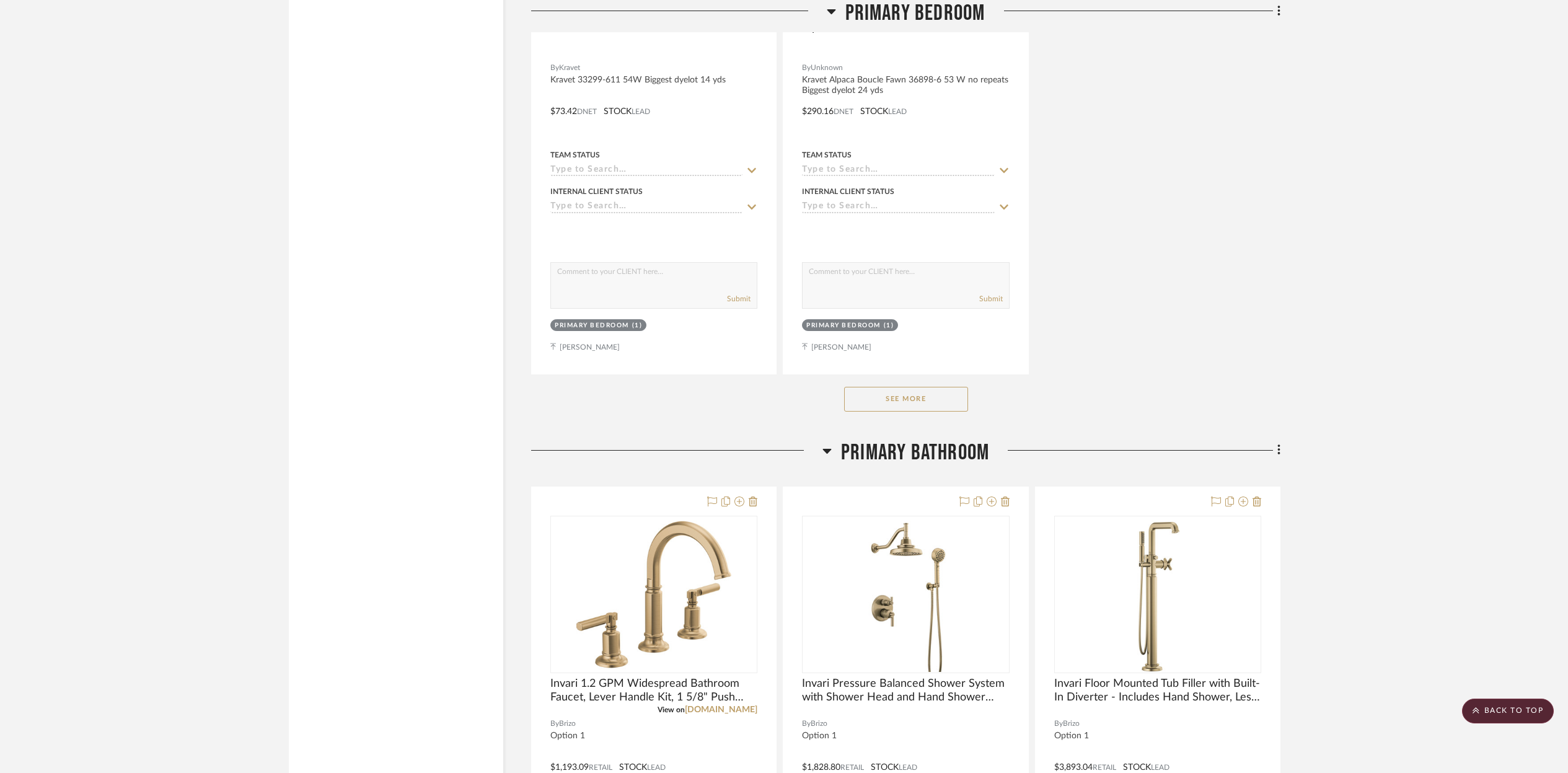
click at [908, 391] on button "See More" at bounding box center [907, 399] width 124 height 25
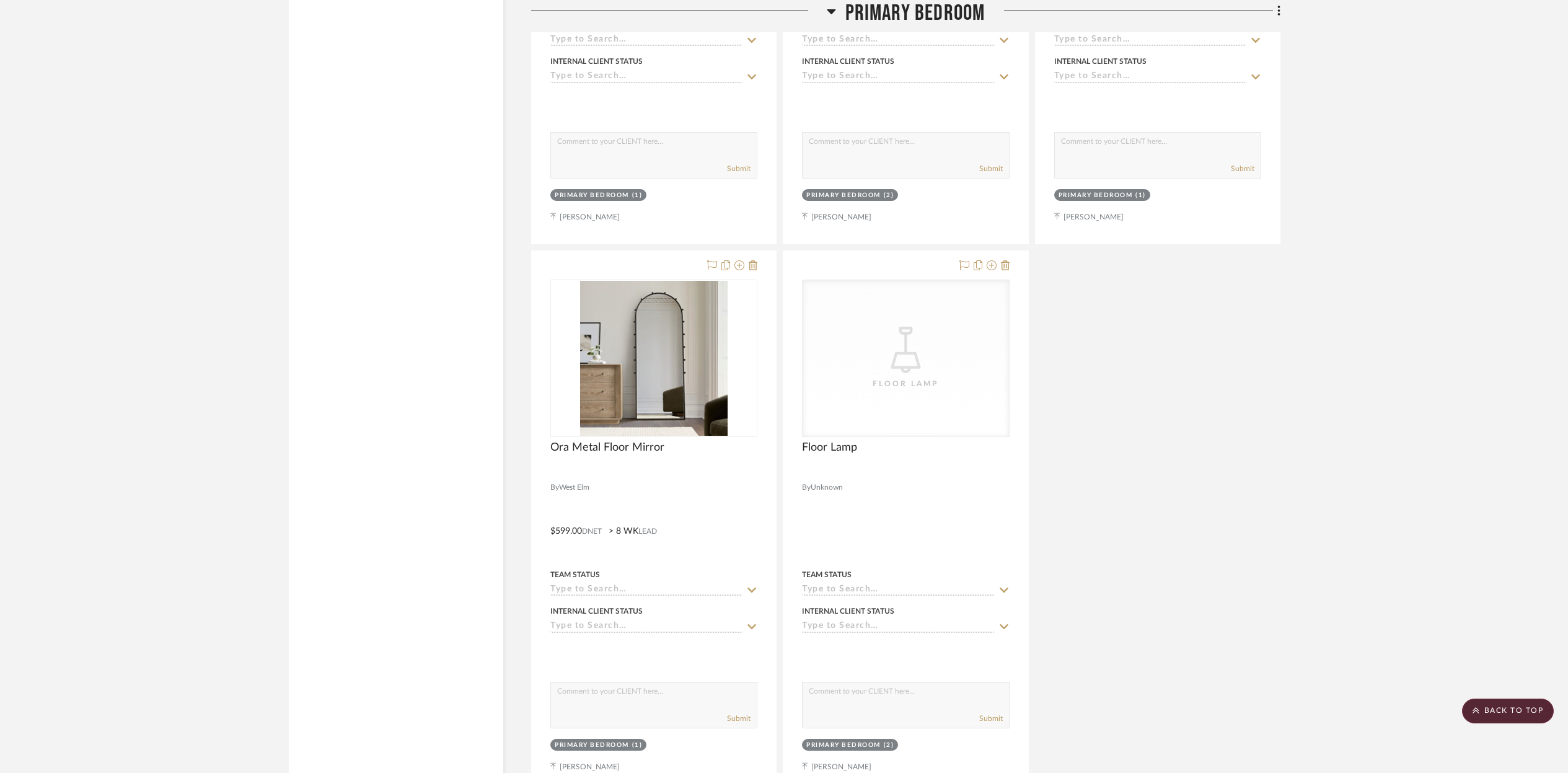
scroll to position [14162, 0]
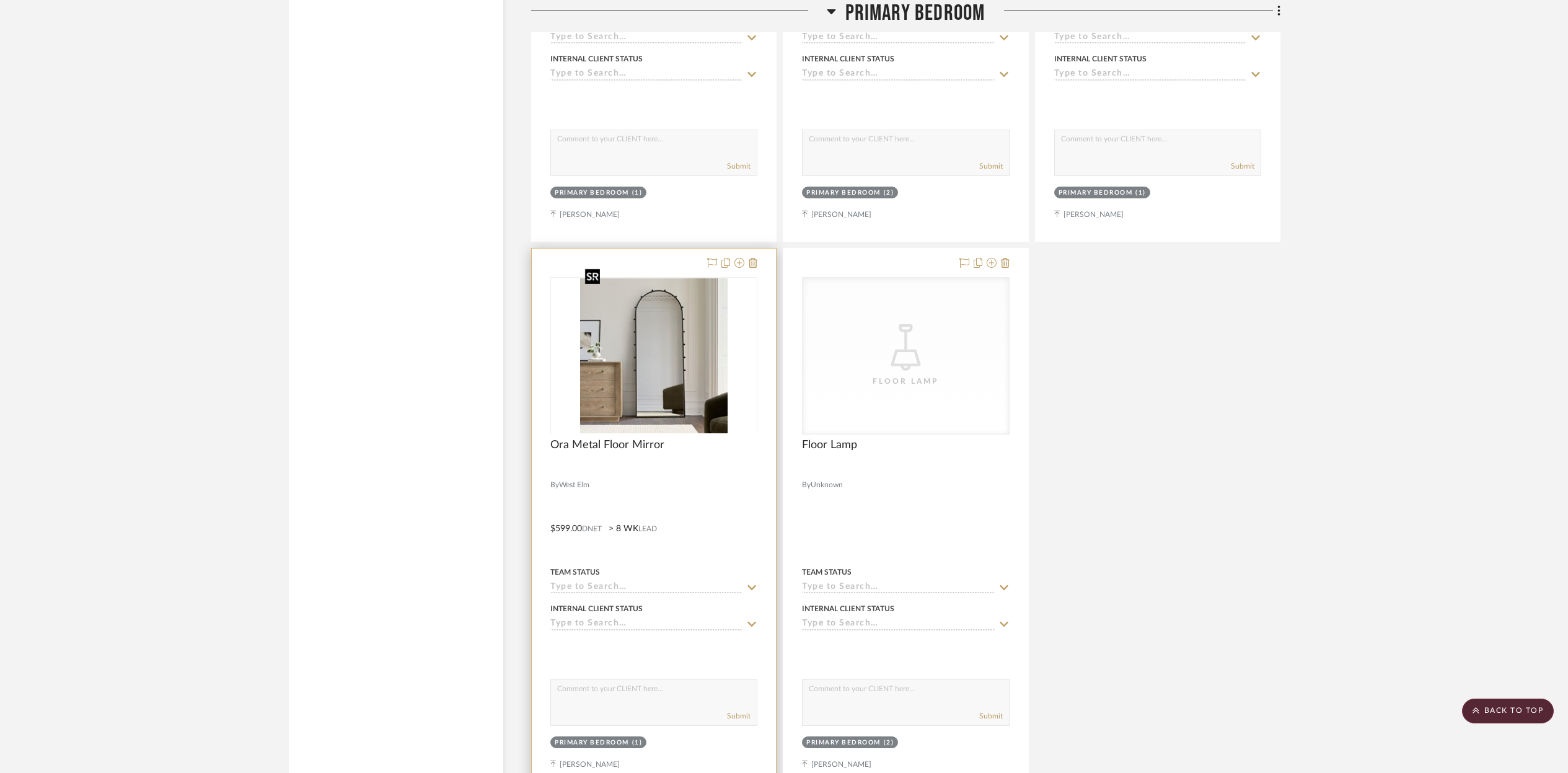
click at [665, 379] on div at bounding box center [654, 434] width 207 height 313
click at [665, 379] on img "0" at bounding box center [655, 356] width 148 height 155
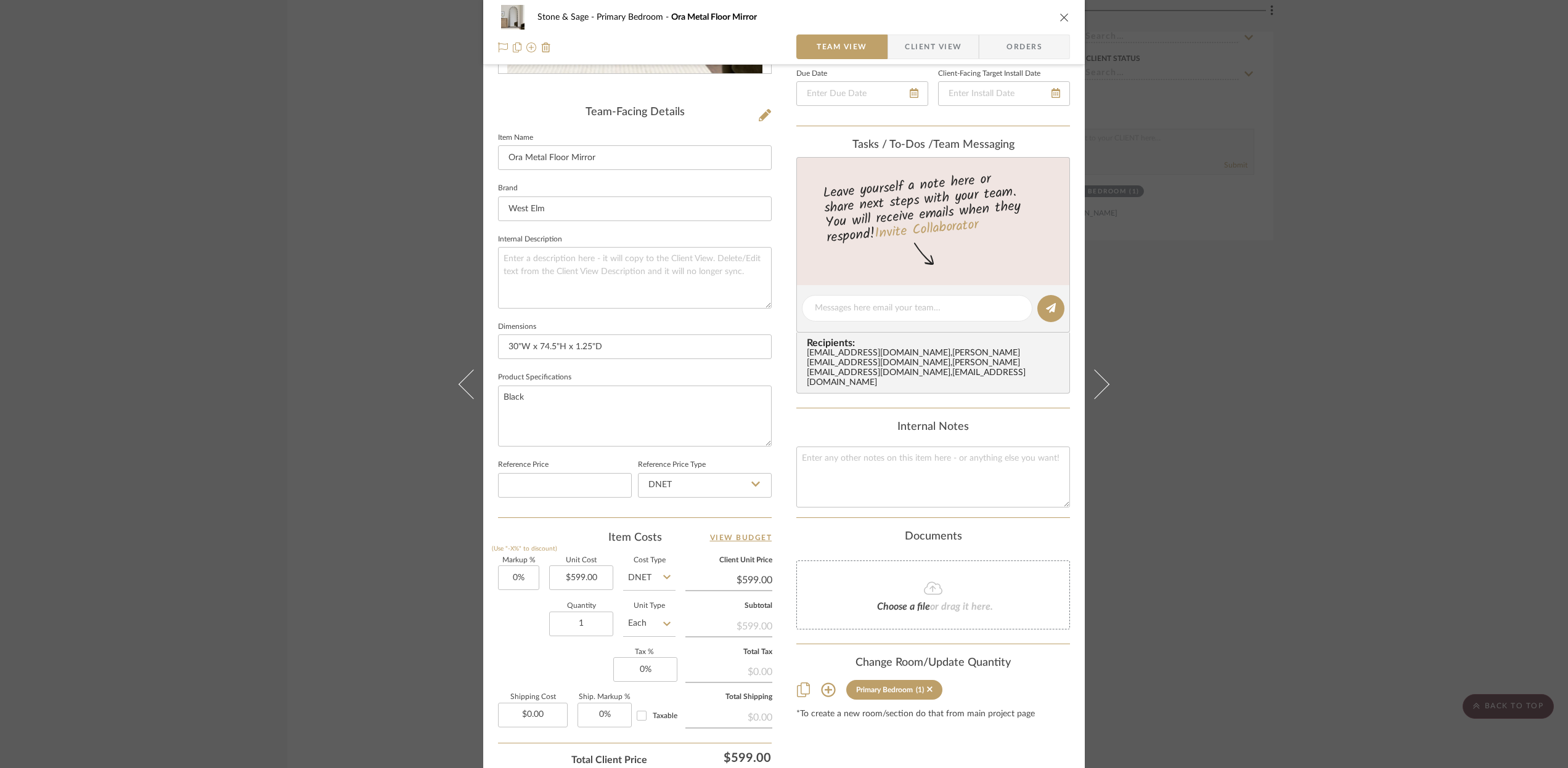
scroll to position [375, 0]
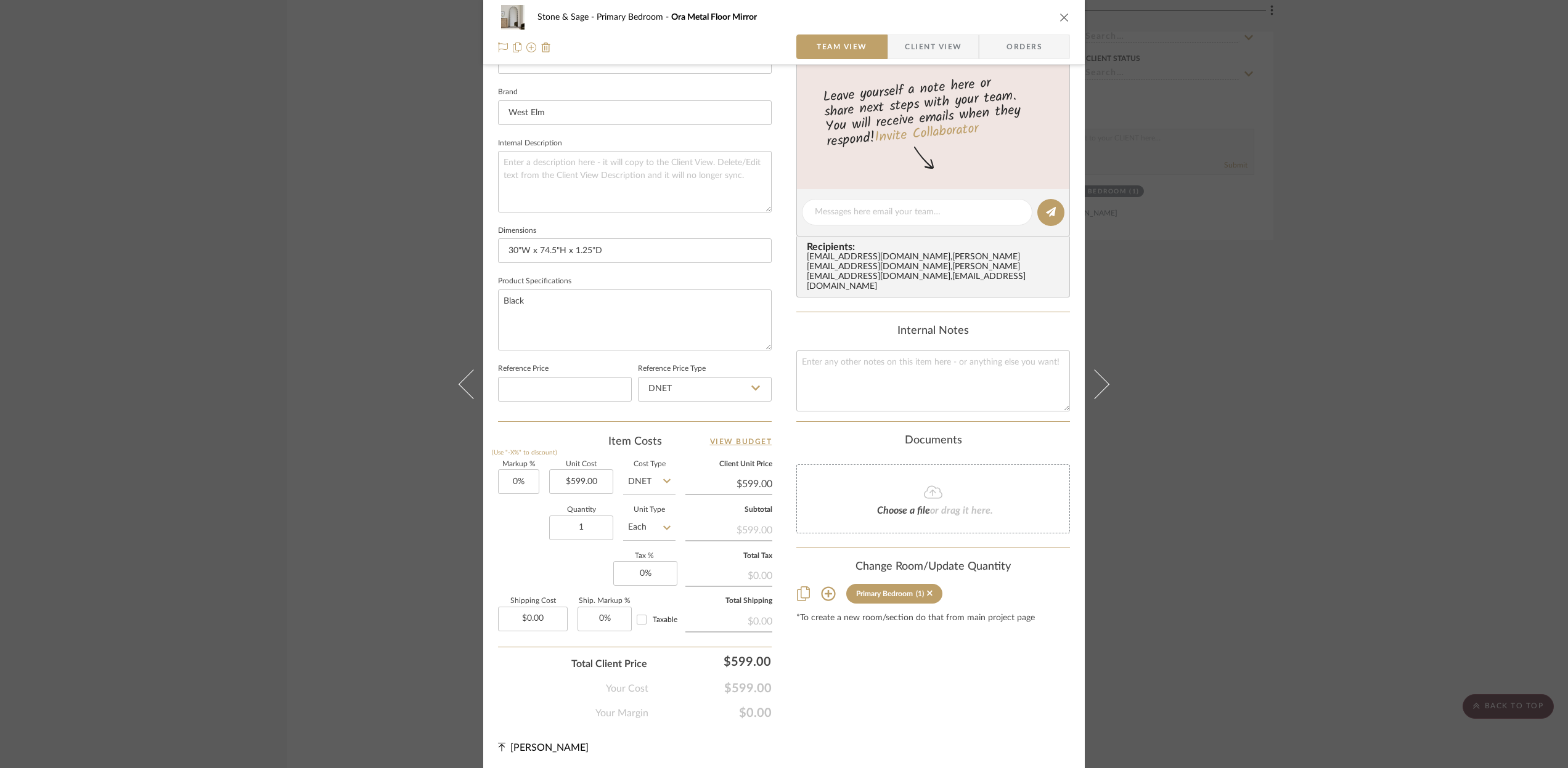
click at [472, 384] on icon at bounding box center [473, 384] width 29 height 29
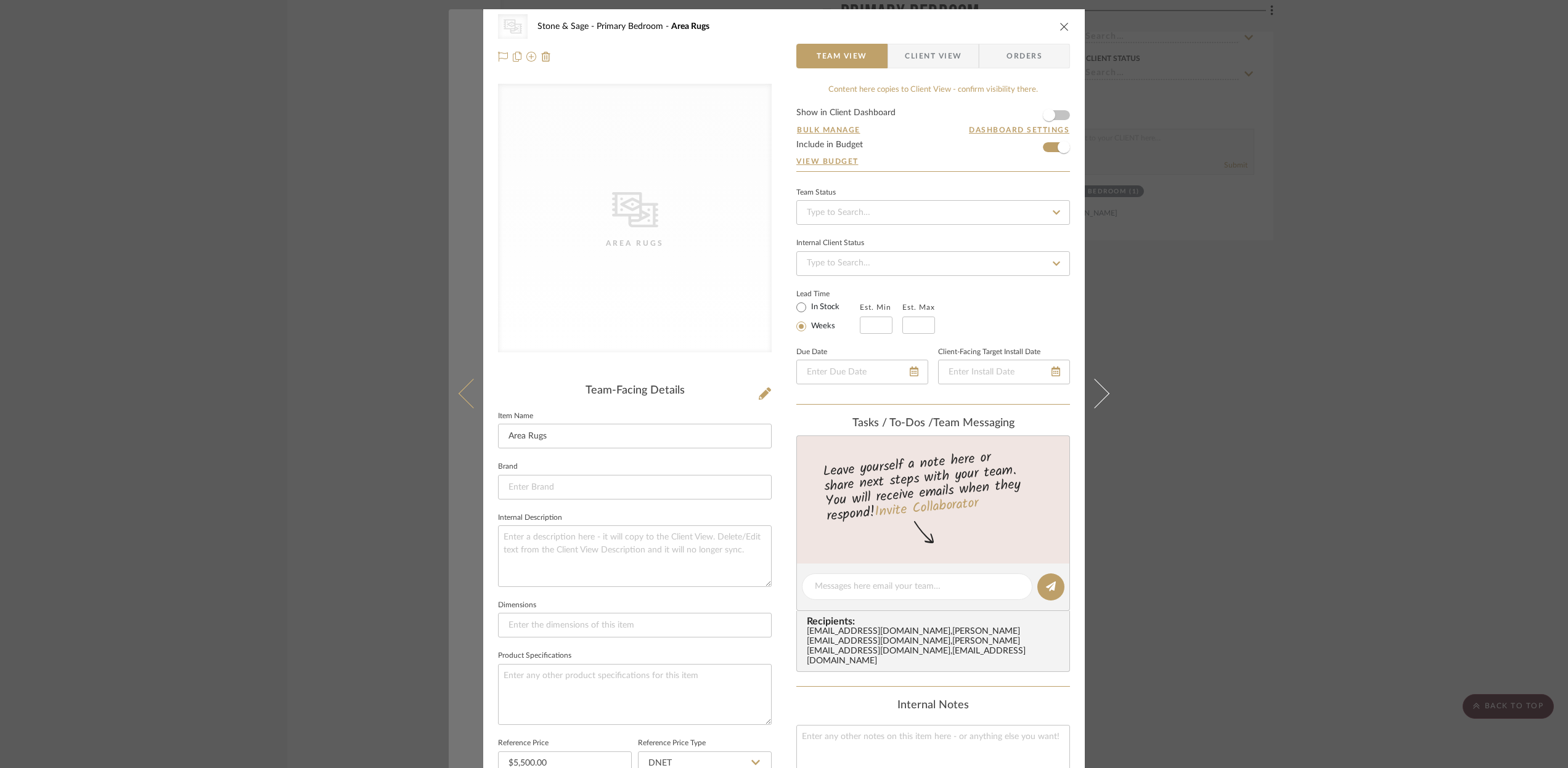
click at [476, 384] on button at bounding box center [466, 393] width 35 height 768
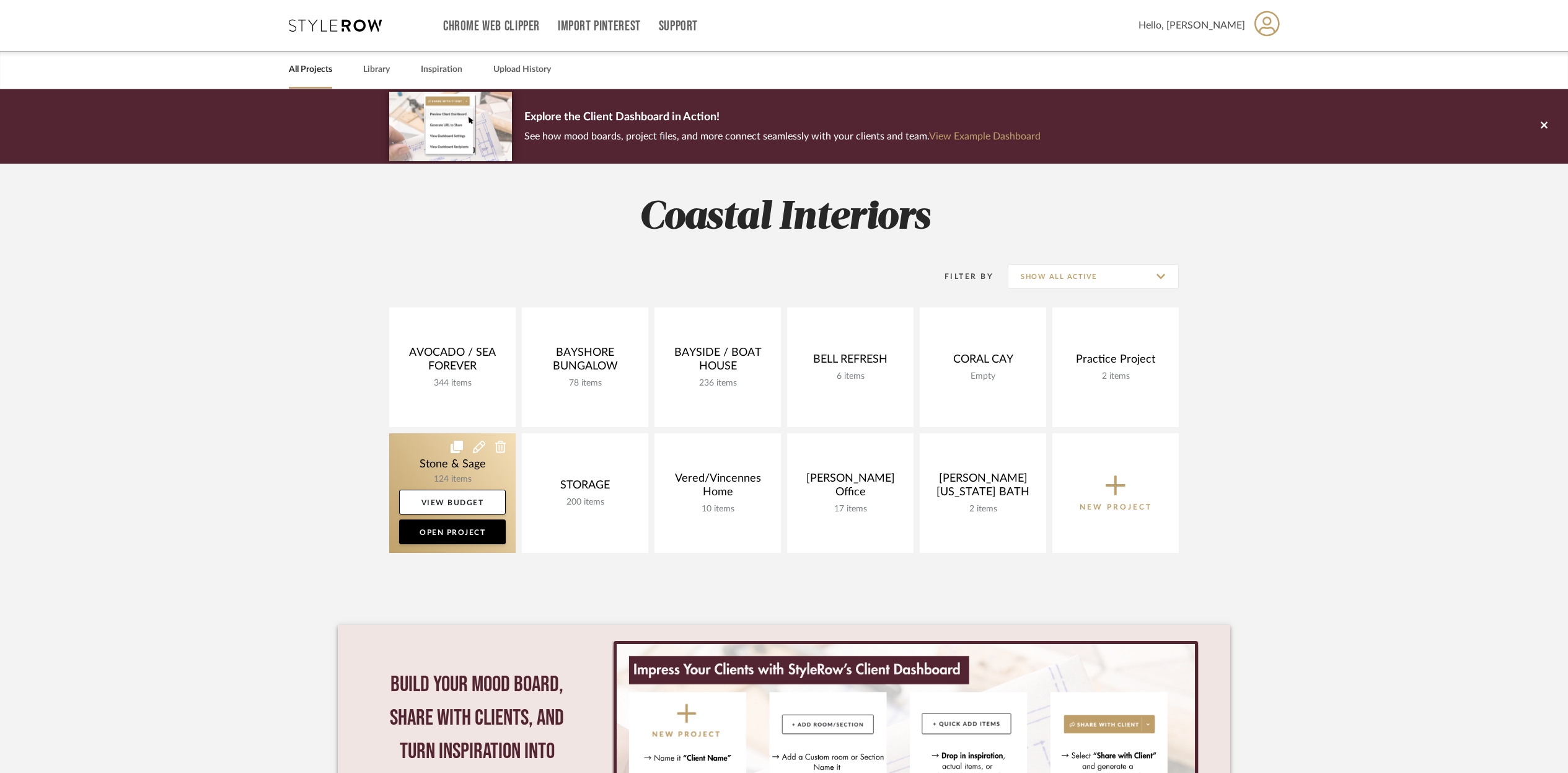
click at [471, 463] on link at bounding box center [452, 494] width 126 height 120
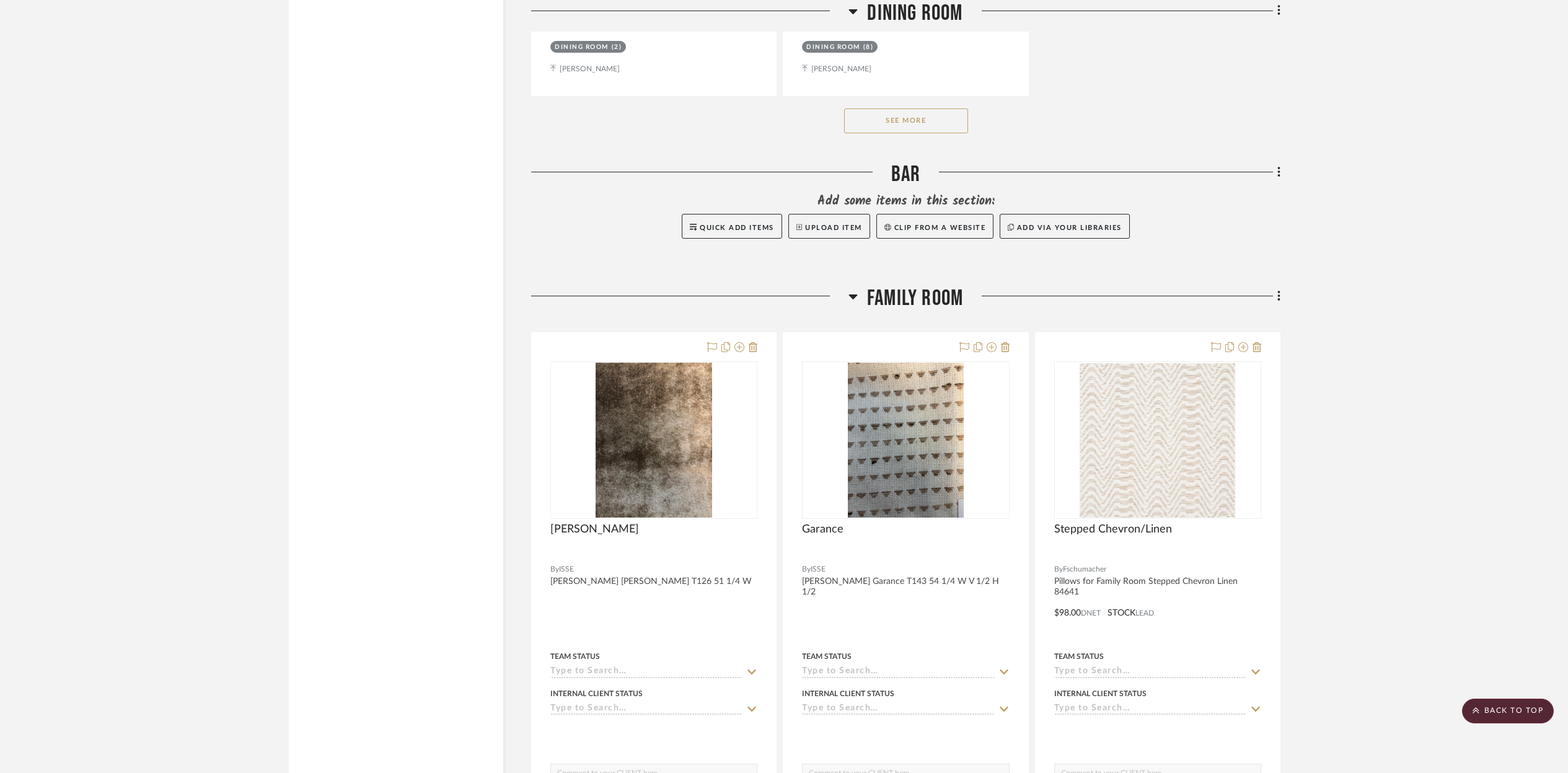
scroll to position [7338, 0]
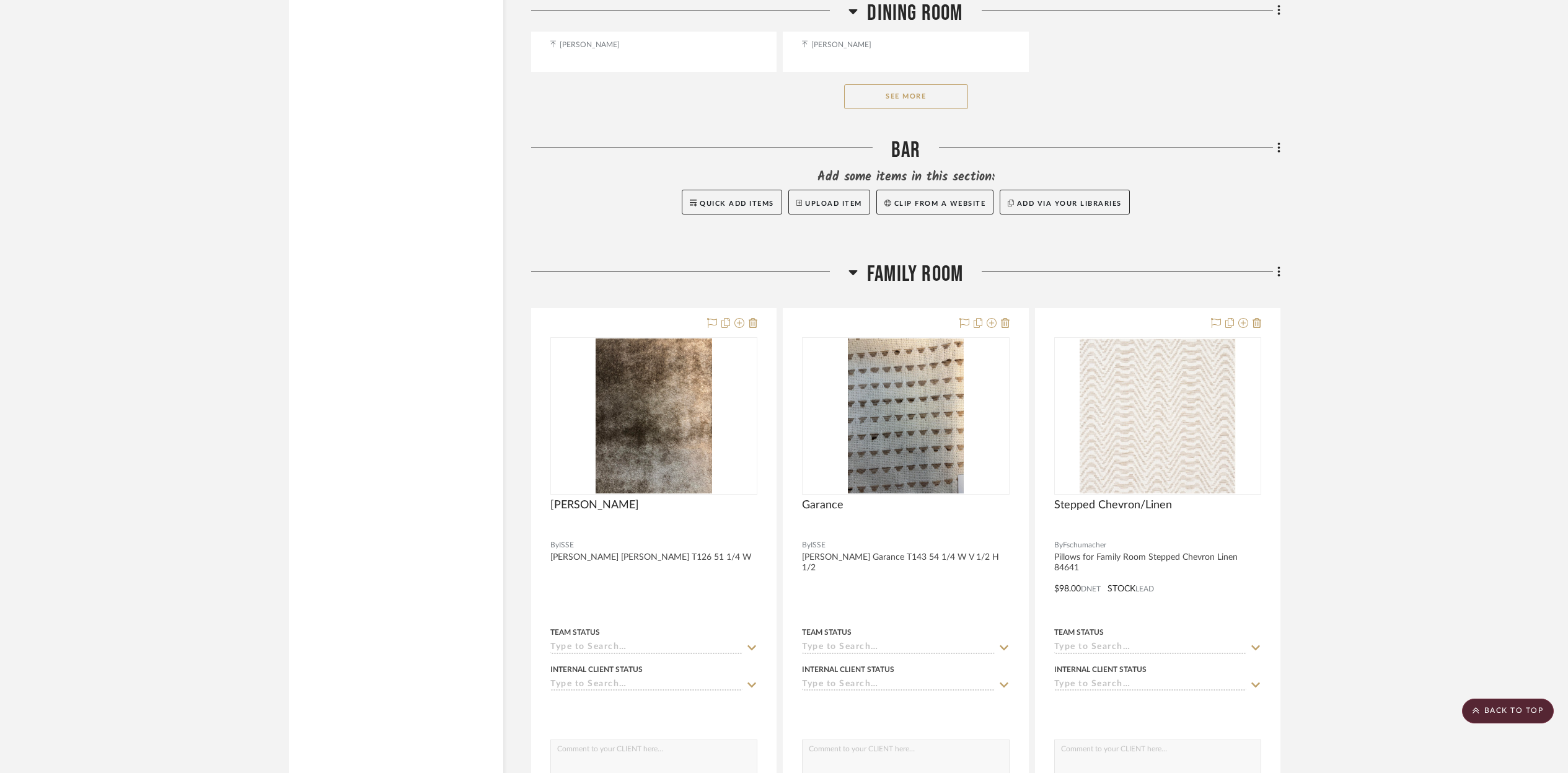
click at [928, 90] on button "See More" at bounding box center [907, 96] width 124 height 25
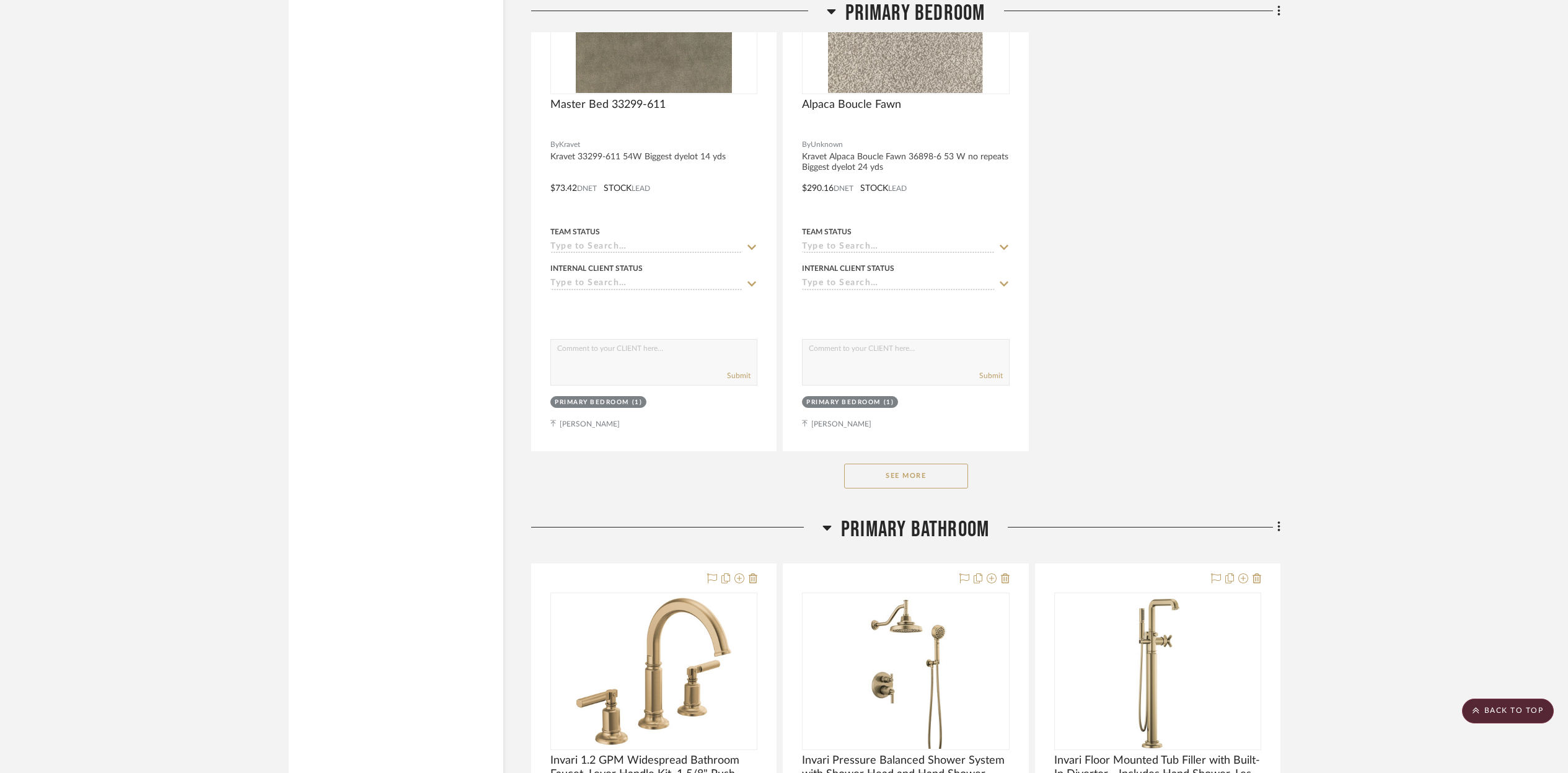
click at [916, 464] on button "See More" at bounding box center [907, 476] width 124 height 25
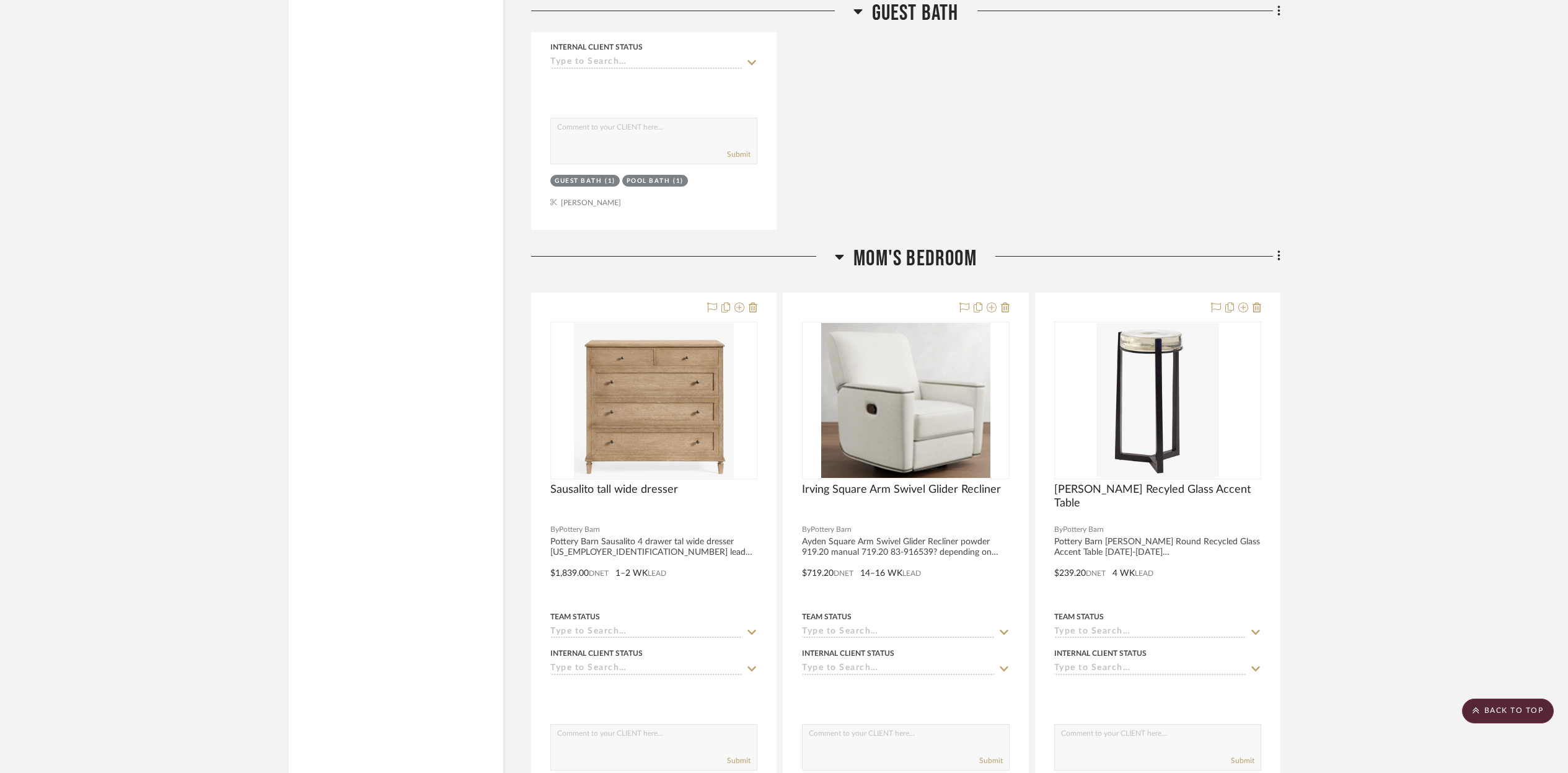
scroll to position [19501, 0]
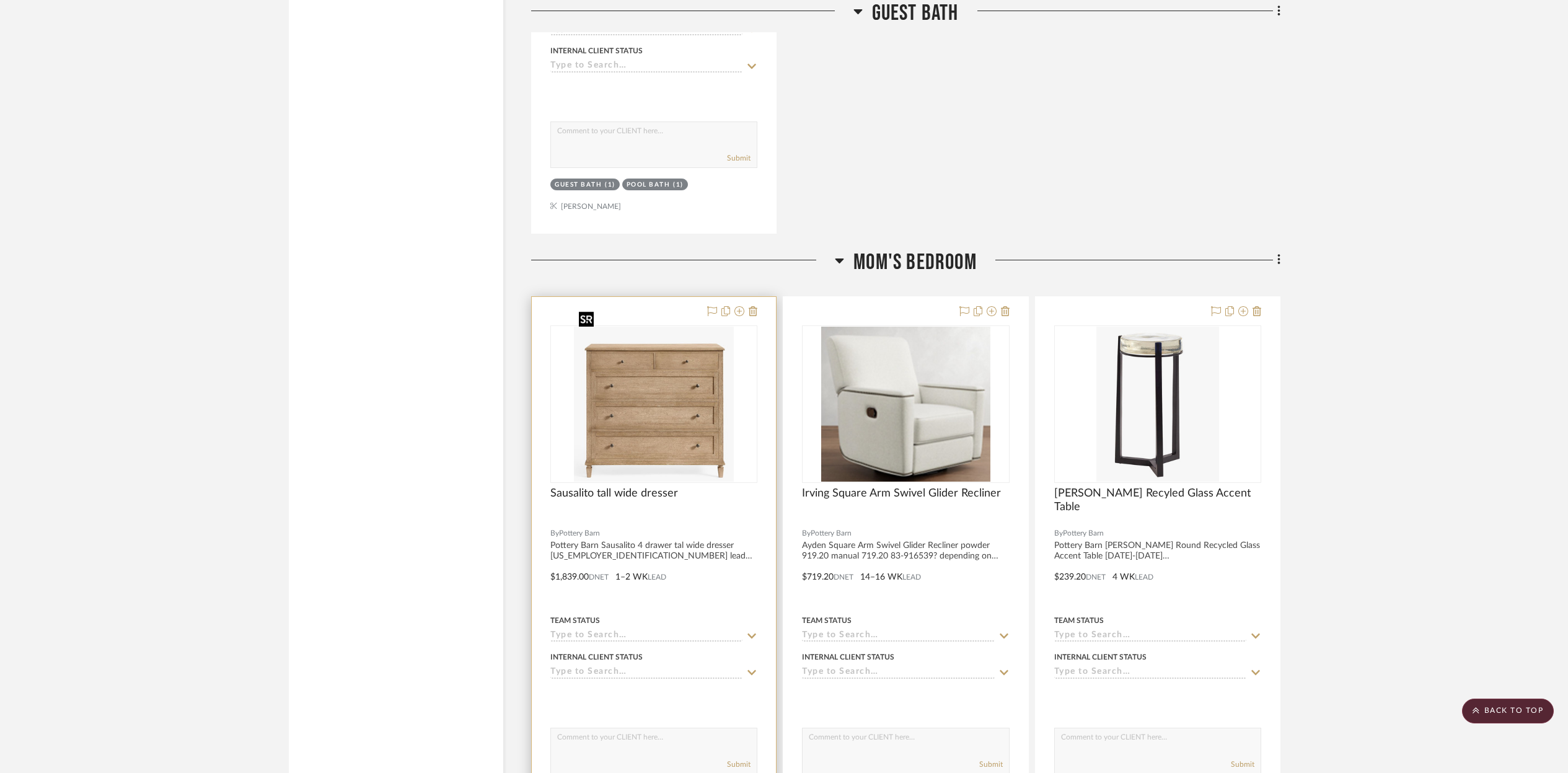
click at [649, 419] on img "0" at bounding box center [653, 404] width 159 height 155
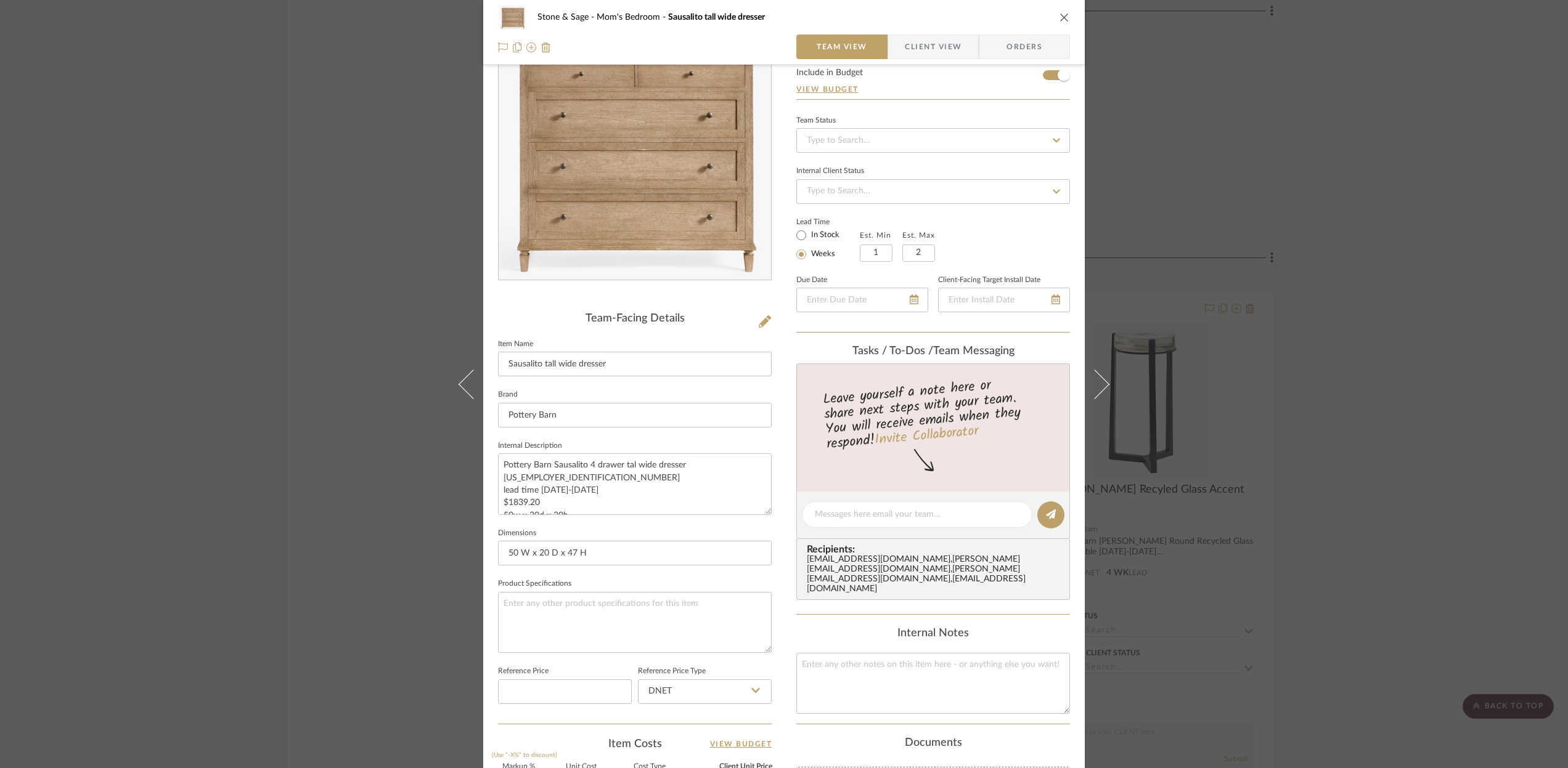
scroll to position [0, 0]
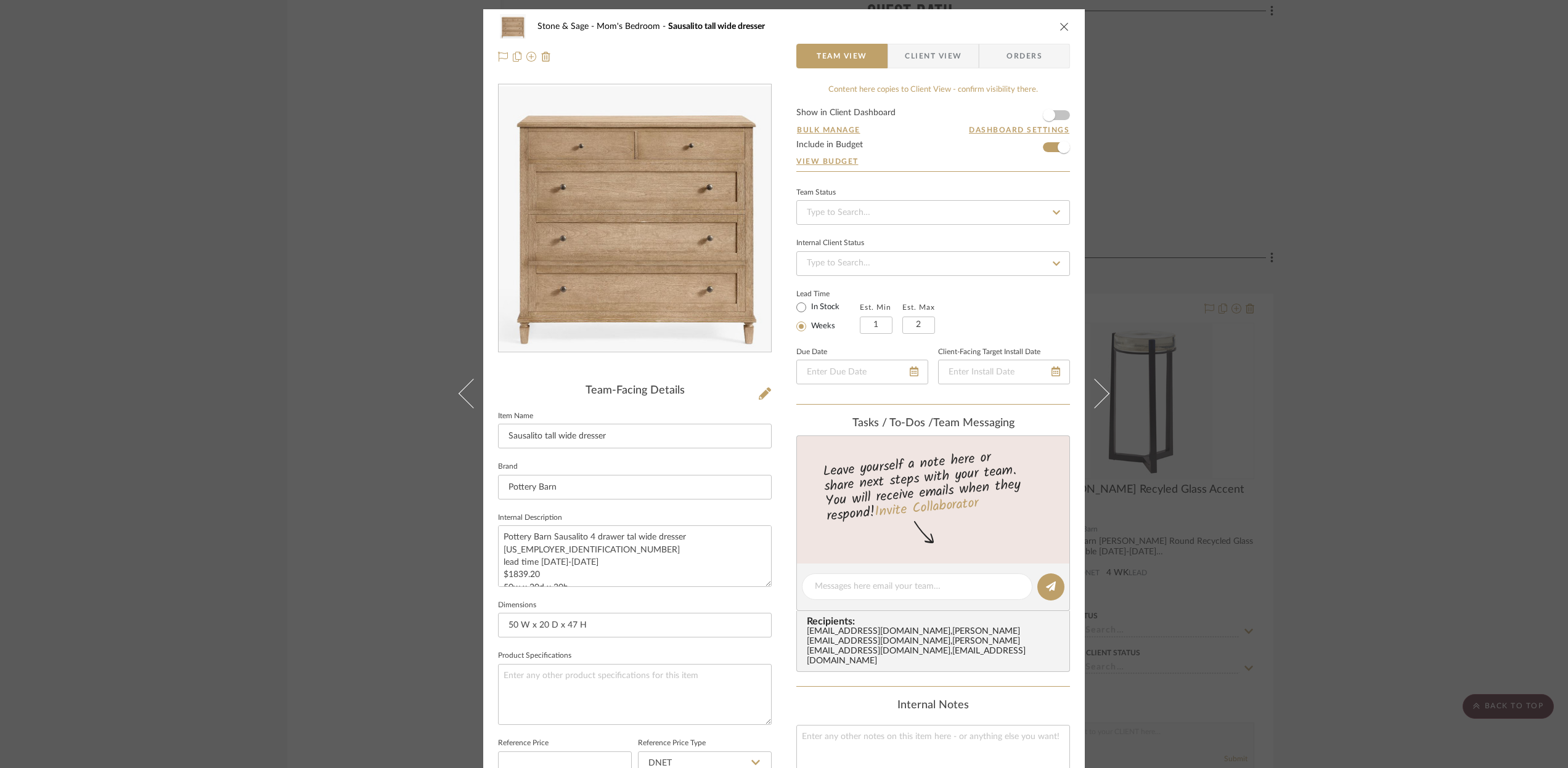
click at [1059, 29] on icon "close" at bounding box center [1064, 26] width 10 height 10
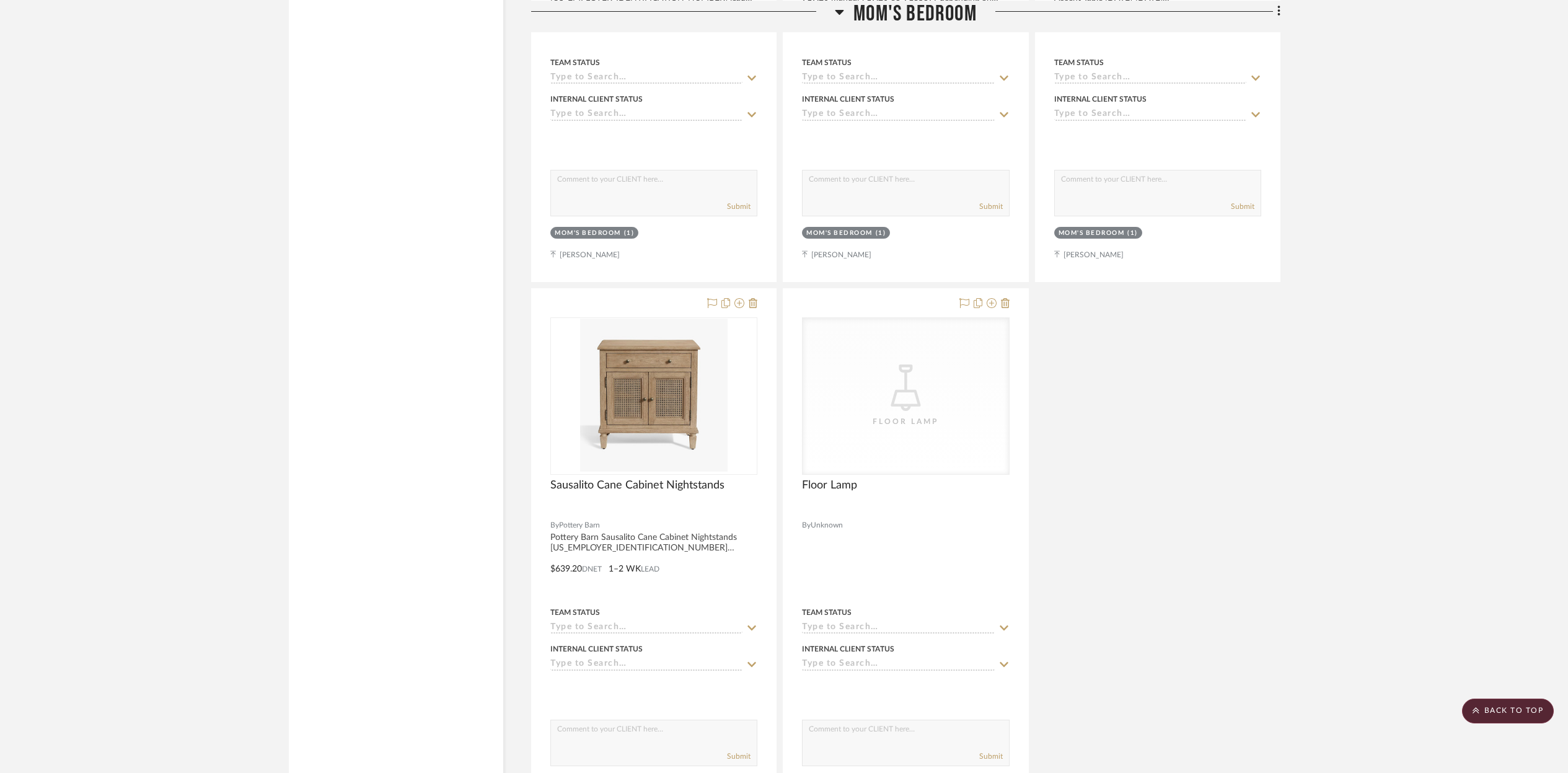
scroll to position [20078, 0]
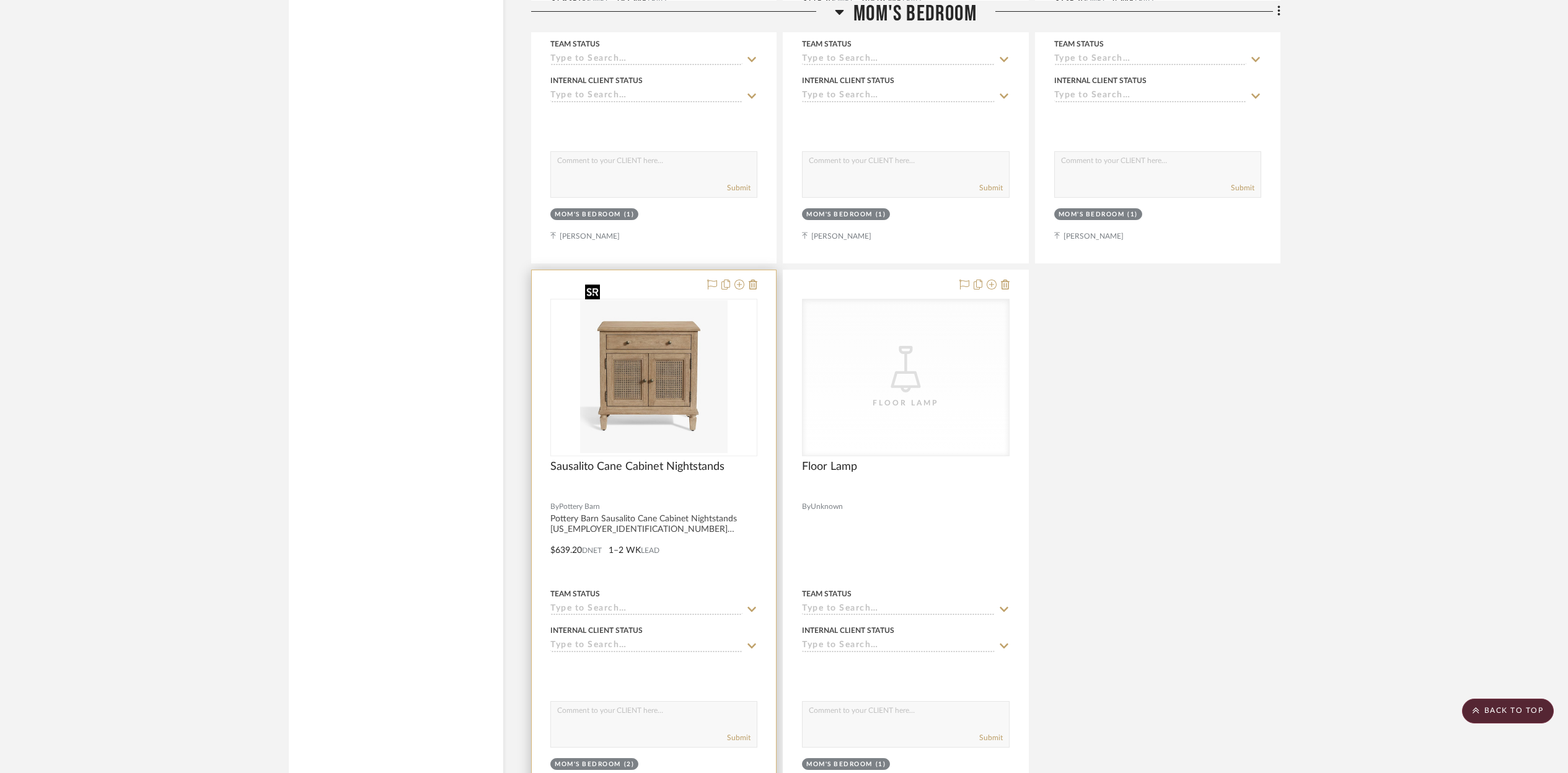
click at [614, 365] on img "0" at bounding box center [654, 377] width 148 height 155
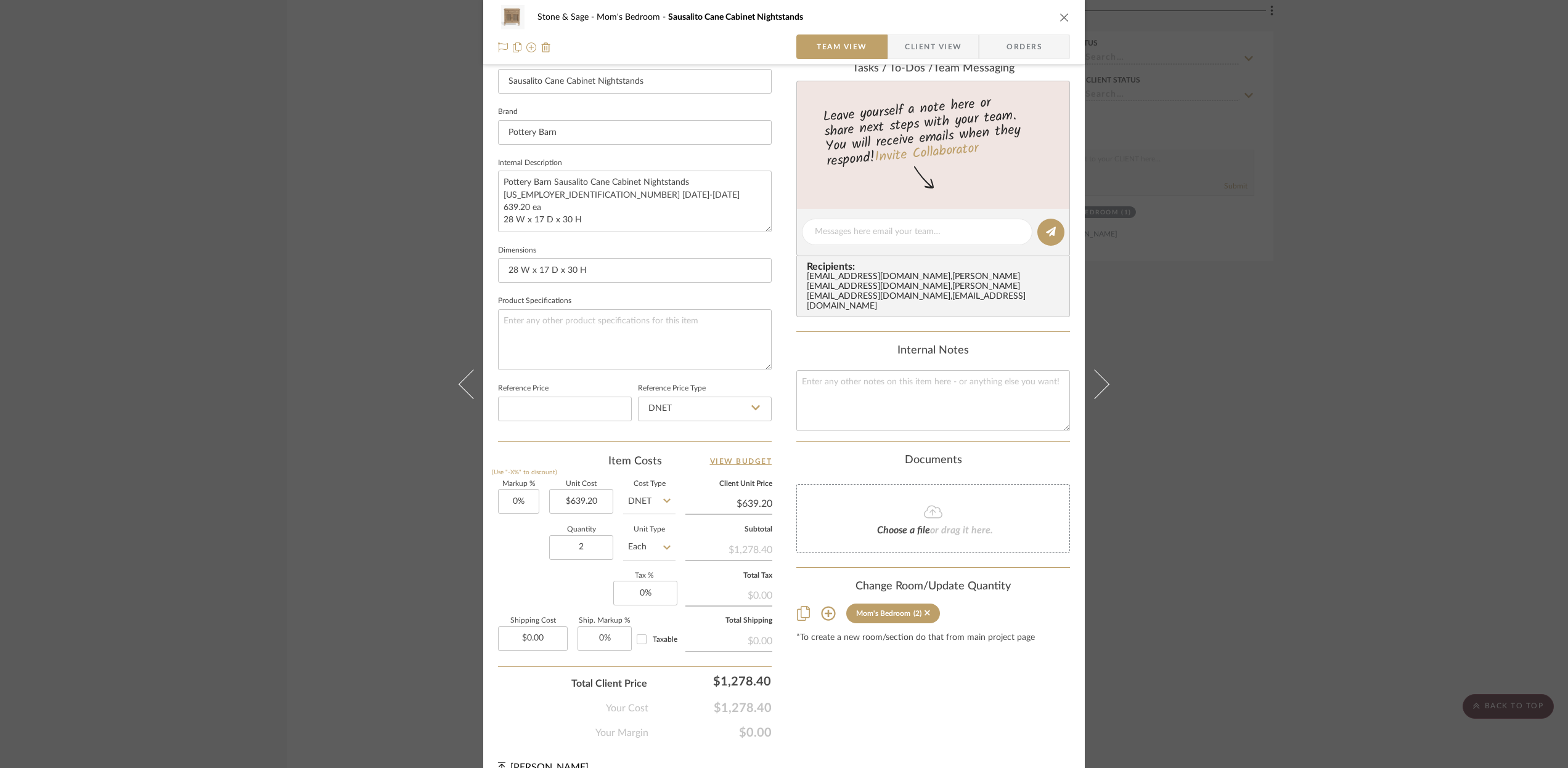
scroll to position [375, 0]
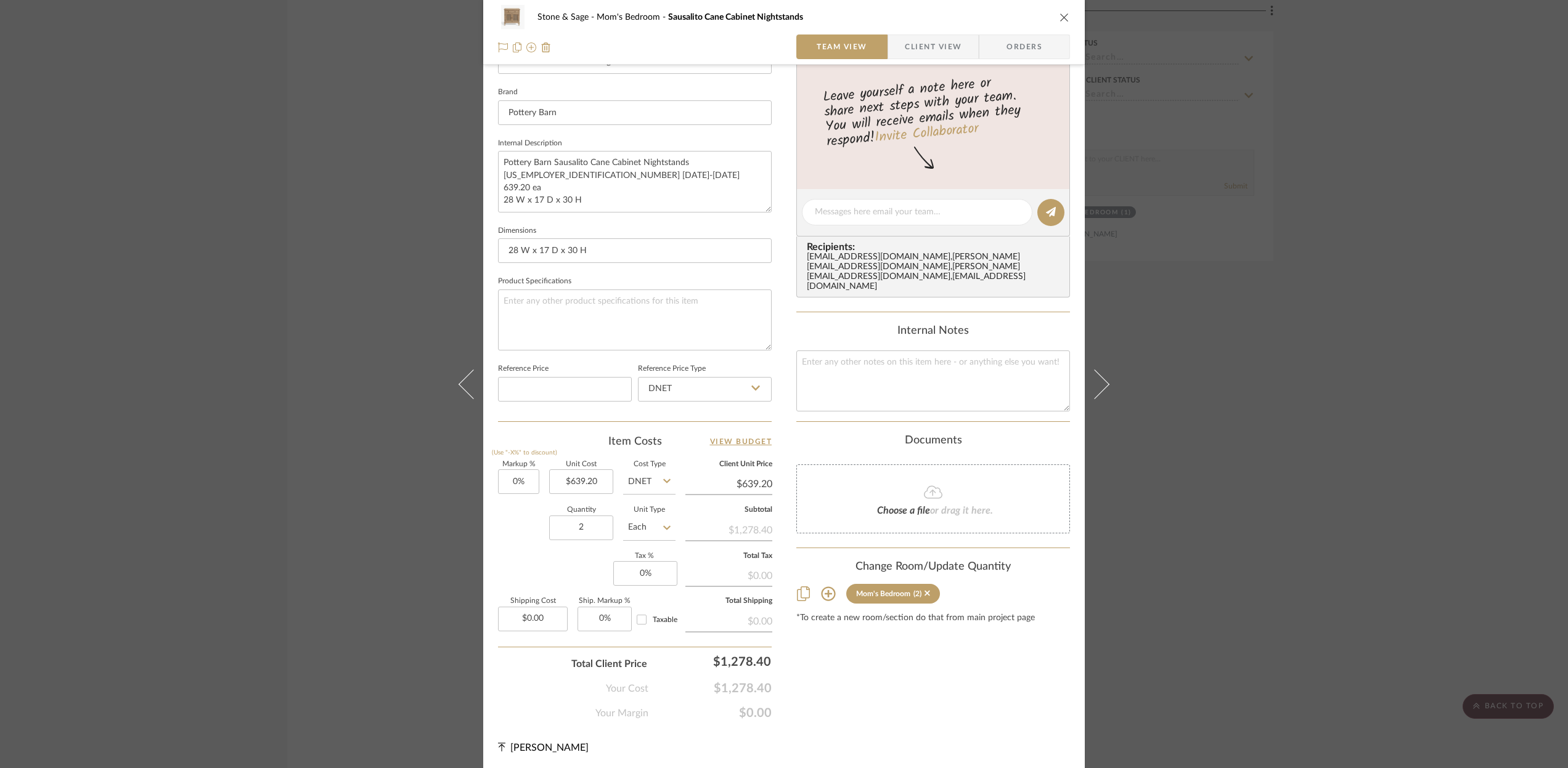
click at [1059, 16] on icon "close" at bounding box center [1064, 17] width 10 height 10
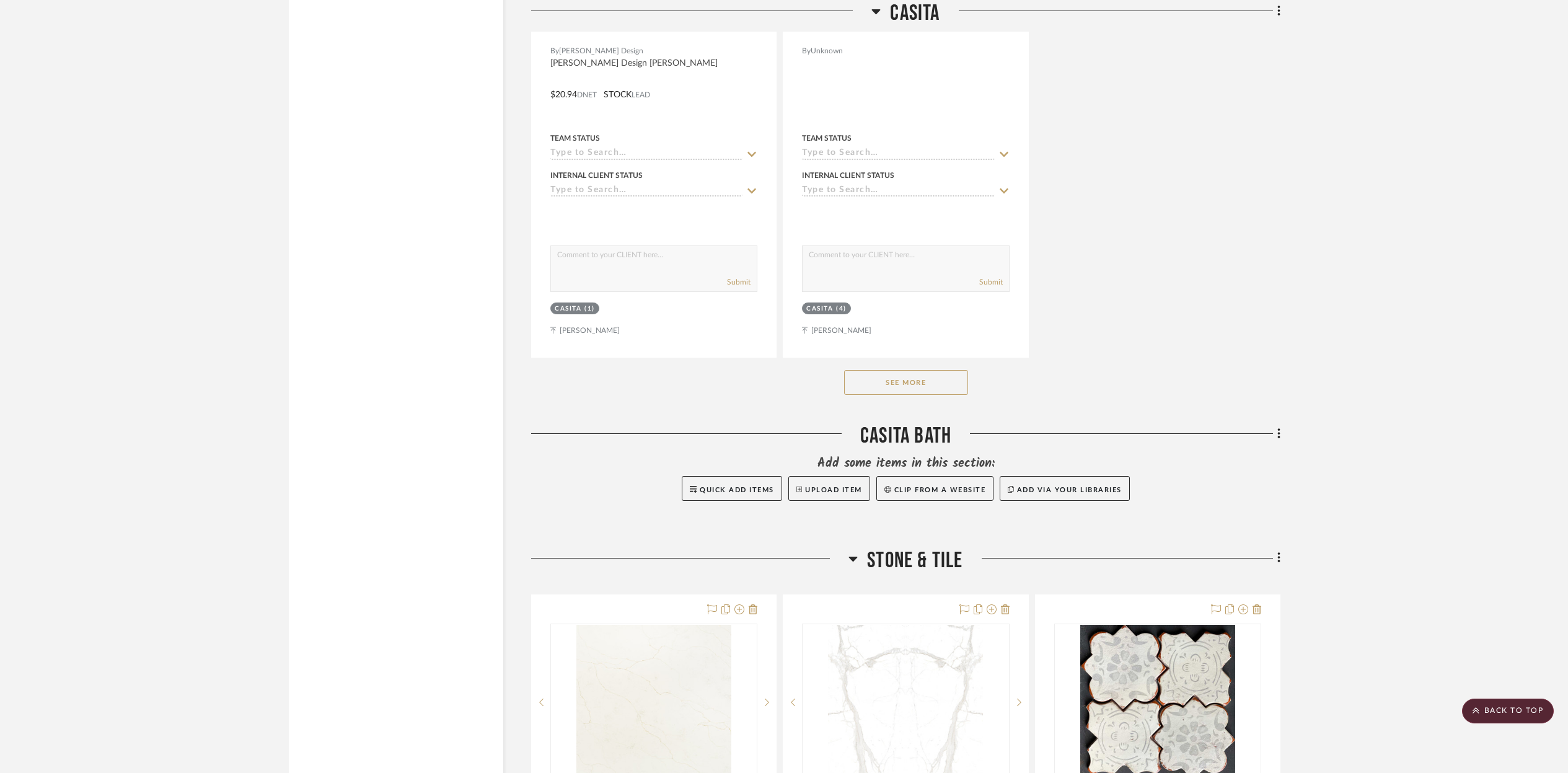
scroll to position [25275, 0]
click at [910, 372] on button "See More" at bounding box center [907, 385] width 124 height 25
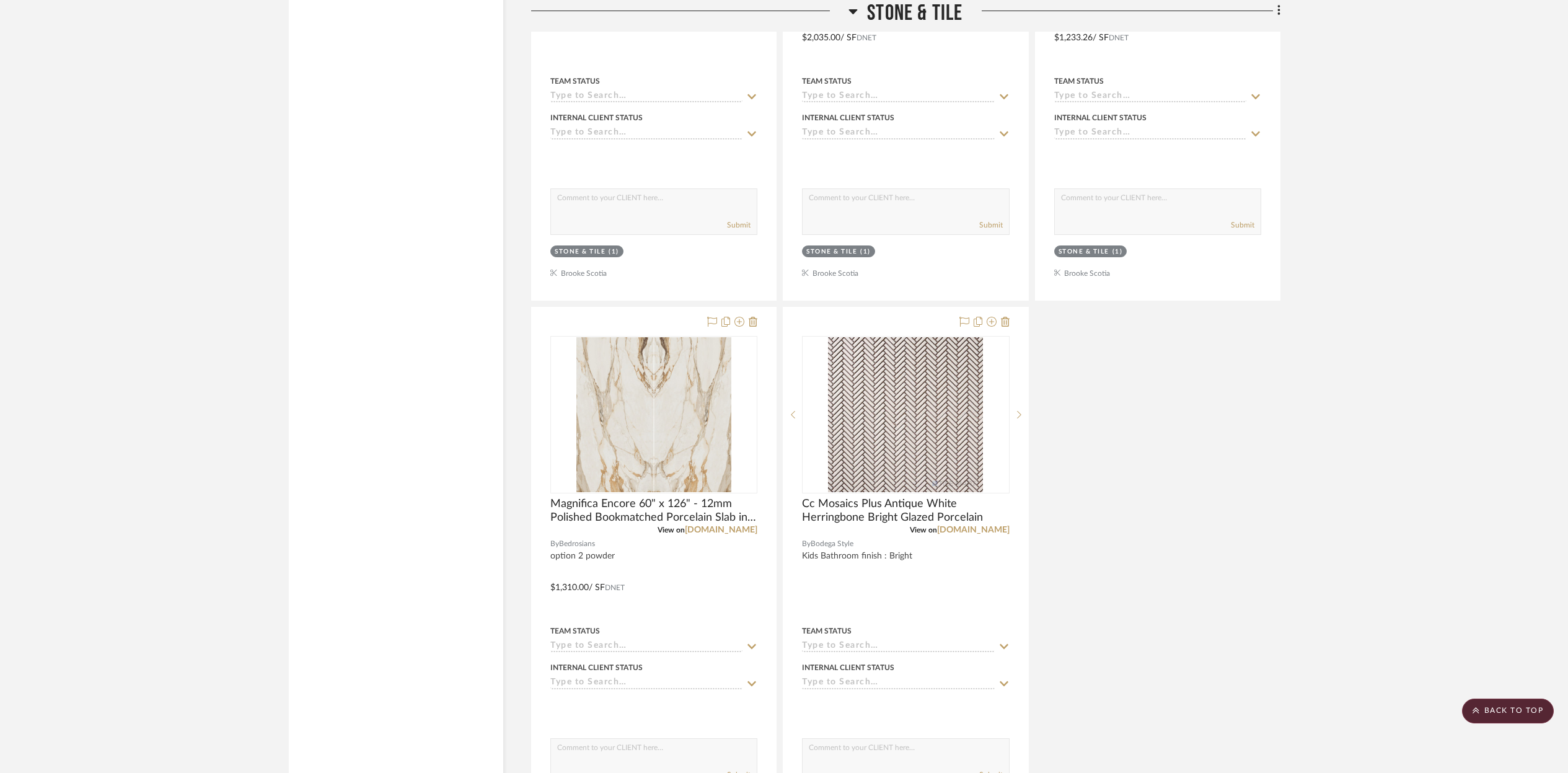
scroll to position [26845, 0]
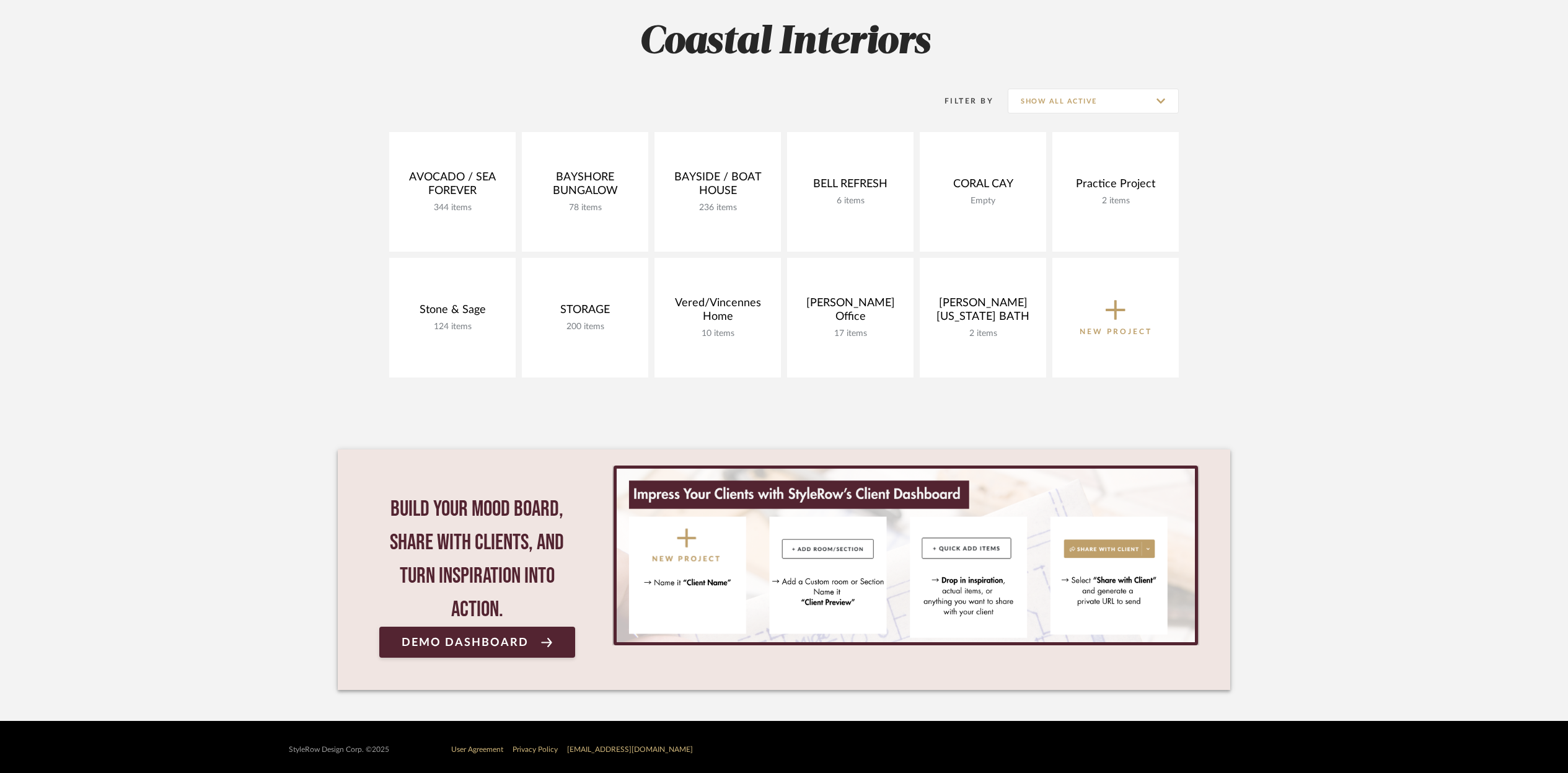
scroll to position [180, 0]
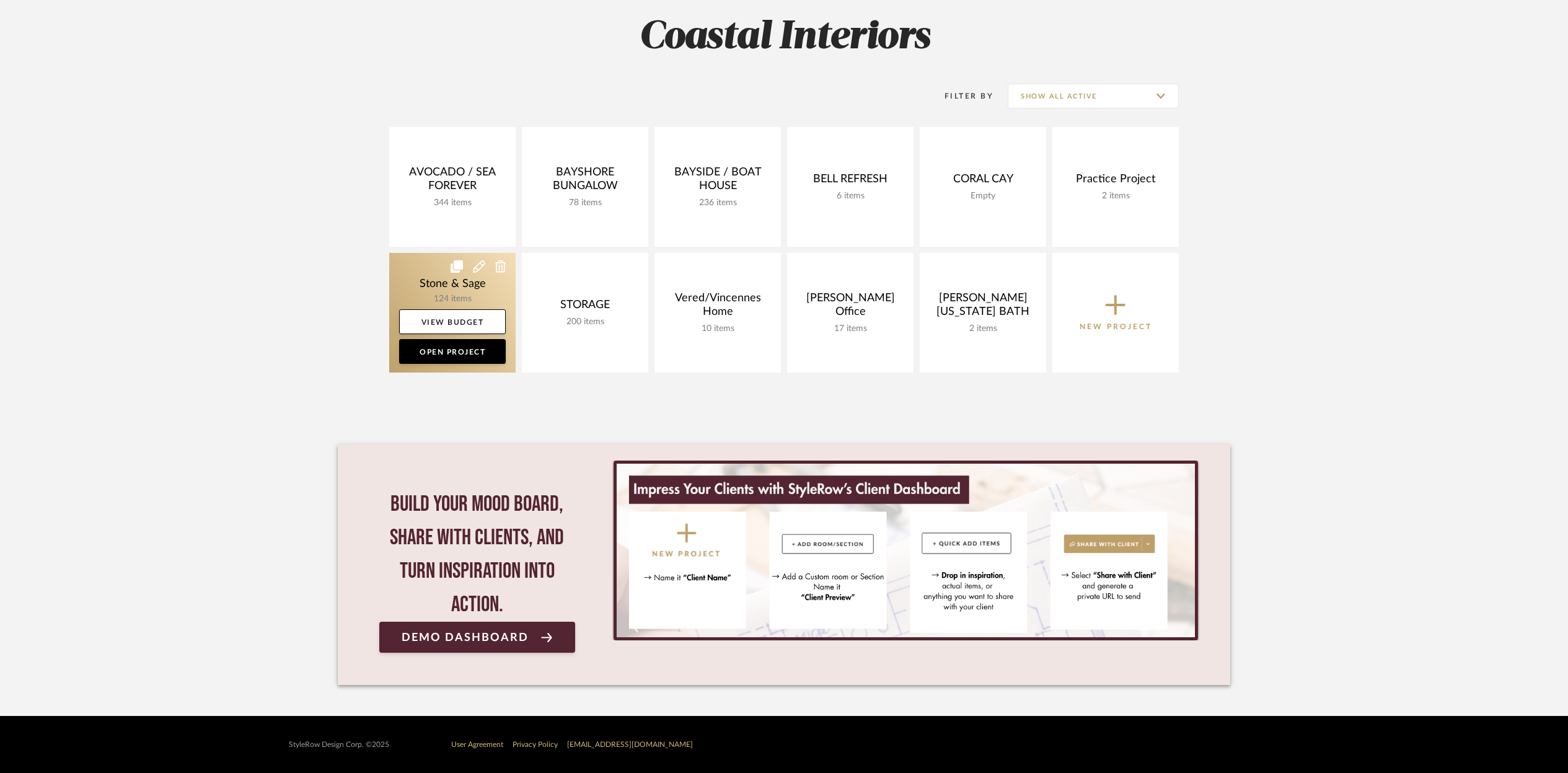
click at [431, 273] on link at bounding box center [452, 313] width 126 height 120
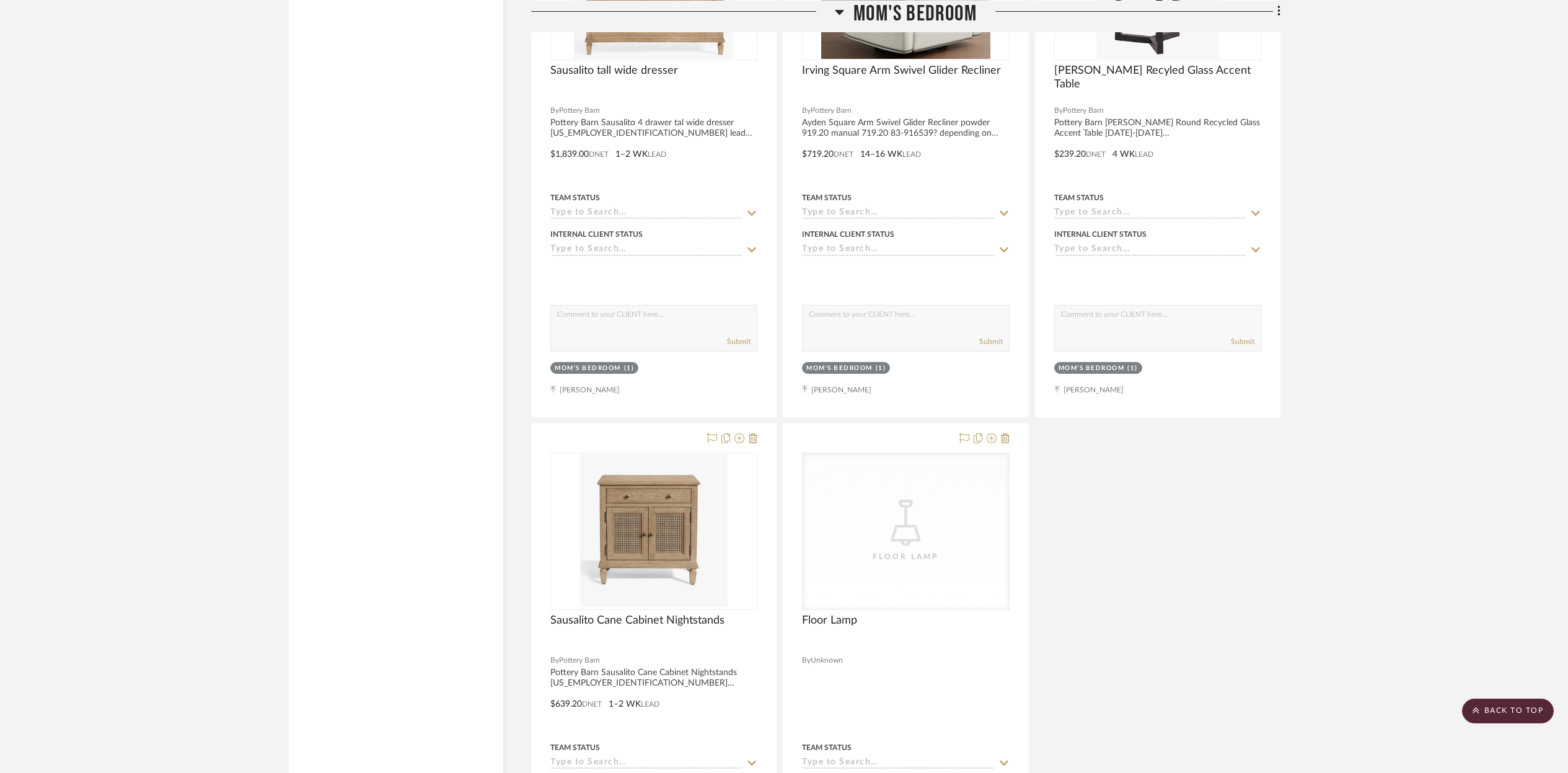
scroll to position [18277, 0]
